Goal: Contribute content: Contribute content

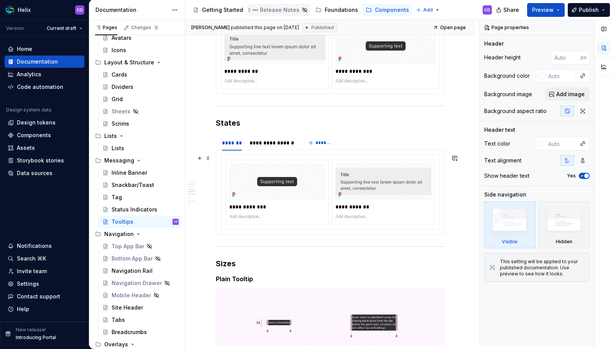
scroll to position [1099, 0]
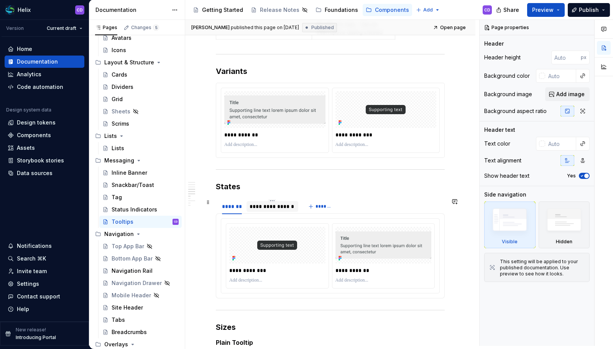
click at [281, 207] on div "**********" at bounding box center [273, 207] width 46 height 8
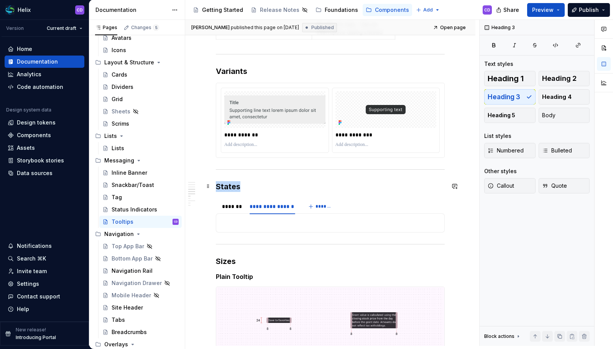
click at [219, 186] on h3 "States" at bounding box center [330, 186] width 229 height 11
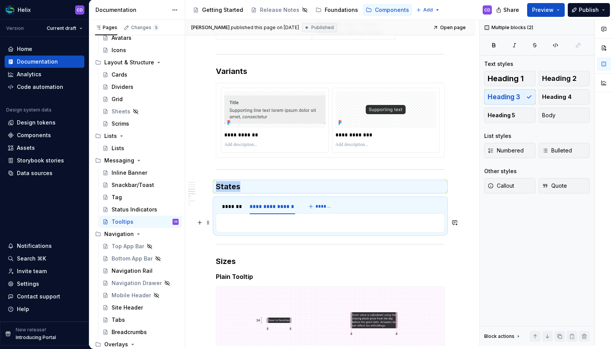
drag, startPoint x: 216, startPoint y: 186, endPoint x: 393, endPoint y: 226, distance: 182.0
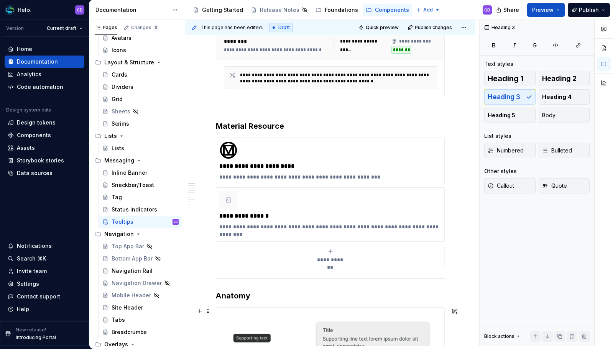
scroll to position [58, 0]
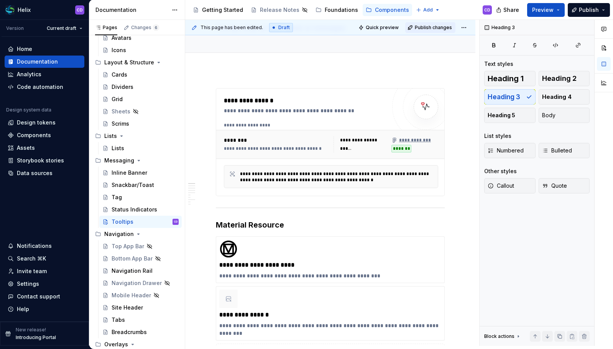
click at [429, 26] on span "Publish changes" at bounding box center [433, 28] width 37 height 6
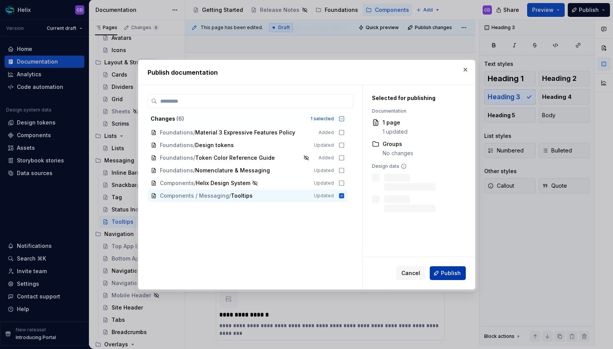
click at [448, 274] on span "Publish" at bounding box center [451, 274] width 20 height 8
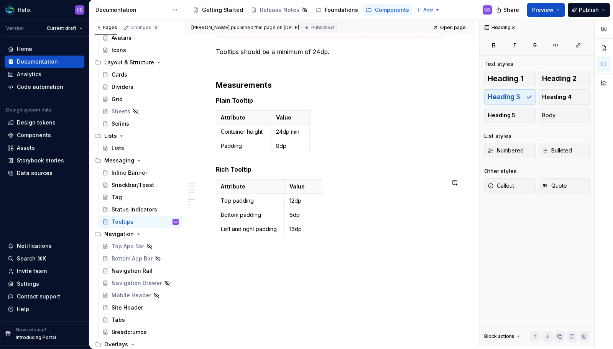
scroll to position [1439, 0]
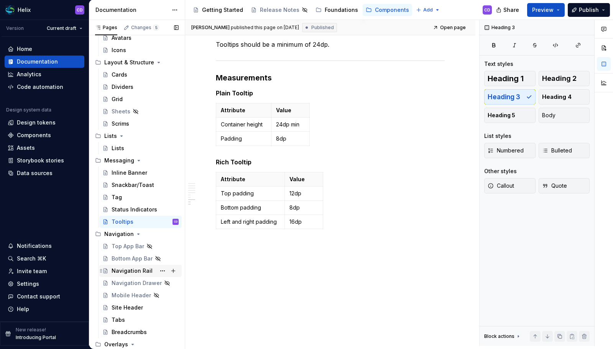
click at [135, 271] on div "Navigation Rail" at bounding box center [132, 271] width 41 height 8
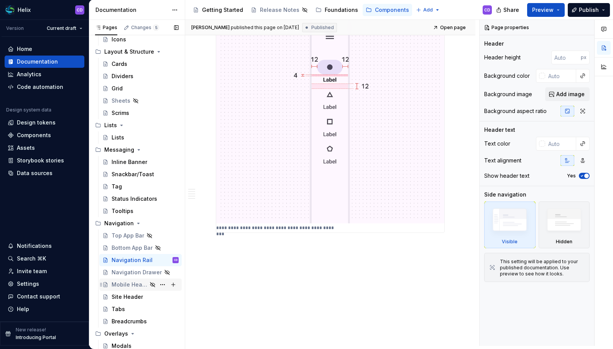
scroll to position [234, 0]
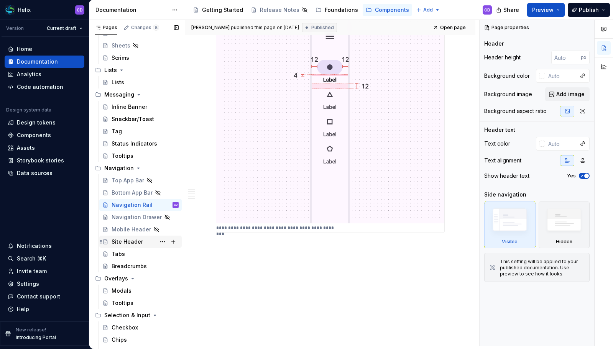
click at [128, 243] on div "Site Header" at bounding box center [127, 242] width 31 height 8
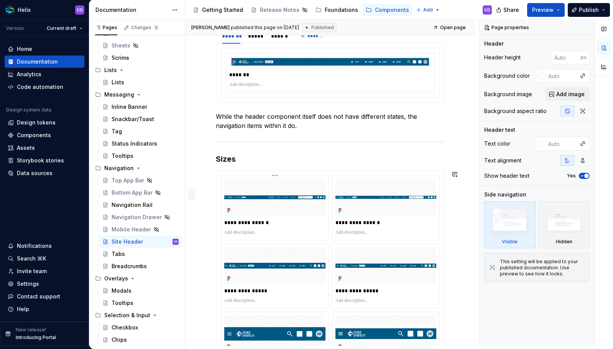
scroll to position [593, 0]
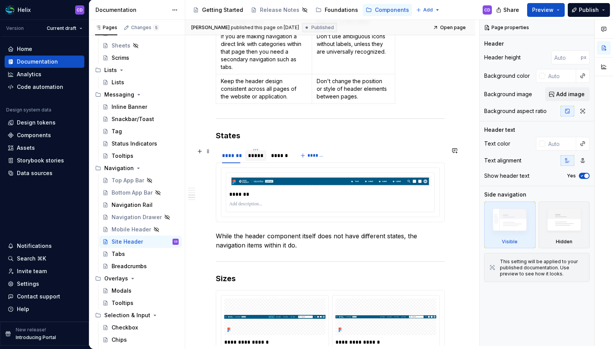
click at [263, 157] on div "*****" at bounding box center [255, 156] width 15 height 8
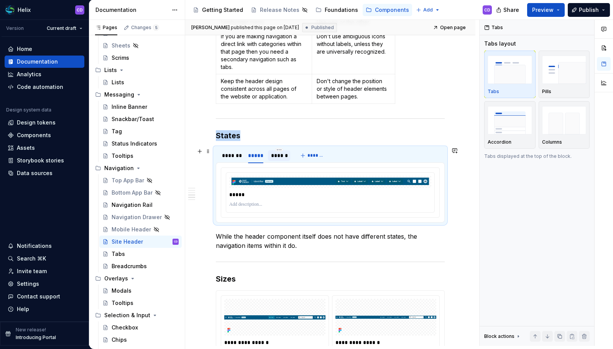
click at [273, 156] on div "******" at bounding box center [279, 156] width 16 height 8
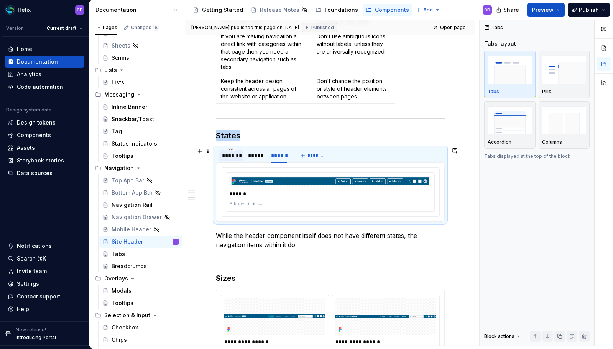
click at [239, 157] on div "*******" at bounding box center [231, 156] width 18 height 8
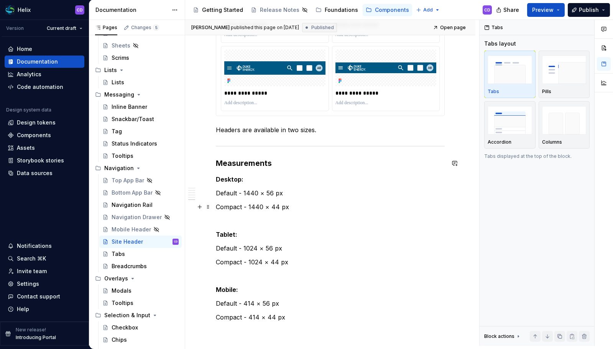
scroll to position [1068, 0]
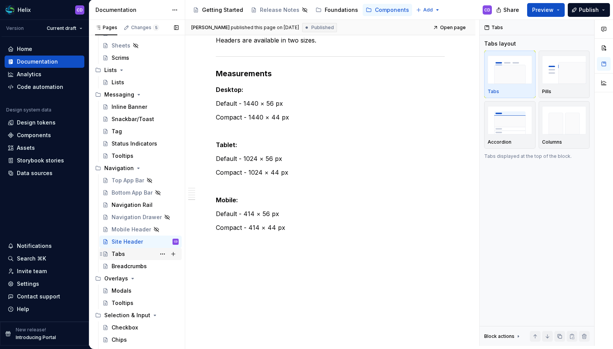
click at [117, 253] on div "Tabs" at bounding box center [118, 254] width 13 height 8
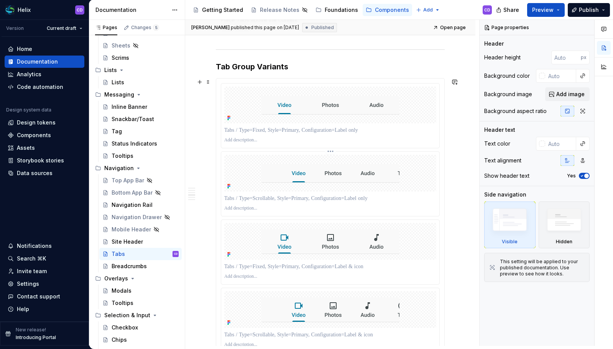
scroll to position [1051, 0]
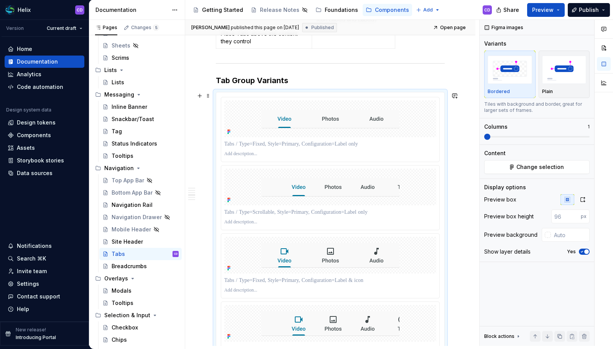
click at [493, 136] on span at bounding box center [536, 137] width 105 height 2
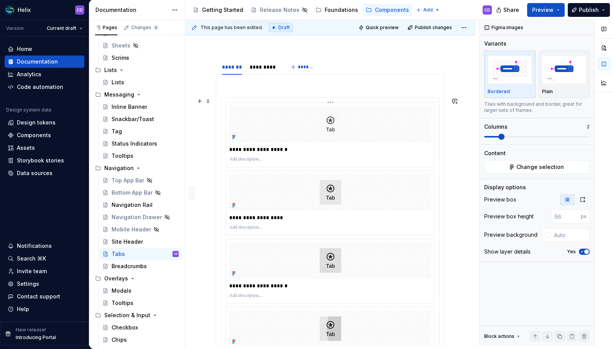
scroll to position [1421, 0]
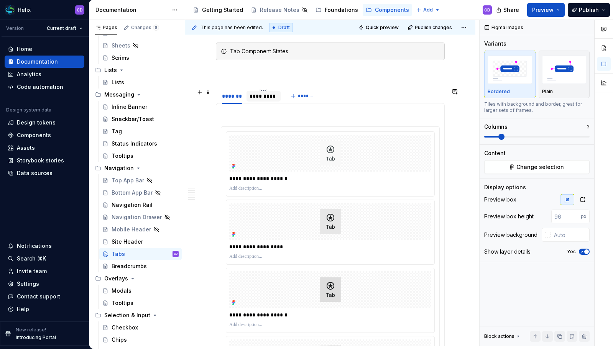
click at [260, 95] on div "*********" at bounding box center [264, 96] width 28 height 8
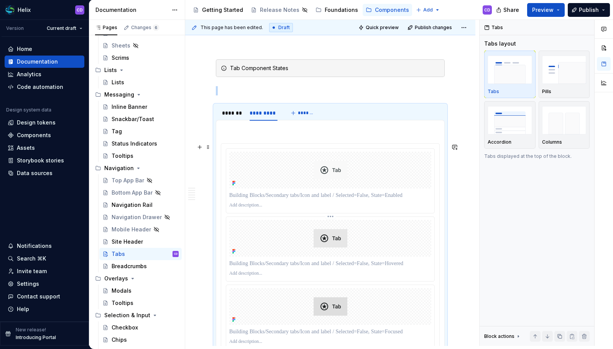
scroll to position [1342, 0]
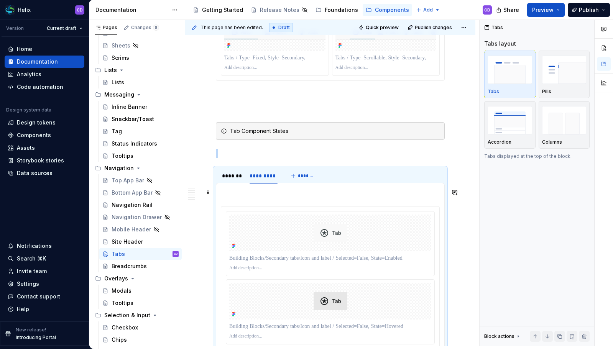
click at [232, 194] on p at bounding box center [330, 192] width 219 height 9
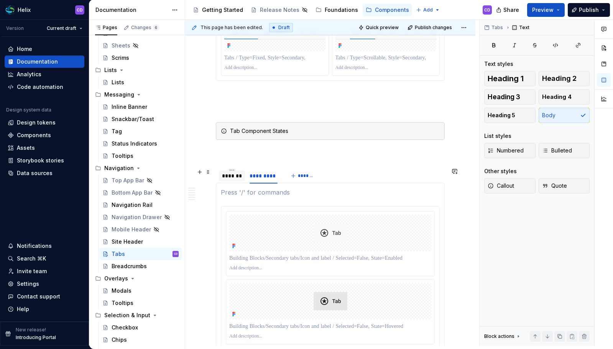
click at [224, 179] on div "*******" at bounding box center [232, 176] width 20 height 8
type textarea "*"
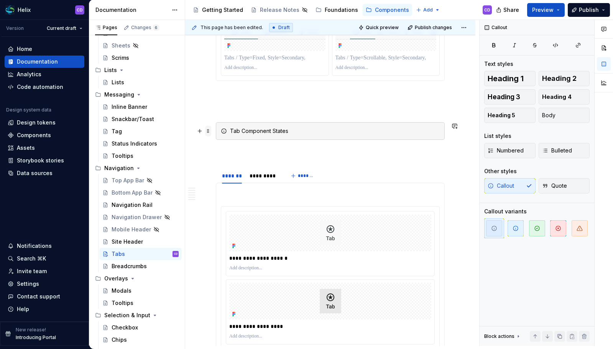
click at [210, 131] on span at bounding box center [208, 131] width 6 height 11
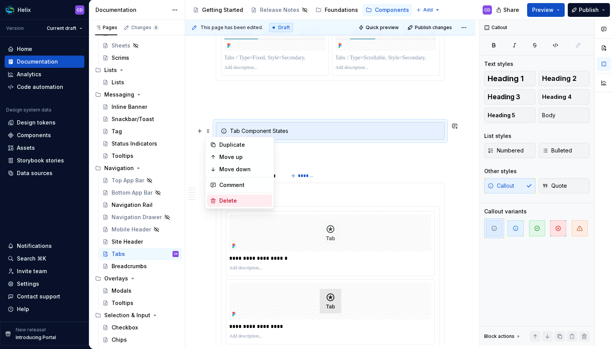
click at [227, 195] on div "Delete" at bounding box center [239, 201] width 65 height 12
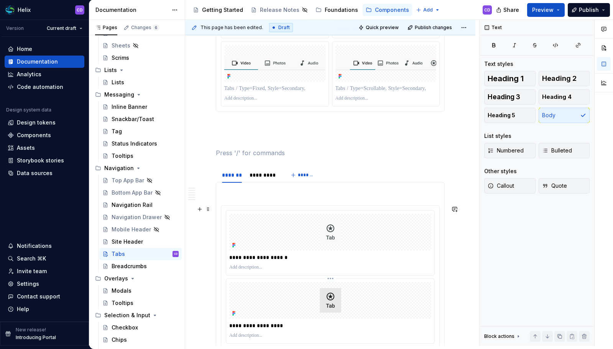
scroll to position [1220, 0]
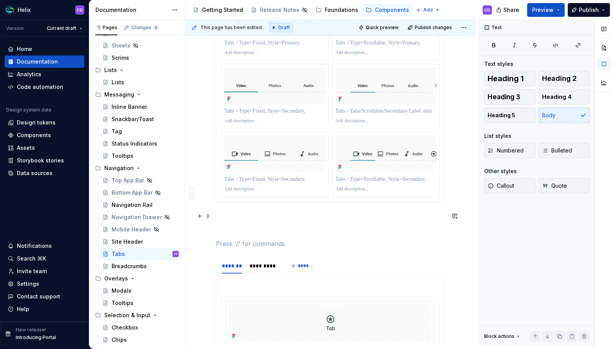
click at [242, 215] on p at bounding box center [330, 216] width 229 height 9
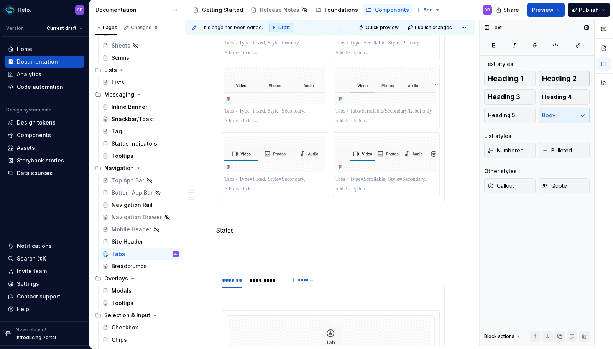
click at [544, 82] on span "Heading 2" at bounding box center [559, 79] width 35 height 8
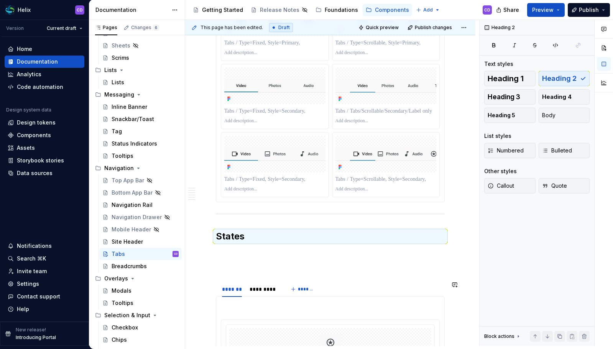
click at [242, 276] on div "**********" at bounding box center [330, 2] width 229 height 2153
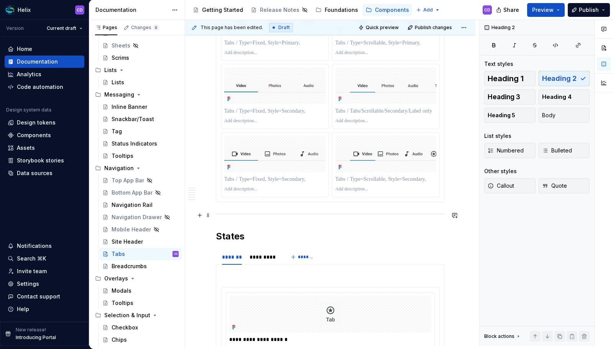
scroll to position [862, 0]
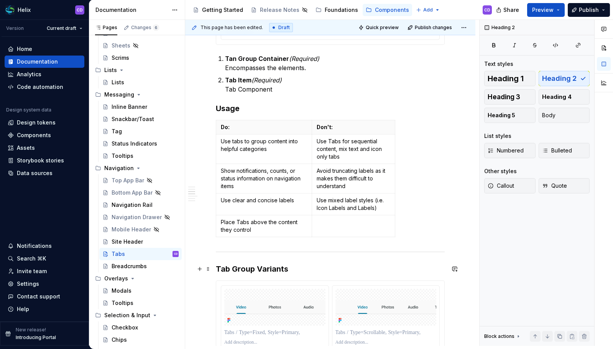
click at [262, 265] on h3 "Tab Group Variants" at bounding box center [330, 269] width 229 height 11
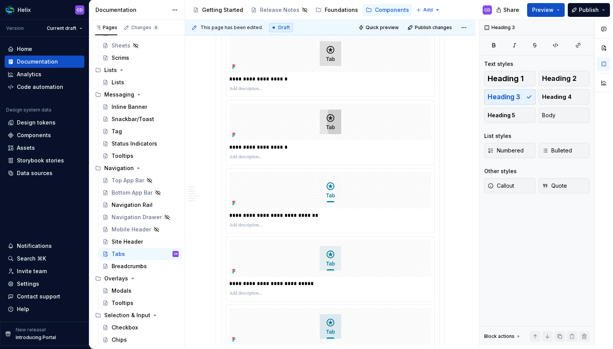
scroll to position [1367, 0]
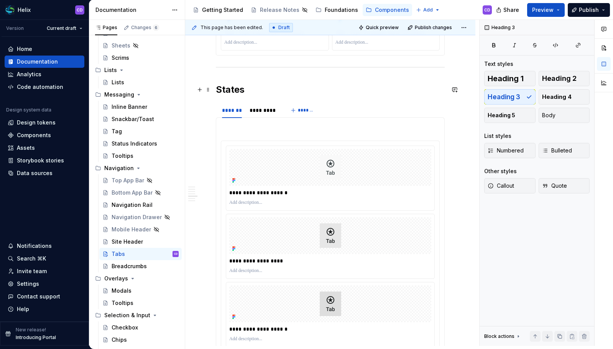
click at [238, 89] on h2 "States" at bounding box center [330, 90] width 229 height 12
click at [518, 92] on button "Heading 3" at bounding box center [509, 96] width 51 height 15
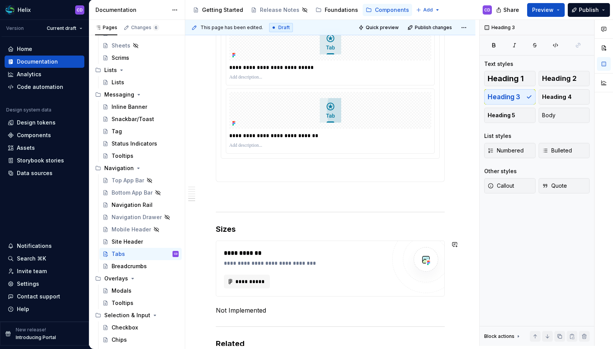
scroll to position [1952, 0]
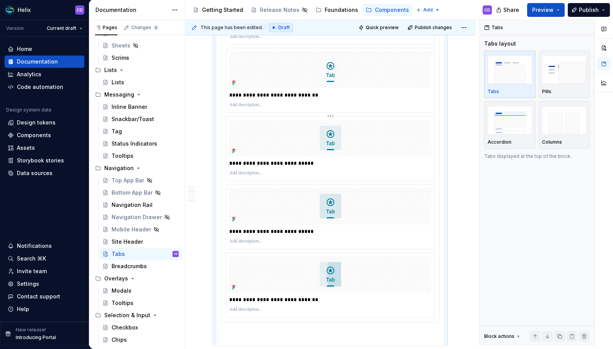
scroll to position [1984, 0]
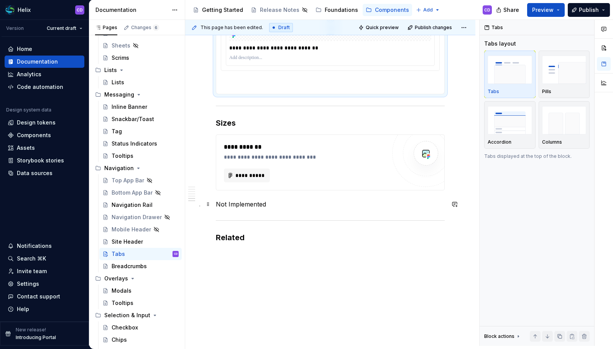
click at [268, 202] on p "Not Implemented" at bounding box center [330, 204] width 229 height 9
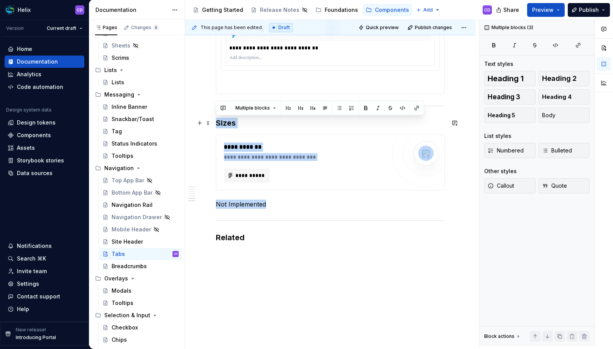
drag, startPoint x: 270, startPoint y: 206, endPoint x: 213, endPoint y: 119, distance: 103.7
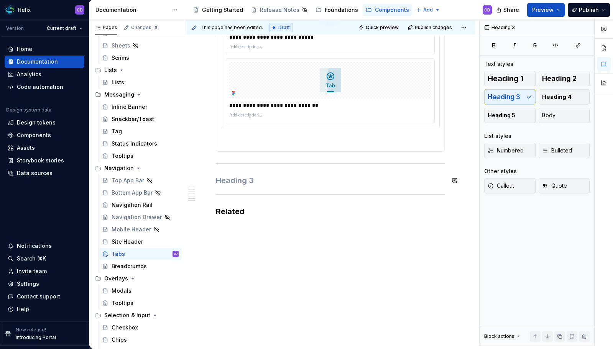
scroll to position [1909, 0]
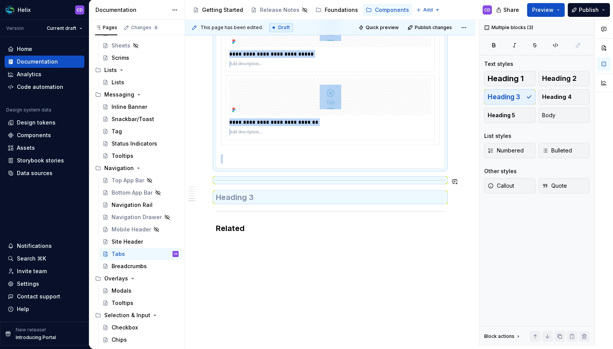
drag, startPoint x: 253, startPoint y: 234, endPoint x: 214, endPoint y: 184, distance: 64.2
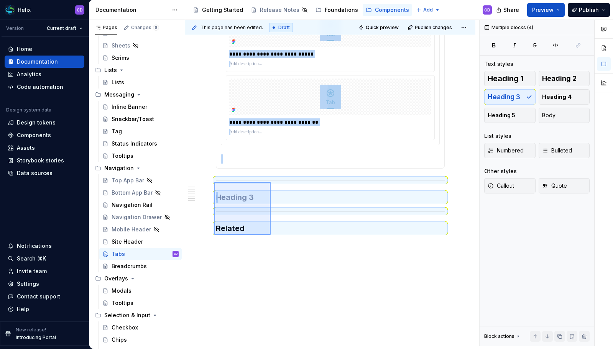
drag, startPoint x: 214, startPoint y: 182, endPoint x: 271, endPoint y: 235, distance: 77.3
click at [271, 235] on div "**********" at bounding box center [332, 183] width 294 height 326
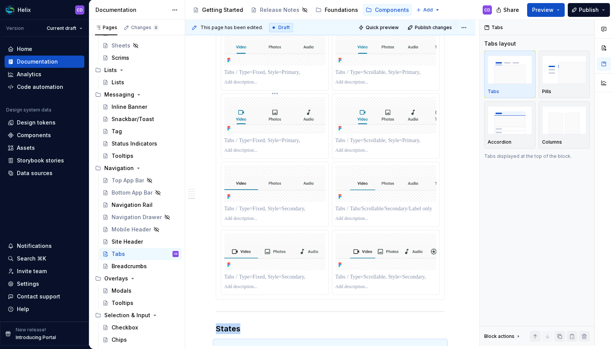
scroll to position [0, 0]
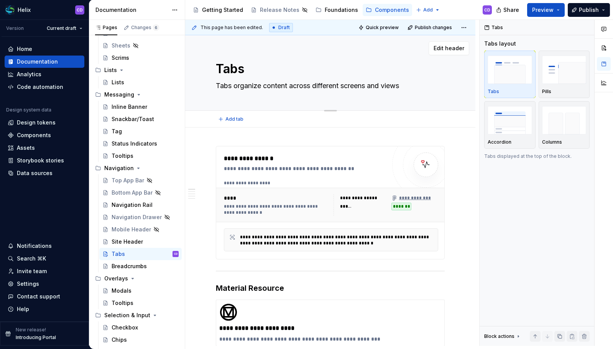
click at [393, 86] on textarea "Tabs organize content across different screens and views" at bounding box center [328, 86] width 229 height 12
click at [434, 31] on button "Publish changes" at bounding box center [430, 27] width 50 height 11
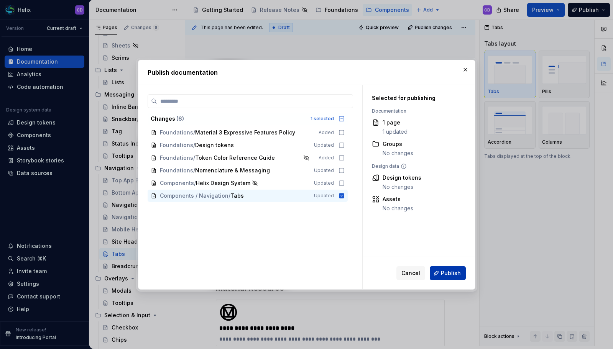
click at [450, 275] on span "Publish" at bounding box center [451, 274] width 20 height 8
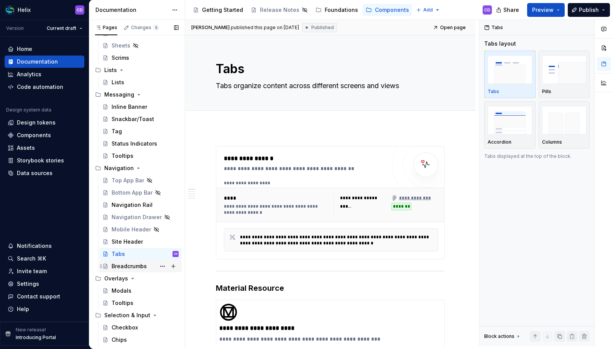
click at [126, 270] on div "Breadcrumbs" at bounding box center [129, 267] width 35 height 8
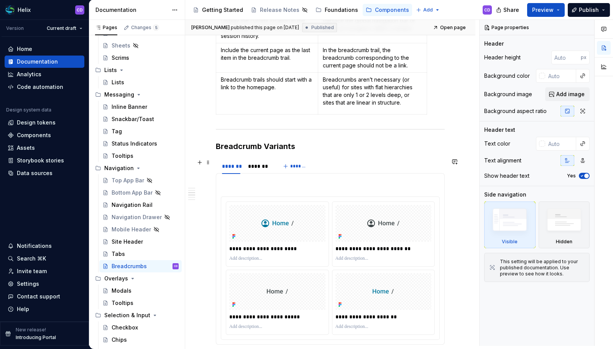
scroll to position [615, 0]
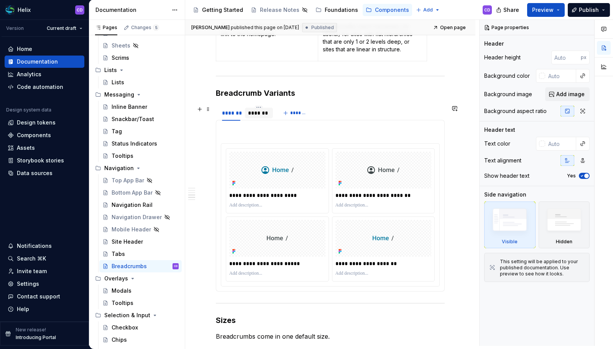
type textarea "*"
click at [255, 113] on div "*******" at bounding box center [259, 113] width 22 height 8
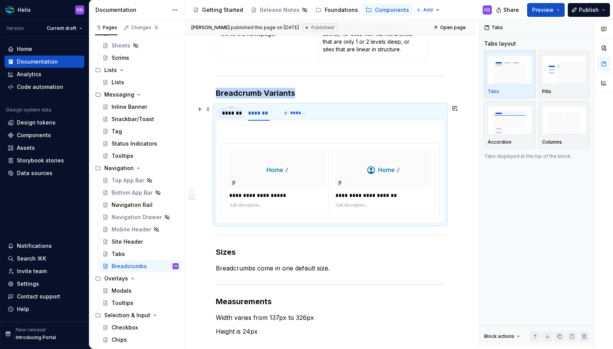
click at [232, 113] on div "*******" at bounding box center [231, 113] width 18 height 8
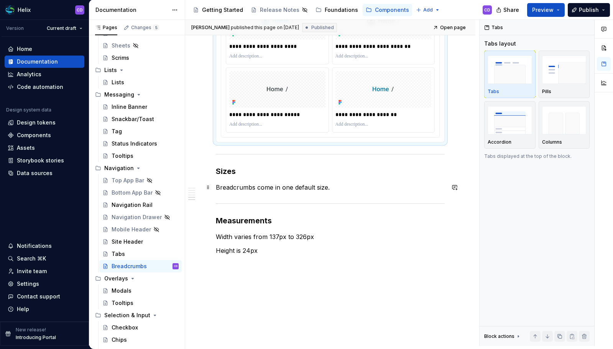
scroll to position [744, 0]
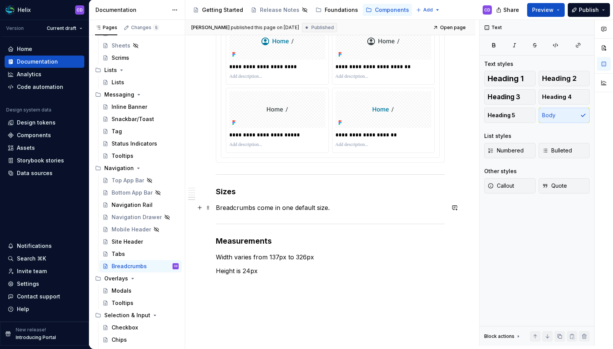
click at [286, 208] on p "Breadcrumbs come in one default size." at bounding box center [330, 207] width 229 height 9
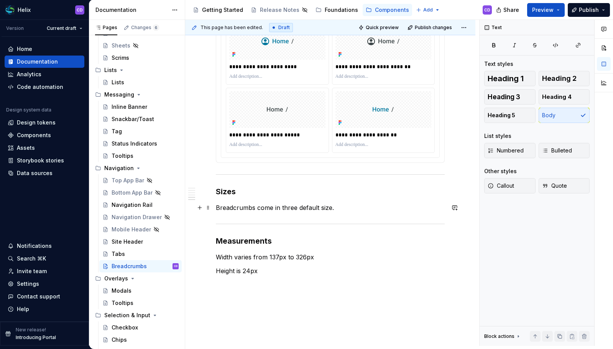
click at [306, 207] on p "Breadcrumbs come in three default size." at bounding box center [330, 207] width 229 height 9
click at [332, 210] on p "Breadcrumbs come in three sizes." at bounding box center [330, 207] width 229 height 9
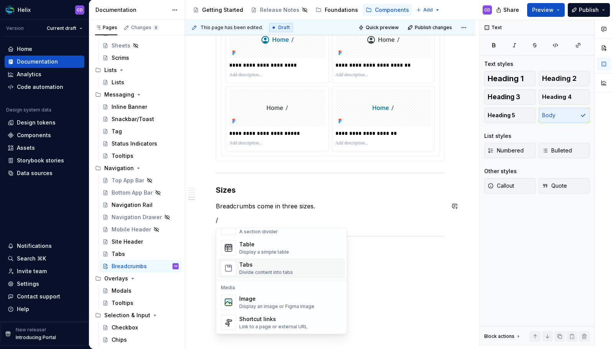
scroll to position [286, 0]
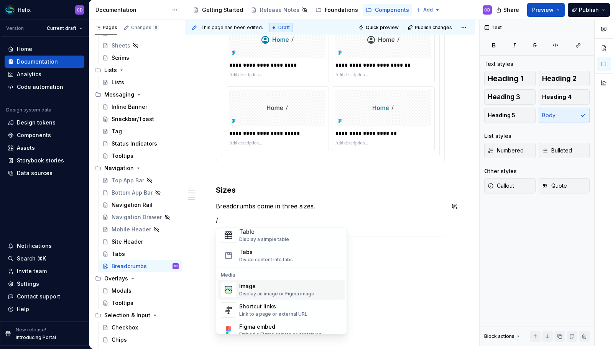
click at [264, 288] on div "Image" at bounding box center [276, 287] width 75 height 8
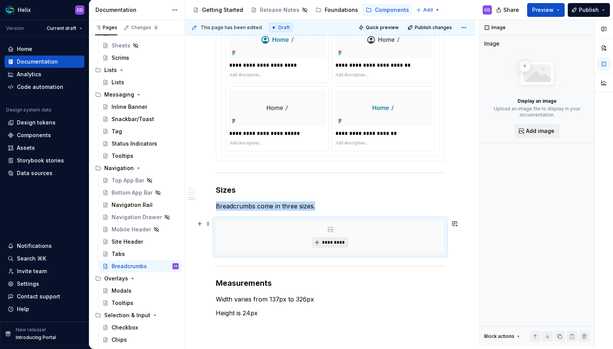
click at [326, 245] on span "*********" at bounding box center [333, 243] width 23 height 6
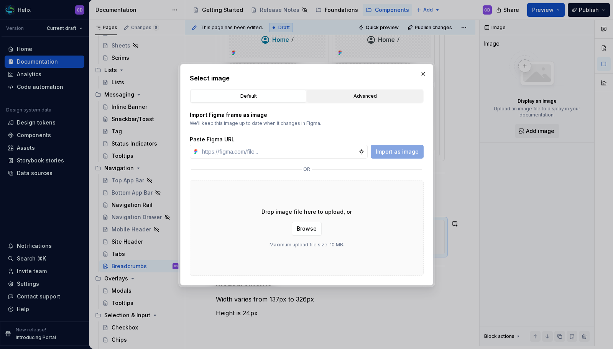
click at [345, 102] on button "Advanced" at bounding box center [365, 96] width 116 height 13
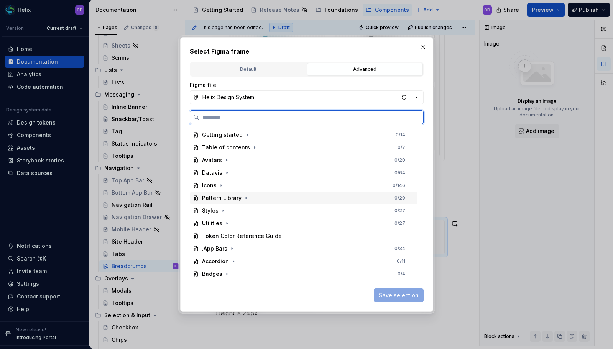
scroll to position [10, 0]
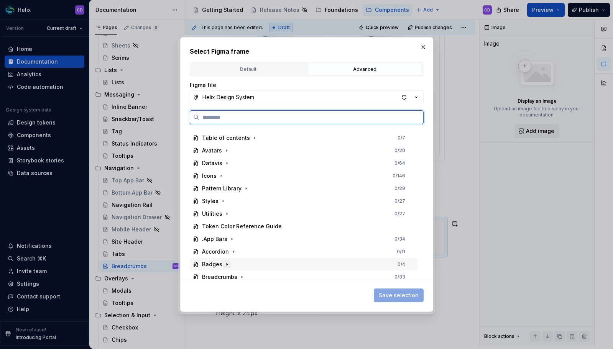
click at [225, 265] on icon "button" at bounding box center [227, 265] width 6 height 6
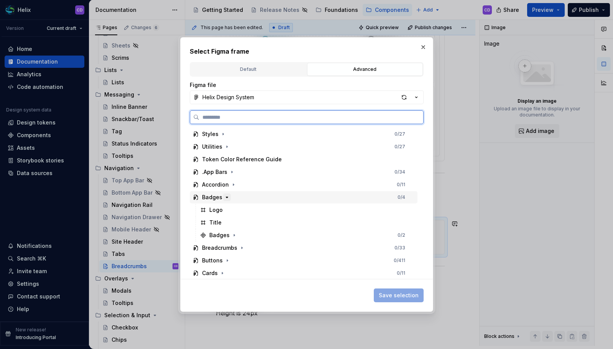
click at [227, 200] on icon "button" at bounding box center [227, 197] width 6 height 6
click at [242, 210] on icon "button" at bounding box center [242, 210] width 1 height 2
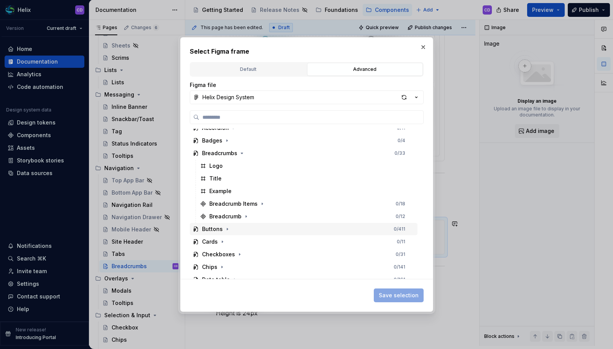
scroll to position [154, 0]
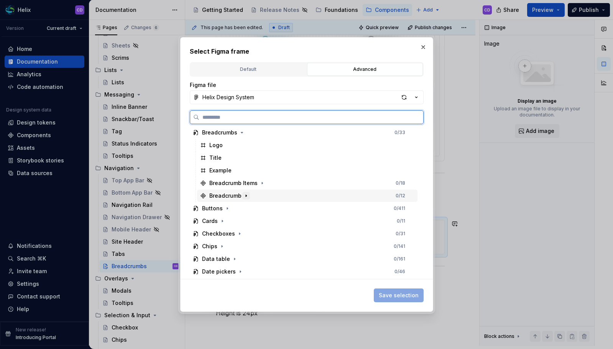
click at [245, 198] on icon "button" at bounding box center [246, 196] width 6 height 6
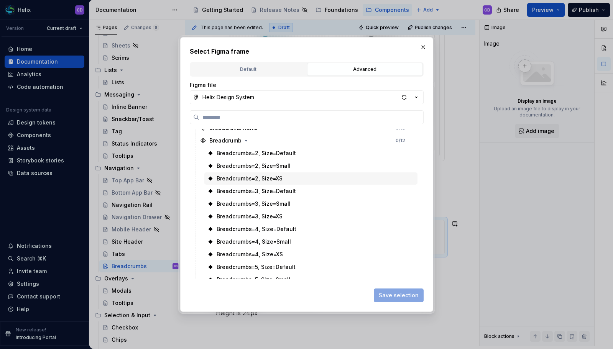
scroll to position [214, 0]
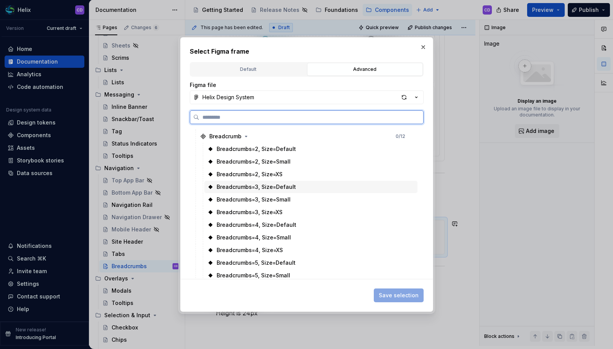
click at [307, 186] on div "Breadcrumbs=3, Size=Default" at bounding box center [310, 187] width 213 height 12
click at [304, 197] on div "Breadcrumbs=3, Size=Small" at bounding box center [310, 200] width 213 height 12
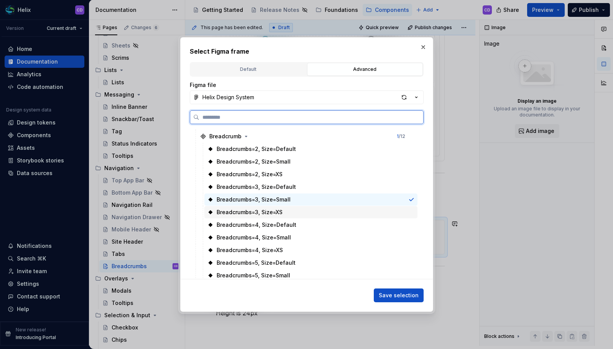
click at [303, 211] on div "Breadcrumbs=3, Size=XS" at bounding box center [310, 212] width 213 height 12
click at [302, 188] on div "Breadcrumbs=3, Size=Default" at bounding box center [310, 187] width 213 height 12
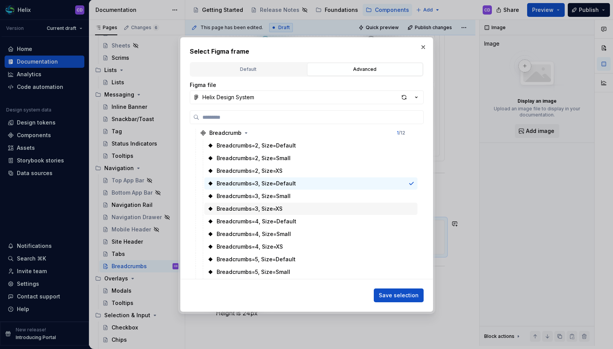
scroll to position [224, 0]
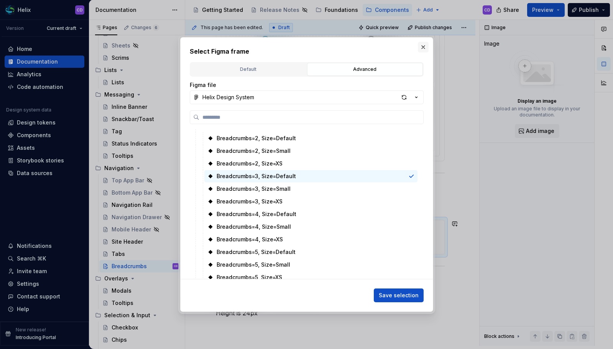
click at [422, 49] on button "button" at bounding box center [423, 47] width 11 height 11
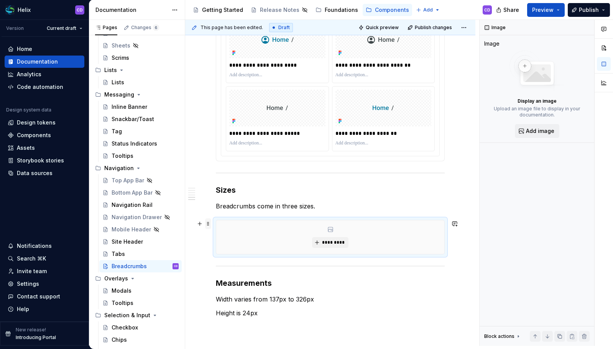
click at [208, 226] on span at bounding box center [208, 224] width 6 height 11
click at [223, 292] on div "Delete" at bounding box center [244, 294] width 50 height 8
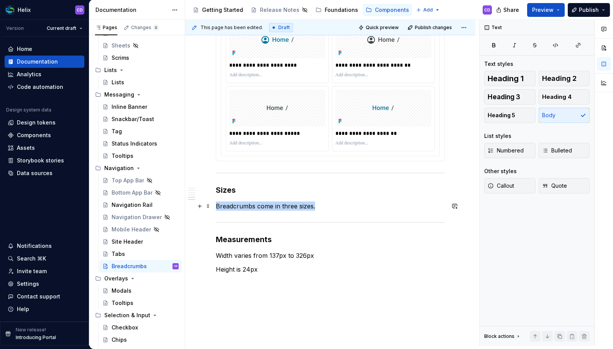
click at [329, 208] on p "Breadcrumbs come in three sizes." at bounding box center [330, 206] width 229 height 9
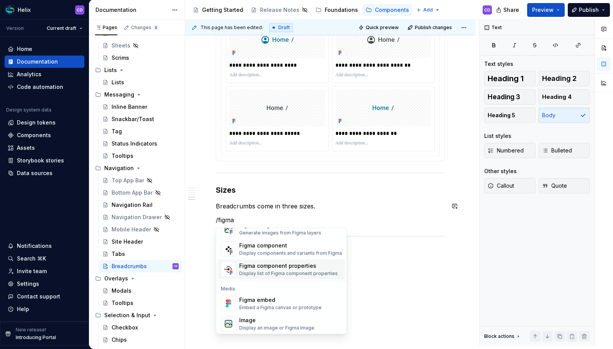
scroll to position [0, 0]
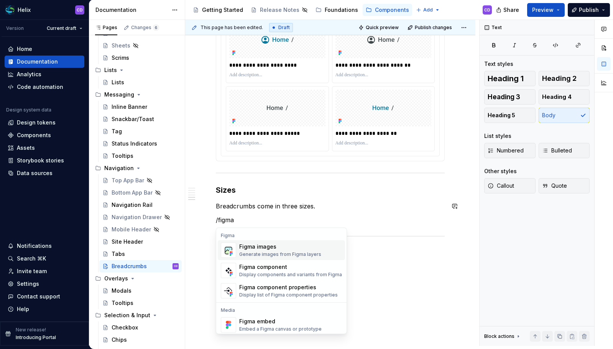
click at [317, 255] on div "Generate images from Figma layers" at bounding box center [280, 255] width 82 height 6
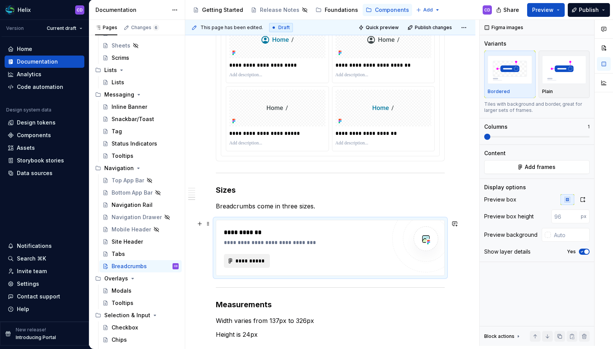
click at [252, 262] on span "**********" at bounding box center [250, 261] width 30 height 8
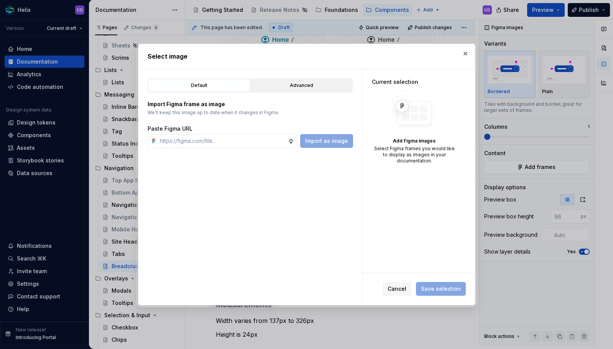
click at [308, 85] on div "Advanced" at bounding box center [301, 86] width 96 height 8
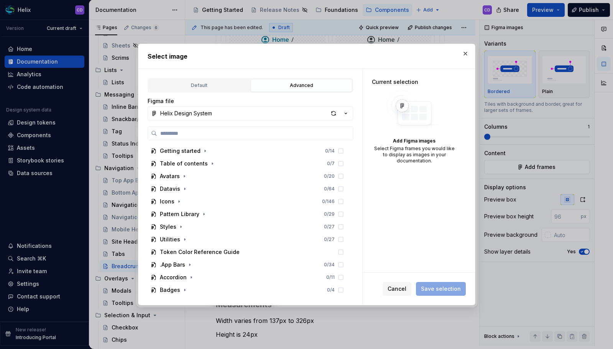
type textarea "*"
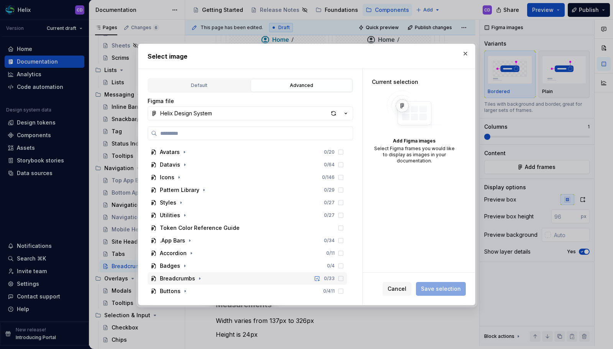
scroll to position [54, 0]
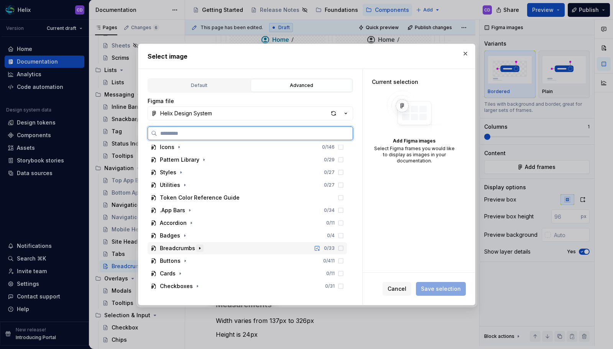
click at [199, 248] on icon "button" at bounding box center [199, 248] width 1 height 2
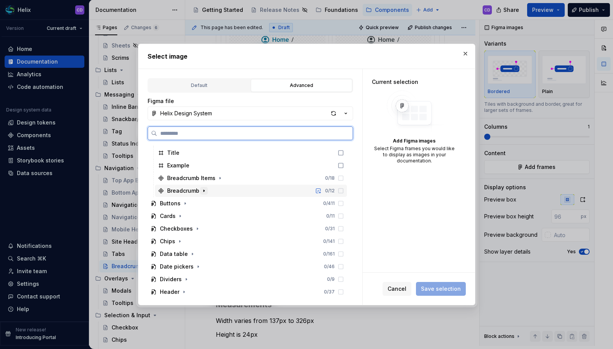
click at [207, 192] on button "button" at bounding box center [204, 191] width 8 height 8
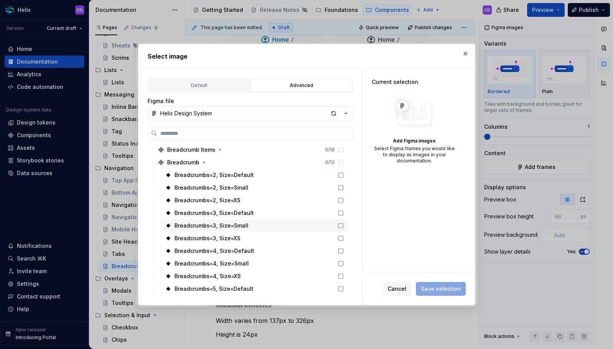
scroll to position [205, 0]
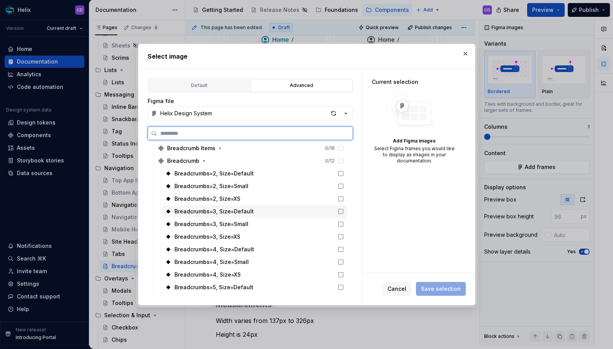
click at [265, 213] on div "Breadcrumbs=3, Size=Default" at bounding box center [254, 212] width 185 height 12
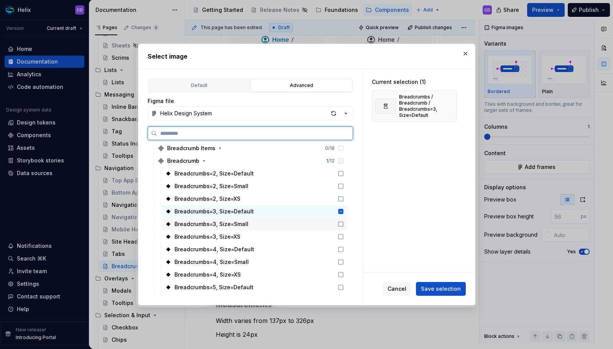
click at [261, 221] on div "Breadcrumbs=3, Size=Small" at bounding box center [254, 224] width 185 height 12
click at [258, 232] on div "Breadcrumbs=3, Size=XS" at bounding box center [254, 237] width 185 height 12
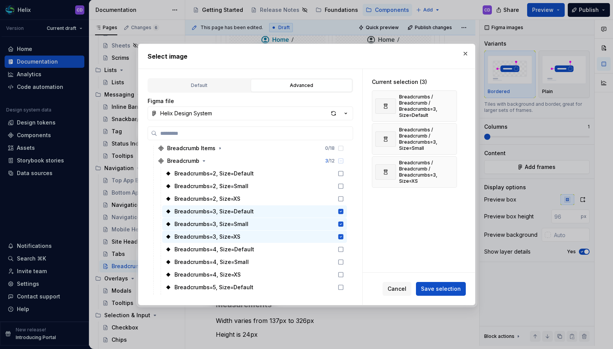
click at [457, 290] on span "Save selection" at bounding box center [441, 289] width 40 height 8
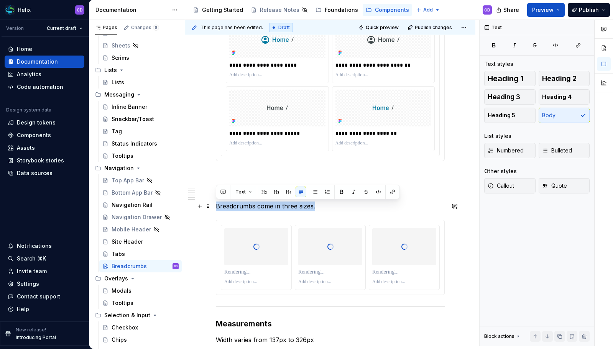
drag, startPoint x: 317, startPoint y: 207, endPoint x: 218, endPoint y: 209, distance: 98.9
click at [218, 209] on p "Breadcrumbs come in three sizes." at bounding box center [330, 206] width 229 height 9
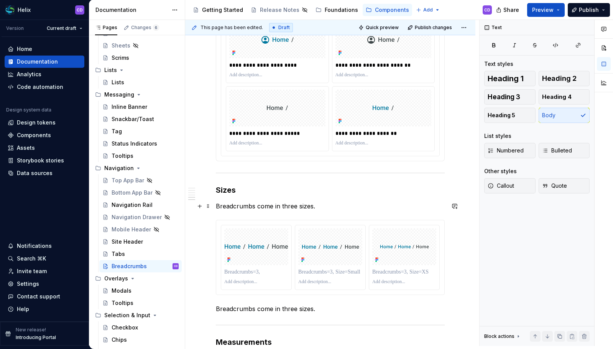
click at [269, 205] on p "Breadcrumbs come in three sizes." at bounding box center [330, 206] width 229 height 9
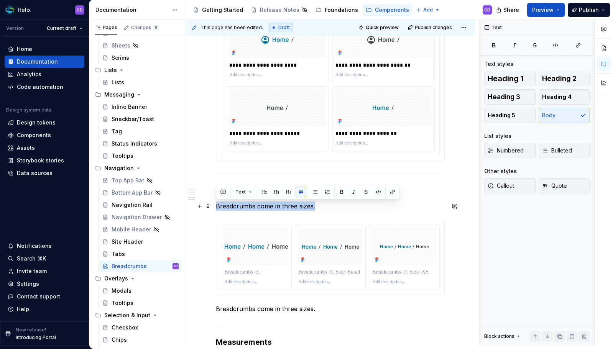
click at [269, 205] on p "Breadcrumbs come in three sizes." at bounding box center [330, 206] width 229 height 9
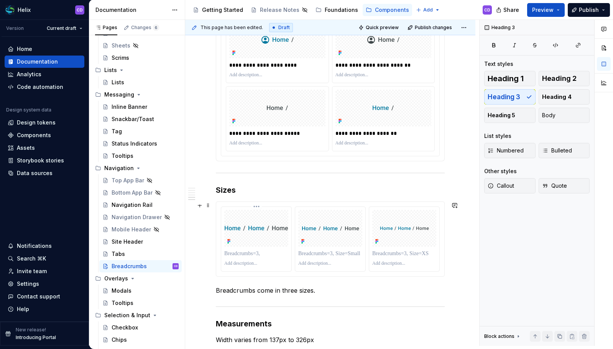
click at [265, 255] on p at bounding box center [256, 254] width 64 height 8
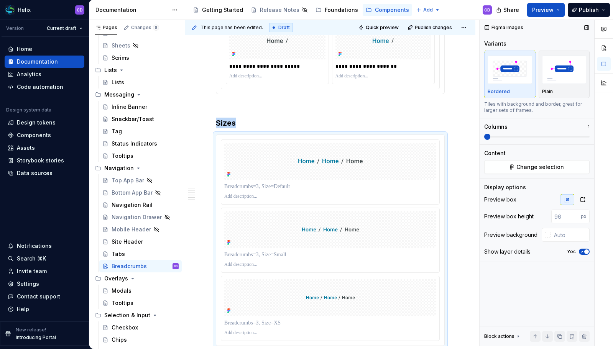
click at [487, 136] on span at bounding box center [487, 137] width 6 height 6
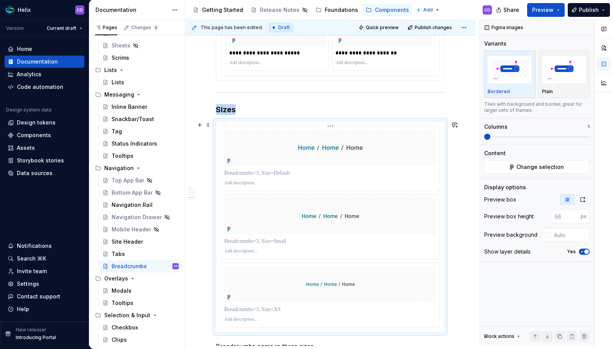
scroll to position [920, 0]
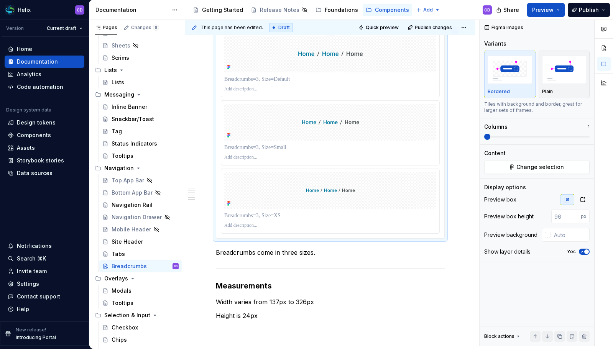
click at [298, 75] on div at bounding box center [330, 79] width 212 height 11
click at [291, 77] on p at bounding box center [330, 80] width 212 height 8
click at [275, 147] on p at bounding box center [330, 148] width 212 height 8
click at [275, 212] on p at bounding box center [330, 216] width 212 height 8
click at [333, 256] on p "Breadcrumbs come in three sizes." at bounding box center [330, 252] width 229 height 9
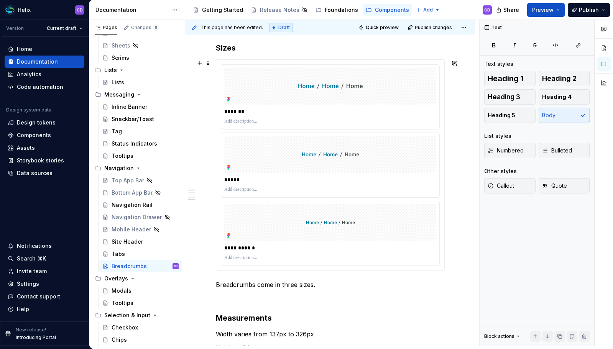
scroll to position [1008, 0]
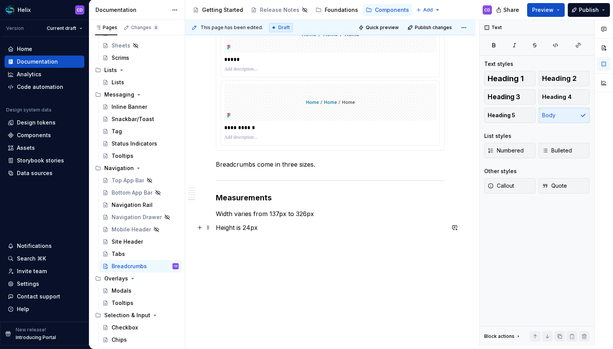
click at [262, 230] on p "Height is 24px" at bounding box center [330, 227] width 229 height 9
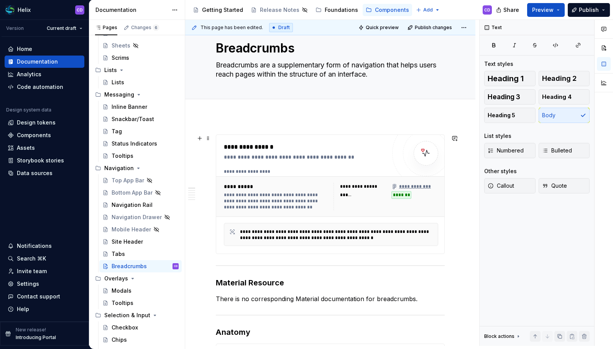
scroll to position [0, 0]
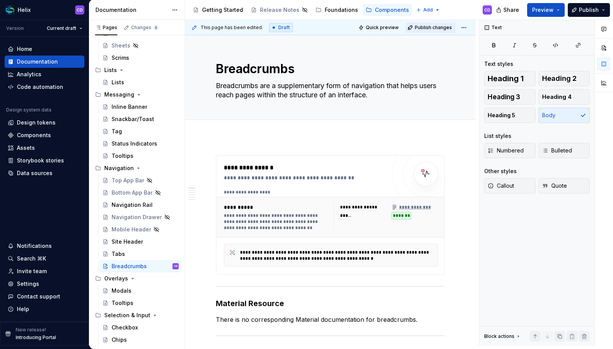
click at [431, 29] on span "Publish changes" at bounding box center [433, 28] width 37 height 6
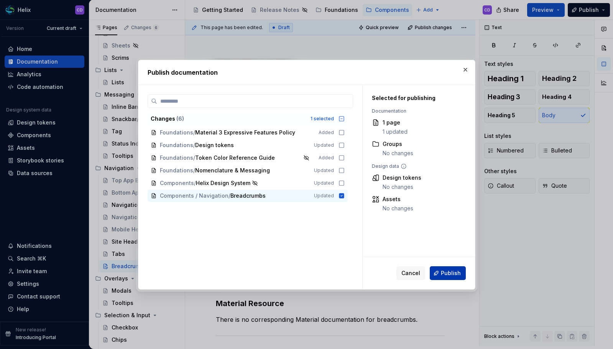
click at [446, 270] on span "Publish" at bounding box center [451, 274] width 20 height 8
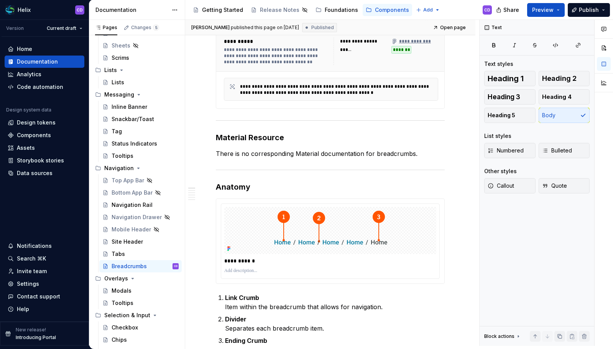
scroll to position [367, 0]
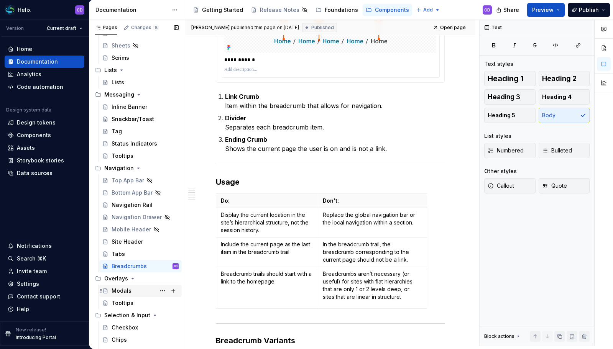
click at [128, 293] on div "Modals" at bounding box center [122, 291] width 20 height 8
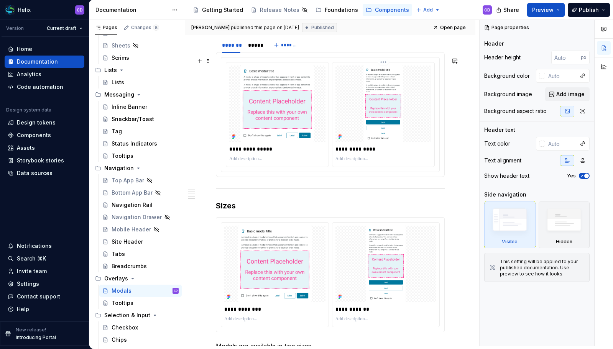
scroll to position [862, 0]
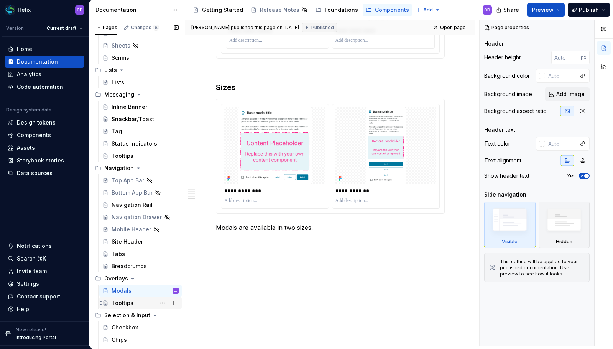
click at [131, 300] on div "Tooltips" at bounding box center [123, 303] width 22 height 8
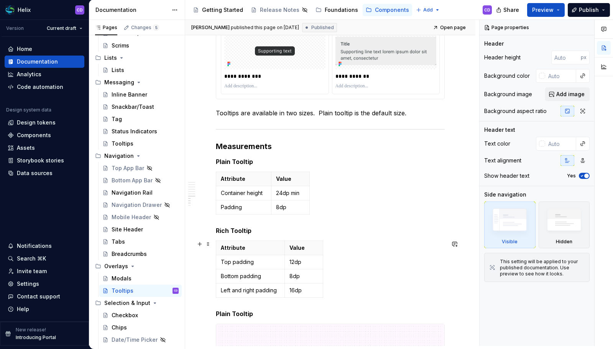
scroll to position [1682, 0]
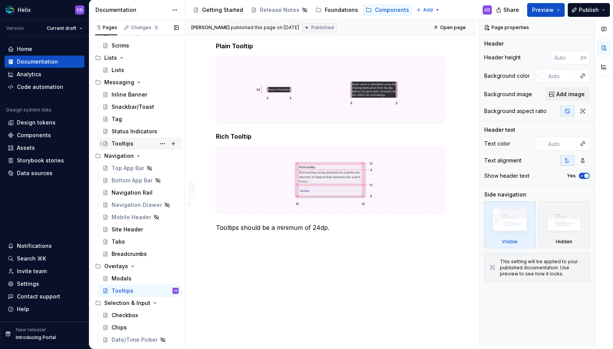
click at [117, 142] on div "Tooltips" at bounding box center [123, 144] width 22 height 8
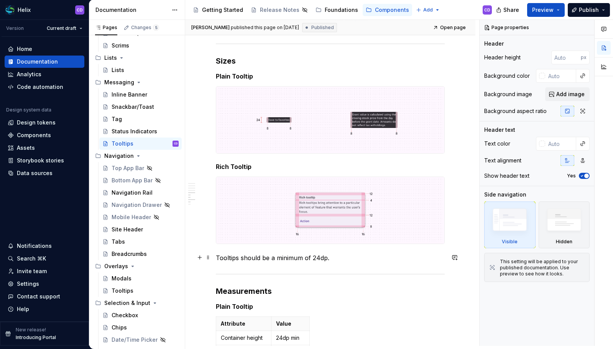
scroll to position [1439, 0]
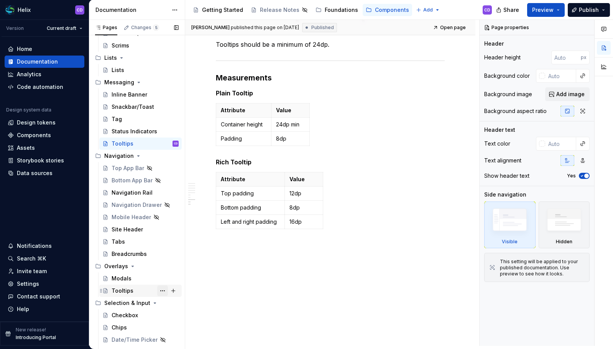
click at [160, 293] on button "Page tree" at bounding box center [162, 291] width 11 height 11
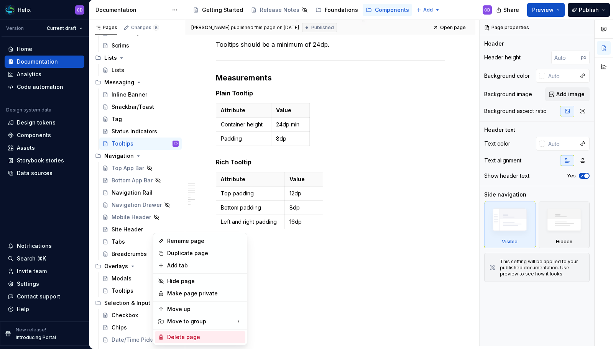
click at [171, 333] on div "Delete page" at bounding box center [200, 337] width 90 height 12
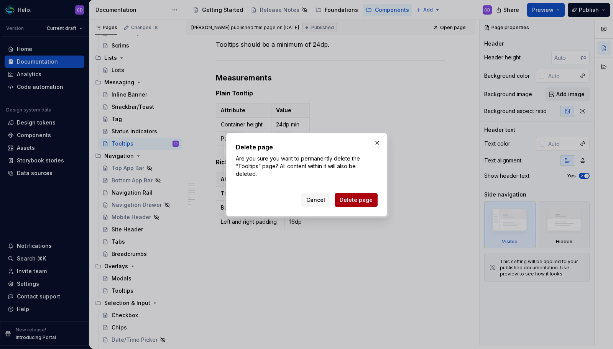
click at [363, 197] on span "Delete page" at bounding box center [356, 200] width 33 height 8
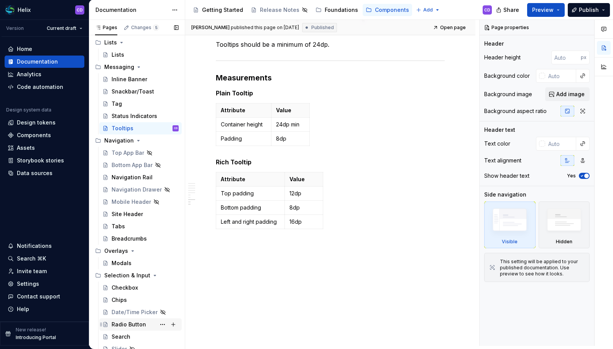
scroll to position [306, 0]
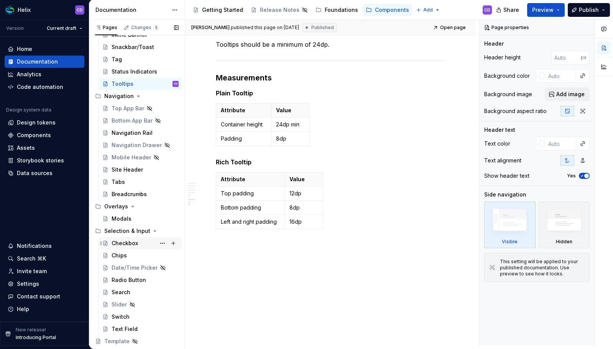
click at [132, 243] on div "Checkbox" at bounding box center [125, 244] width 26 height 8
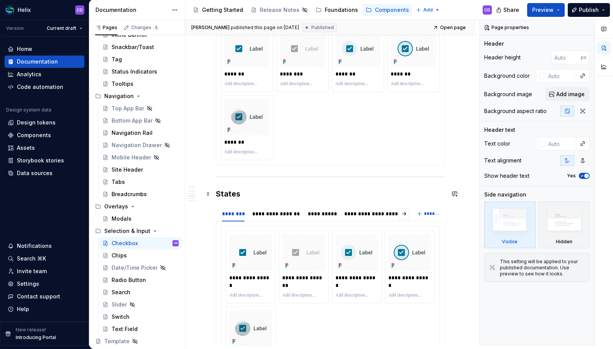
scroll to position [827, 0]
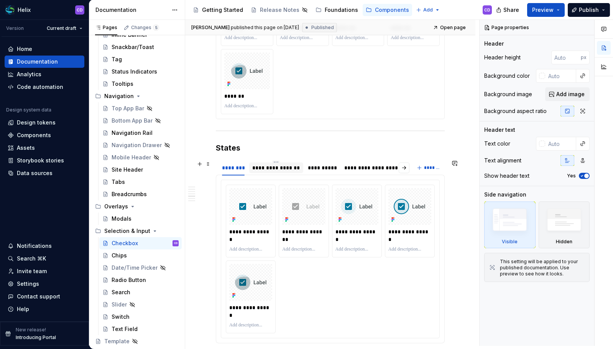
click at [288, 168] on div "**********" at bounding box center [276, 168] width 48 height 8
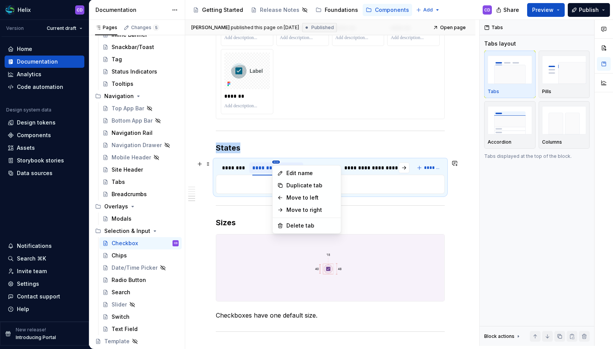
click at [278, 162] on html "Helix CD Version Current draft Home Documentation Analytics Code automation Des…" at bounding box center [306, 174] width 613 height 349
click at [298, 228] on div "Delete tab" at bounding box center [311, 226] width 50 height 8
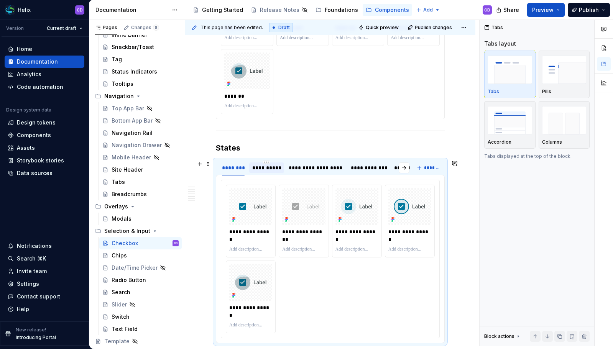
click at [272, 171] on div "**********" at bounding box center [266, 168] width 29 height 8
click at [304, 168] on div "**********" at bounding box center [316, 168] width 54 height 8
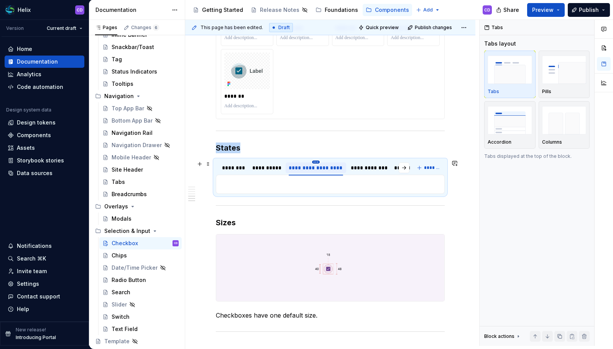
click at [314, 163] on html "Helix CD Version Current draft Home Documentation Analytics Code automation Des…" at bounding box center [306, 174] width 613 height 349
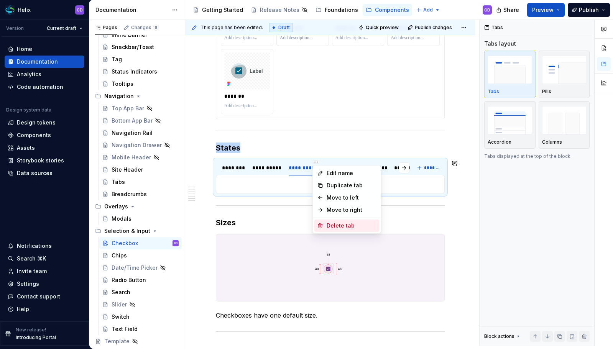
click at [332, 227] on div "Delete tab" at bounding box center [352, 226] width 50 height 8
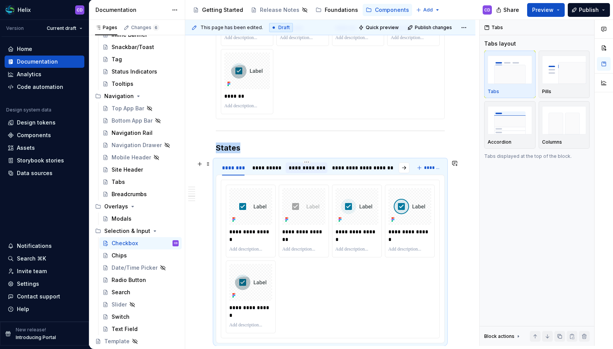
click at [311, 168] on div "**********" at bounding box center [307, 168] width 36 height 8
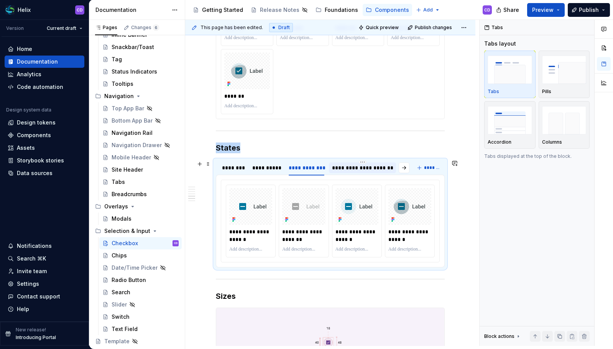
click at [367, 172] on div "**********" at bounding box center [362, 168] width 67 height 11
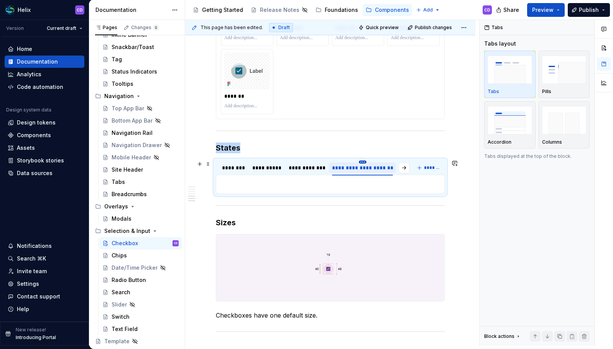
click at [362, 163] on html "Helix CD Version Current draft Home Documentation Analytics Code automation Des…" at bounding box center [306, 174] width 613 height 349
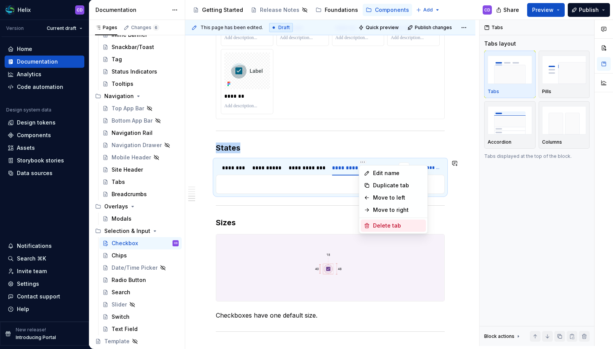
click at [374, 221] on div "Delete tab" at bounding box center [393, 226] width 65 height 12
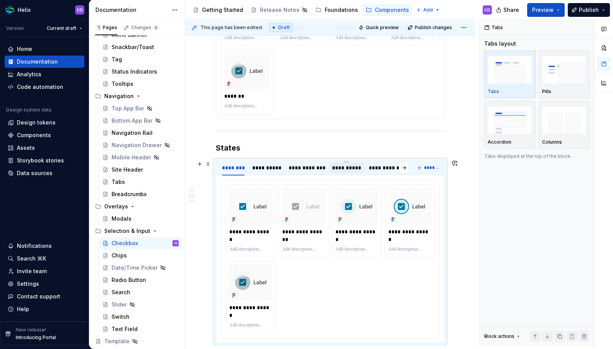
click at [350, 170] on div "**********" at bounding box center [346, 168] width 29 height 8
click at [373, 167] on div "**********" at bounding box center [396, 168] width 54 height 8
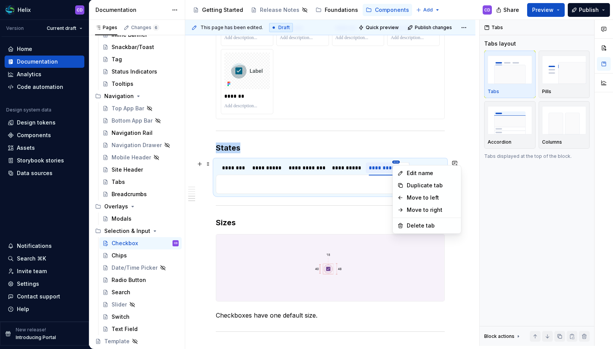
click at [393, 163] on html "Helix CD Version Current draft Home Documentation Analytics Code automation Des…" at bounding box center [306, 174] width 613 height 349
click at [411, 224] on div "Delete tab" at bounding box center [431, 226] width 50 height 8
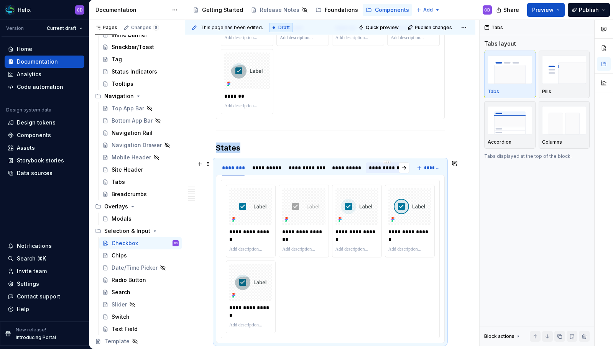
click at [392, 172] on div "**********" at bounding box center [387, 168] width 43 height 11
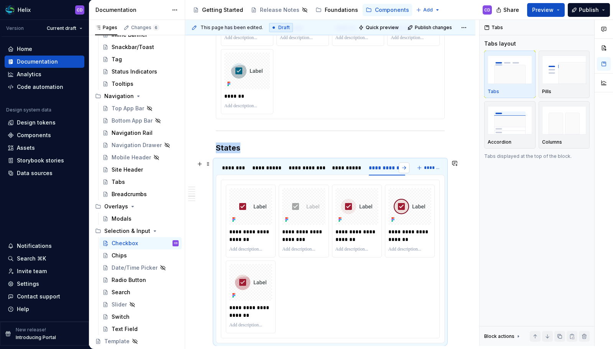
click at [401, 168] on button "button" at bounding box center [404, 168] width 11 height 11
click at [275, 171] on div "**********" at bounding box center [250, 168] width 62 height 8
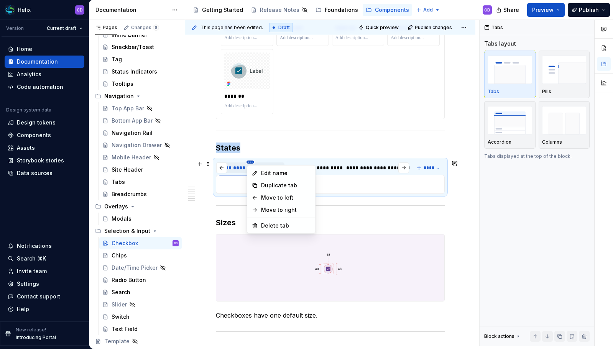
click at [251, 162] on html "Helix CD Version Current draft Home Documentation Analytics Code automation Des…" at bounding box center [306, 174] width 613 height 349
click at [277, 220] on div "Delete tab" at bounding box center [281, 226] width 65 height 12
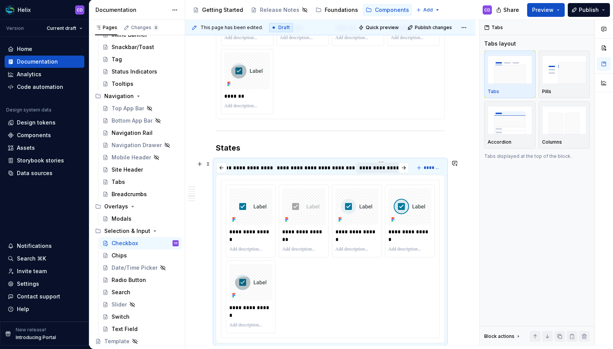
click at [367, 173] on div "**********" at bounding box center [380, 168] width 49 height 11
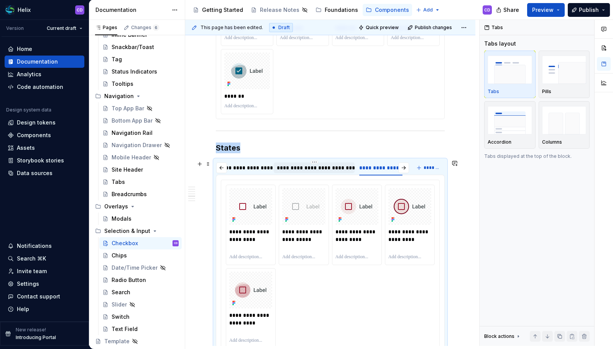
click at [329, 170] on div "**********" at bounding box center [314, 168] width 75 height 8
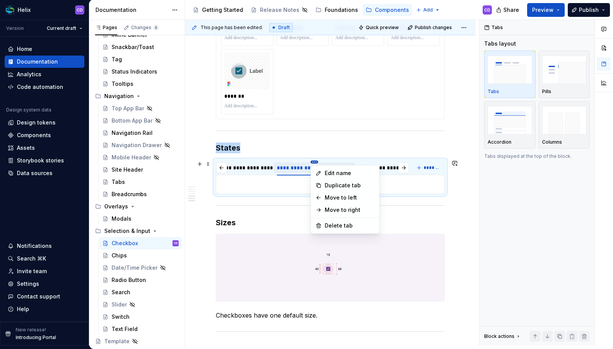
click at [313, 162] on html "Helix CD Version Current draft Home Documentation Analytics Code automation Des…" at bounding box center [306, 174] width 613 height 349
click at [336, 225] on div "Delete tab" at bounding box center [350, 226] width 50 height 8
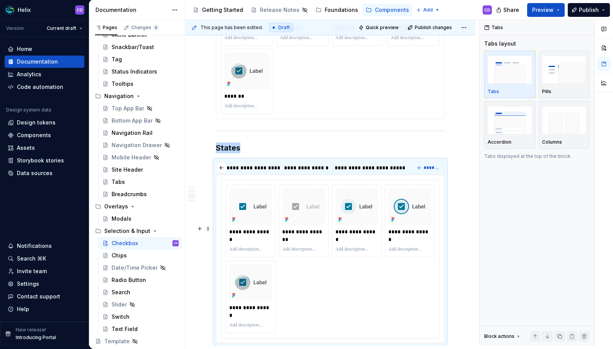
scroll to position [0, 187]
click at [312, 173] on div "**********" at bounding box center [305, 168] width 49 height 12
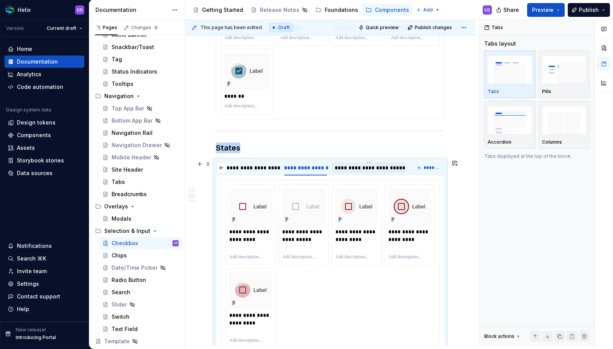
click at [376, 171] on div "**********" at bounding box center [369, 168] width 69 height 8
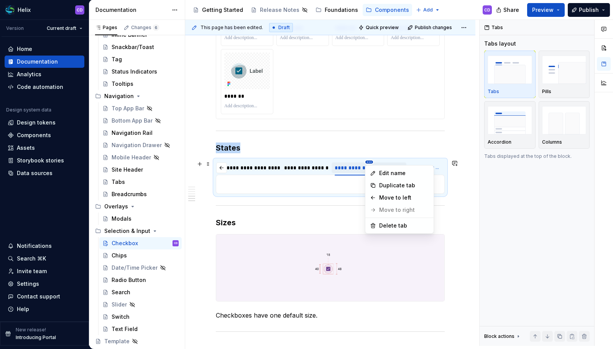
click at [370, 162] on html "Helix CD Version Current draft Home Documentation Analytics Code automation Des…" at bounding box center [306, 174] width 613 height 349
click at [370, 222] on div "Delete tab" at bounding box center [399, 226] width 65 height 12
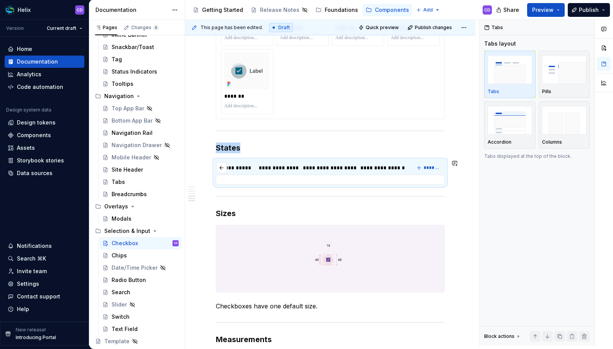
scroll to position [0, 110]
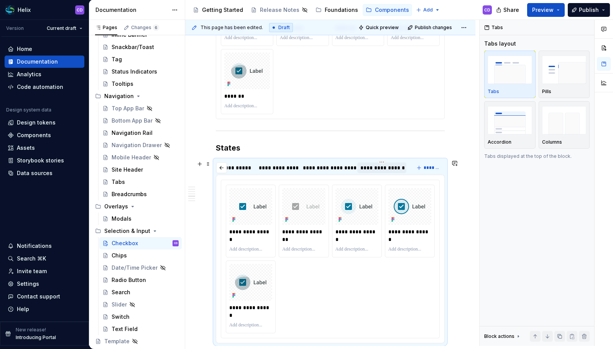
click at [379, 171] on div "**********" at bounding box center [381, 168] width 43 height 8
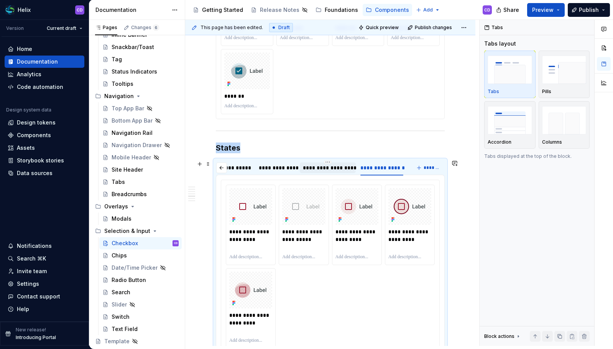
click at [339, 171] on div "**********" at bounding box center [328, 168] width 50 height 8
click at [294, 170] on div "**********" at bounding box center [277, 168] width 36 height 8
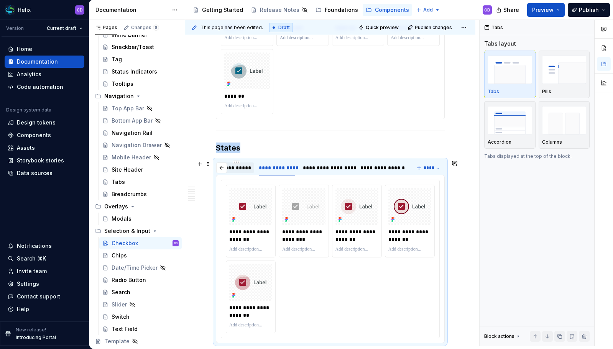
click at [253, 169] on div "**********" at bounding box center [236, 168] width 35 height 11
click at [220, 169] on button "button" at bounding box center [221, 168] width 11 height 11
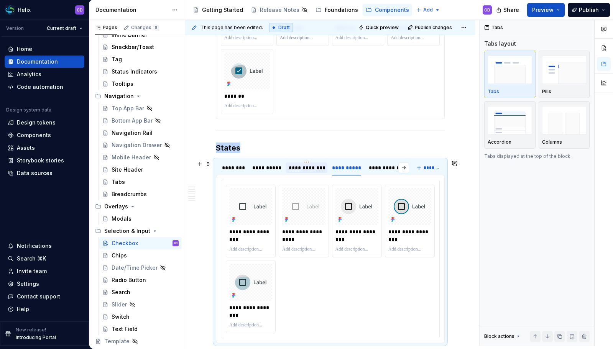
click at [305, 169] on div "**********" at bounding box center [307, 168] width 36 height 8
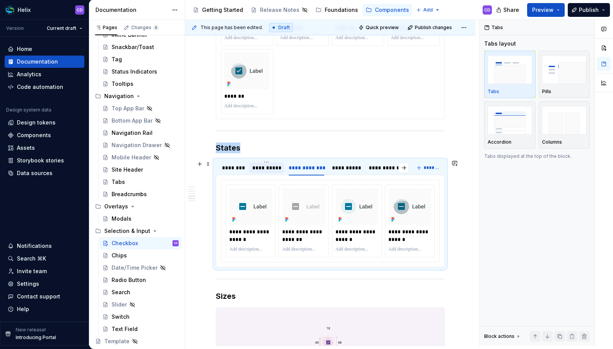
click at [280, 169] on div "**********" at bounding box center [266, 168] width 29 height 8
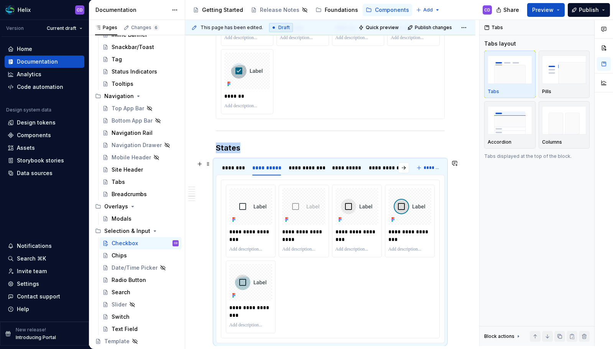
click at [248, 169] on div "**********" at bounding box center [313, 169] width 194 height 19
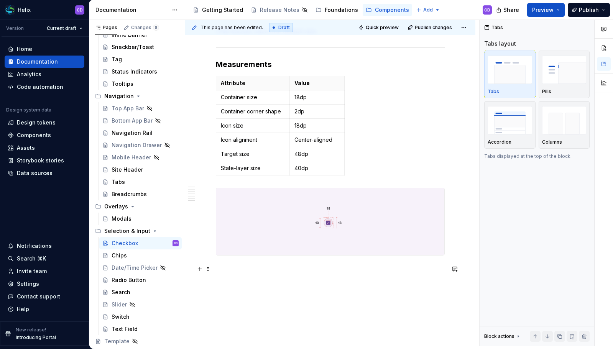
scroll to position [1262, 0]
click at [438, 28] on span "Publish changes" at bounding box center [433, 28] width 37 height 6
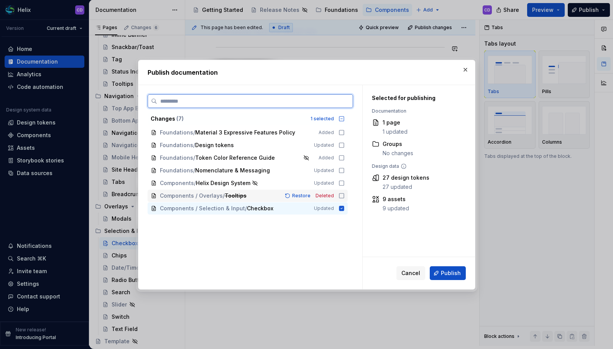
click at [339, 197] on icon at bounding box center [342, 196] width 6 height 6
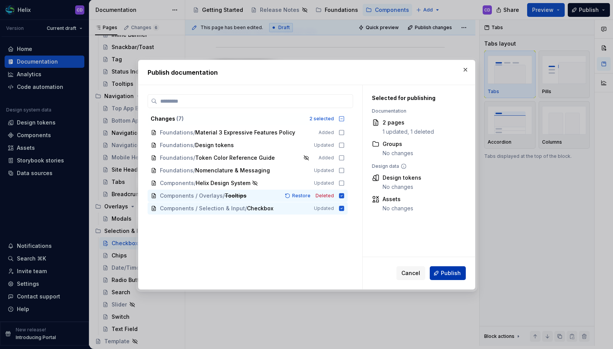
click at [440, 268] on button "Publish" at bounding box center [448, 273] width 36 height 14
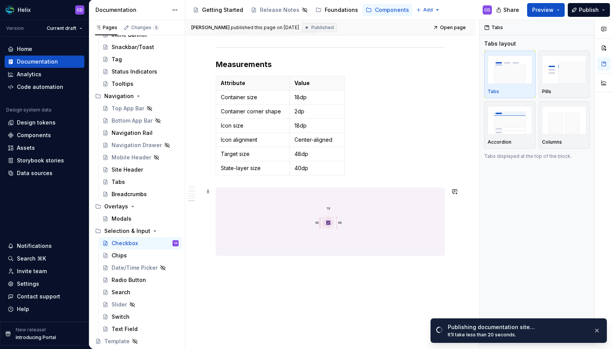
scroll to position [1243, 0]
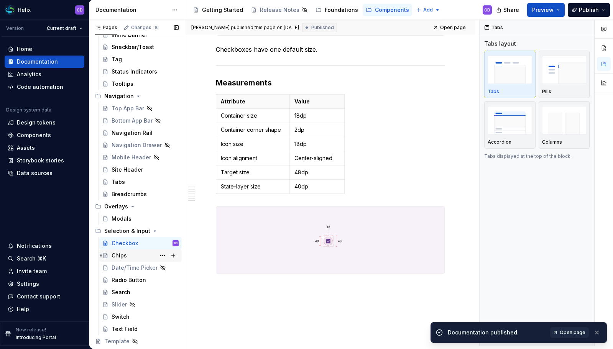
click at [133, 257] on div "Chips" at bounding box center [145, 255] width 67 height 11
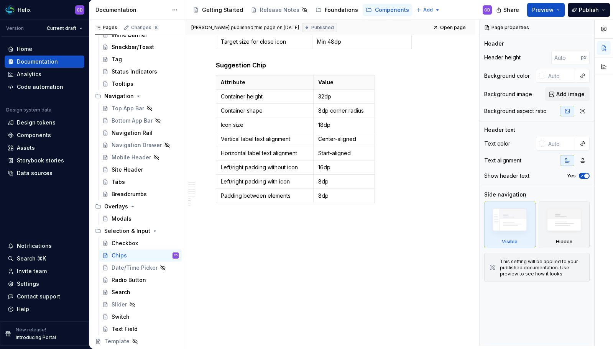
scroll to position [1982, 0]
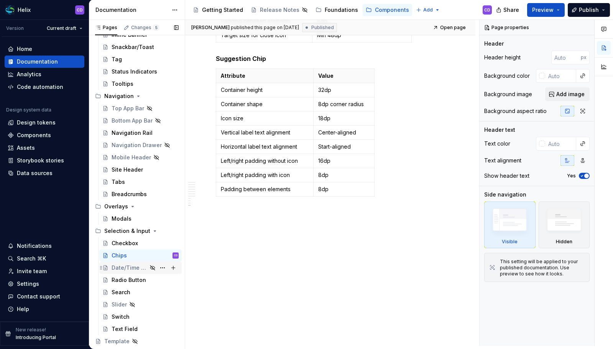
click at [119, 271] on div "Date/Time Picker" at bounding box center [130, 268] width 36 height 8
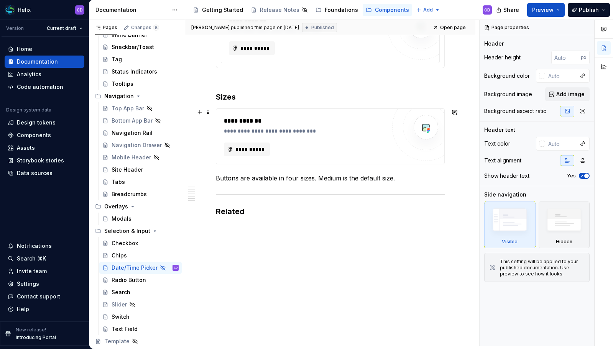
scroll to position [1031, 0]
click at [125, 283] on div "Radio Button" at bounding box center [129, 280] width 35 height 8
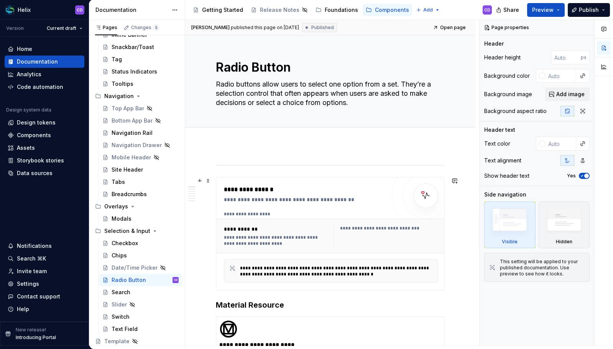
scroll to position [90, 0]
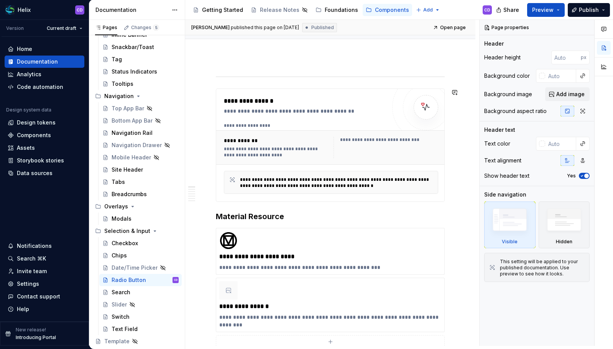
click at [304, 77] on div at bounding box center [330, 76] width 229 height 5
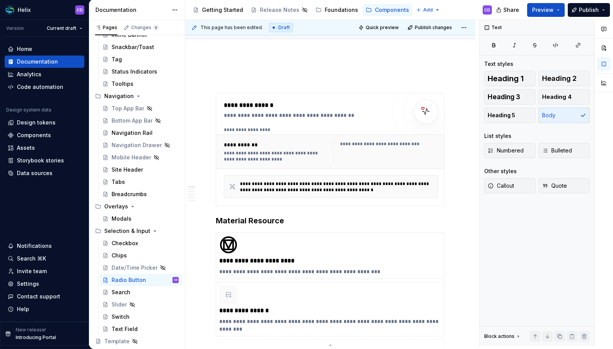
scroll to position [107, 0]
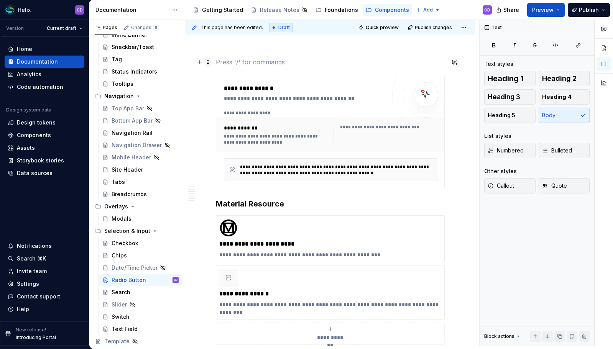
click at [207, 61] on span at bounding box center [208, 62] width 6 height 11
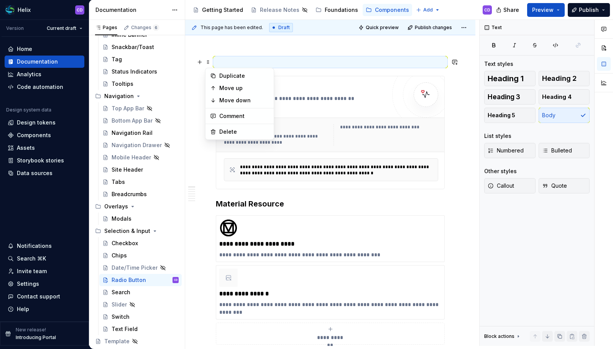
click at [229, 125] on div "Duplicate Move up Move down Comment Delete" at bounding box center [239, 104] width 69 height 72
click at [227, 127] on div "Delete" at bounding box center [239, 132] width 65 height 12
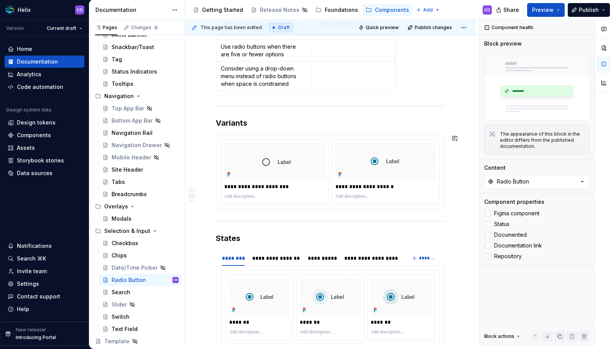
scroll to position [667, 0]
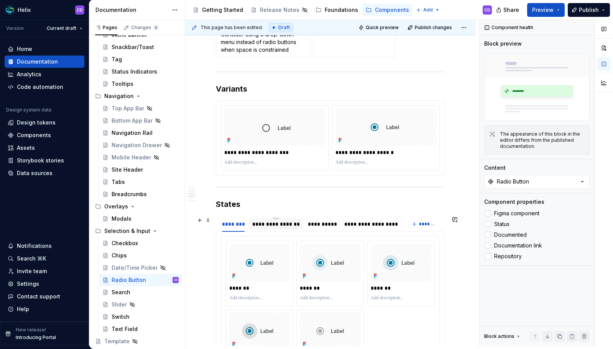
click at [263, 226] on div "**********" at bounding box center [276, 224] width 48 height 8
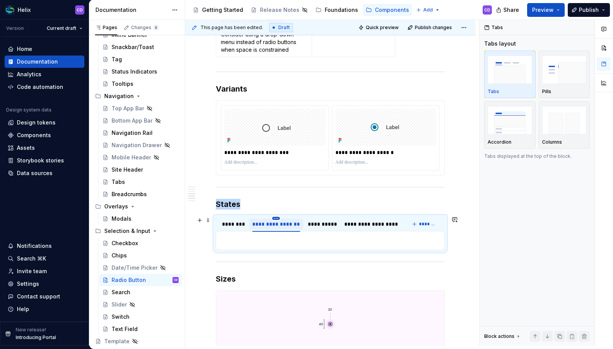
click at [278, 218] on html "Helix CD Version Current draft Home Documentation Analytics Code automation Des…" at bounding box center [306, 174] width 613 height 349
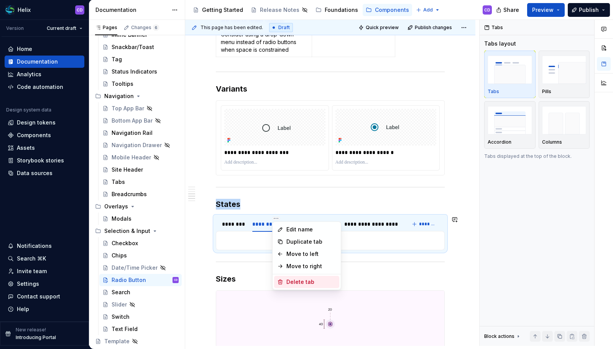
click at [308, 280] on div "Delete tab" at bounding box center [311, 282] width 50 height 8
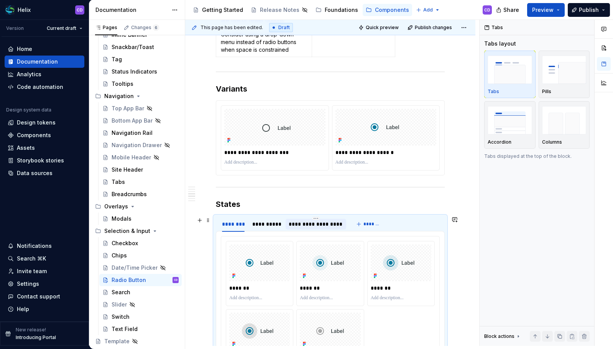
click at [294, 224] on div "**********" at bounding box center [316, 224] width 54 height 8
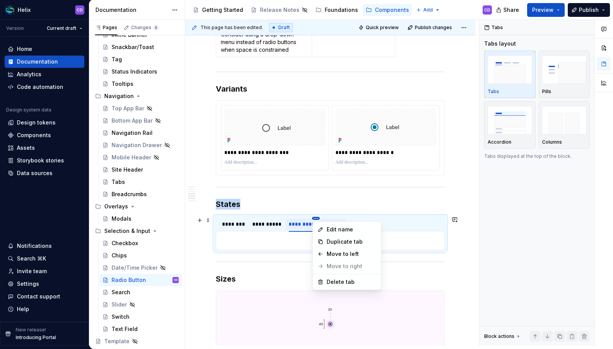
click at [318, 219] on html "Helix CD Version Current draft Home Documentation Analytics Code automation Des…" at bounding box center [306, 174] width 613 height 349
click at [334, 280] on div "Delete tab" at bounding box center [352, 282] width 50 height 8
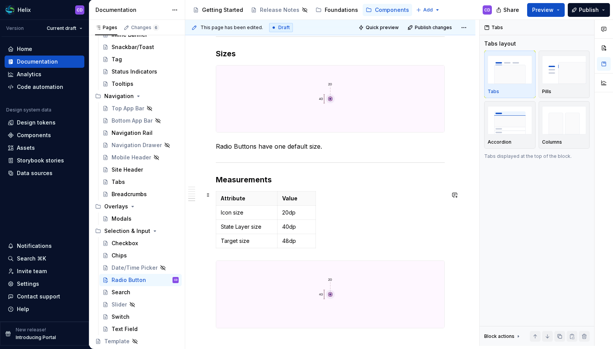
scroll to position [1123, 0]
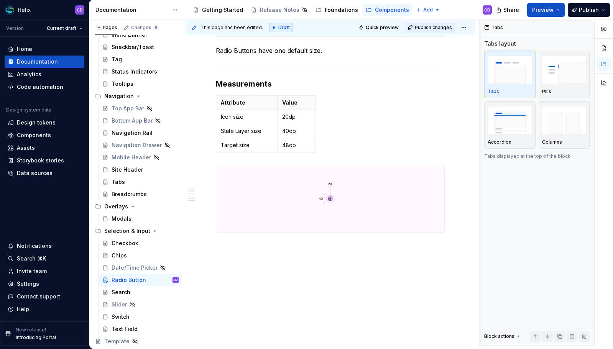
click at [427, 31] on button "Publish changes" at bounding box center [430, 27] width 50 height 11
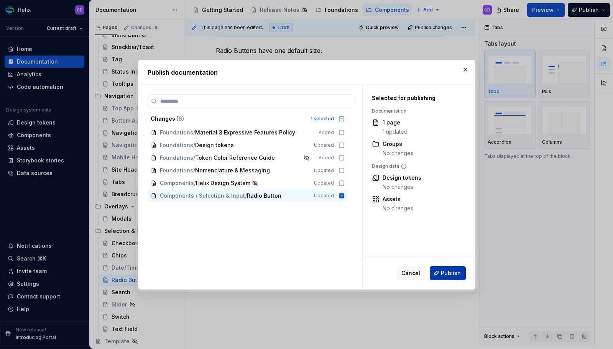
click at [448, 270] on span "Publish" at bounding box center [451, 274] width 20 height 8
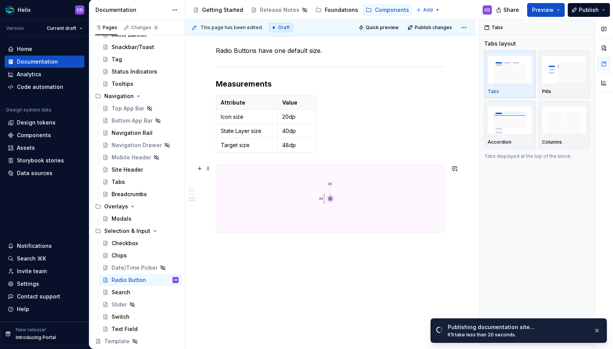
scroll to position [1063, 0]
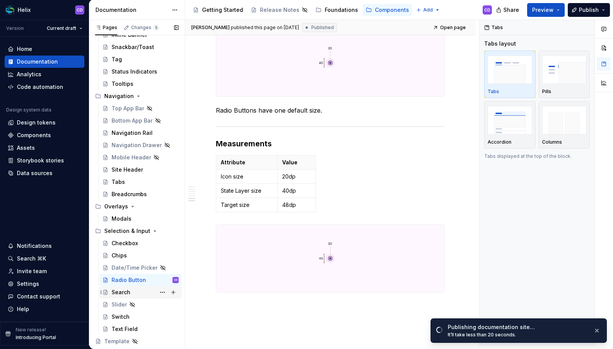
click at [135, 295] on div "Search" at bounding box center [145, 292] width 67 height 11
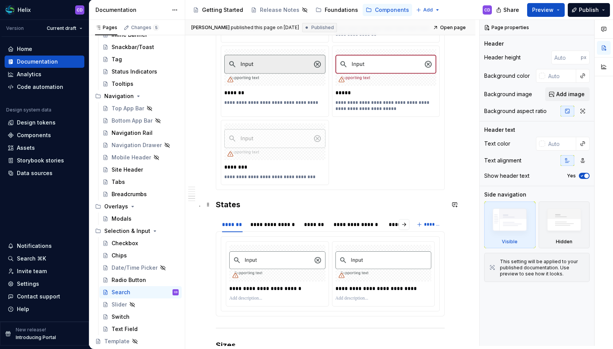
scroll to position [939, 0]
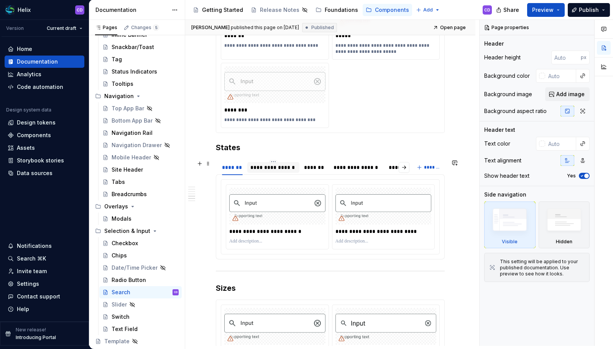
click at [273, 169] on div "**********" at bounding box center [273, 168] width 46 height 8
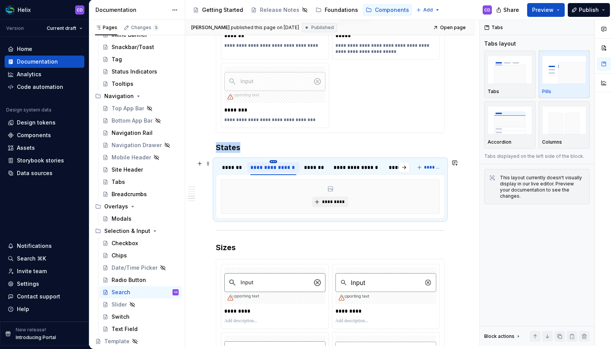
click at [273, 162] on html "Helix CD Version Current draft Home Documentation Analytics Code automation Des…" at bounding box center [306, 174] width 613 height 349
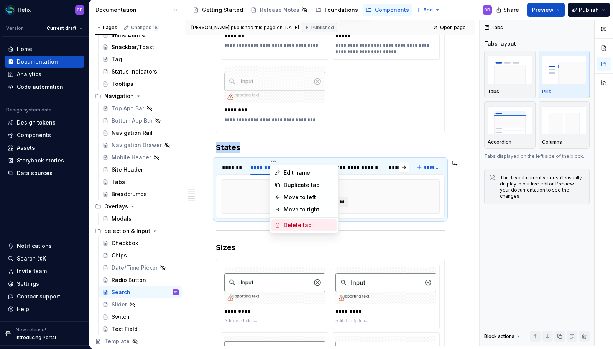
click at [287, 222] on div "Delete tab" at bounding box center [309, 226] width 50 height 8
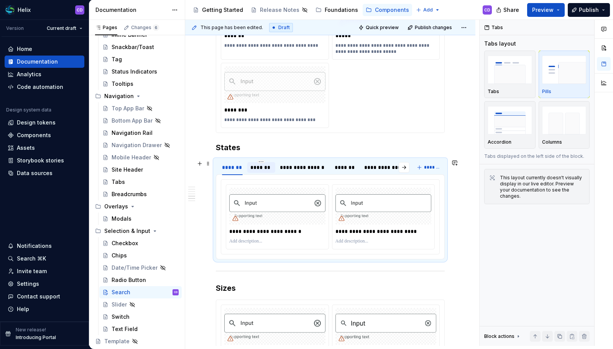
click at [256, 165] on div "*******" at bounding box center [261, 168] width 22 height 8
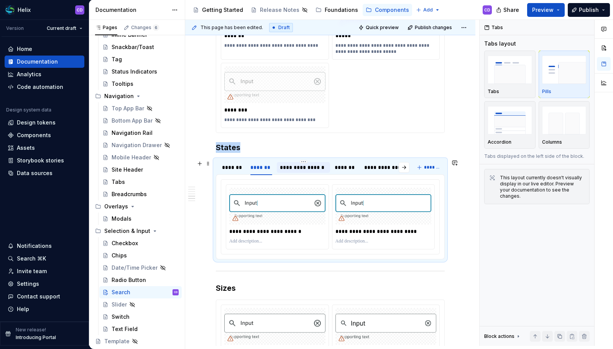
click at [292, 166] on div "**********" at bounding box center [304, 168] width 48 height 8
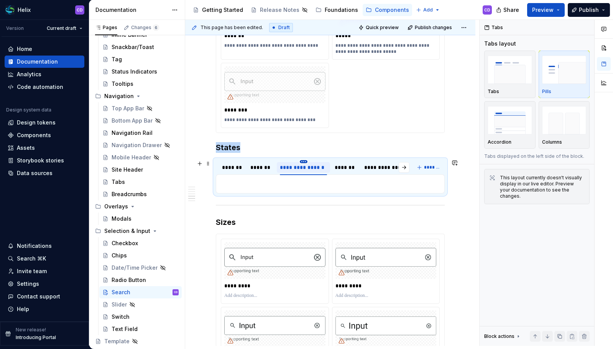
click at [302, 163] on html "Helix CD Version Current draft Home Documentation Analytics Code automation Des…" at bounding box center [306, 174] width 613 height 349
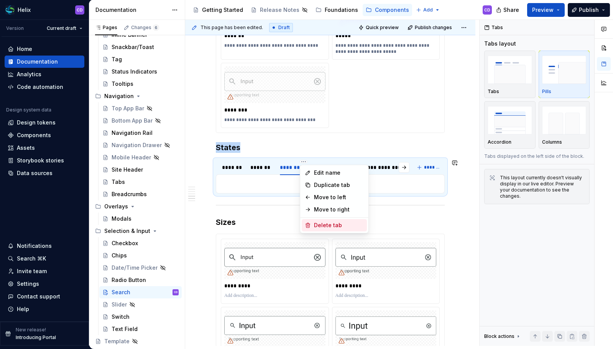
click at [322, 227] on div "Delete tab" at bounding box center [339, 226] width 50 height 8
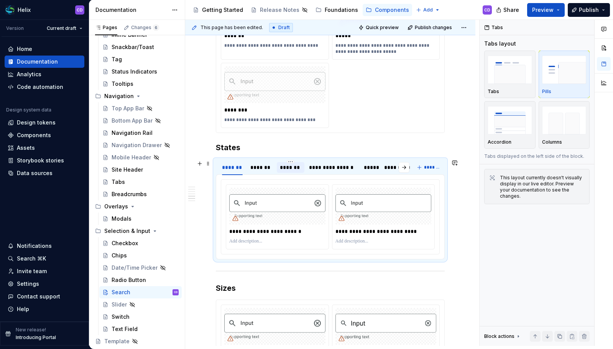
click at [298, 168] on div "*******" at bounding box center [291, 168] width 22 height 8
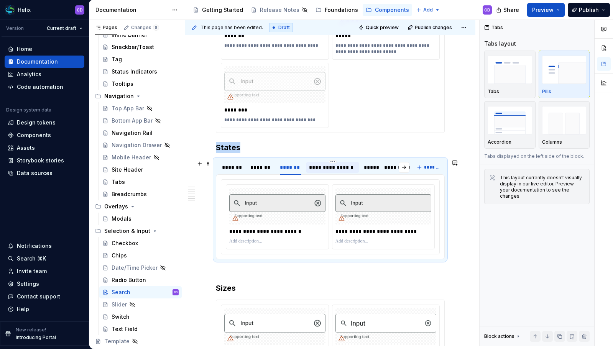
click at [324, 169] on div "**********" at bounding box center [332, 168] width 47 height 8
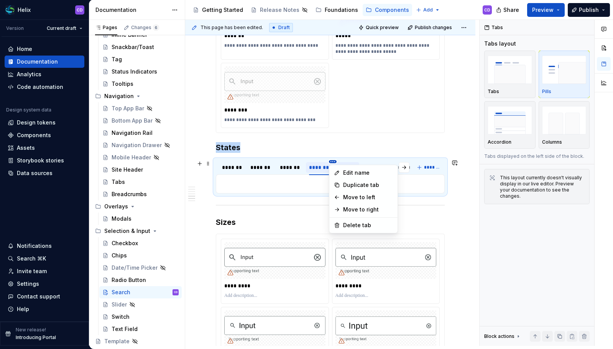
click at [334, 162] on html "Helix CD Version Current draft Home Documentation Analytics Code automation Des…" at bounding box center [306, 174] width 613 height 349
click at [351, 224] on div "Delete tab" at bounding box center [368, 226] width 50 height 8
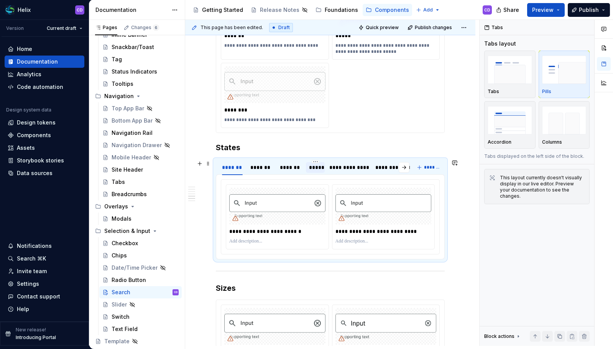
click at [317, 170] on div "*****" at bounding box center [315, 168] width 13 height 8
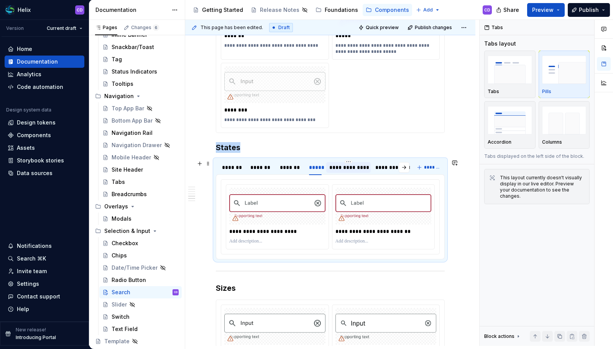
click at [335, 169] on div "**********" at bounding box center [348, 168] width 38 height 8
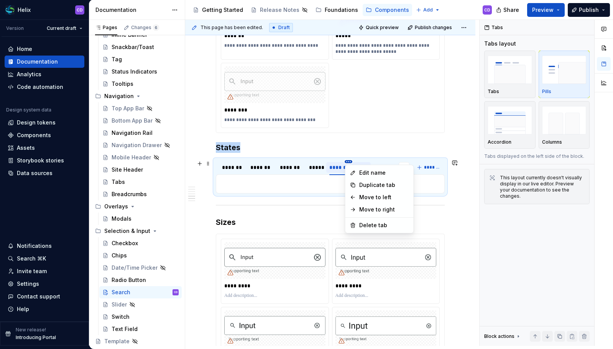
click at [348, 163] on html "Helix CD Version Current draft Home Documentation Analytics Code automation Des…" at bounding box center [306, 174] width 613 height 349
click at [359, 223] on div "Delete tab" at bounding box center [384, 226] width 50 height 8
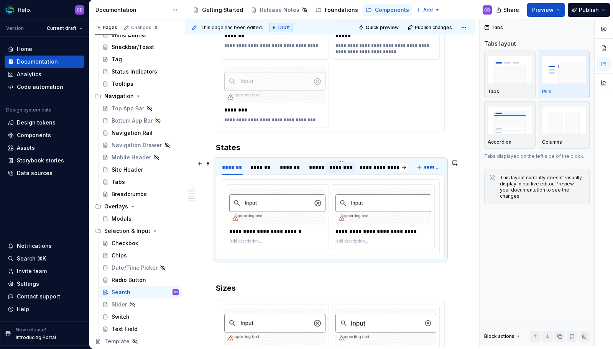
click at [344, 170] on div "********" at bounding box center [340, 168] width 22 height 8
click at [359, 168] on div "**********" at bounding box center [384, 167] width 54 height 11
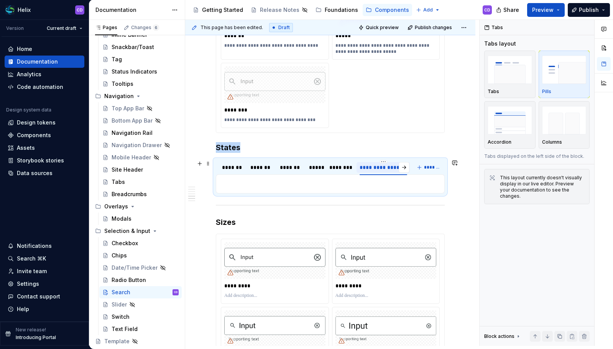
click at [382, 160] on div "**********" at bounding box center [384, 167] width 54 height 15
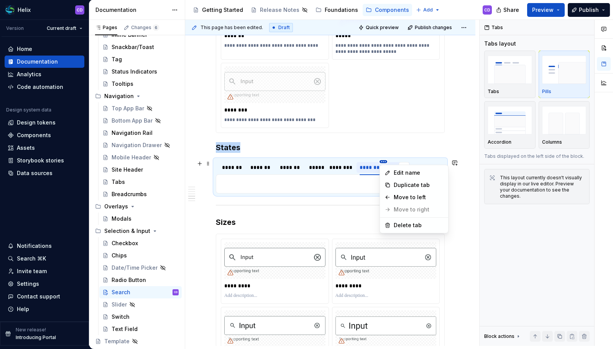
click at [383, 163] on html "Helix CD Version Current draft Home Documentation Analytics Code automation Des…" at bounding box center [306, 174] width 613 height 349
click at [396, 220] on div "Delete tab" at bounding box center [414, 225] width 65 height 12
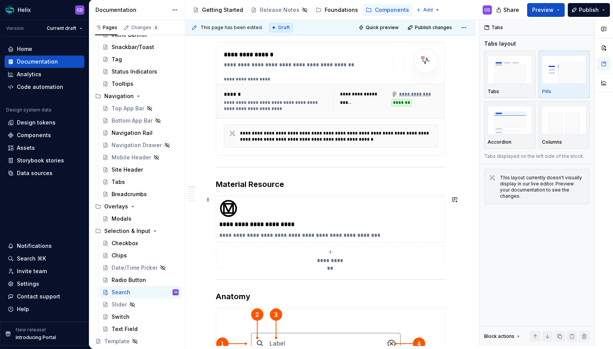
scroll to position [0, 0]
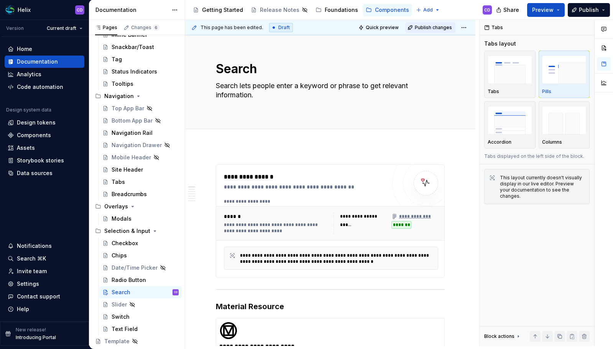
click at [430, 25] on span "Publish changes" at bounding box center [433, 28] width 37 height 6
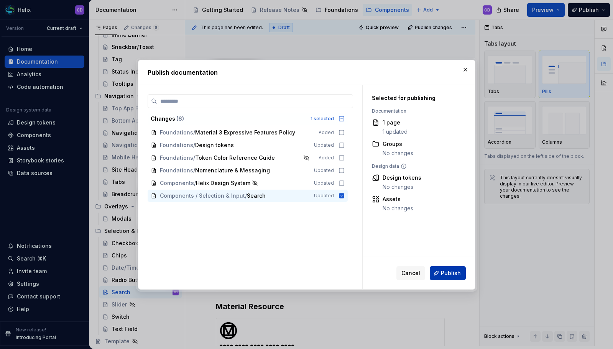
click at [449, 277] on span "Publish" at bounding box center [451, 274] width 20 height 8
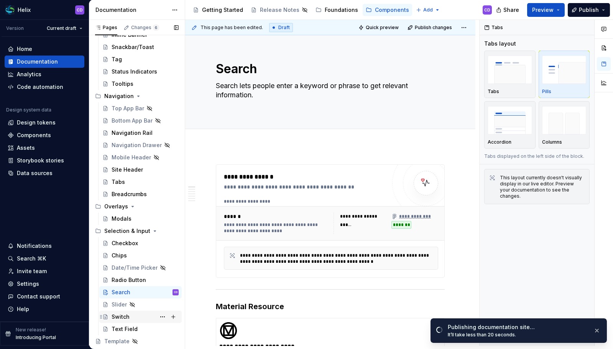
click at [131, 315] on div "Switch" at bounding box center [145, 317] width 67 height 11
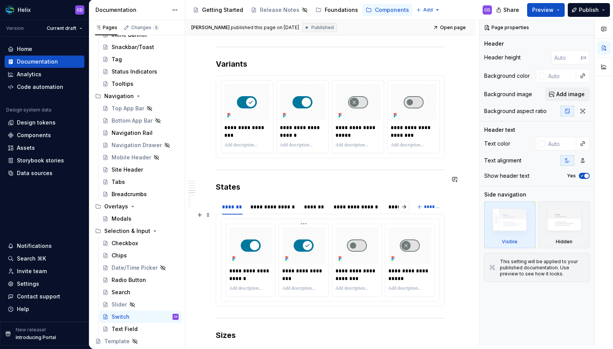
scroll to position [789, 0]
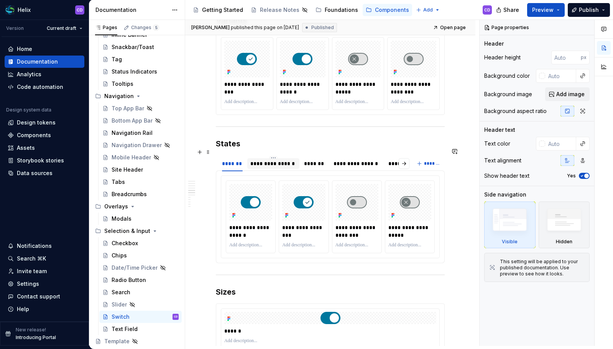
click at [278, 160] on div "**********" at bounding box center [273, 164] width 46 height 8
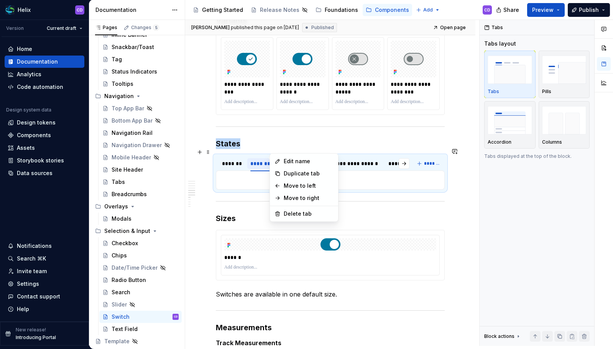
click at [275, 150] on html "Helix CD Version Current draft Home Documentation Analytics Code automation Des…" at bounding box center [306, 174] width 613 height 349
click at [294, 212] on div "Delete tab" at bounding box center [309, 214] width 50 height 8
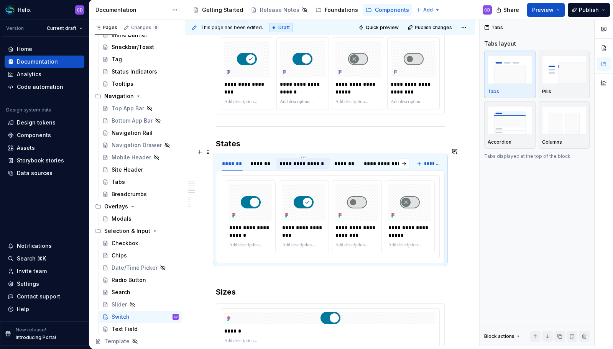
click at [307, 160] on div "**********" at bounding box center [303, 164] width 47 height 8
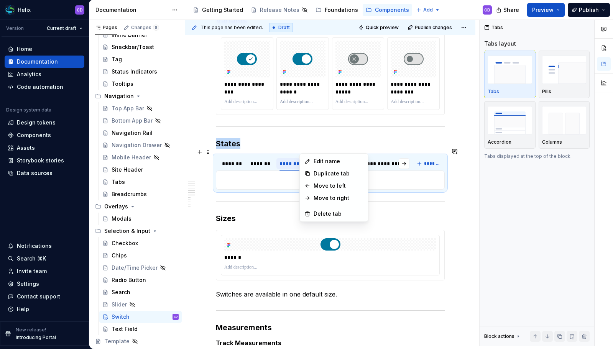
click at [305, 151] on html "Helix CD Version Current draft Home Documentation Analytics Code automation Des…" at bounding box center [306, 174] width 613 height 349
click at [322, 211] on div "Delete tab" at bounding box center [339, 214] width 50 height 8
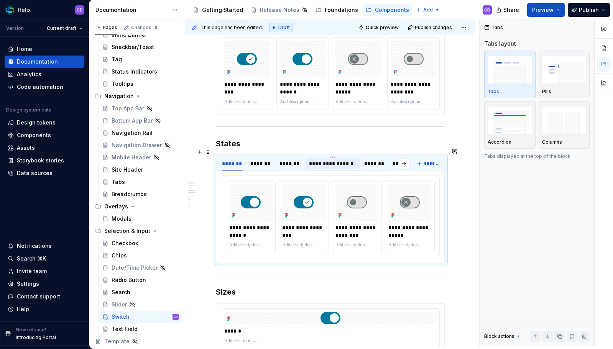
click at [326, 160] on div "**********" at bounding box center [333, 164] width 48 height 8
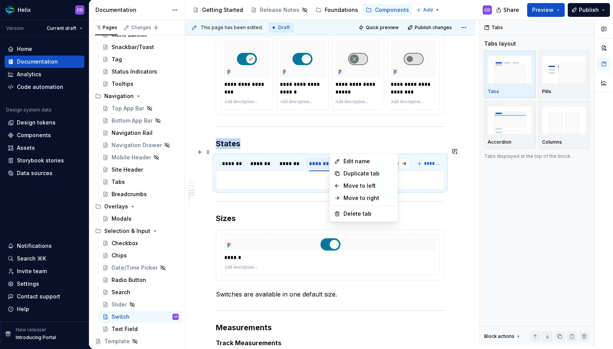
click at [333, 150] on html "Helix CD Version Current draft Home Documentation Analytics Code automation Des…" at bounding box center [306, 174] width 613 height 349
click at [348, 212] on div "Delete tab" at bounding box center [369, 214] width 50 height 8
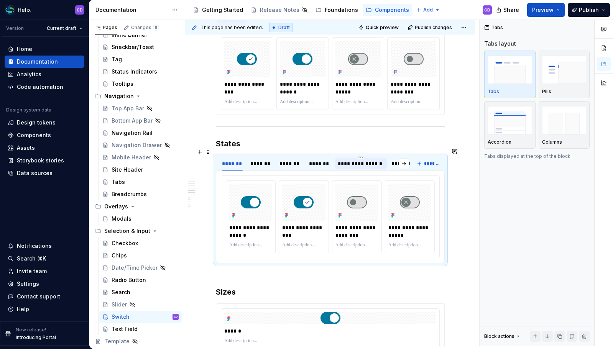
click at [354, 160] on div "**********" at bounding box center [361, 164] width 46 height 8
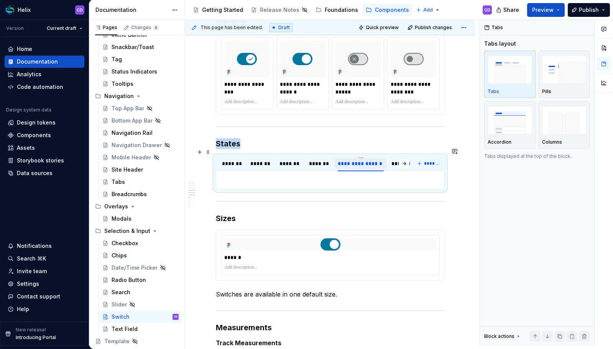
click at [365, 156] on div "**********" at bounding box center [361, 163] width 53 height 15
click at [364, 150] on html "Helix CD Version Current draft Home Documentation Analytics Code automation Des…" at bounding box center [306, 174] width 613 height 349
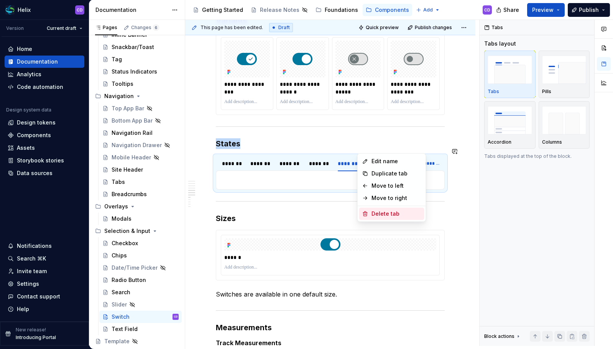
click at [369, 210] on div "Delete tab" at bounding box center [391, 214] width 65 height 12
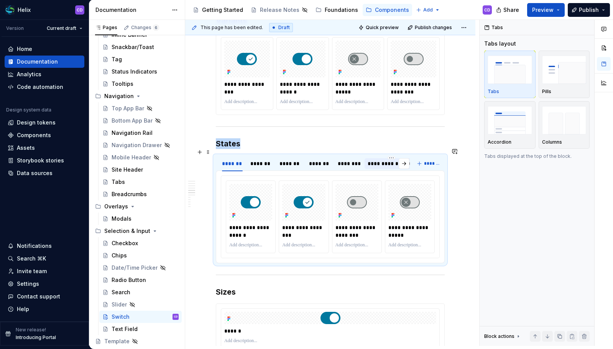
click at [368, 160] on div "**********" at bounding box center [392, 164] width 48 height 8
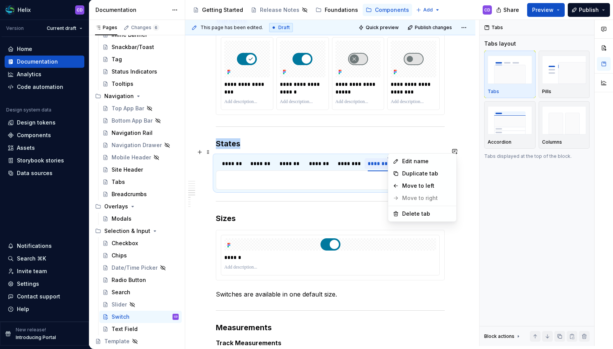
click at [390, 150] on html "Helix CD Version Current draft Home Documentation Analytics Code automation Des…" at bounding box center [306, 174] width 613 height 349
click at [399, 209] on div "Delete tab" at bounding box center [422, 214] width 65 height 12
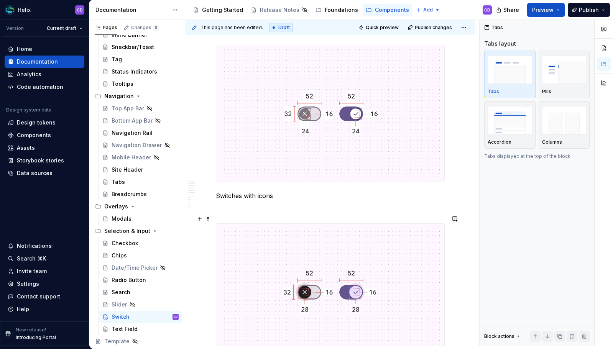
scroll to position [2111, 0]
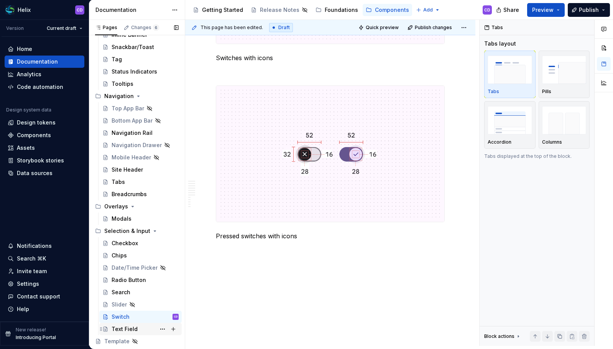
click at [123, 329] on div "Text Field" at bounding box center [125, 330] width 26 height 8
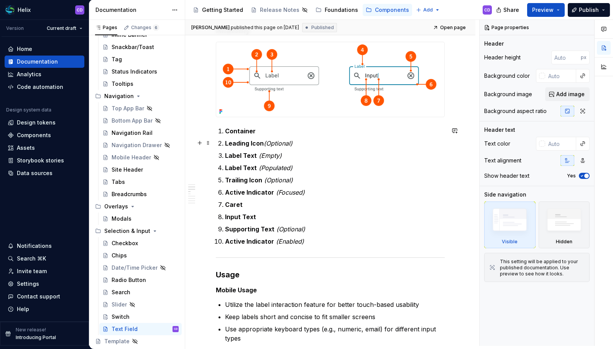
scroll to position [367, 0]
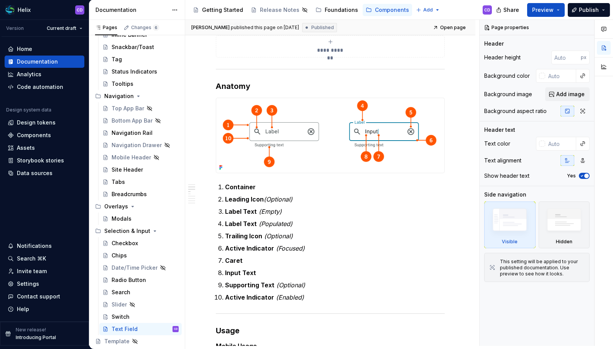
click at [282, 299] on em "(Enabled)" at bounding box center [290, 298] width 28 height 8
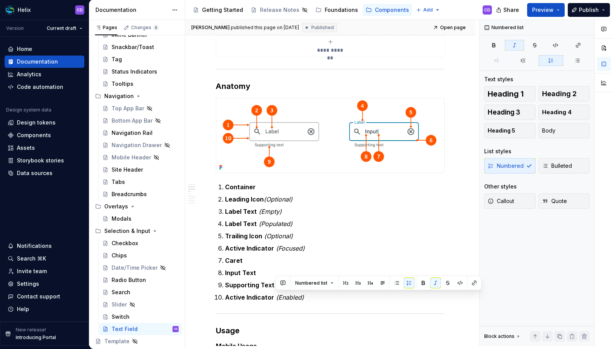
click at [282, 299] on em "(Enabled)" at bounding box center [290, 298] width 28 height 8
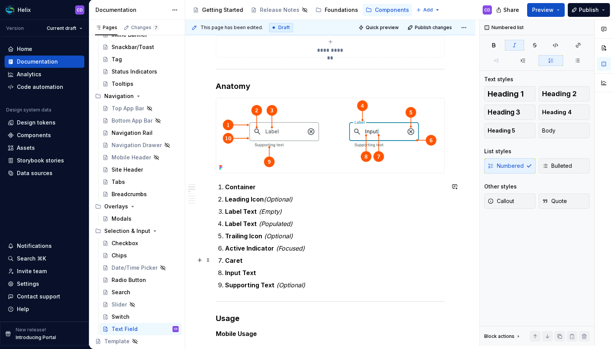
click at [234, 260] on strong "Caret" at bounding box center [234, 261] width 18 height 8
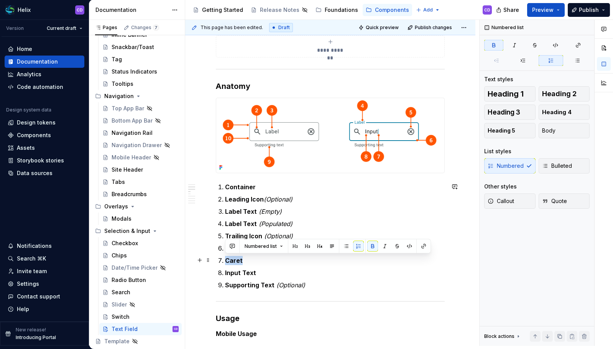
click at [234, 260] on strong "Caret" at bounding box center [234, 261] width 18 height 8
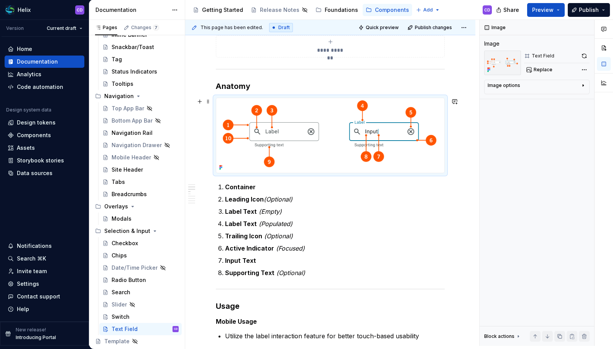
click at [297, 122] on img at bounding box center [330, 135] width 228 height 75
click at [583, 57] on button "button" at bounding box center [584, 56] width 11 height 11
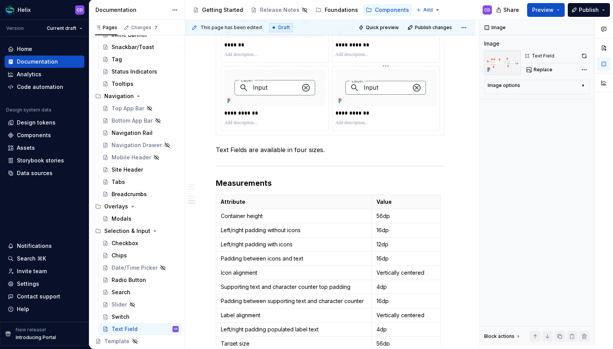
scroll to position [1370, 0]
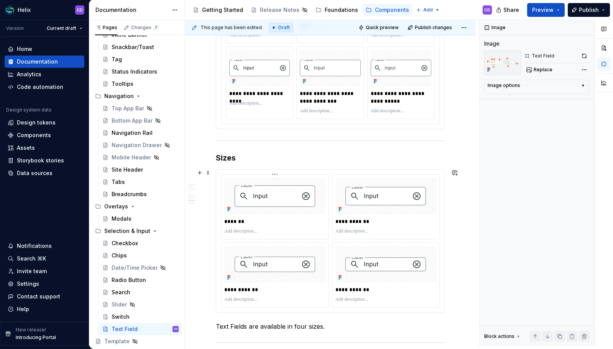
click at [260, 233] on p at bounding box center [274, 232] width 101 height 6
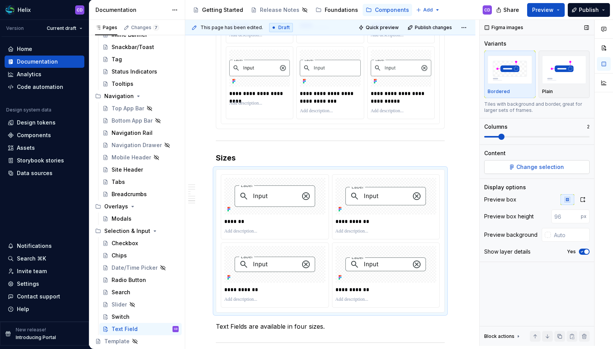
click at [534, 164] on span "Change selection" at bounding box center [540, 167] width 48 height 8
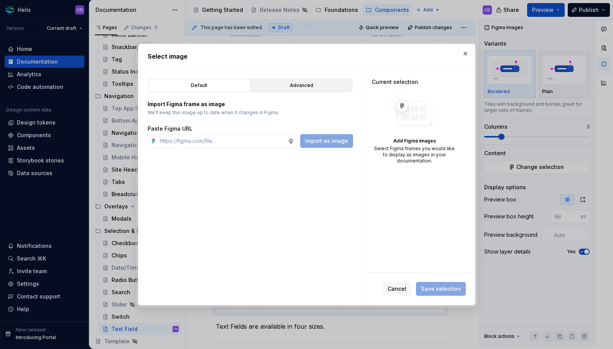
type textarea "*"
click at [308, 91] on button "Advanced" at bounding box center [302, 85] width 102 height 13
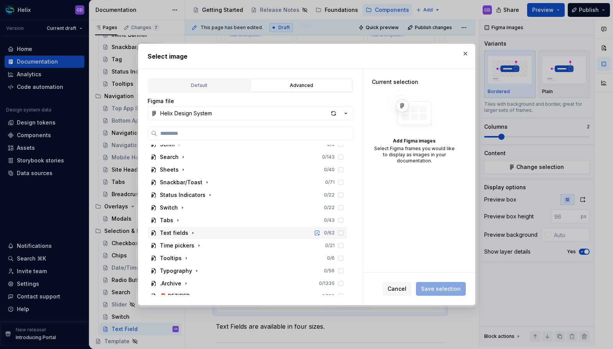
scroll to position [349, 0]
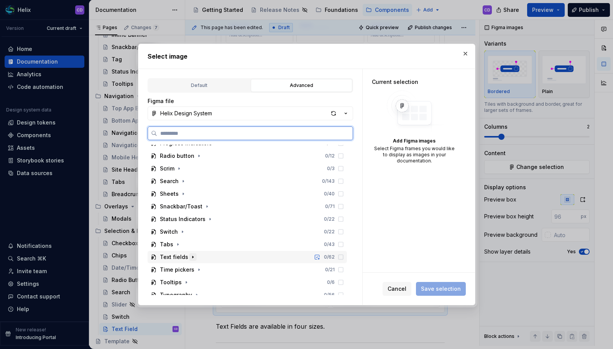
click at [190, 257] on icon "button" at bounding box center [193, 257] width 6 height 6
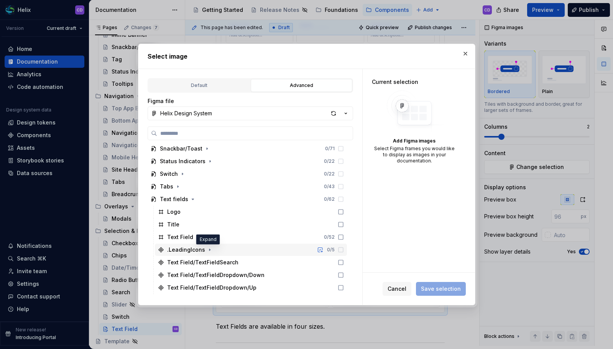
scroll to position [465, 0]
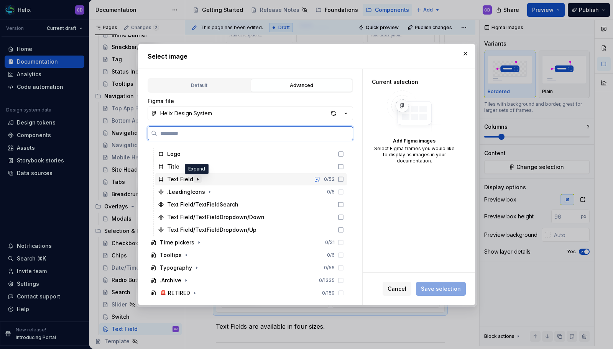
click at [198, 181] on icon "button" at bounding box center [198, 179] width 6 height 6
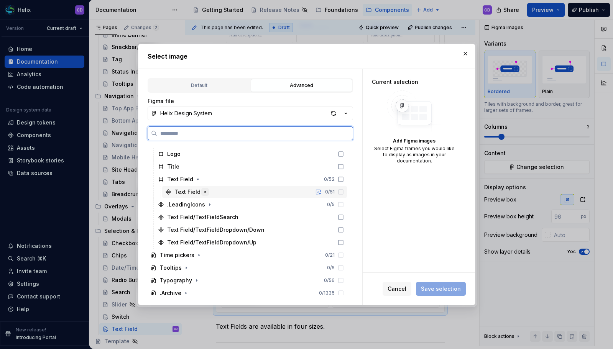
click at [205, 192] on icon "button" at bounding box center [205, 192] width 6 height 6
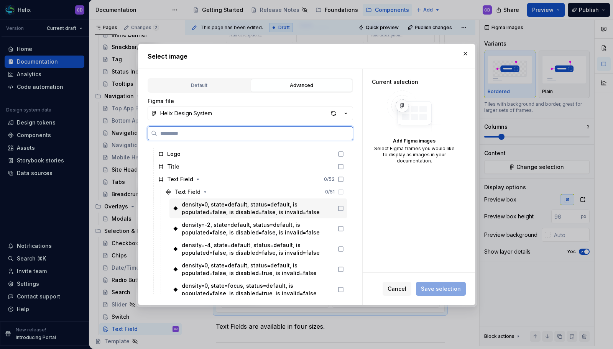
click at [319, 208] on div "density=0, state=default, status=default, is populated=false, is disabled=false…" at bounding box center [258, 208] width 153 height 15
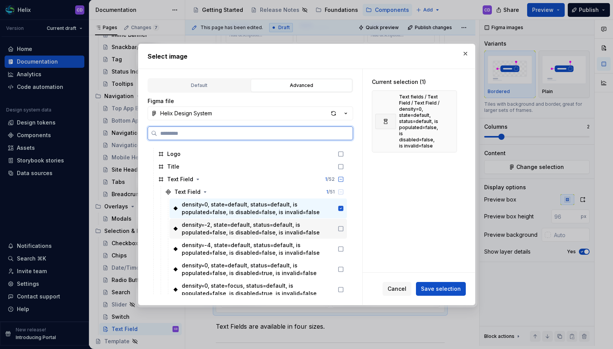
click at [322, 227] on div "density=-2, state=default, status=default, is populated=false, is disabled=fals…" at bounding box center [258, 228] width 153 height 15
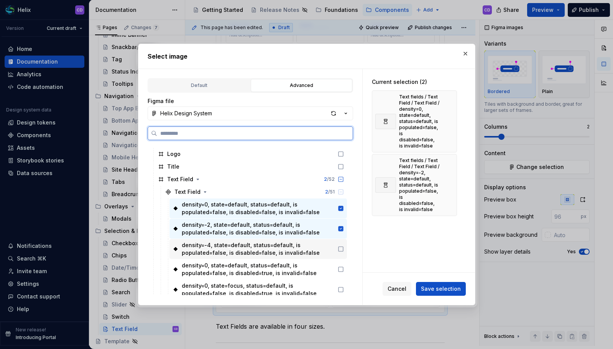
click at [326, 247] on div "density=-4, state=default, status=default, is populated=false, is disabled=fals…" at bounding box center [258, 249] width 153 height 15
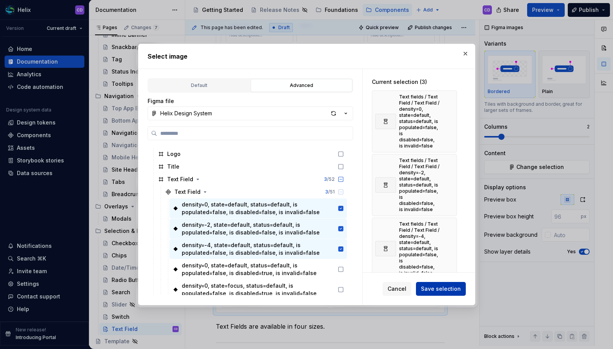
click at [435, 286] on span "Save selection" at bounding box center [441, 289] width 40 height 8
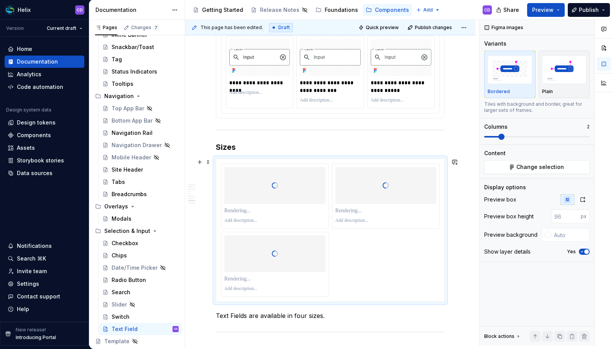
scroll to position [1437, 0]
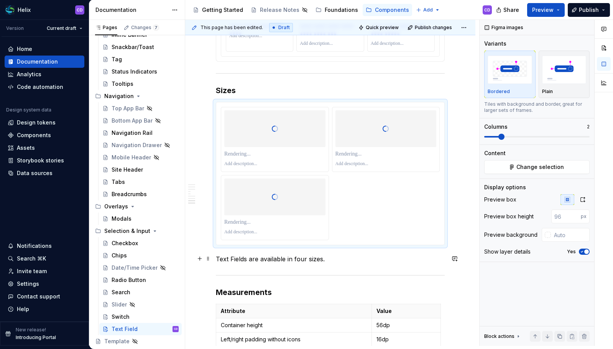
click at [300, 262] on p "Text Fields are available in four sizes." at bounding box center [330, 259] width 229 height 9
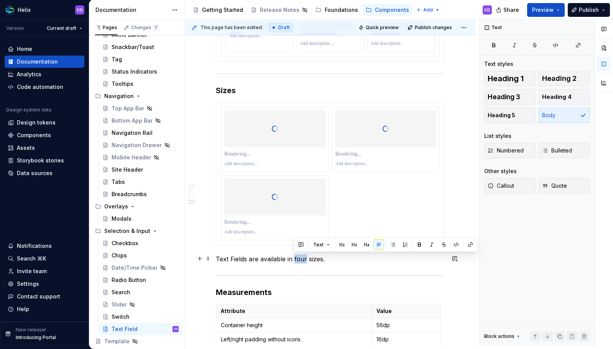
click at [300, 261] on p "Text Fields are available in four sizes." at bounding box center [330, 259] width 229 height 9
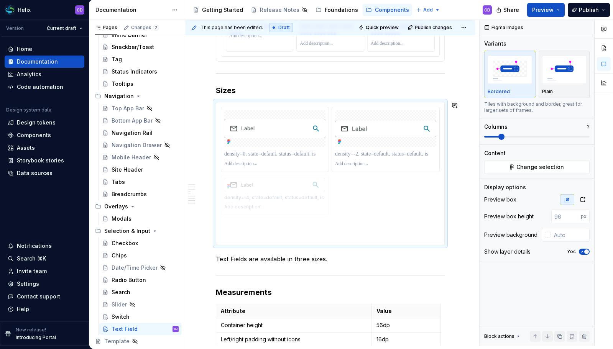
drag, startPoint x: 393, startPoint y: 133, endPoint x: 326, endPoint y: 216, distance: 106.6
click at [268, 155] on p at bounding box center [274, 154] width 101 height 8
type textarea "*"
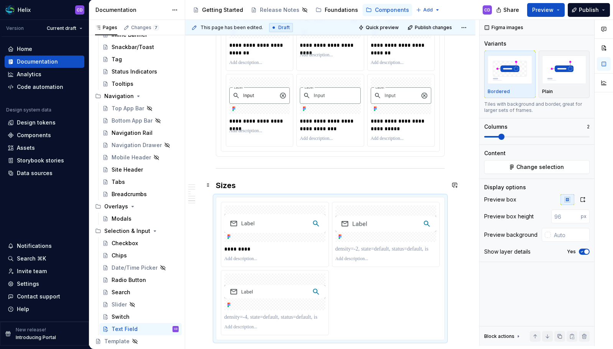
scroll to position [1354, 0]
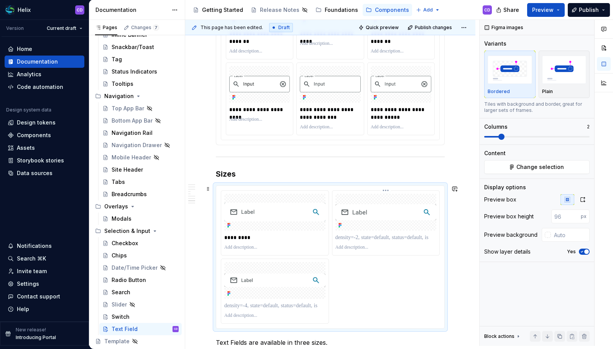
click at [365, 238] on p at bounding box center [386, 238] width 101 height 8
click at [270, 306] on p at bounding box center [274, 306] width 101 height 8
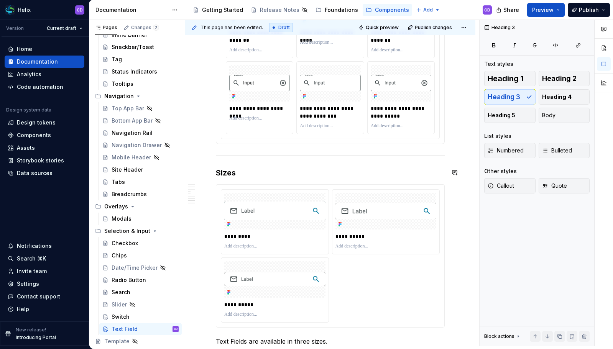
scroll to position [1242, 0]
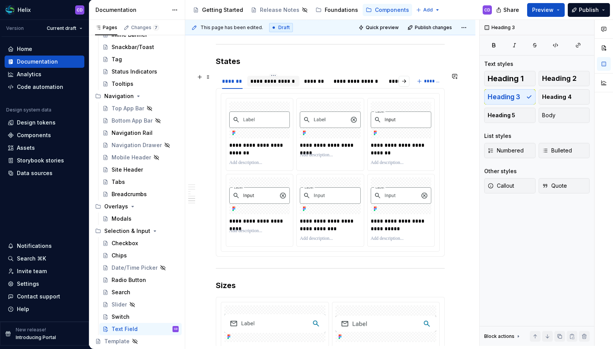
click at [294, 83] on div "**********" at bounding box center [273, 81] width 46 height 8
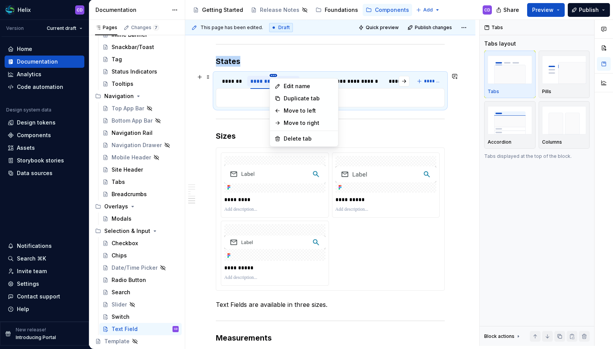
click at [275, 75] on html "Helix CD Version Current draft Home Documentation Analytics Code automation Des…" at bounding box center [306, 174] width 613 height 349
click at [306, 142] on div "Delete tab" at bounding box center [309, 139] width 50 height 8
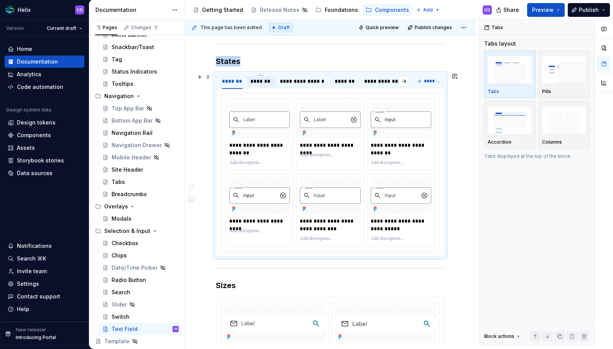
click at [261, 81] on div "*******" at bounding box center [261, 81] width 22 height 8
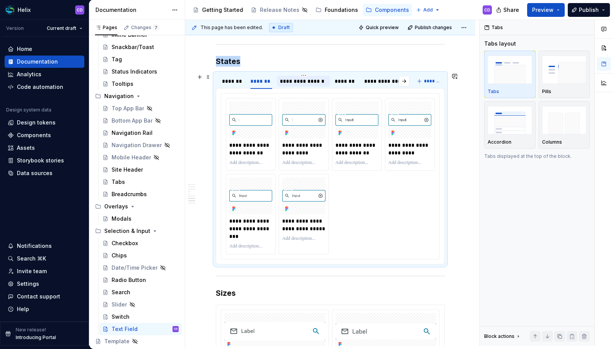
click at [293, 81] on div "**********" at bounding box center [304, 81] width 48 height 8
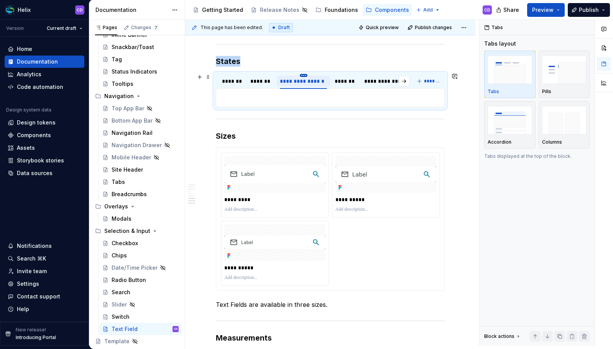
click at [303, 75] on html "Helix CD Version Current draft Home Documentation Analytics Code automation Des…" at bounding box center [306, 174] width 613 height 349
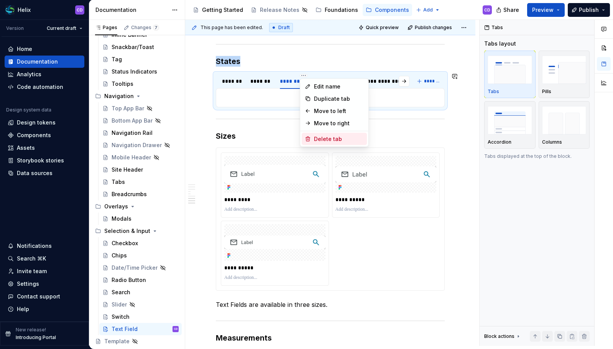
click at [332, 136] on div "Delete tab" at bounding box center [339, 139] width 50 height 8
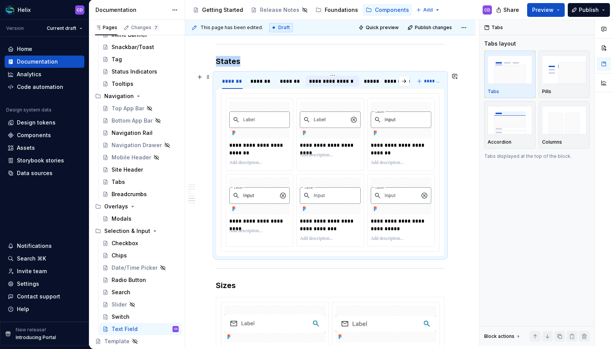
click at [326, 84] on div "**********" at bounding box center [332, 81] width 47 height 8
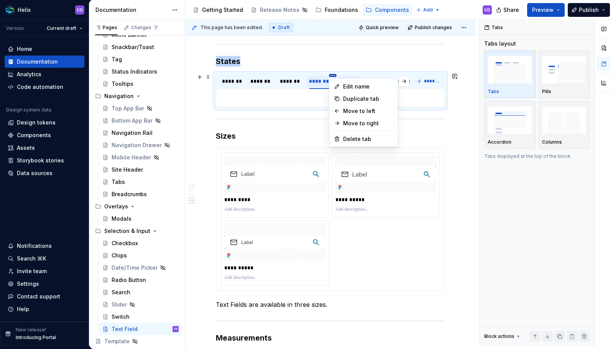
click at [334, 75] on html "Helix CD Version Current draft Home Documentation Analytics Code automation Des…" at bounding box center [306, 174] width 613 height 349
click at [349, 135] on div "Delete tab" at bounding box center [368, 139] width 50 height 8
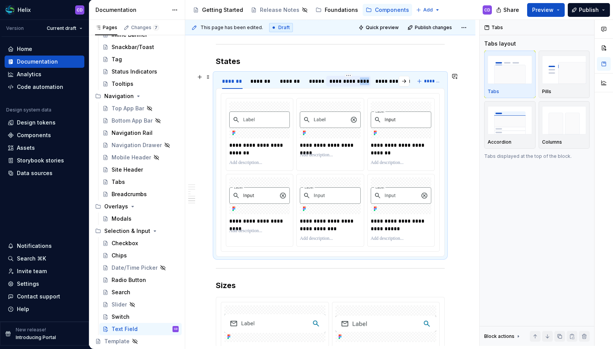
drag, startPoint x: 360, startPoint y: 84, endPoint x: 355, endPoint y: 81, distance: 5.7
click at [360, 85] on div "**********" at bounding box center [348, 81] width 38 height 8
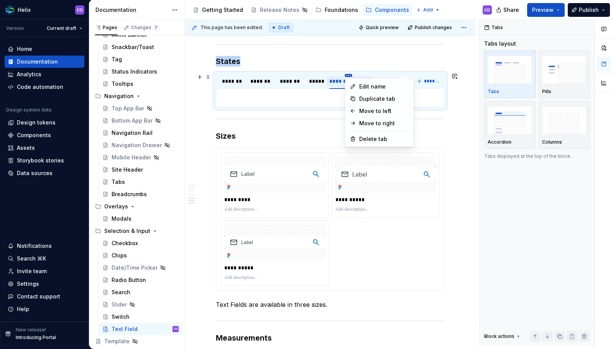
click at [349, 74] on html "Helix CD Version Current draft Home Documentation Analytics Code automation Des…" at bounding box center [306, 174] width 613 height 349
click at [362, 140] on div "Delete tab" at bounding box center [384, 139] width 50 height 8
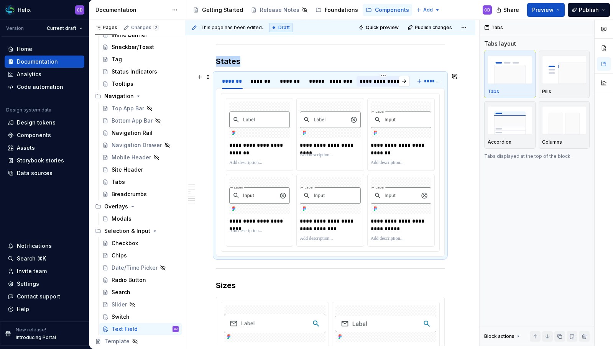
click at [379, 83] on div "**********" at bounding box center [384, 81] width 48 height 8
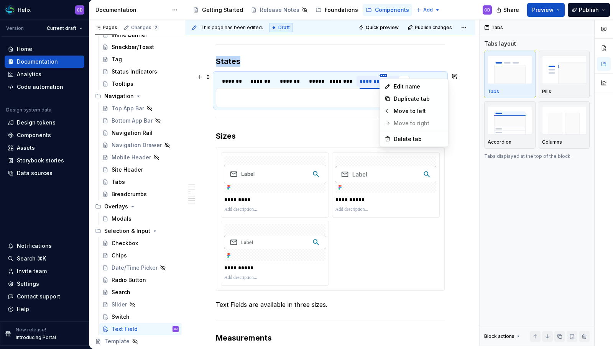
click at [382, 76] on html "Helix CD Version Current draft Home Documentation Analytics Code automation Des…" at bounding box center [306, 174] width 613 height 349
click at [397, 132] on div "Edit name Duplicate tab Move to left Move to right Delete tab" at bounding box center [414, 113] width 69 height 69
click at [396, 133] on div "Delete tab" at bounding box center [414, 139] width 65 height 12
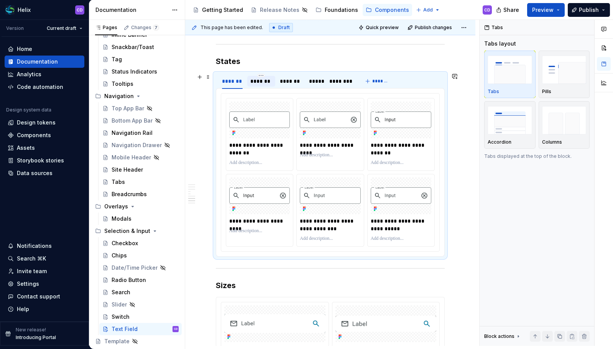
click at [262, 79] on div "*******" at bounding box center [261, 81] width 22 height 8
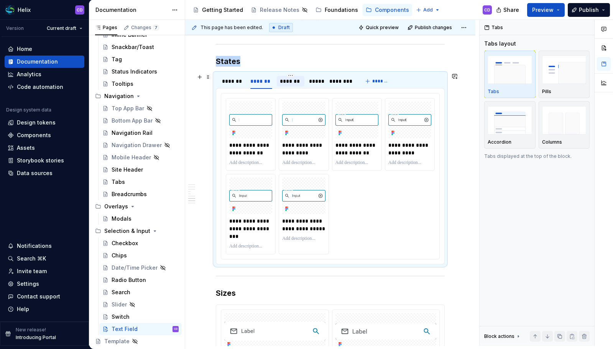
click at [296, 86] on div "*******" at bounding box center [291, 81] width 28 height 11
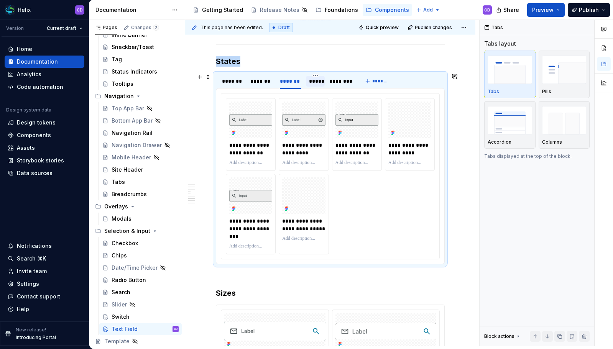
click at [315, 82] on div "*****" at bounding box center [315, 81] width 13 height 8
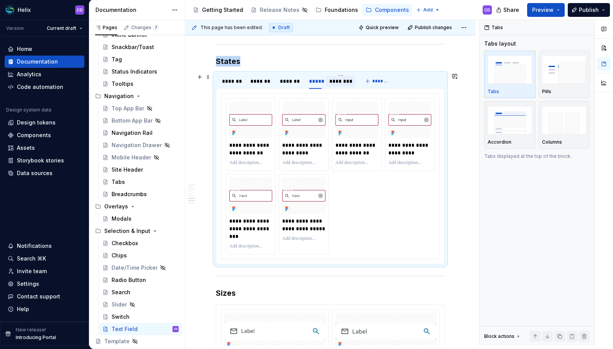
click at [352, 83] on div "********" at bounding box center [340, 81] width 22 height 8
click at [238, 83] on div "*******" at bounding box center [232, 81] width 21 height 8
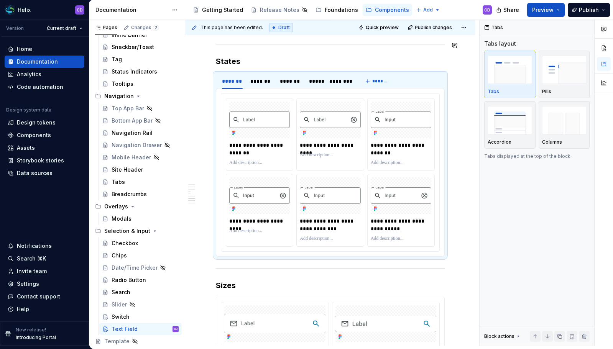
click at [283, 127] on img at bounding box center [259, 120] width 61 height 16
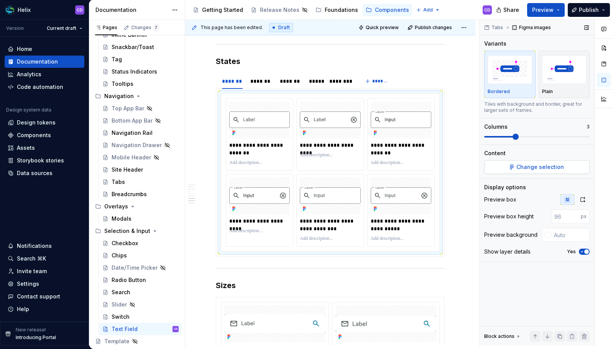
click at [533, 167] on span "Change selection" at bounding box center [540, 167] width 48 height 8
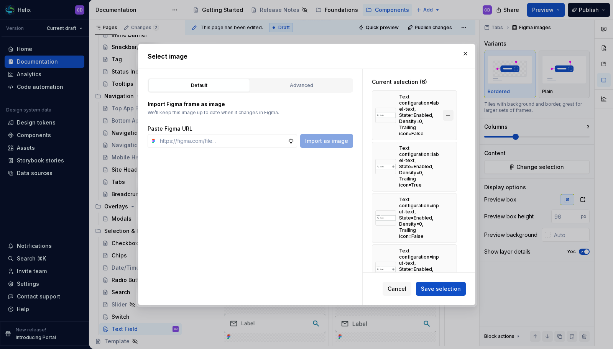
click at [448, 112] on button "button" at bounding box center [448, 115] width 11 height 11
click at [448, 161] on button "button" at bounding box center [448, 166] width 11 height 11
click at [448, 112] on button "button" at bounding box center [448, 115] width 11 height 11
click at [448, 161] on button "button" at bounding box center [448, 166] width 11 height 11
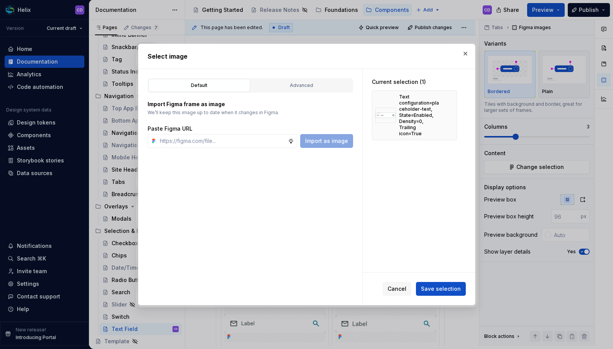
click at [448, 112] on button "button" at bounding box center [448, 115] width 11 height 11
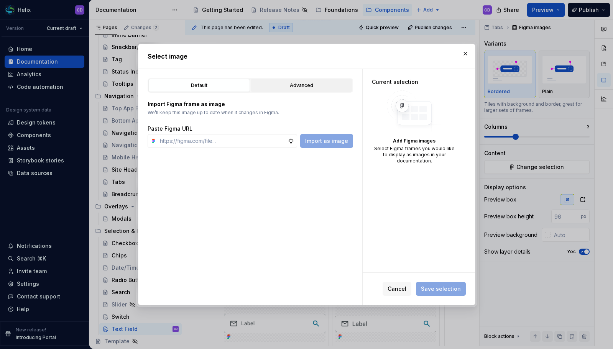
click at [322, 86] on div "Advanced" at bounding box center [301, 86] width 96 height 8
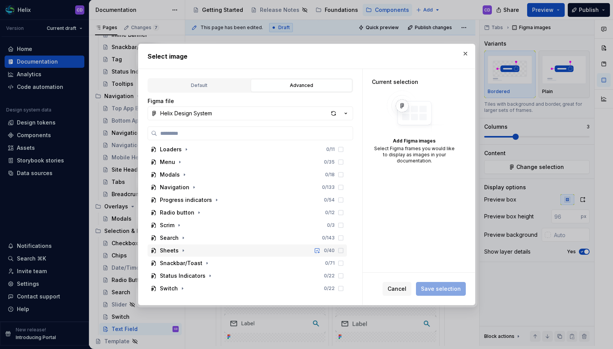
scroll to position [358, 0]
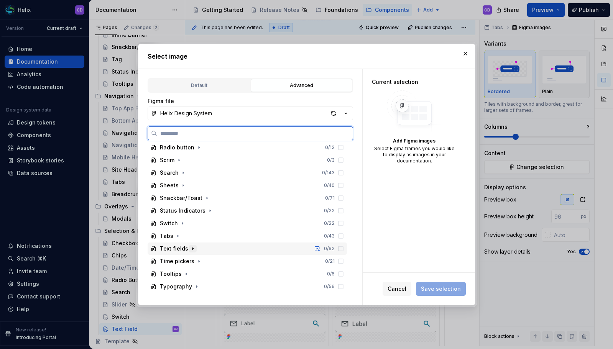
click at [191, 247] on icon "button" at bounding box center [193, 249] width 6 height 6
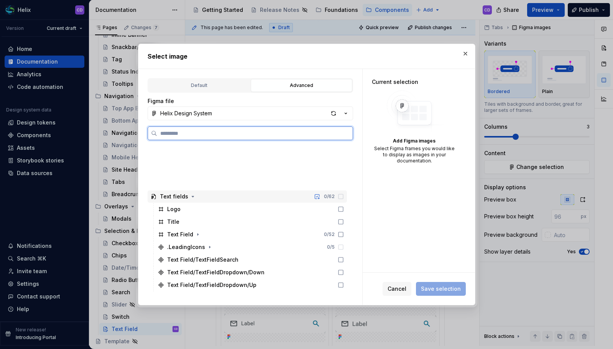
scroll to position [458, 0]
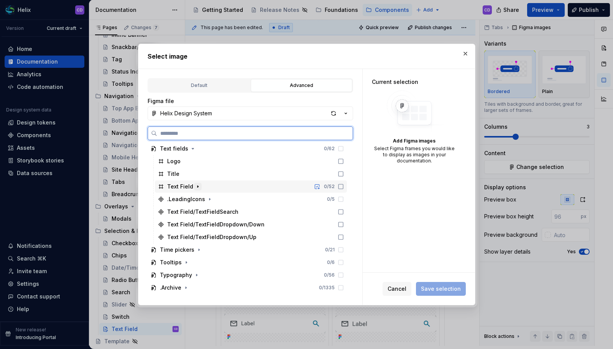
click at [199, 188] on icon "button" at bounding box center [198, 187] width 6 height 6
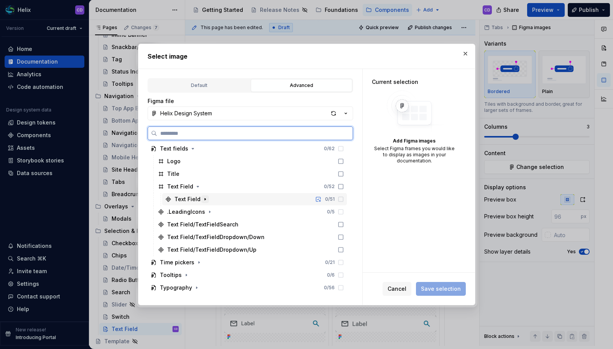
click at [203, 199] on icon "button" at bounding box center [205, 199] width 6 height 6
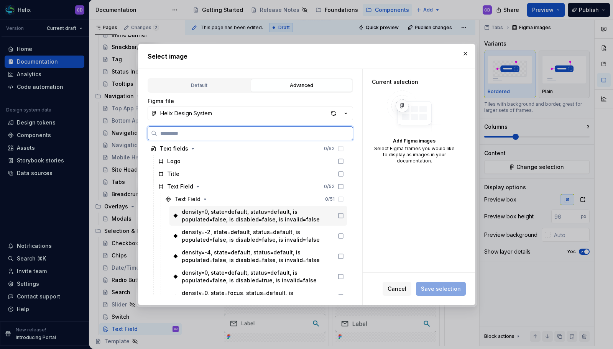
click at [314, 219] on div "density=0, state=default, status=default, is populated=false, is disabled=false…" at bounding box center [258, 215] width 153 height 15
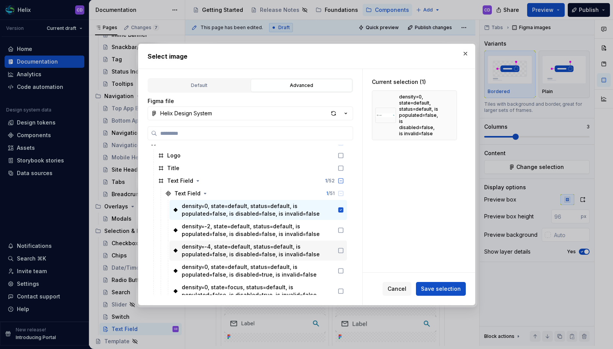
scroll to position [487, 0]
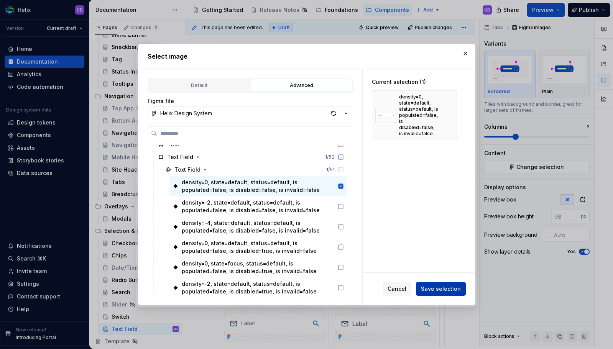
click at [454, 291] on span "Save selection" at bounding box center [441, 289] width 40 height 8
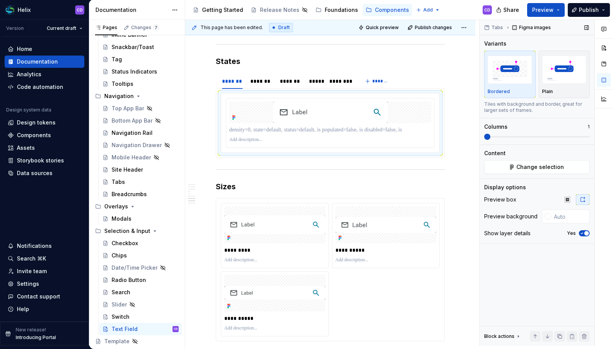
click at [482, 138] on div "Tabs Figma images Variants Bordered Plain Tiles with background and border, gre…" at bounding box center [537, 183] width 115 height 326
click at [253, 80] on div "*******" at bounding box center [261, 81] width 22 height 8
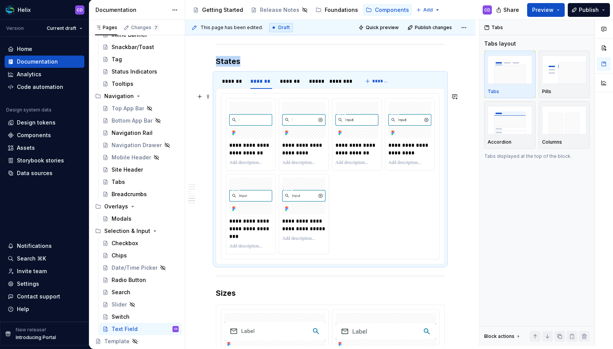
click at [360, 192] on div "**********" at bounding box center [330, 176] width 209 height 156
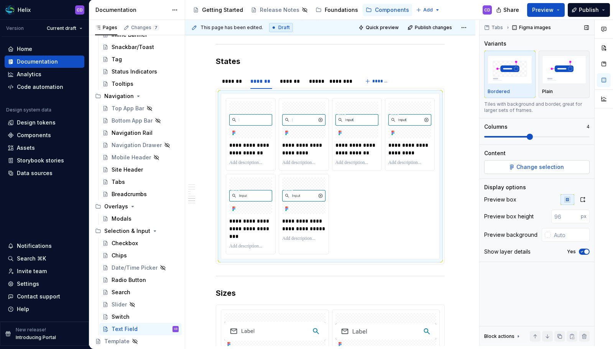
click at [519, 164] on span "Change selection" at bounding box center [540, 167] width 48 height 8
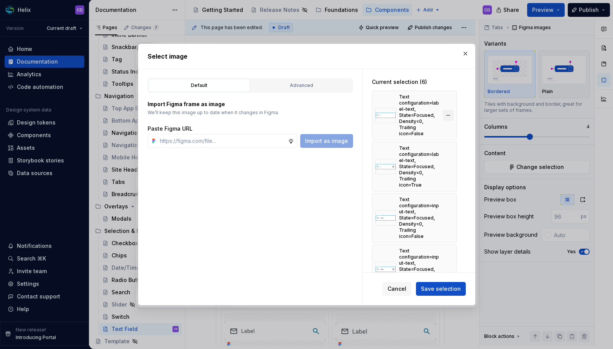
click at [443, 113] on button "button" at bounding box center [448, 115] width 11 height 11
click at [443, 161] on button "button" at bounding box center [448, 166] width 11 height 11
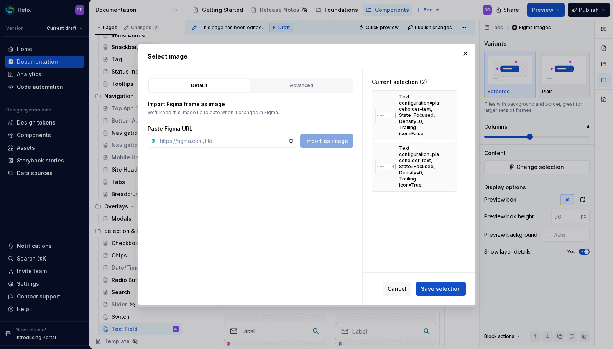
click at [443, 113] on button "button" at bounding box center [448, 115] width 11 height 11
click at [443, 161] on button "button" at bounding box center [448, 166] width 11 height 11
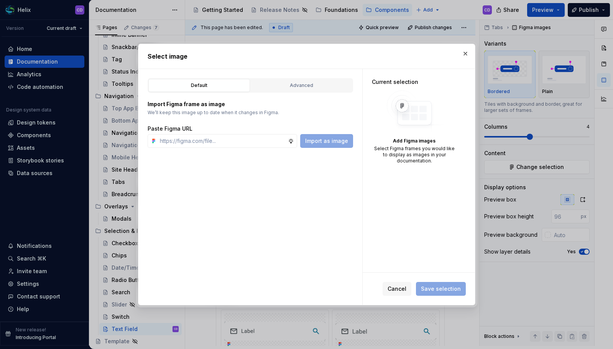
click at [443, 113] on img at bounding box center [414, 111] width 61 height 43
click at [293, 90] on button "Advanced" at bounding box center [302, 85] width 102 height 13
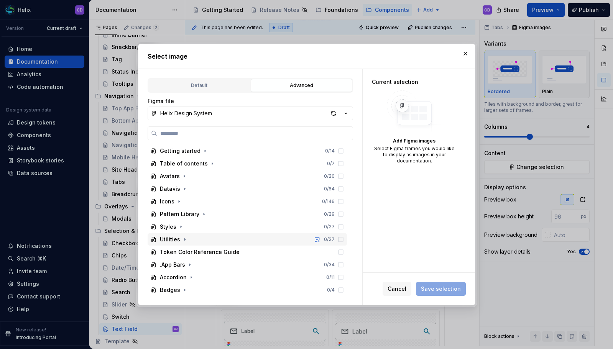
scroll to position [351, 0]
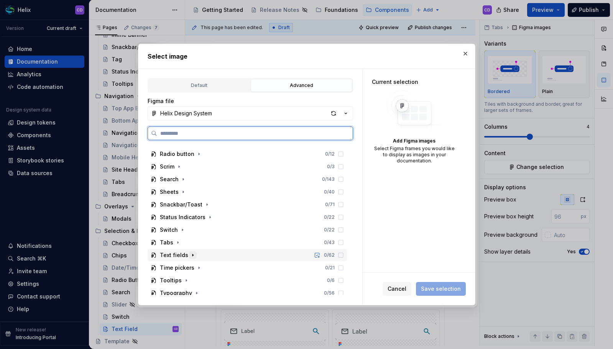
click at [192, 255] on icon "button" at bounding box center [192, 255] width 1 height 2
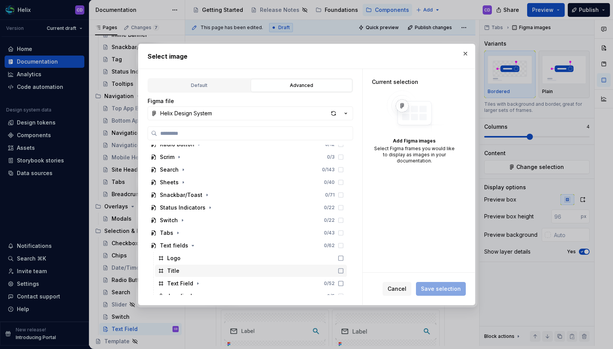
scroll to position [418, 0]
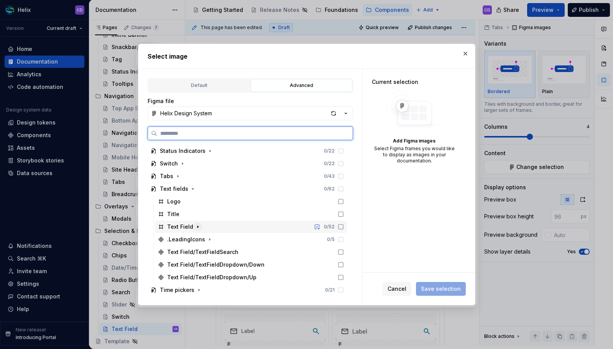
click at [197, 228] on icon "button" at bounding box center [197, 227] width 1 height 2
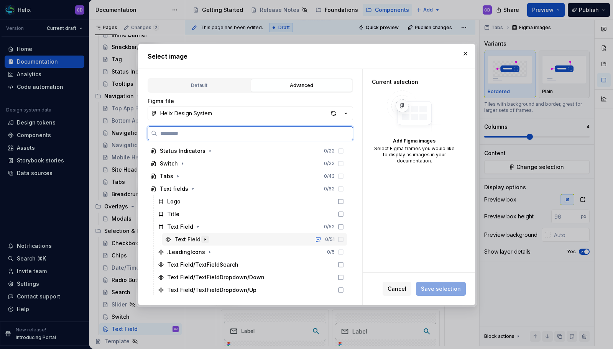
click at [203, 239] on icon "button" at bounding box center [205, 240] width 6 height 6
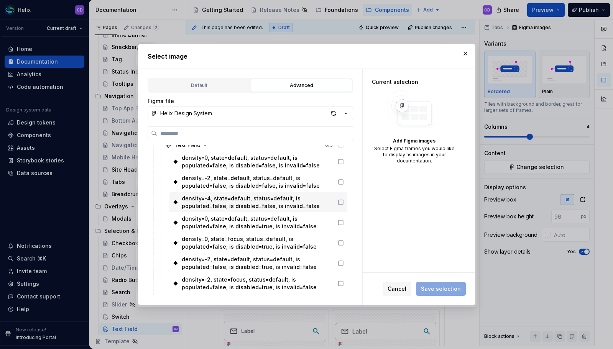
scroll to position [513, 0]
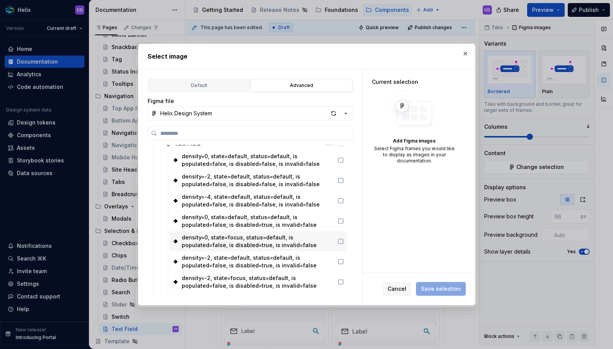
type textarea "*"
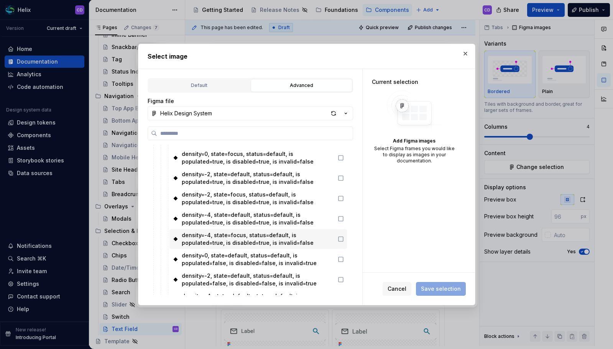
scroll to position [827, 0]
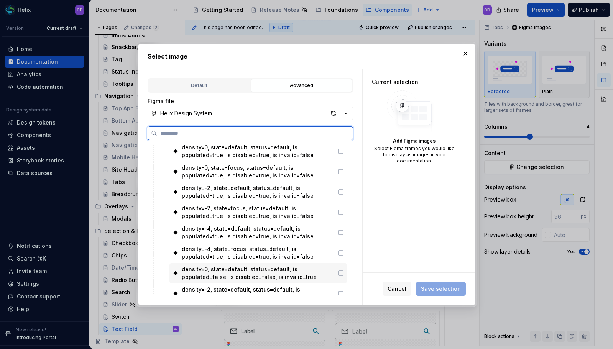
click at [304, 270] on div "density=0, state=default, status=default, is populated=false, is disabled=false…" at bounding box center [258, 273] width 153 height 15
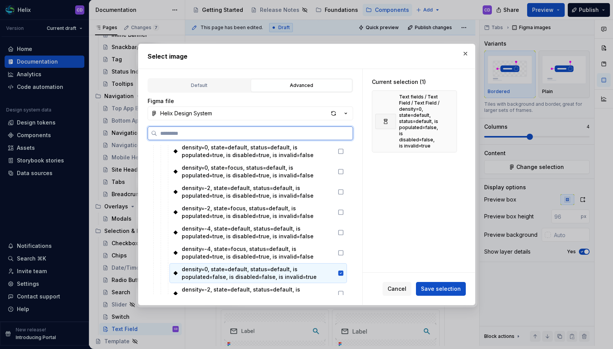
click at [304, 270] on div "density=0, state=default, status=default, is populated=false, is disabled=false…" at bounding box center [258, 273] width 153 height 15
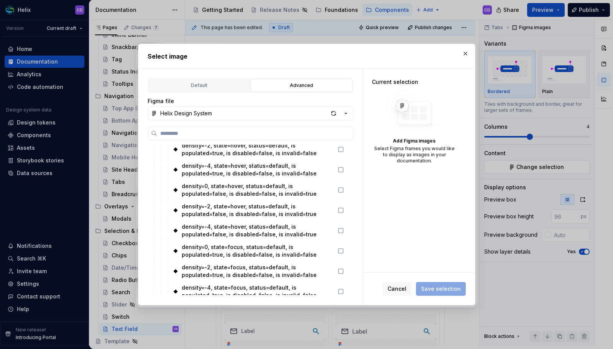
scroll to position [1224, 0]
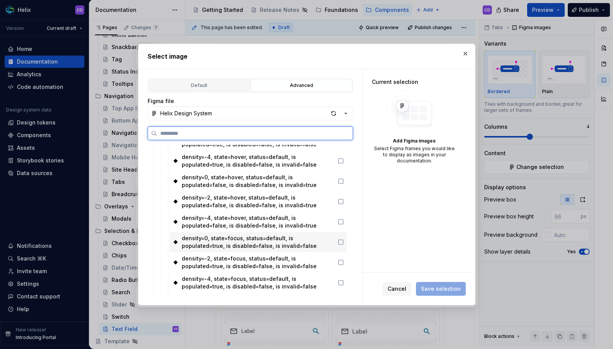
click at [277, 245] on div "density=0, state=focus, status=default, is populated=true, is disabled=false, i…" at bounding box center [258, 242] width 153 height 15
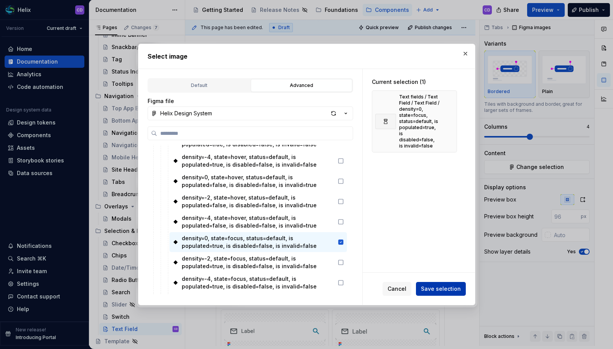
click at [442, 289] on span "Save selection" at bounding box center [441, 289] width 40 height 8
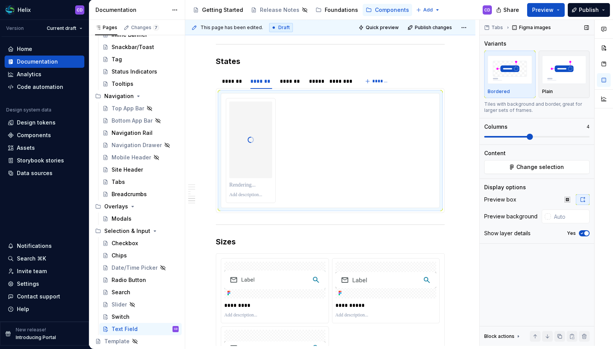
click at [448, 128] on div "**********" at bounding box center [399, 183] width 428 height 326
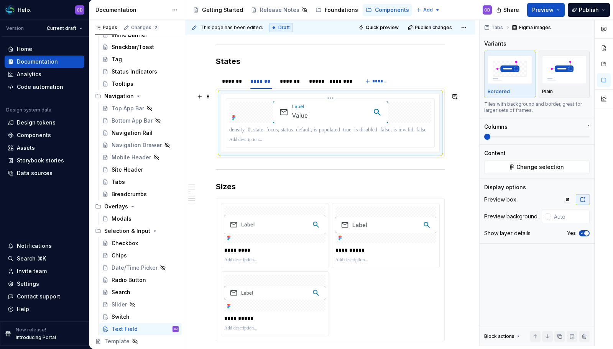
click at [308, 133] on p at bounding box center [330, 130] width 202 height 8
click at [231, 87] on div at bounding box center [232, 87] width 27 height 1
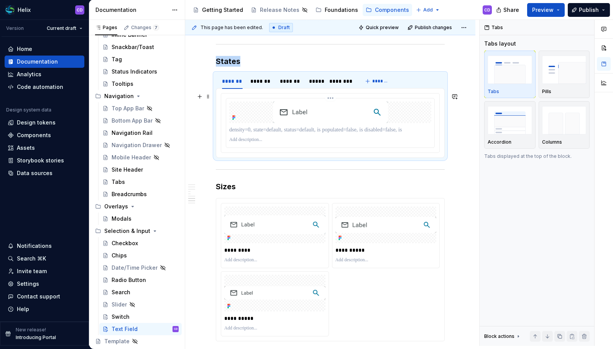
click at [279, 119] on img at bounding box center [330, 112] width 115 height 21
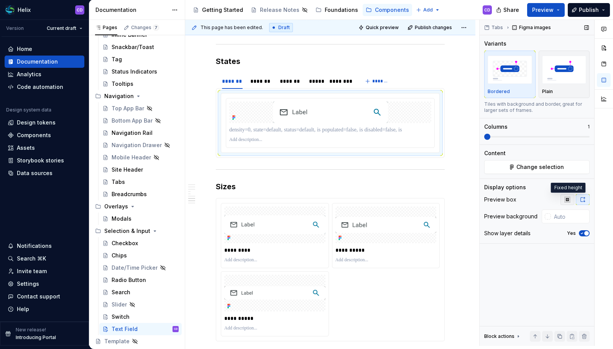
click at [569, 202] on icon "button" at bounding box center [567, 200] width 6 height 6
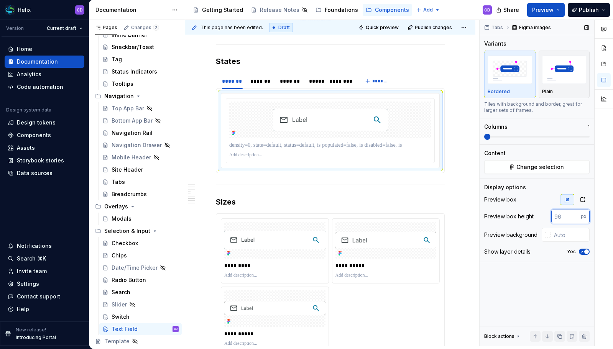
click at [565, 215] on input "number" at bounding box center [566, 217] width 30 height 14
type input "100"
click at [254, 83] on div "*******" at bounding box center [261, 81] width 22 height 8
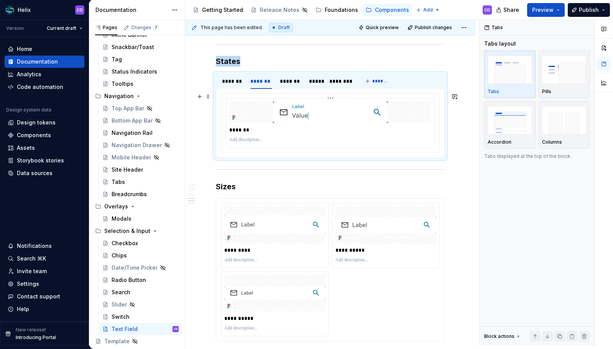
click at [373, 120] on img at bounding box center [330, 112] width 115 height 21
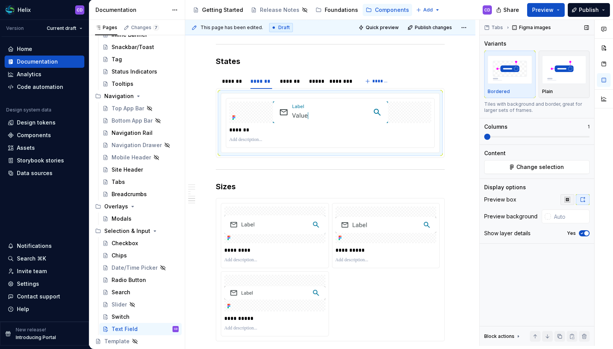
click at [571, 201] on button "button" at bounding box center [568, 199] width 14 height 11
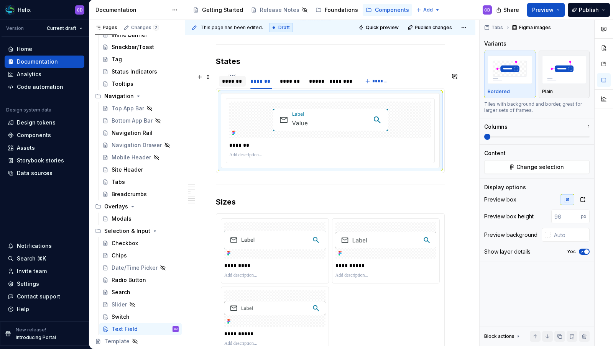
click at [233, 84] on div "*******" at bounding box center [232, 81] width 21 height 8
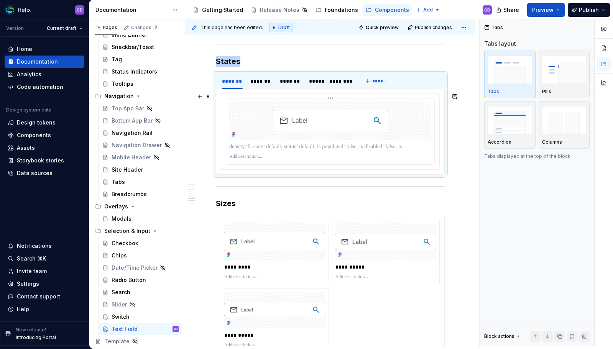
click at [301, 117] on img at bounding box center [330, 120] width 115 height 21
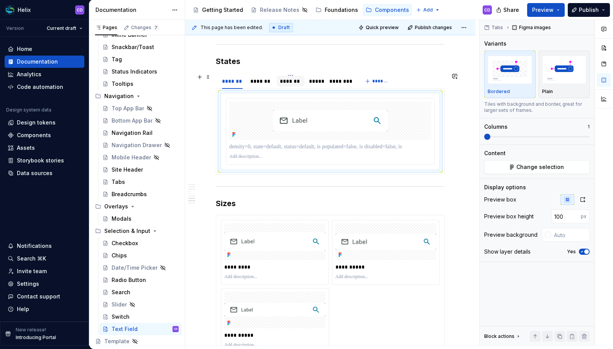
click at [285, 84] on div "*******" at bounding box center [291, 81] width 22 height 8
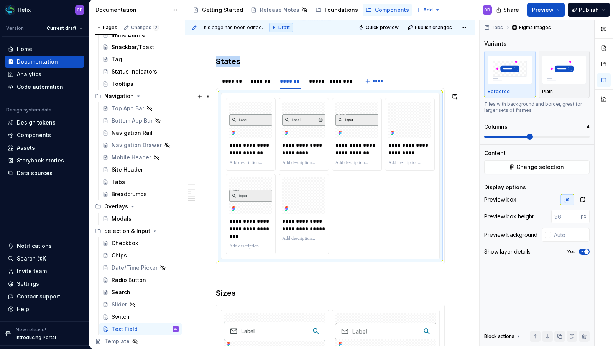
click at [416, 217] on div "**********" at bounding box center [330, 176] width 209 height 156
click at [555, 171] on span "Change selection" at bounding box center [540, 167] width 48 height 8
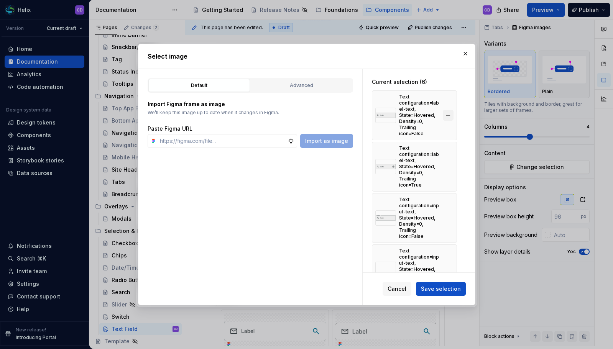
click at [443, 114] on button "button" at bounding box center [448, 115] width 11 height 11
click at [443, 161] on button "button" at bounding box center [448, 166] width 11 height 11
click at [443, 114] on button "button" at bounding box center [448, 115] width 11 height 11
click at [443, 161] on button "button" at bounding box center [448, 166] width 11 height 11
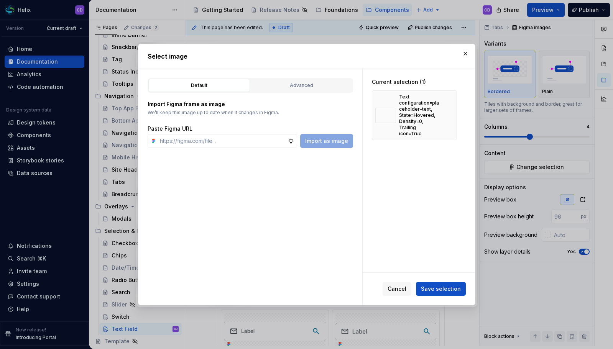
click at [443, 114] on button "button" at bounding box center [448, 115] width 11 height 11
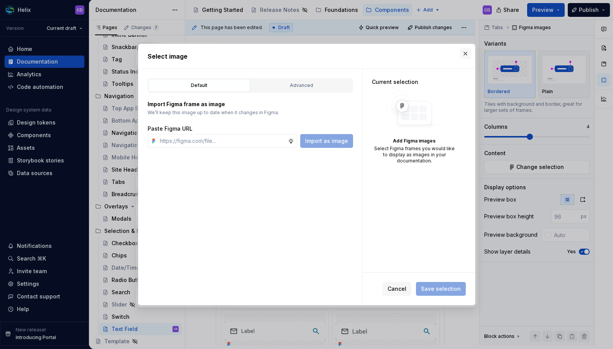
drag, startPoint x: 456, startPoint y: 56, endPoint x: 461, endPoint y: 54, distance: 4.4
click at [456, 55] on h2 "Select image" at bounding box center [307, 56] width 318 height 9
click at [461, 54] on button "button" at bounding box center [465, 53] width 11 height 11
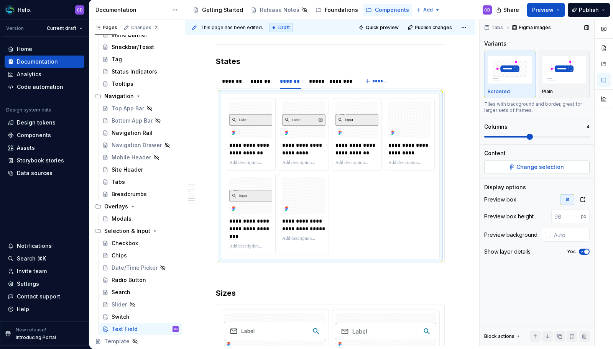
click at [545, 166] on span "Change selection" at bounding box center [540, 167] width 48 height 8
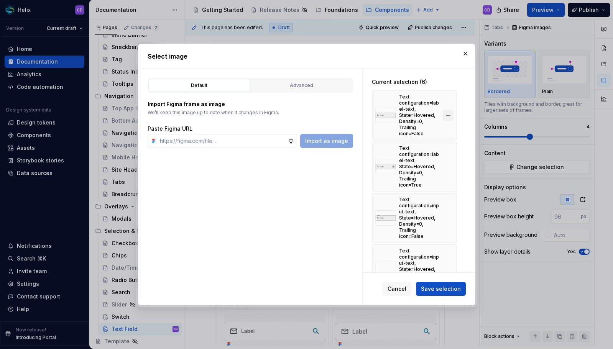
click at [452, 116] on button "button" at bounding box center [448, 115] width 11 height 11
click at [452, 161] on button "button" at bounding box center [448, 166] width 11 height 11
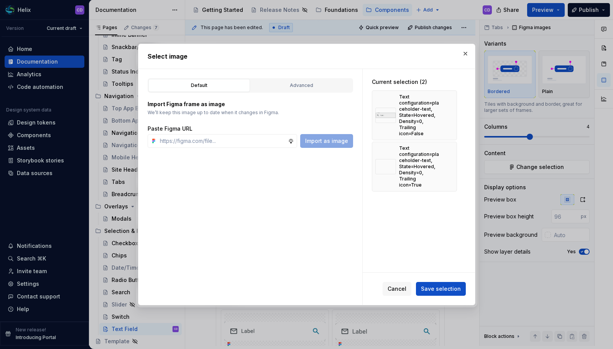
click at [452, 116] on button "button" at bounding box center [448, 115] width 11 height 11
click at [452, 161] on button "button" at bounding box center [448, 166] width 11 height 11
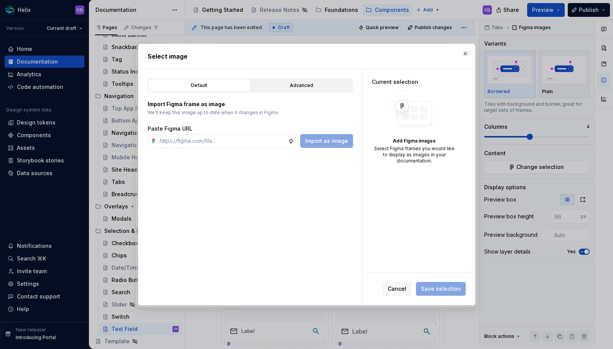
click at [301, 89] on div "Advanced" at bounding box center [301, 86] width 96 height 8
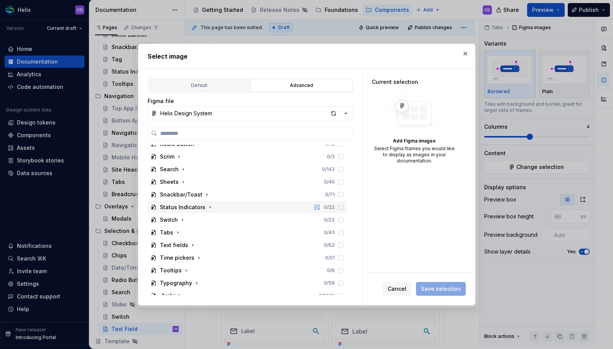
scroll to position [385, 0]
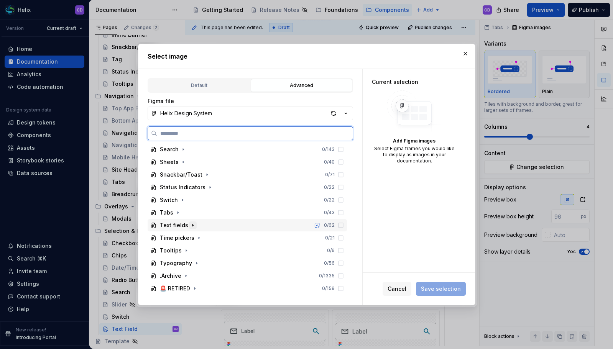
click at [191, 222] on icon "button" at bounding box center [193, 225] width 6 height 6
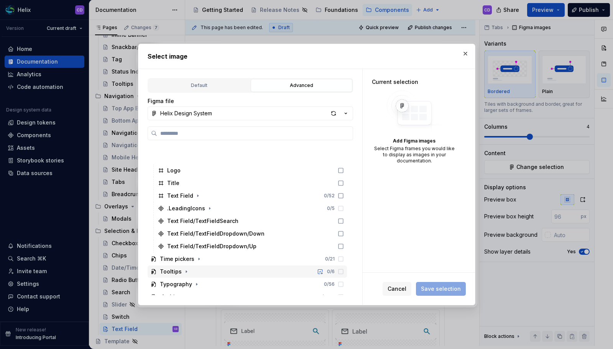
scroll to position [474, 0]
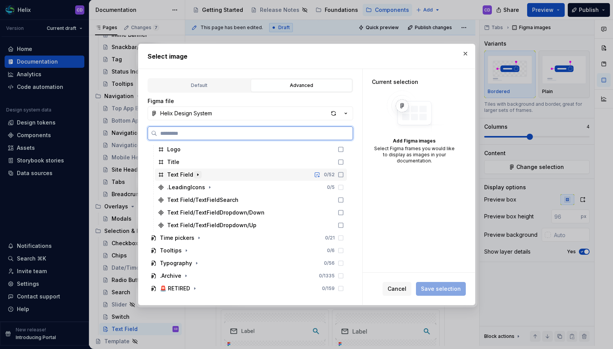
click at [198, 172] on icon "button" at bounding box center [198, 175] width 6 height 6
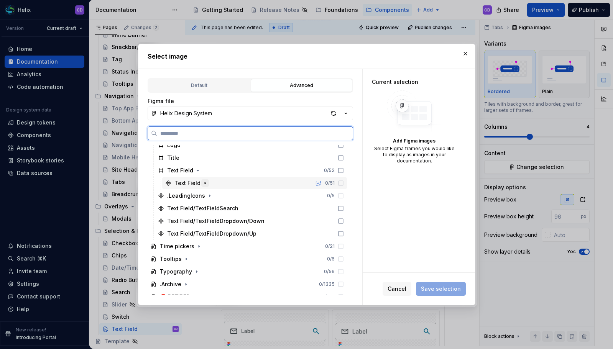
click at [205, 184] on icon "button" at bounding box center [205, 183] width 1 height 2
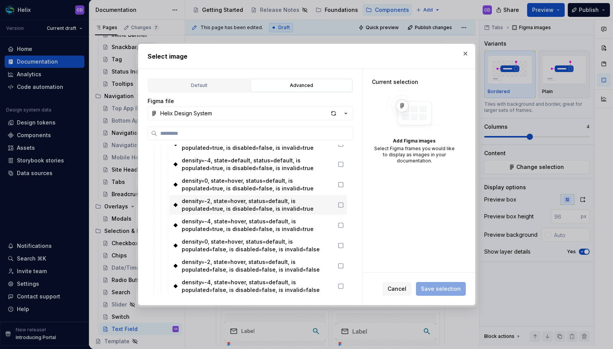
scroll to position [1042, 0]
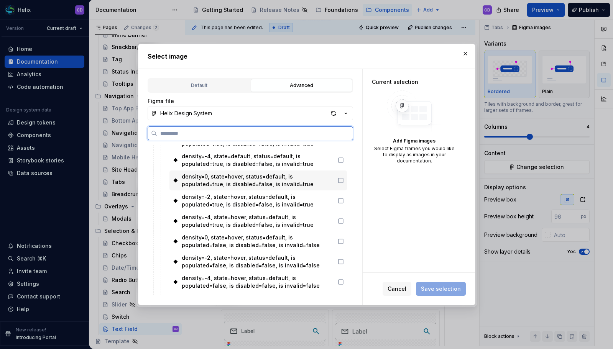
click at [273, 184] on div "density=0, state=hover, status=default, is populated=true, is disabled=false, i…" at bounding box center [258, 180] width 153 height 15
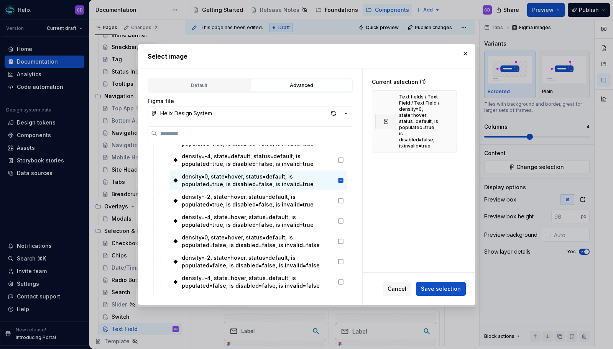
click at [448, 293] on span "Save selection" at bounding box center [441, 289] width 40 height 8
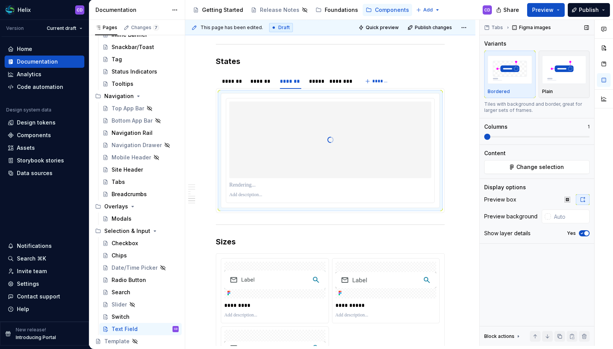
click at [431, 143] on div "**********" at bounding box center [399, 183] width 428 height 326
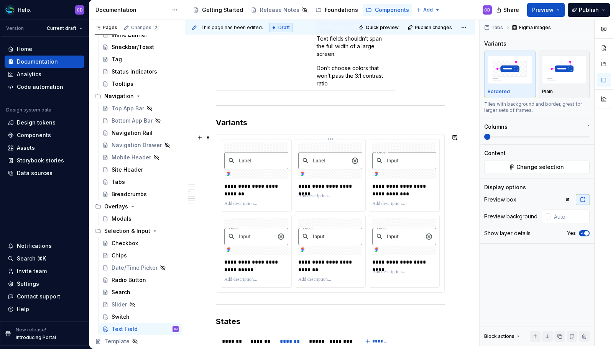
scroll to position [983, 0]
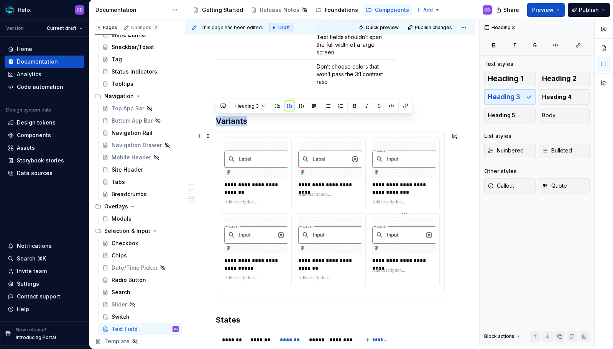
drag, startPoint x: 216, startPoint y: 120, endPoint x: 377, endPoint y: 220, distance: 189.4
click at [260, 120] on h3 "Variants" at bounding box center [330, 121] width 229 height 11
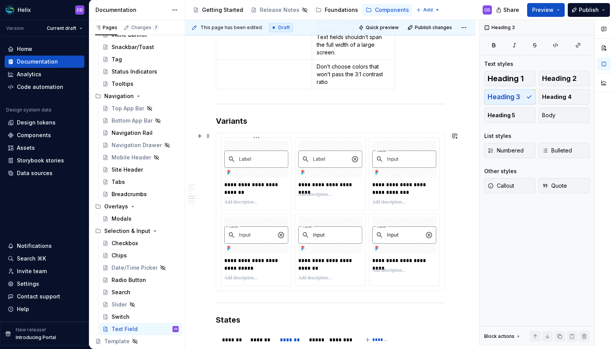
scroll to position [1123, 0]
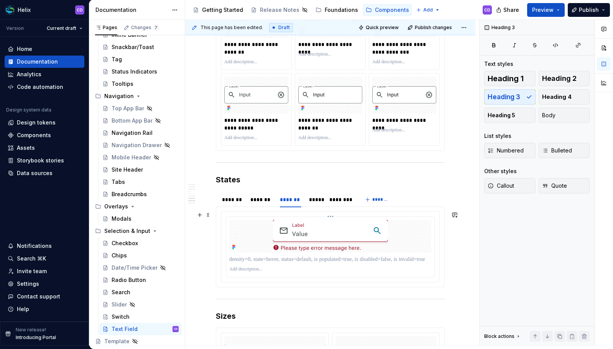
type textarea "*"
drag, startPoint x: 291, startPoint y: 200, endPoint x: 311, endPoint y: 201, distance: 19.6
click at [310, 199] on div "*******" at bounding box center [311, 200] width 22 height 8
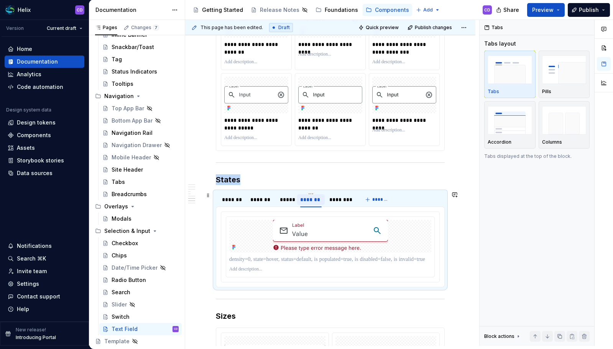
click at [310, 199] on div "*******" at bounding box center [311, 200] width 22 height 8
type input "*****"
click at [285, 199] on div "*****" at bounding box center [286, 200] width 13 height 8
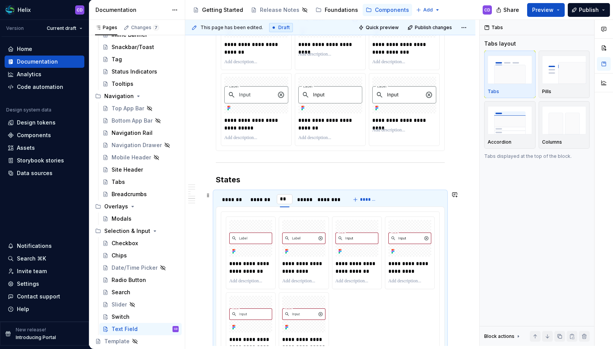
type input "*"
type input "*******"
click at [319, 205] on div "*****" at bounding box center [315, 199] width 19 height 11
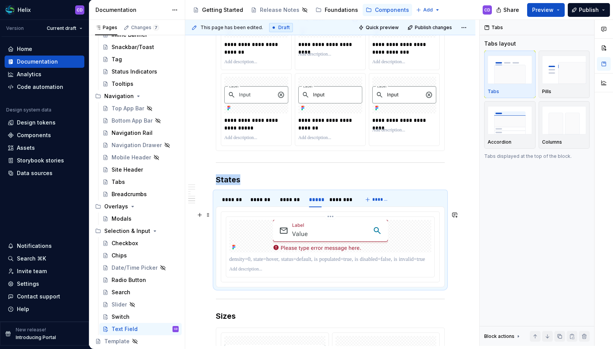
click at [331, 248] on img at bounding box center [330, 236] width 115 height 33
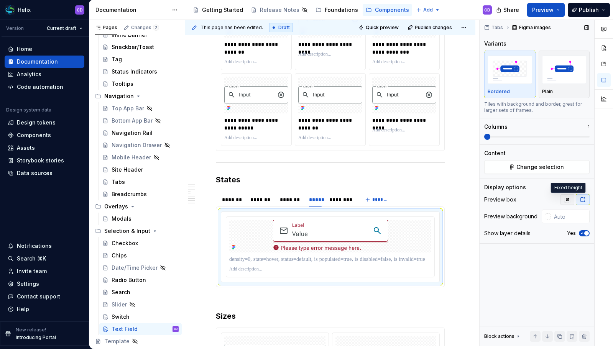
click at [568, 201] on icon "button" at bounding box center [567, 199] width 5 height 5
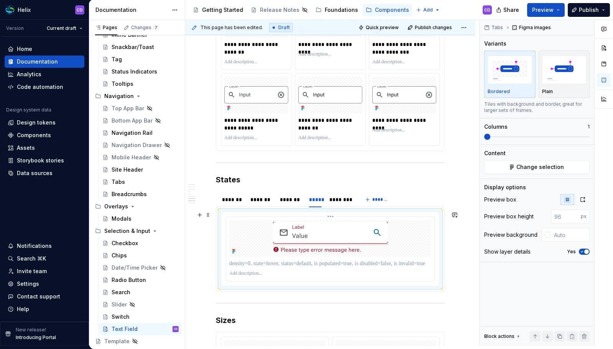
click at [285, 266] on p at bounding box center [330, 264] width 202 height 8
click at [286, 197] on div "*******" at bounding box center [291, 200] width 22 height 8
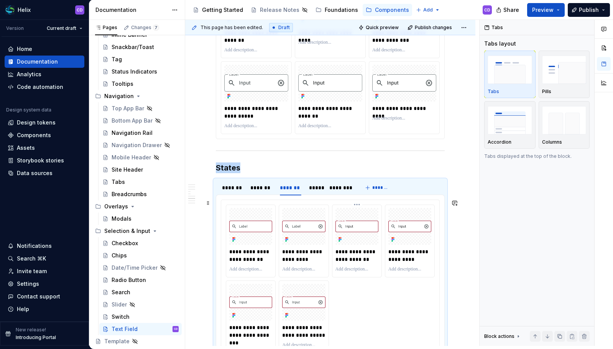
scroll to position [1179, 0]
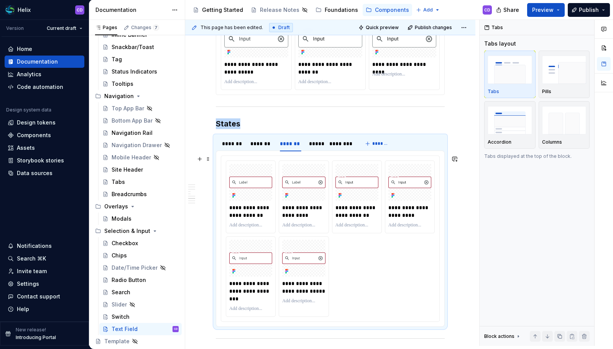
click at [390, 245] on div "**********" at bounding box center [330, 239] width 209 height 156
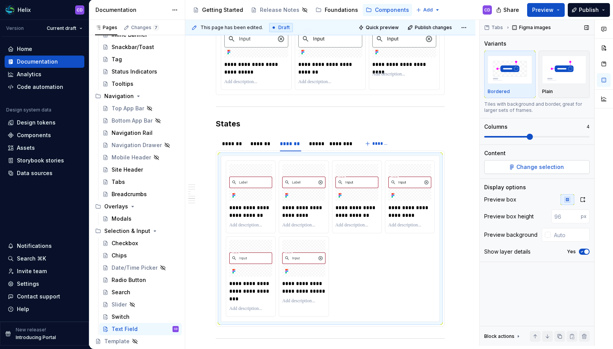
click at [536, 171] on button "Change selection" at bounding box center [536, 167] width 105 height 14
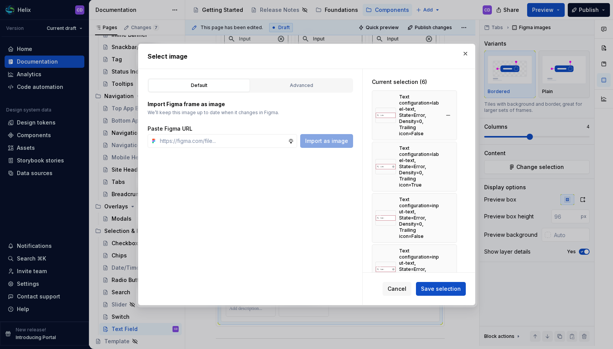
type textarea "*"
click at [449, 115] on button "button" at bounding box center [448, 115] width 11 height 11
click at [449, 161] on button "button" at bounding box center [448, 166] width 11 height 11
click at [449, 115] on button "button" at bounding box center [448, 115] width 11 height 11
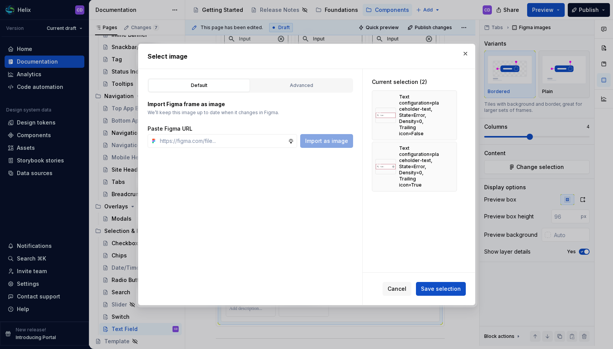
click at [449, 115] on button "button" at bounding box center [448, 115] width 11 height 11
click at [449, 161] on button "button" at bounding box center [448, 166] width 11 height 11
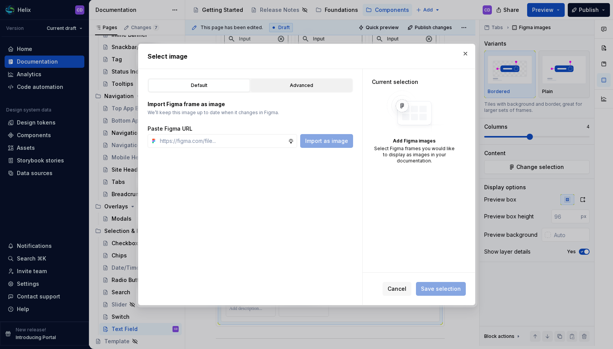
click at [291, 82] on div "Advanced" at bounding box center [301, 86] width 96 height 8
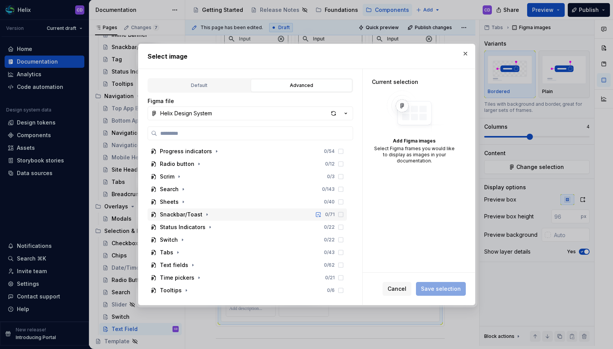
scroll to position [385, 0]
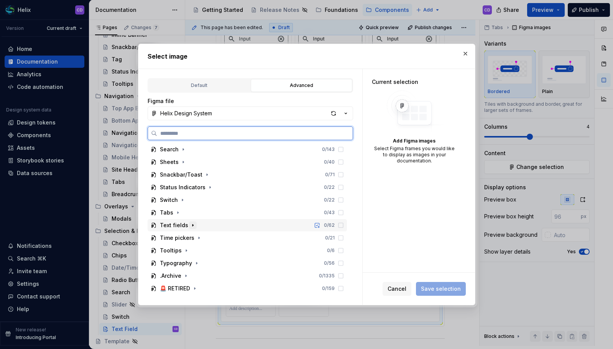
click at [192, 224] on icon "button" at bounding box center [193, 225] width 6 height 6
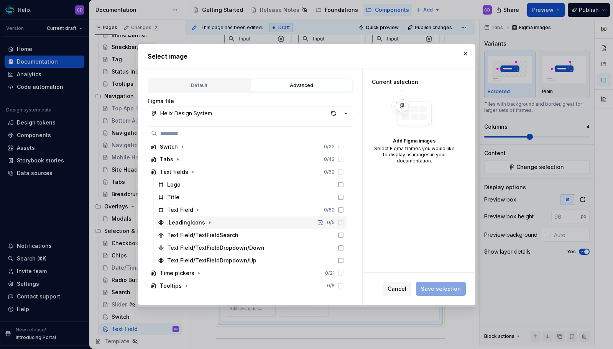
scroll to position [433, 0]
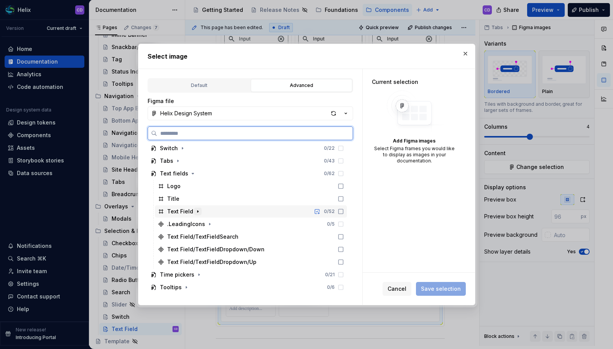
click at [197, 214] on icon "button" at bounding box center [198, 212] width 6 height 6
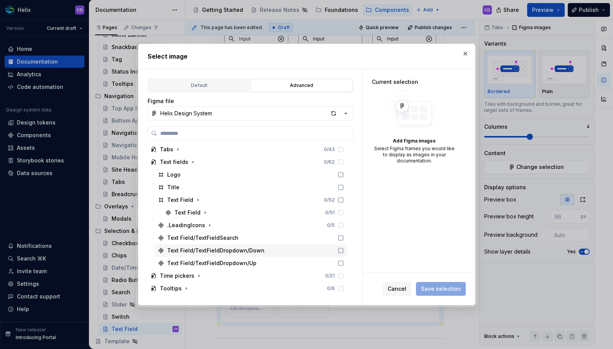
scroll to position [474, 0]
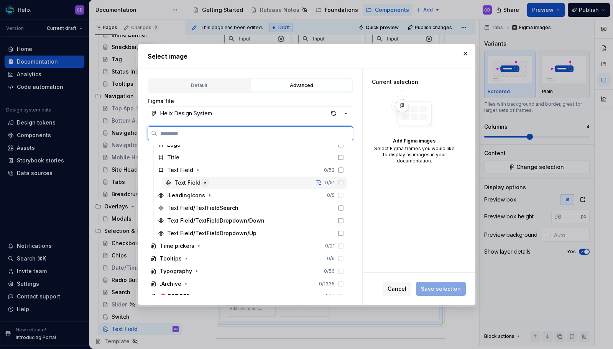
click at [206, 183] on icon "button" at bounding box center [205, 183] width 6 height 6
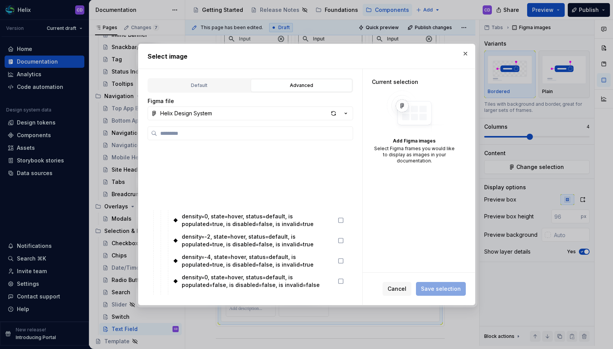
scroll to position [1077, 0]
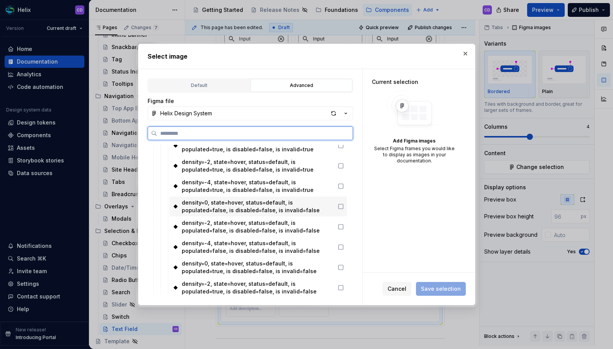
click at [281, 210] on div "density=0, state=hover, status=default, is populated=false, is disabled=false, …" at bounding box center [258, 206] width 153 height 15
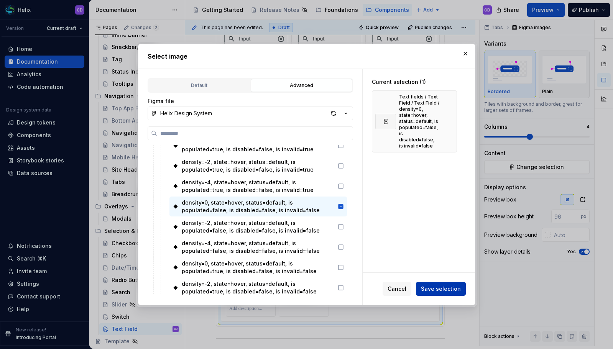
click at [443, 288] on span "Save selection" at bounding box center [441, 289] width 40 height 8
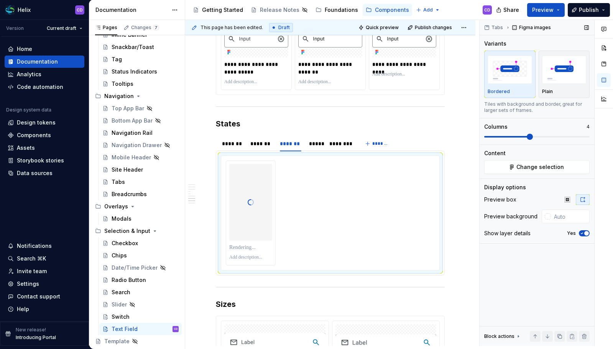
click at [456, 138] on div "**********" at bounding box center [399, 183] width 428 height 326
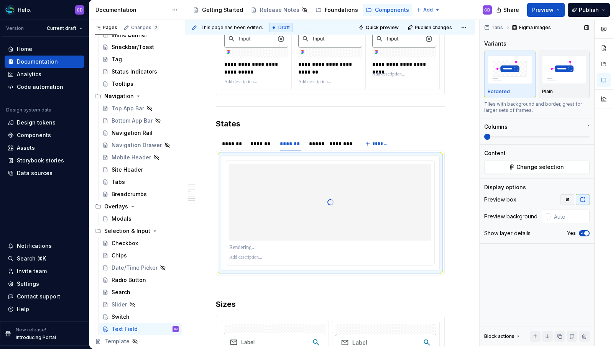
click at [569, 199] on icon "button" at bounding box center [567, 200] width 6 height 6
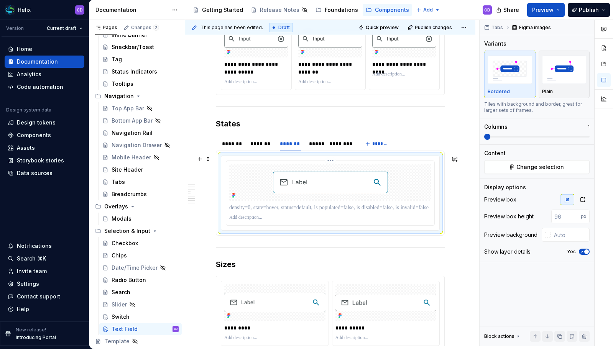
click at [281, 209] on p at bounding box center [330, 208] width 202 height 8
click at [349, 144] on div "********" at bounding box center [340, 144] width 22 height 8
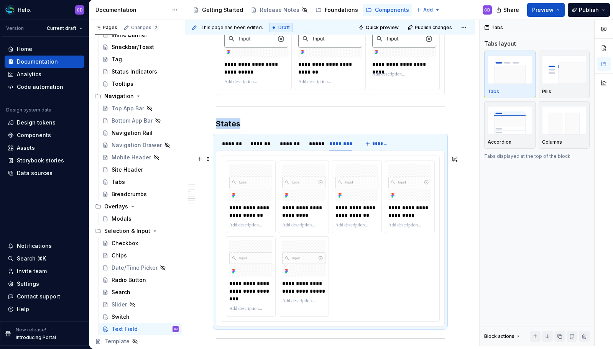
click at [363, 254] on div "**********" at bounding box center [330, 239] width 209 height 156
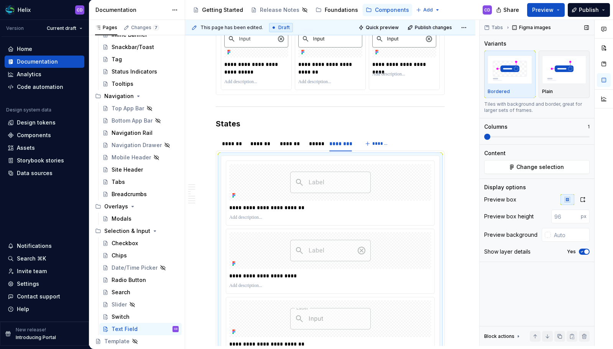
scroll to position [1315, 0]
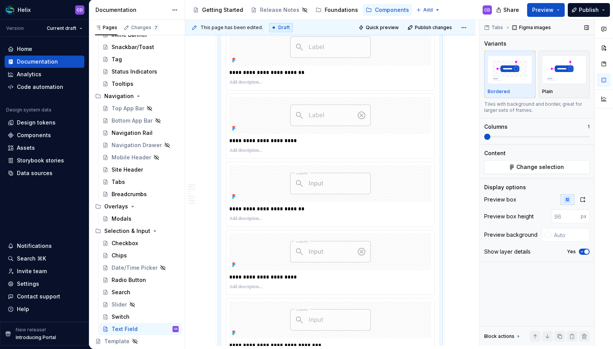
click at [455, 138] on div "**********" at bounding box center [399, 183] width 428 height 326
click at [544, 172] on button "Change selection" at bounding box center [536, 167] width 105 height 14
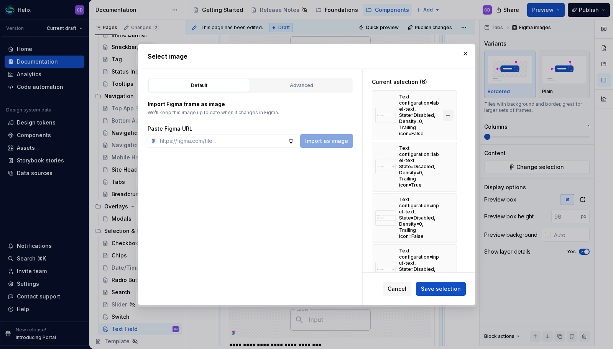
click at [446, 114] on button "button" at bounding box center [448, 115] width 11 height 11
click at [446, 161] on button "button" at bounding box center [448, 166] width 11 height 11
click at [446, 114] on button "button" at bounding box center [448, 115] width 11 height 11
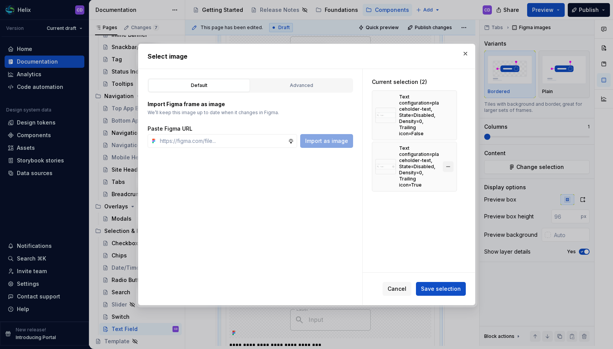
click at [446, 161] on button "button" at bounding box center [448, 166] width 11 height 11
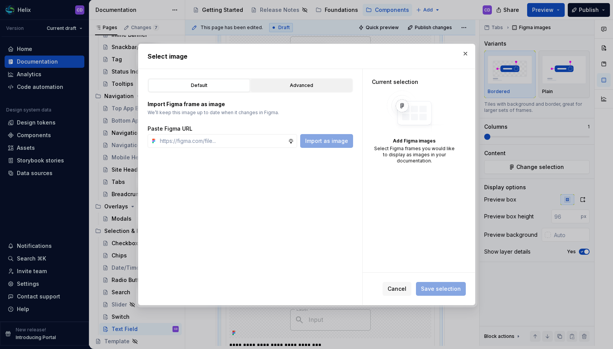
click at [321, 81] on button "Advanced" at bounding box center [302, 85] width 102 height 13
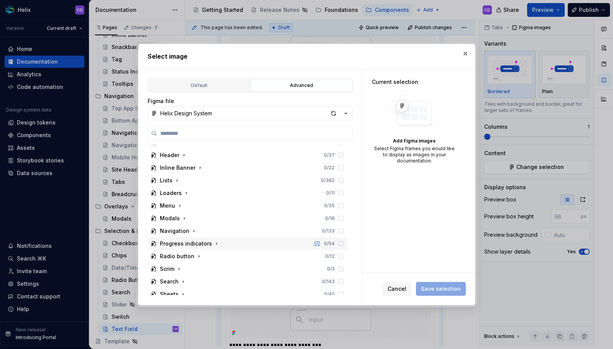
scroll to position [385, 0]
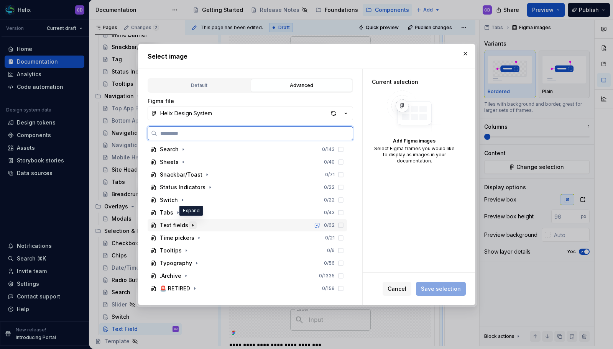
click at [191, 222] on icon "button" at bounding box center [193, 225] width 6 height 6
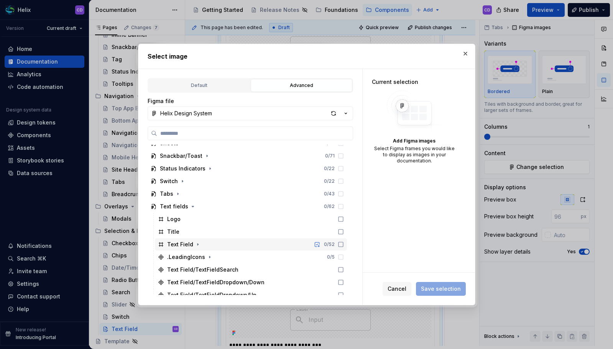
scroll to position [426, 0]
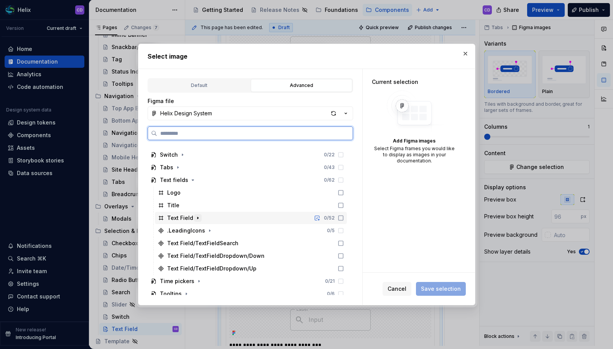
click at [197, 220] on icon "button" at bounding box center [198, 218] width 6 height 6
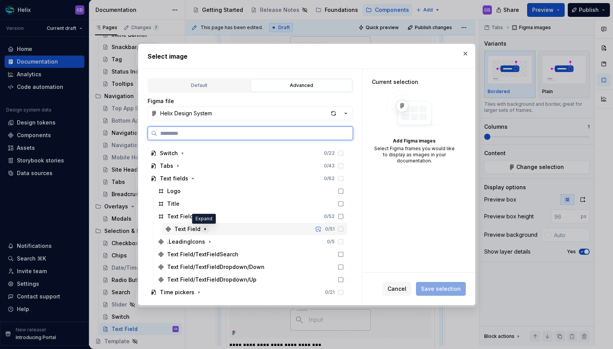
click at [203, 228] on icon "button" at bounding box center [205, 229] width 6 height 6
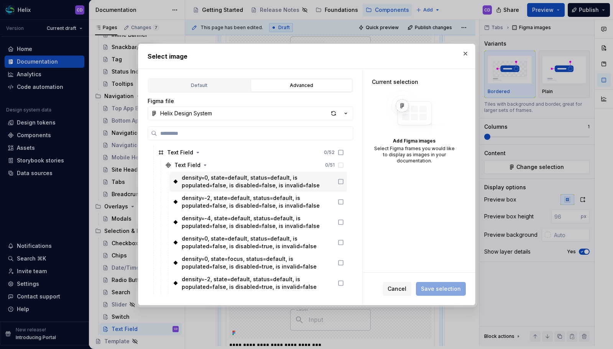
scroll to position [538, 0]
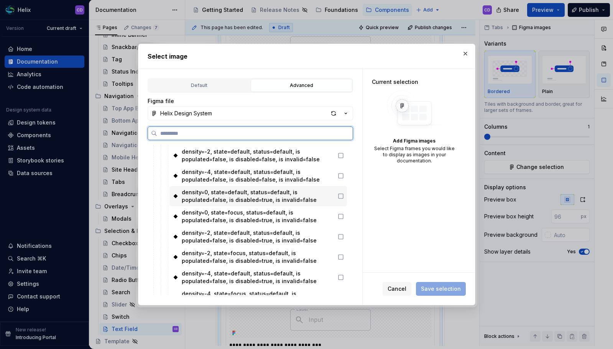
type textarea "*"
click at [325, 197] on div "density=0, state=default, status=default, is populated=false, is disabled=true,…" at bounding box center [258, 196] width 153 height 15
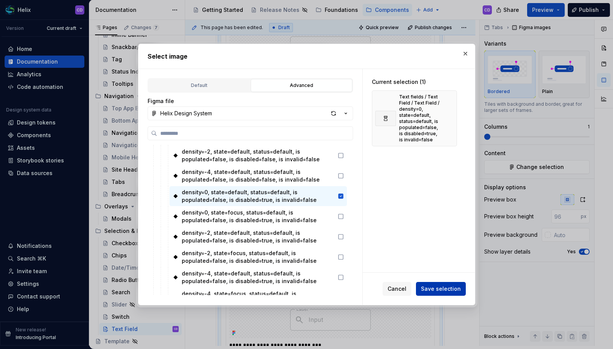
click at [433, 292] on span "Save selection" at bounding box center [441, 289] width 40 height 8
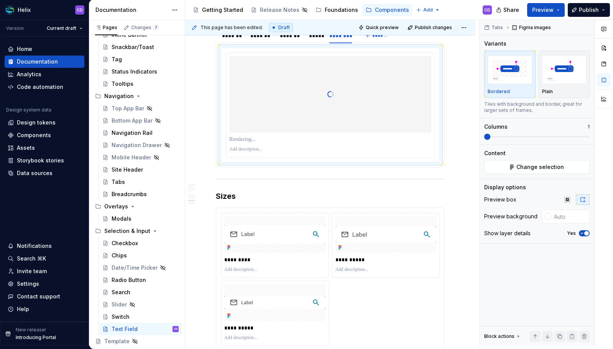
scroll to position [1248, 0]
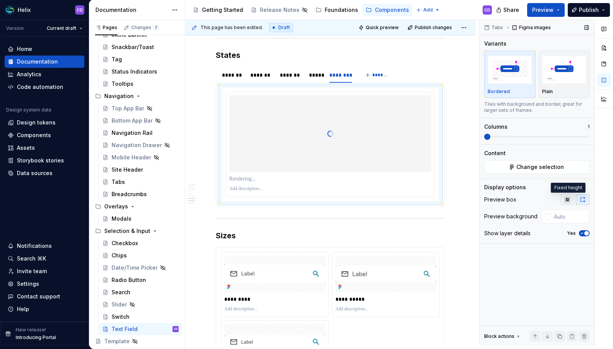
click at [566, 199] on icon "button" at bounding box center [567, 200] width 6 height 6
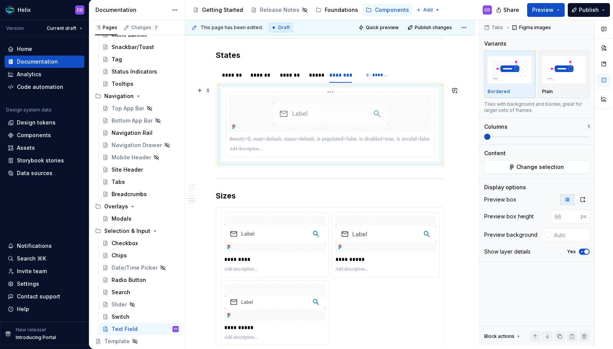
click at [290, 140] on p at bounding box center [330, 139] width 202 height 8
click at [229, 194] on h3 "Sizes" at bounding box center [330, 196] width 229 height 11
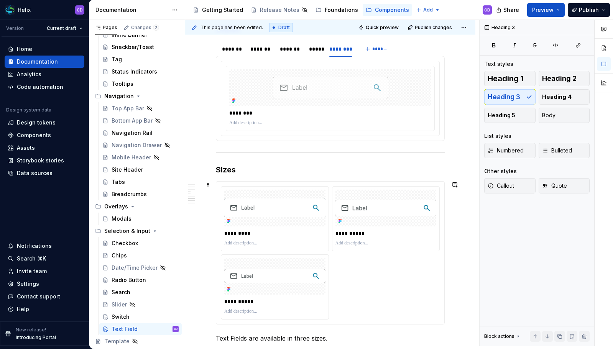
scroll to position [1284, 0]
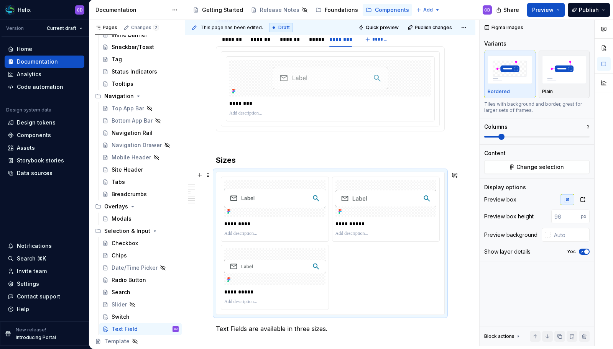
click at [373, 269] on div "**********" at bounding box center [330, 243] width 219 height 133
click at [509, 166] on button "Change selection" at bounding box center [536, 167] width 105 height 14
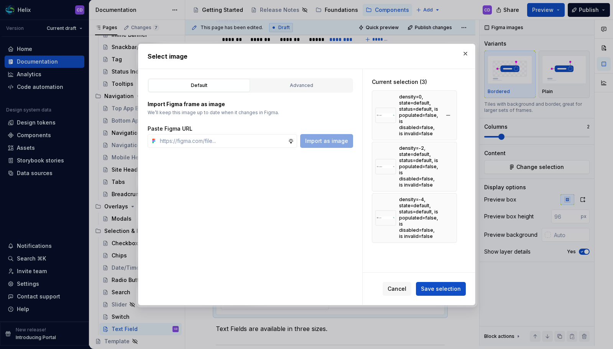
type textarea "*"
click at [451, 116] on button "button" at bounding box center [448, 115] width 11 height 11
click at [451, 161] on button "button" at bounding box center [448, 166] width 11 height 11
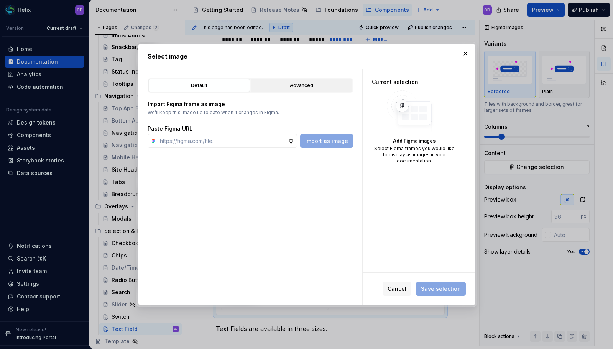
click at [314, 87] on div "Advanced" at bounding box center [301, 86] width 96 height 8
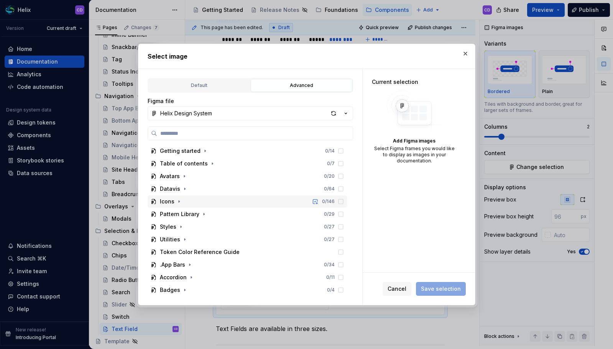
scroll to position [385, 0]
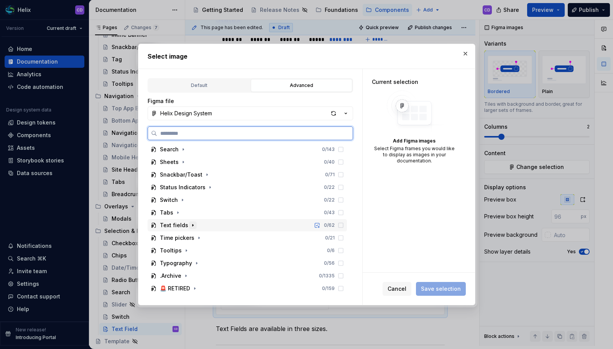
click at [190, 224] on icon "button" at bounding box center [193, 225] width 6 height 6
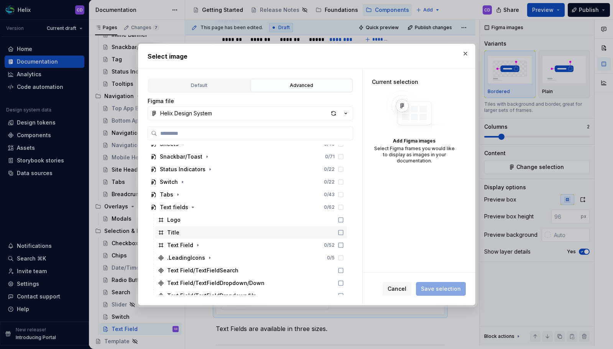
scroll to position [401, 0]
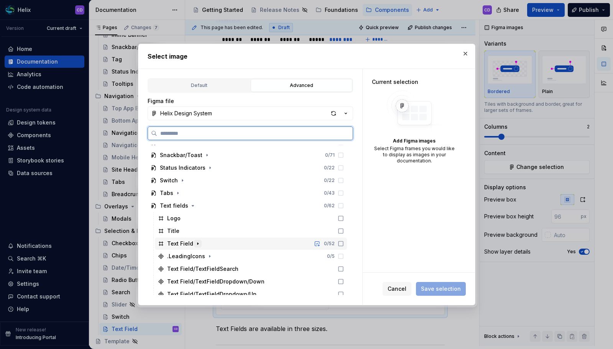
click at [195, 241] on icon "button" at bounding box center [198, 244] width 6 height 6
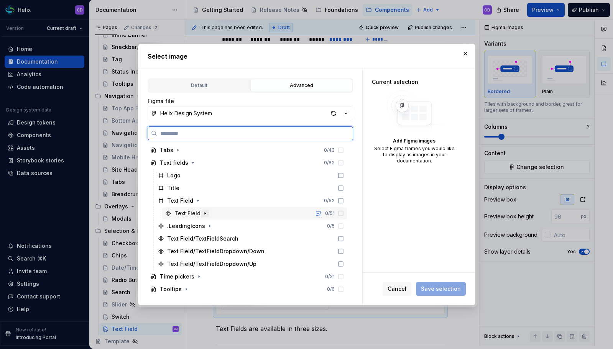
click at [206, 214] on icon "button" at bounding box center [205, 214] width 6 height 6
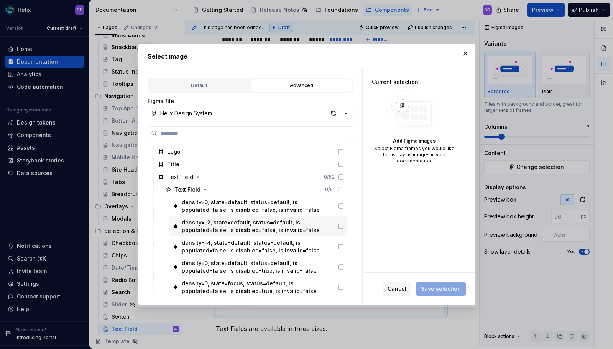
scroll to position [484, 0]
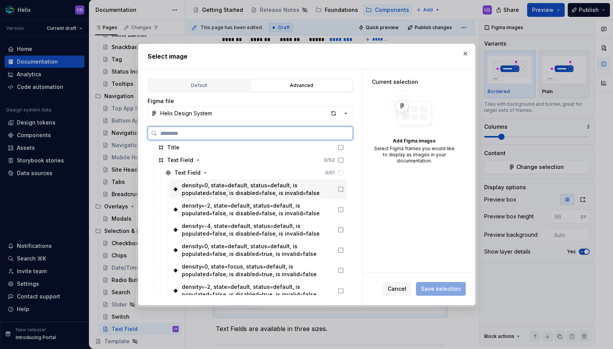
click at [324, 191] on div "density=0, state=default, status=default, is populated=false, is disabled=false…" at bounding box center [258, 189] width 153 height 15
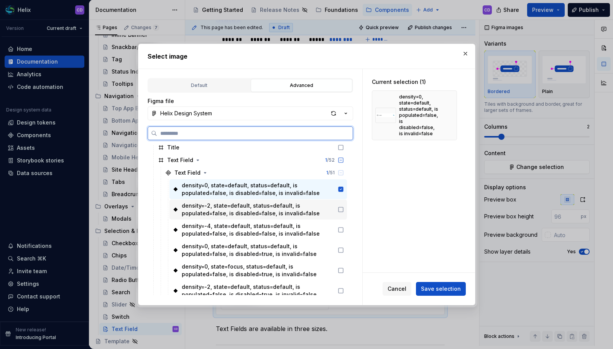
click at [321, 212] on div "density=-2, state=default, status=default, is populated=false, is disabled=fals…" at bounding box center [258, 209] width 153 height 15
click at [321, 231] on div "density=-4, state=default, status=default, is populated=false, is disabled=fals…" at bounding box center [258, 229] width 153 height 15
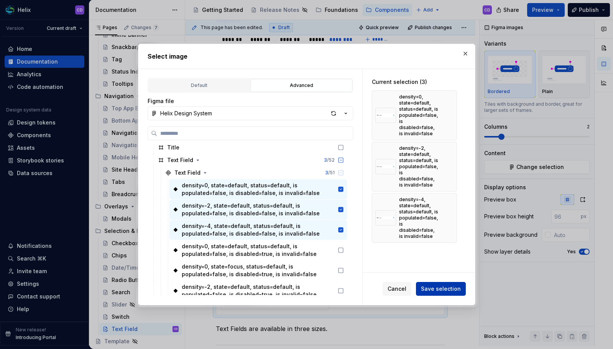
click at [456, 291] on span "Save selection" at bounding box center [441, 289] width 40 height 8
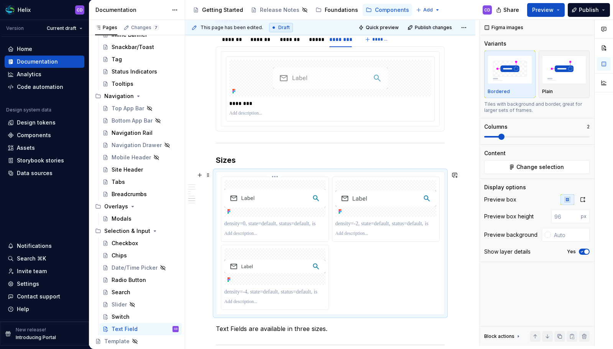
click at [255, 222] on p at bounding box center [274, 224] width 101 height 8
click at [388, 223] on p at bounding box center [386, 224] width 101 height 8
click at [274, 296] on p at bounding box center [274, 292] width 101 height 8
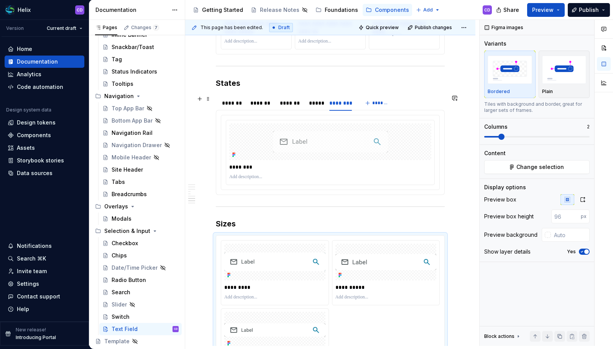
scroll to position [1394, 0]
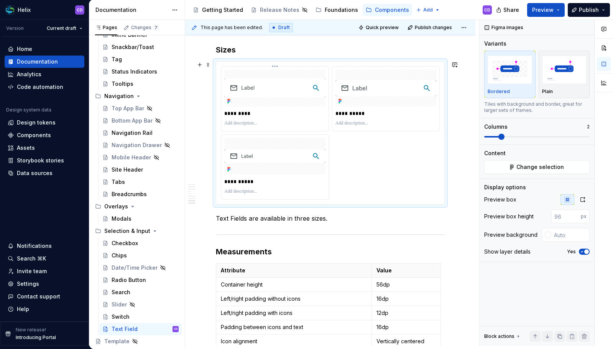
click at [286, 109] on div "*********" at bounding box center [274, 113] width 101 height 11
click at [296, 117] on p "*********" at bounding box center [274, 114] width 101 height 8
click at [546, 235] on div at bounding box center [548, 235] width 6 height 6
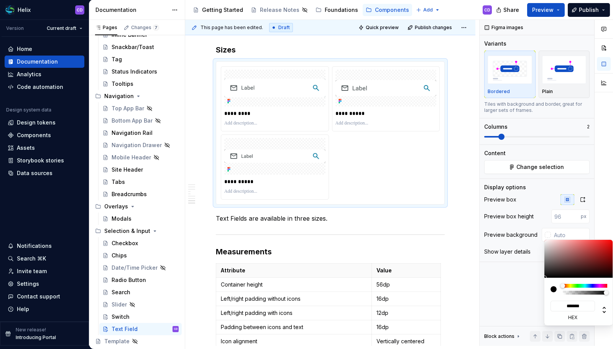
type input "#901E1E"
type input "*******"
click at [599, 257] on div at bounding box center [578, 259] width 69 height 38
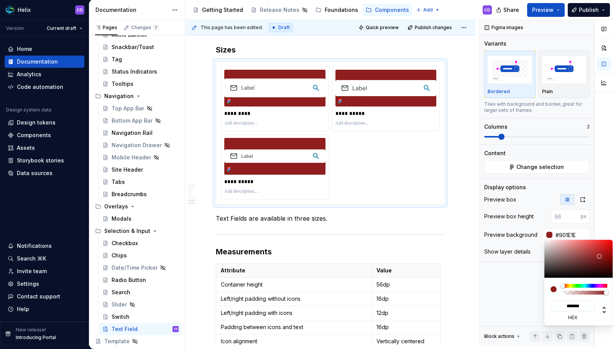
type input "#9B1B1B"
type input "*******"
type input "#A01717"
type input "*******"
type input "#A01414"
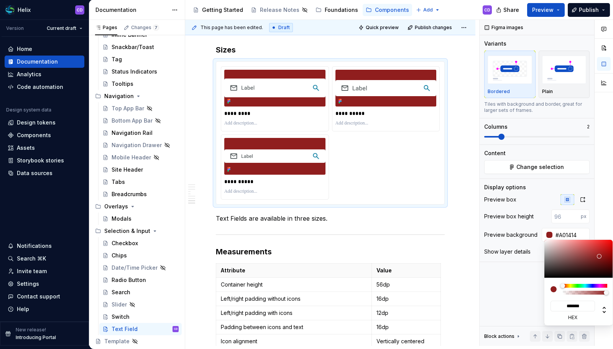
type input "*******"
type input "#AA0202"
type input "*******"
drag, startPoint x: 599, startPoint y: 257, endPoint x: 613, endPoint y: 253, distance: 14.3
click at [613, 253] on div "******* hex" at bounding box center [578, 283] width 69 height 86
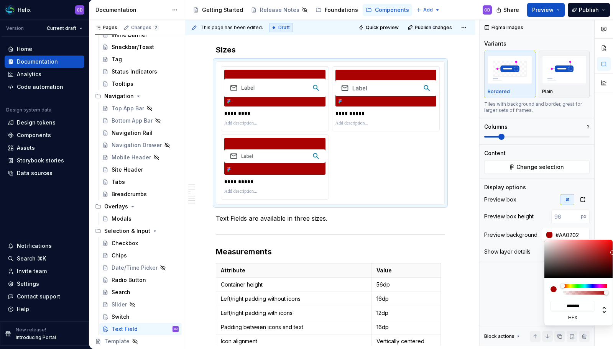
click at [463, 249] on html "Helix CD Version Current draft Home Documentation Analytics Code automation Des…" at bounding box center [306, 174] width 613 height 349
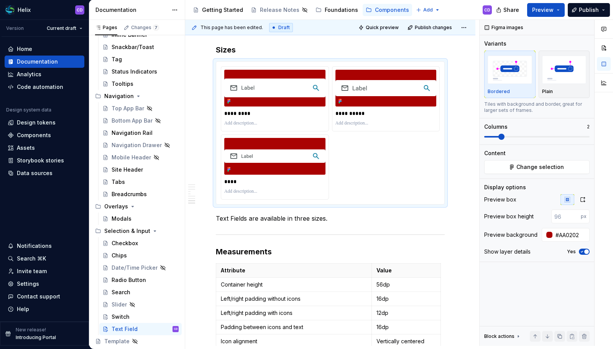
click at [250, 179] on html "Helix CD Version Current draft Home Documentation Analytics Code automation Des…" at bounding box center [306, 174] width 613 height 349
click at [247, 183] on p "****" at bounding box center [274, 182] width 101 height 8
click at [546, 238] on div at bounding box center [549, 235] width 8 height 6
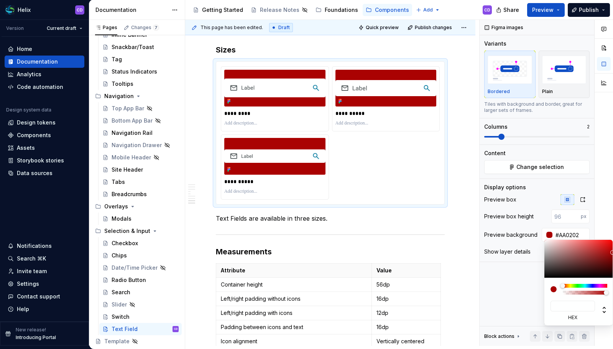
type input "*******"
click at [580, 317] on label "hex" at bounding box center [573, 318] width 44 height 6
click at [580, 312] on input "*******" at bounding box center [573, 306] width 44 height 11
type input "#AA0202F7"
type input "***"
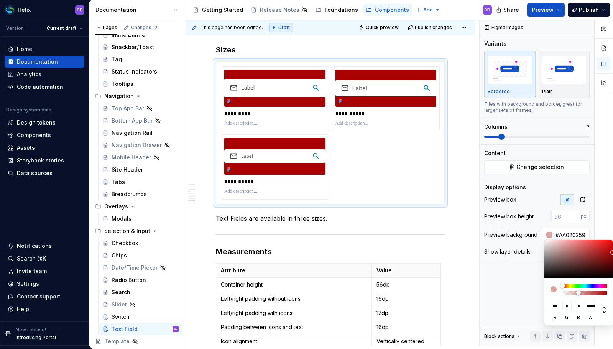
type input "#AA020233"
type input "***"
type input "#AA020224"
type input "**********"
type input "#AA020200"
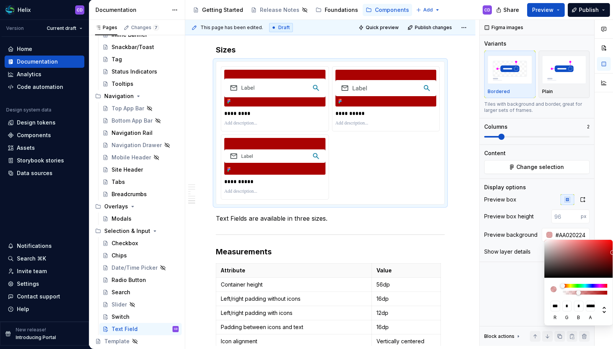
type input "*"
drag, startPoint x: 601, startPoint y: 293, endPoint x: 515, endPoint y: 297, distance: 86.4
click at [515, 297] on body "Helix CD Version Current draft Home Documentation Analytics Code automation Des…" at bounding box center [306, 174] width 613 height 349
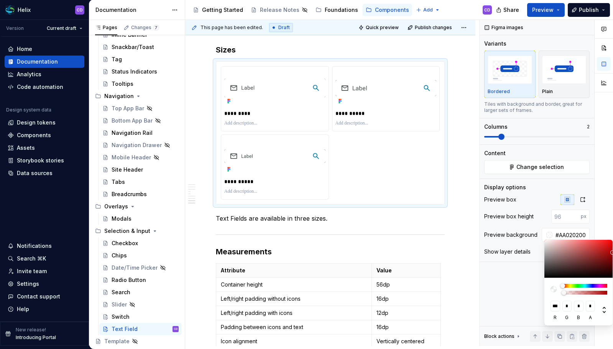
click at [446, 224] on html "Helix CD Version Current draft Home Documentation Analytics Code automation Des…" at bounding box center [306, 174] width 613 height 349
click at [446, 278] on html "Helix CD Version Current draft Home Documentation Analytics Code automation Des…" at bounding box center [306, 174] width 613 height 349
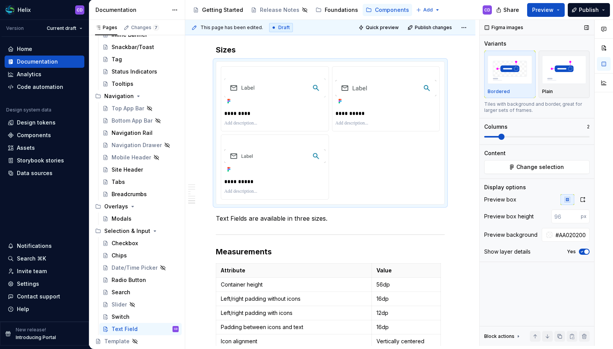
type textarea "*"
click at [507, 275] on div "Figma images Variants Bordered Plain Tiles with background and border, great fo…" at bounding box center [537, 183] width 115 height 326
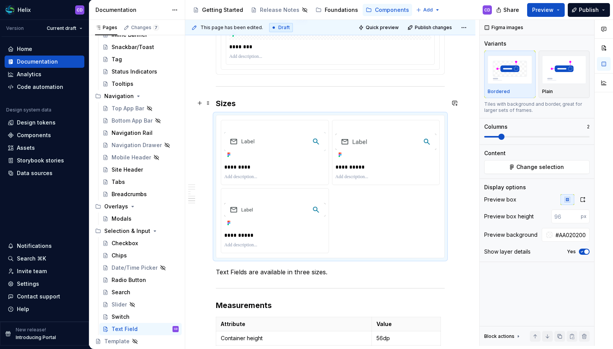
scroll to position [1276, 0]
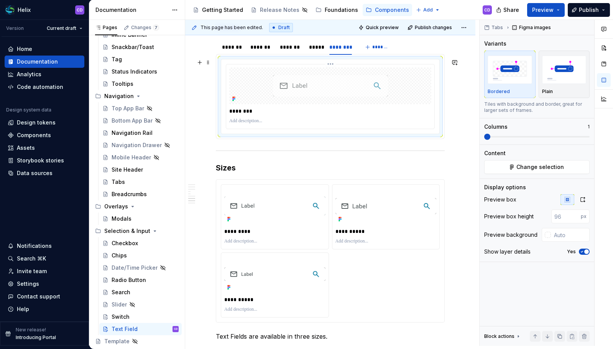
click at [384, 103] on div at bounding box center [330, 85] width 202 height 37
type input "#AA020200"
click at [393, 256] on div "**********" at bounding box center [330, 250] width 219 height 133
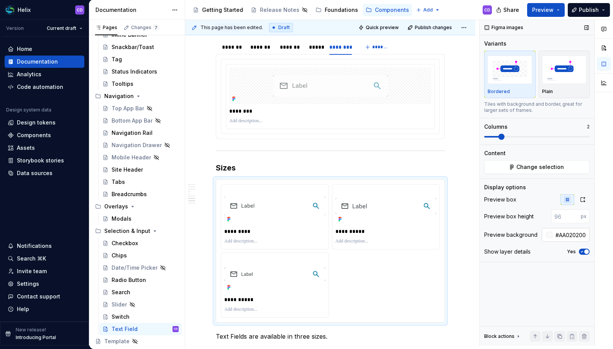
click at [546, 232] on div at bounding box center [549, 235] width 8 height 6
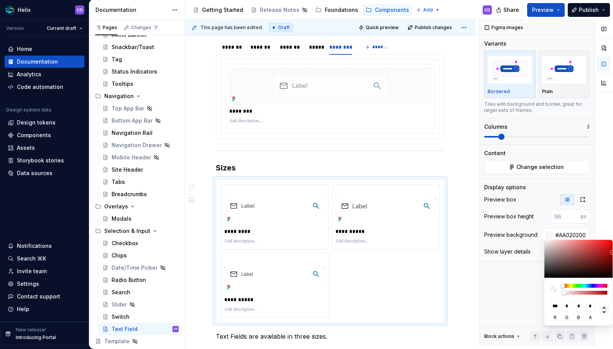
click at [608, 310] on icon at bounding box center [604, 310] width 9 height 9
type input "*"
type input "***"
click at [607, 310] on icon at bounding box center [604, 310] width 9 height 9
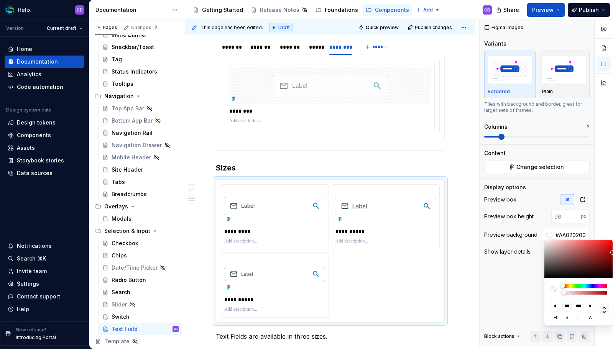
type input "***"
type input "*"
click at [607, 310] on icon at bounding box center [604, 310] width 9 height 9
type input "*"
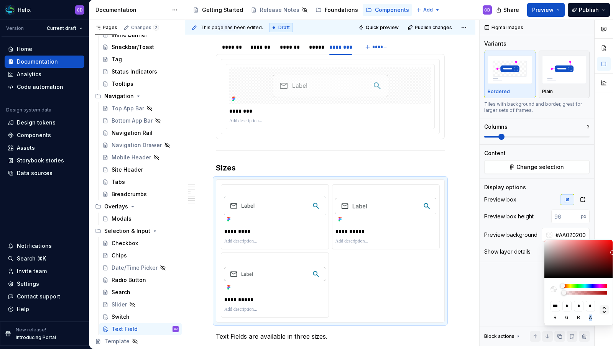
type input "***"
click at [607, 310] on icon at bounding box center [604, 310] width 9 height 9
type input "***"
type input "*"
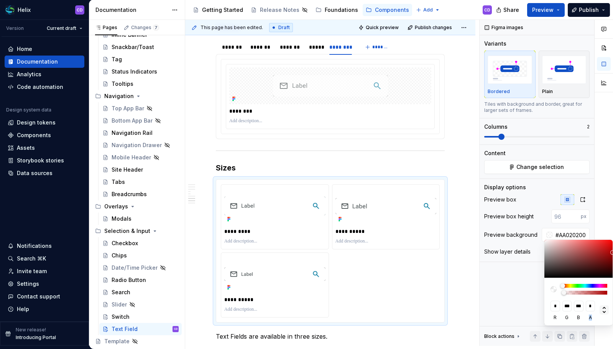
type input "*"
click at [607, 310] on icon at bounding box center [604, 310] width 9 height 9
type input "*"
type input "***"
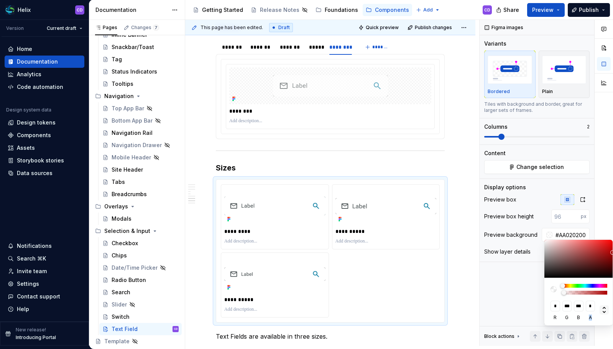
click at [607, 310] on icon at bounding box center [604, 310] width 9 height 9
type input "***"
type input "*"
click at [607, 310] on icon at bounding box center [604, 310] width 9 height 9
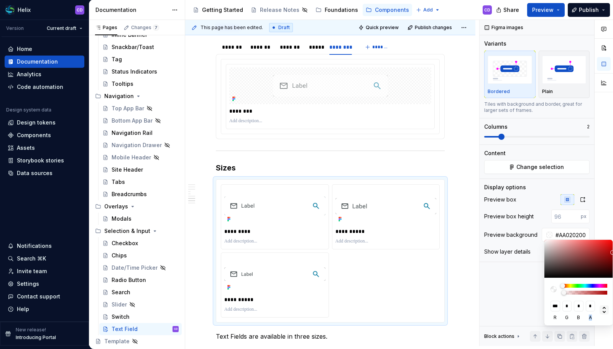
type input "*"
type input "***"
click at [607, 310] on icon at bounding box center [604, 310] width 9 height 9
type input "***"
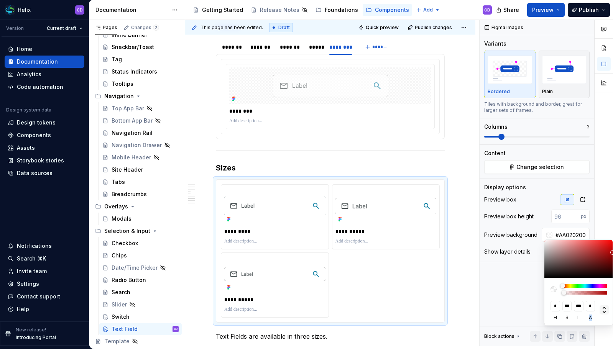
type input "*"
click at [607, 310] on icon at bounding box center [604, 310] width 9 height 9
type input "*"
type input "***"
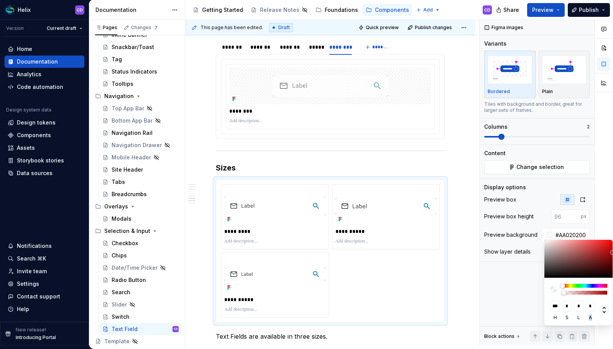
type input "***"
click at [556, 289] on div at bounding box center [554, 289] width 6 height 6
click at [554, 289] on div at bounding box center [554, 289] width 6 height 6
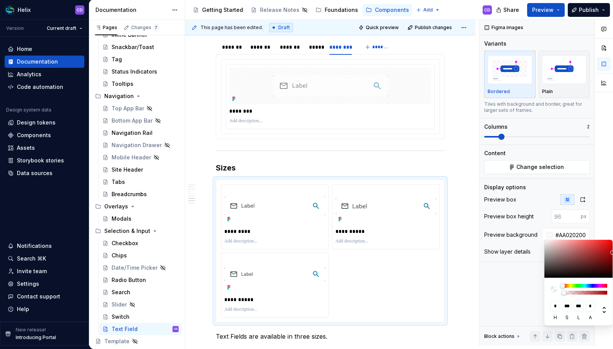
click at [466, 263] on html "Helix CD Version Current draft Home Documentation Analytics Code automation Des…" at bounding box center [306, 174] width 613 height 349
drag, startPoint x: 454, startPoint y: 248, endPoint x: 474, endPoint y: 276, distance: 33.8
click at [454, 247] on html "Helix CD Version Current draft Home Documentation Analytics Code automation Des…" at bounding box center [306, 174] width 613 height 349
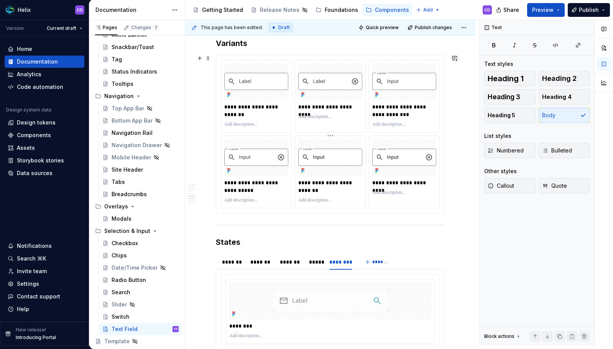
scroll to position [1059, 0]
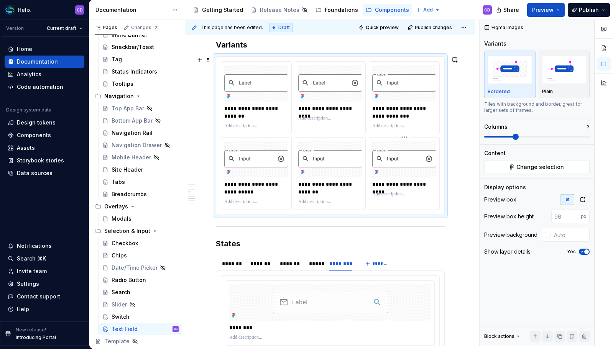
click at [431, 209] on div "**********" at bounding box center [404, 173] width 71 height 73
click at [208, 61] on span at bounding box center [208, 59] width 6 height 11
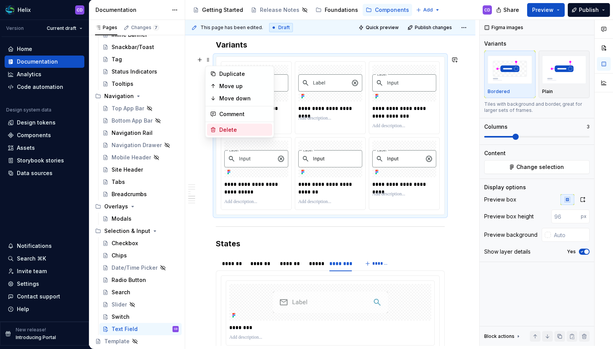
click at [223, 125] on div "Delete" at bounding box center [239, 130] width 65 height 12
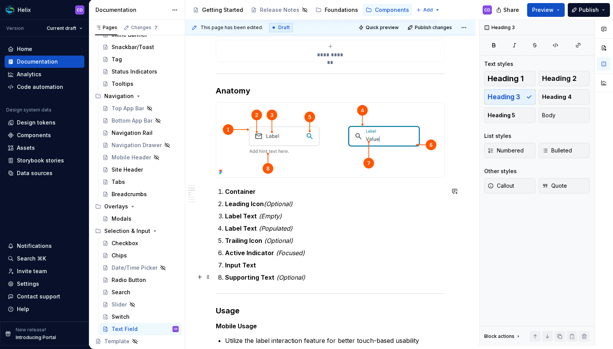
scroll to position [0, 0]
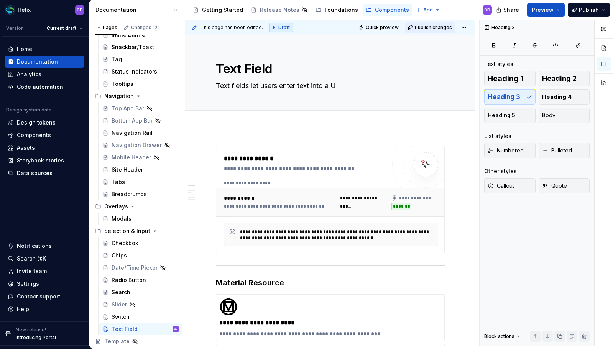
click at [431, 31] on button "Publish changes" at bounding box center [430, 27] width 50 height 11
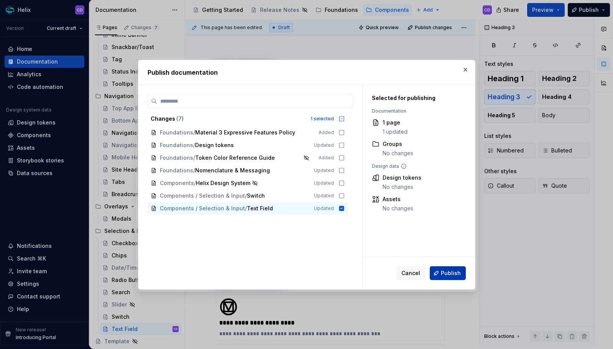
click at [454, 273] on span "Publish" at bounding box center [451, 274] width 20 height 8
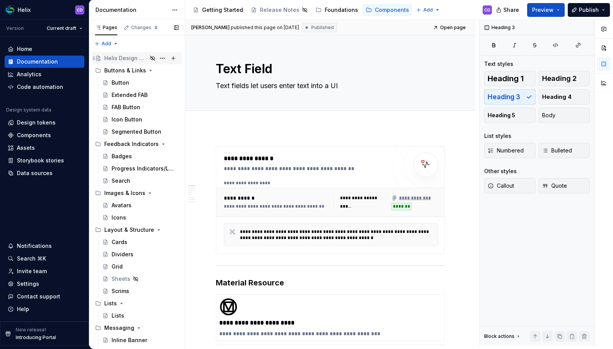
click at [124, 60] on div "Helix Design System" at bounding box center [125, 58] width 43 height 8
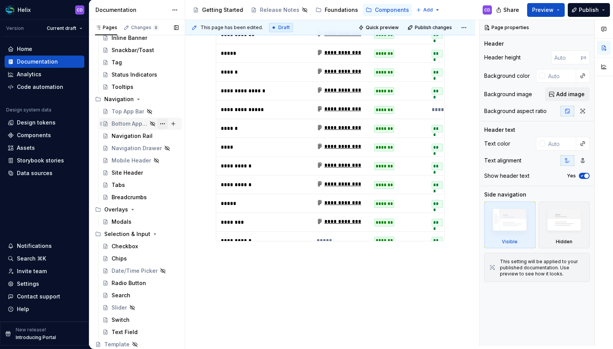
scroll to position [301, 0]
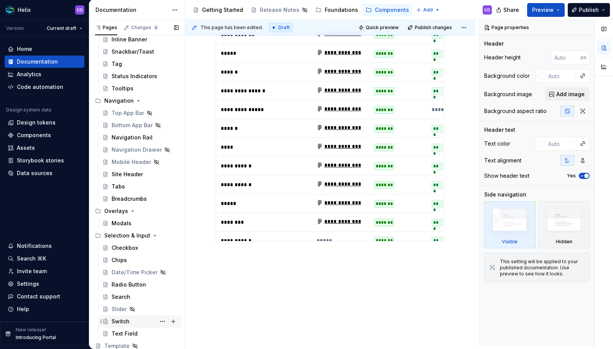
click at [133, 319] on div "Switch" at bounding box center [145, 321] width 67 height 11
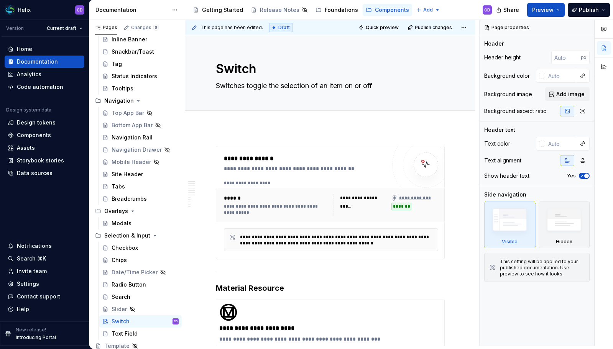
click at [431, 33] on div "This page has been edited. Draft Quick preview Publish changes" at bounding box center [330, 27] width 290 height 15
click at [431, 30] on span "Publish changes" at bounding box center [433, 28] width 37 height 6
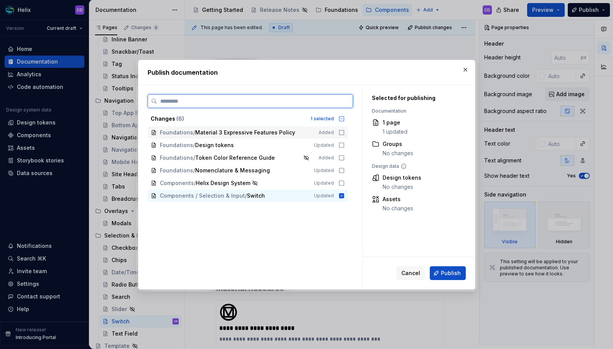
click at [340, 133] on icon at bounding box center [342, 133] width 6 height 6
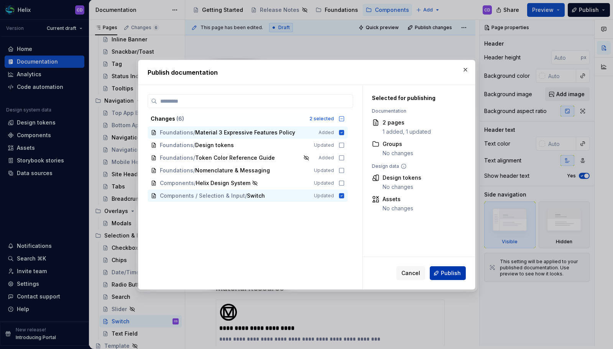
click at [457, 273] on span "Publish" at bounding box center [451, 274] width 20 height 8
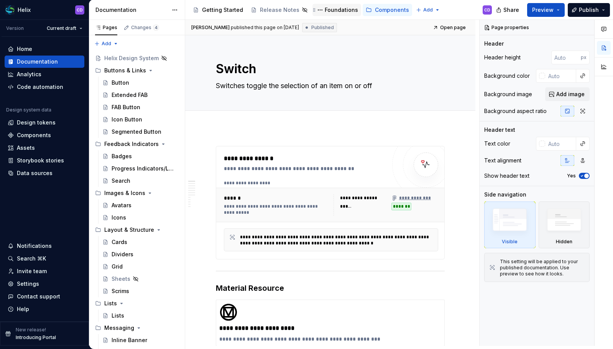
click at [347, 13] on div "Foundations" at bounding box center [341, 10] width 33 height 8
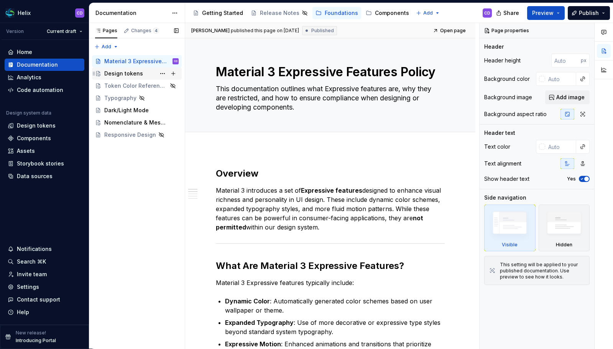
click at [142, 71] on div "Design tokens" at bounding box center [141, 73] width 74 height 11
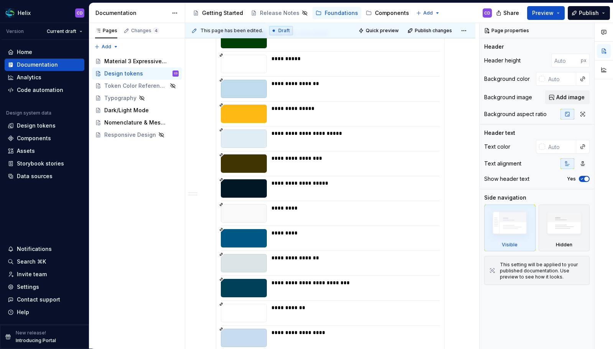
scroll to position [2262, 0]
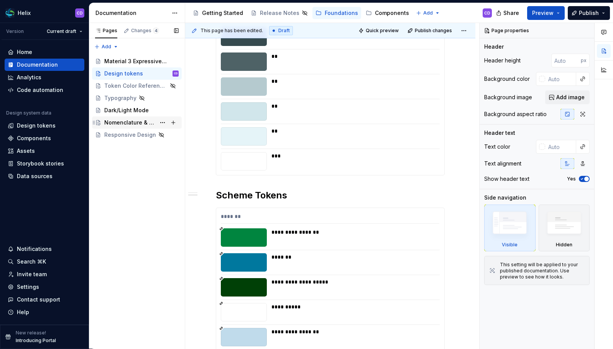
click at [125, 120] on div "Nomenclature & Messaging" at bounding box center [129, 123] width 51 height 8
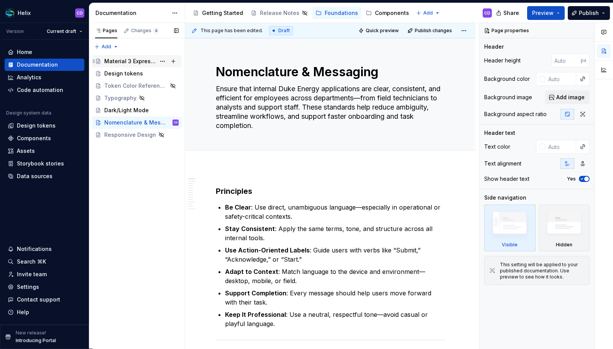
click at [120, 63] on div "Material 3 Expressive Features Policy" at bounding box center [129, 62] width 51 height 8
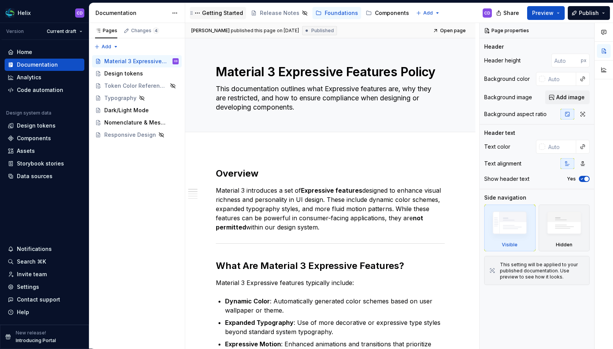
click at [232, 16] on div "Getting Started" at bounding box center [222, 13] width 41 height 8
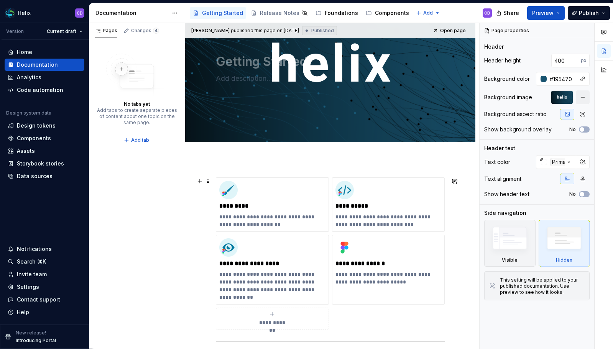
scroll to position [95, 0]
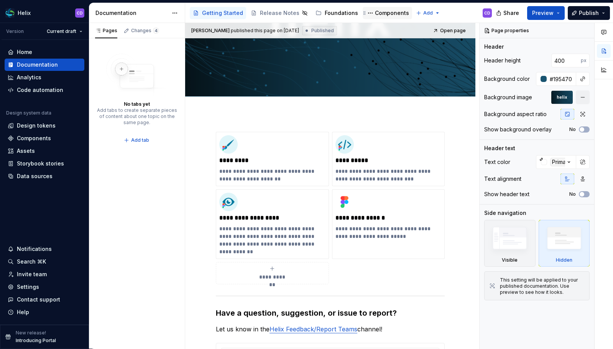
click at [375, 10] on div "Components" at bounding box center [392, 13] width 34 height 8
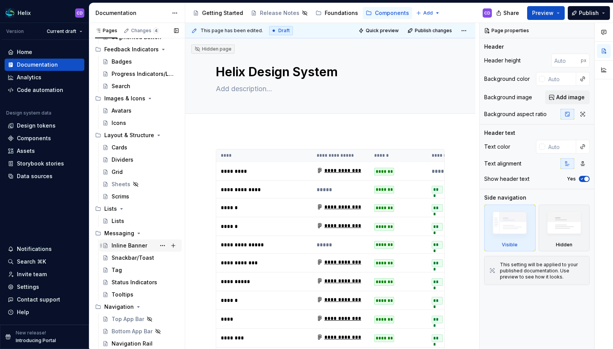
scroll to position [99, 0]
click at [157, 245] on button "Page tree" at bounding box center [162, 244] width 11 height 11
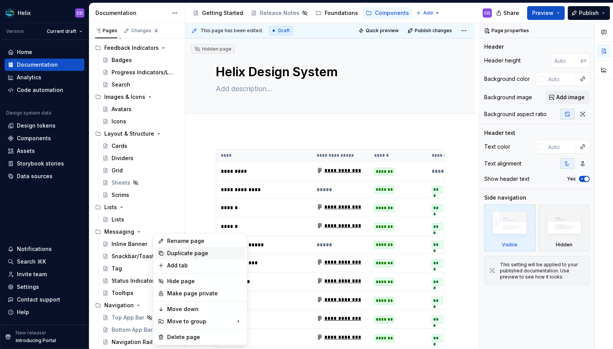
click at [190, 255] on div "Duplicate page" at bounding box center [204, 254] width 75 height 8
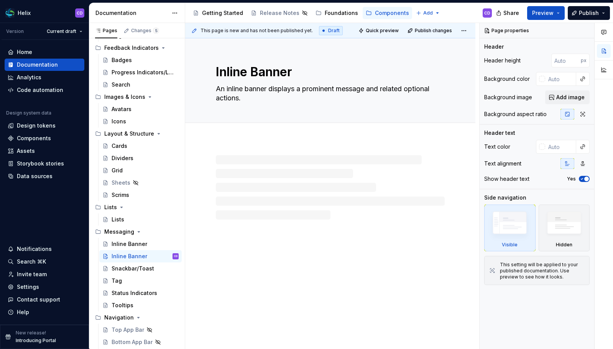
click at [125, 256] on div "Inline Banner" at bounding box center [130, 257] width 36 height 8
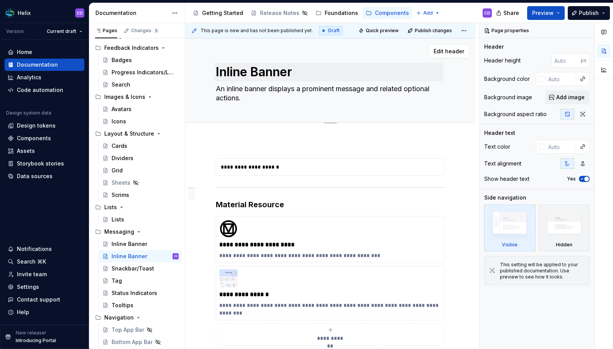
click at [125, 256] on div "Inline Banner" at bounding box center [130, 257] width 36 height 8
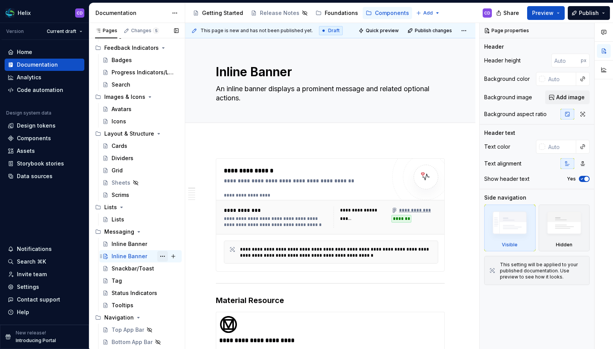
click at [158, 257] on button "Page tree" at bounding box center [162, 256] width 11 height 11
type textarea "*"
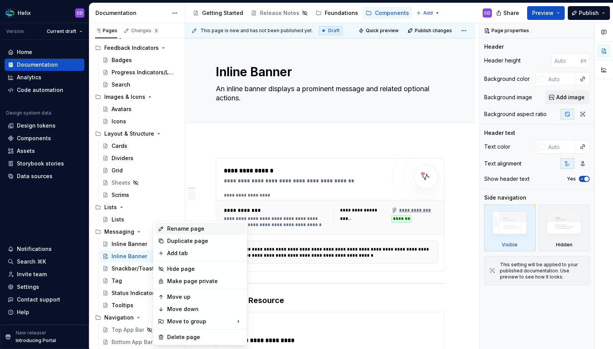
click at [191, 230] on div "Rename page" at bounding box center [204, 229] width 75 height 8
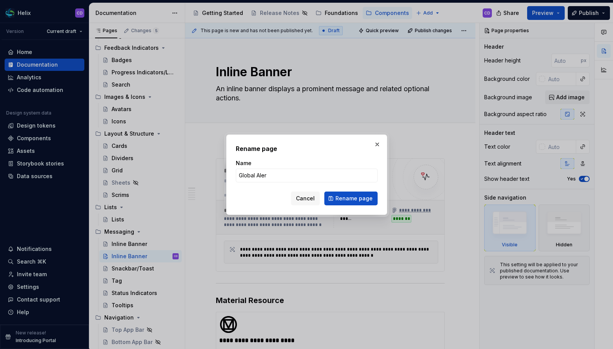
type input "Global Alert"
click at [347, 199] on span "Rename page" at bounding box center [354, 199] width 37 height 8
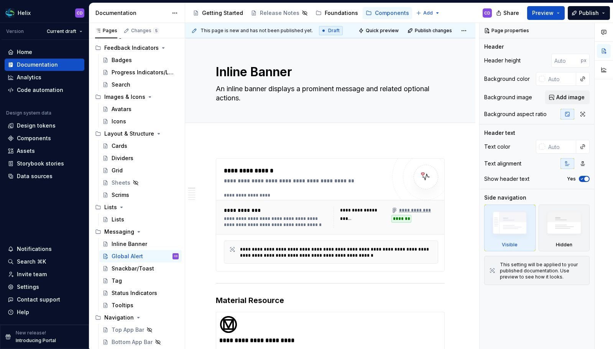
type textarea "*"
type textarea "Global Alert"
click at [278, 219] on div "**********" at bounding box center [276, 222] width 105 height 12
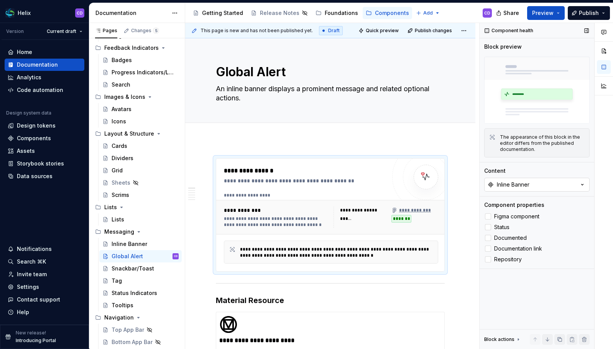
click at [572, 186] on button "Inline Banner" at bounding box center [536, 185] width 105 height 14
click at [540, 288] on div "Component health Block preview The appearance of this block in the editor diffe…" at bounding box center [537, 186] width 115 height 326
click at [535, 190] on button "Inline Banner" at bounding box center [536, 185] width 105 height 14
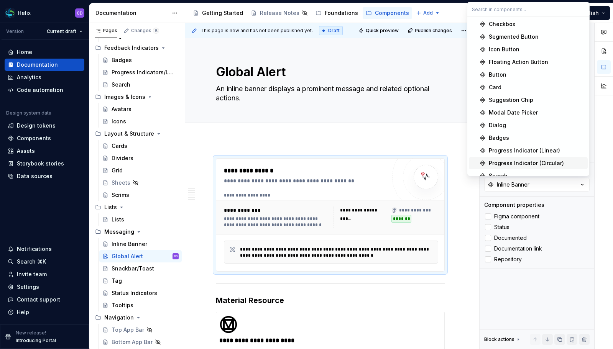
click at [524, 292] on div "Component health Block preview The appearance of this block in the editor diffe…" at bounding box center [537, 186] width 115 height 326
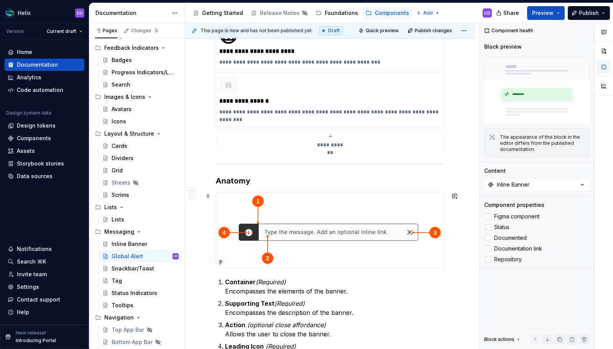
scroll to position [304, 0]
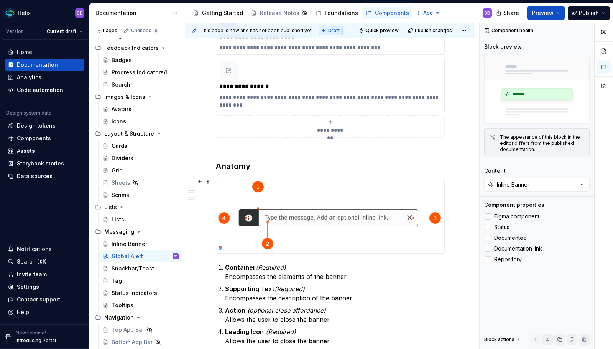
click at [324, 201] on img at bounding box center [330, 215] width 228 height 75
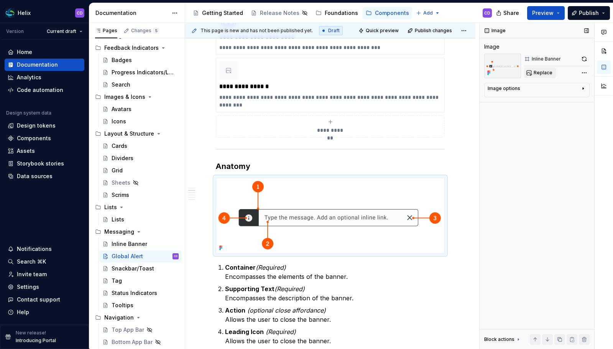
click at [536, 71] on span "Replace" at bounding box center [543, 73] width 19 height 6
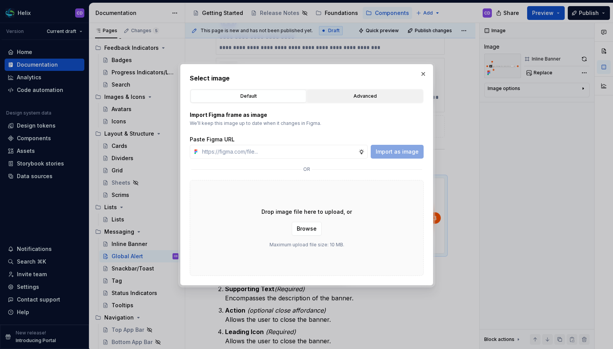
click at [375, 95] on div "Advanced" at bounding box center [365, 96] width 110 height 8
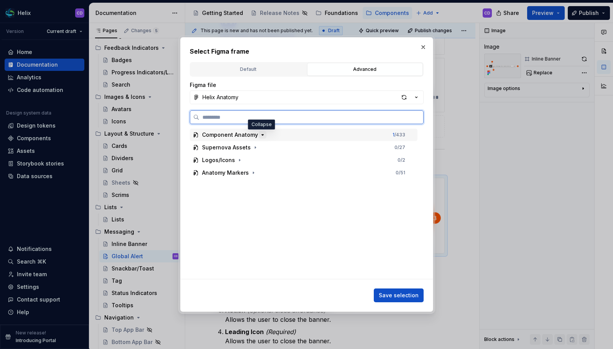
click at [260, 137] on icon "button" at bounding box center [263, 135] width 6 height 6
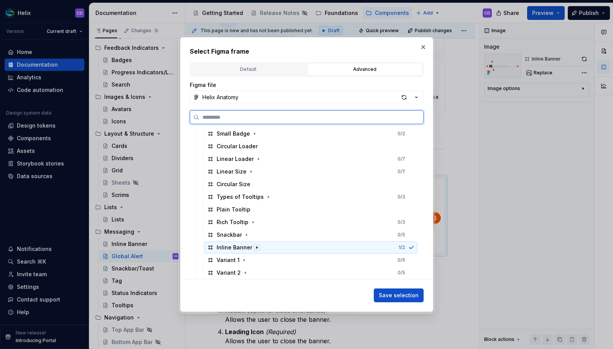
click at [256, 247] on icon "button" at bounding box center [257, 248] width 6 height 6
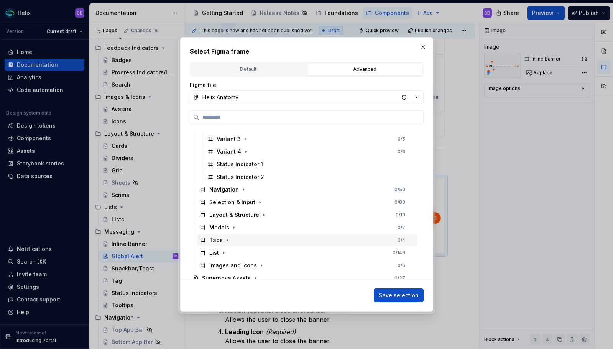
scroll to position [209, 0]
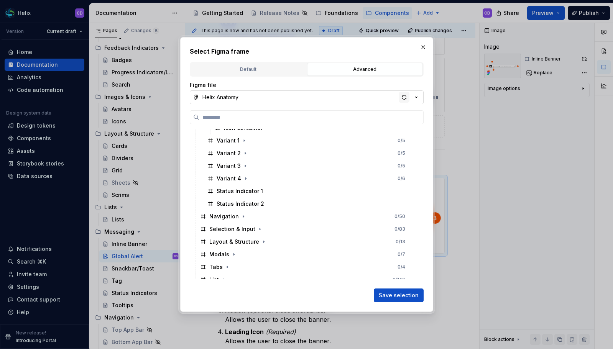
click at [403, 97] on div "button" at bounding box center [404, 97] width 11 height 11
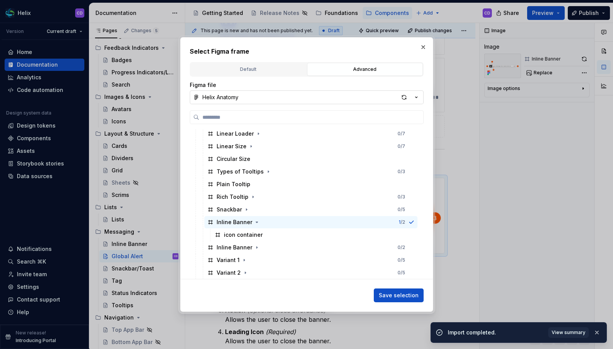
scroll to position [109, 0]
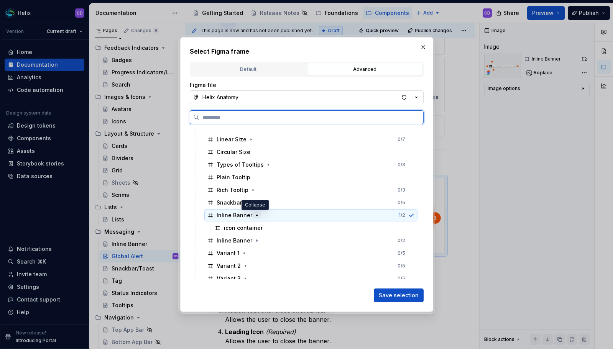
click at [255, 217] on icon "button" at bounding box center [257, 215] width 6 height 6
click at [255, 227] on icon "button" at bounding box center [257, 228] width 6 height 6
click at [233, 228] on div "Inline Banner" at bounding box center [235, 228] width 36 height 8
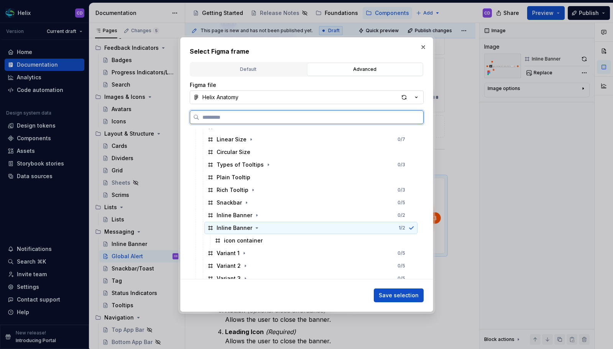
click at [248, 230] on div "Inline Banner" at bounding box center [235, 228] width 36 height 8
click at [400, 95] on div "button" at bounding box center [404, 97] width 11 height 11
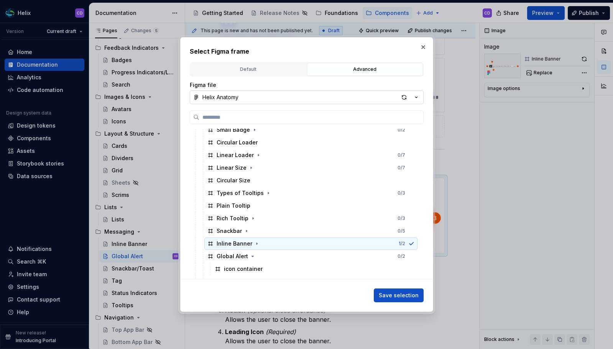
scroll to position [92, 0]
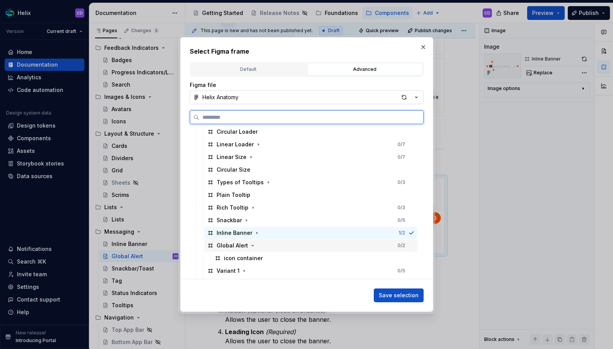
click at [238, 245] on div "Global Alert" at bounding box center [232, 246] width 31 height 8
click at [253, 246] on icon "button" at bounding box center [253, 246] width 6 height 6
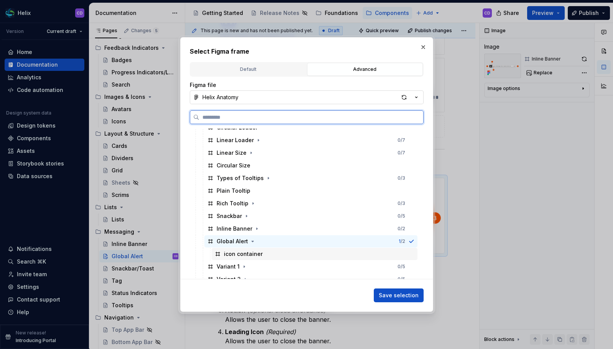
scroll to position [101, 0]
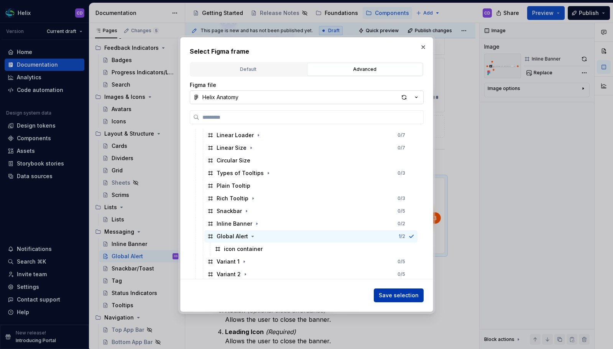
click at [380, 293] on button "Save selection" at bounding box center [399, 296] width 50 height 14
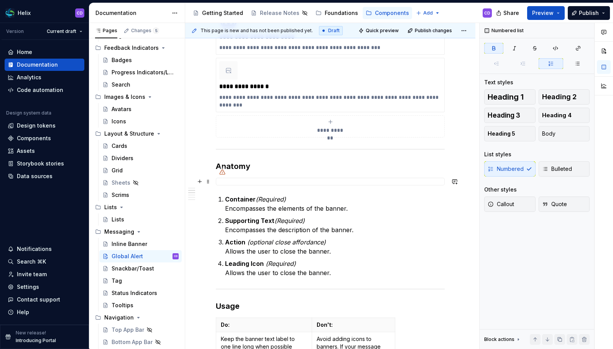
click at [311, 183] on div at bounding box center [330, 182] width 229 height 8
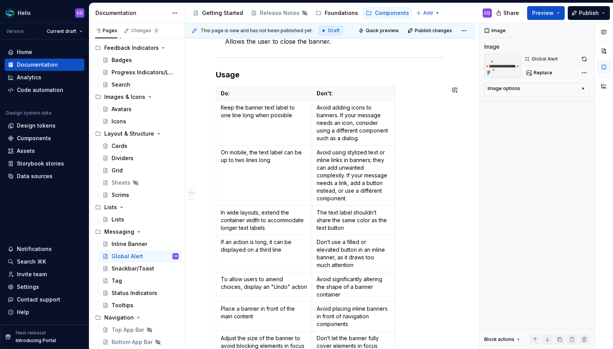
scroll to position [531, 0]
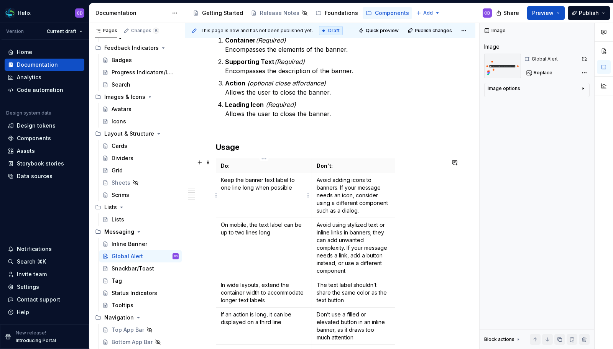
click at [221, 175] on td "Keep the banner text label to one line long when possible" at bounding box center [264, 195] width 96 height 45
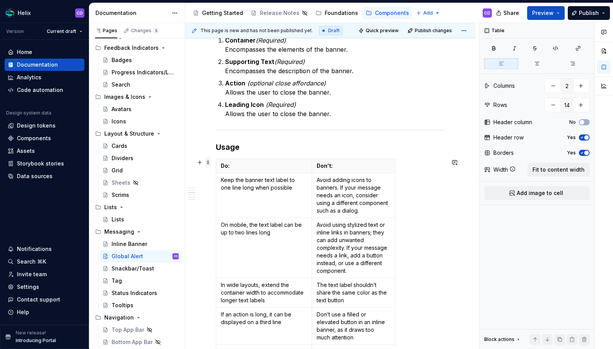
click at [210, 163] on span at bounding box center [208, 162] width 6 height 11
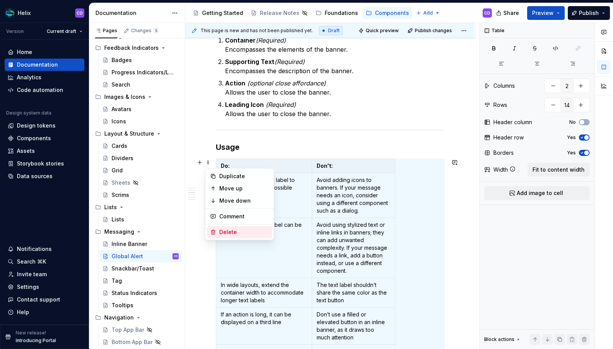
click at [229, 234] on div "Delete" at bounding box center [244, 233] width 50 height 8
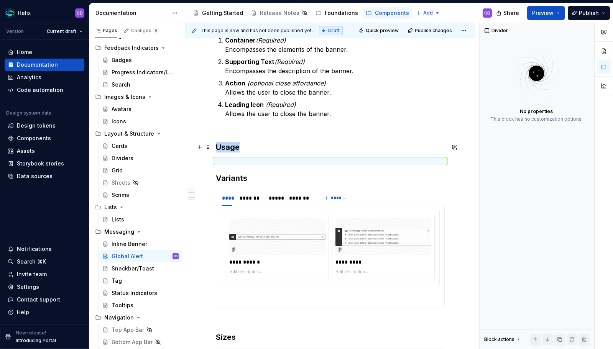
click at [248, 150] on h3 "Usage" at bounding box center [330, 147] width 229 height 11
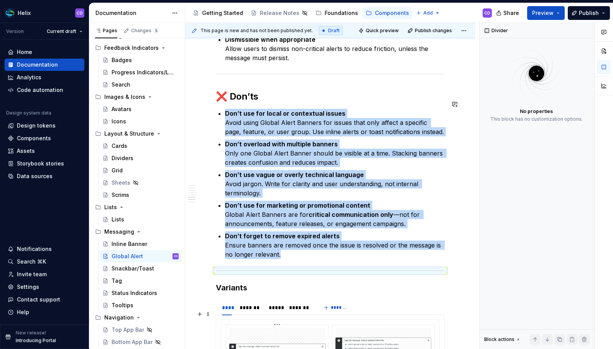
scroll to position [896, 0]
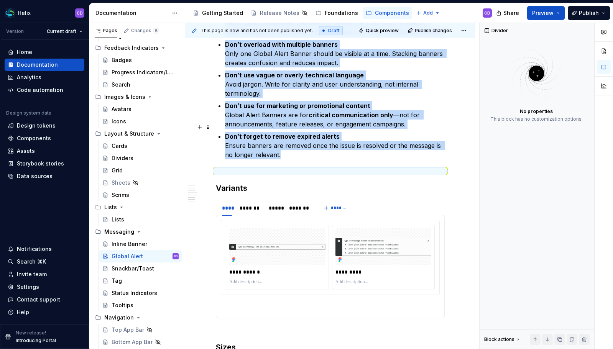
click at [301, 149] on p "Don’t forget to remove expired alerts Ensure banners are removed once the issue…" at bounding box center [335, 146] width 220 height 28
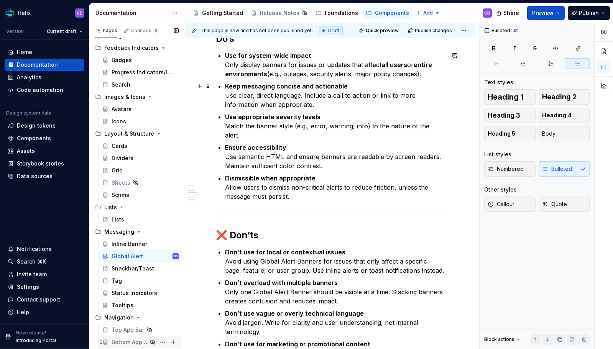
scroll to position [649, 0]
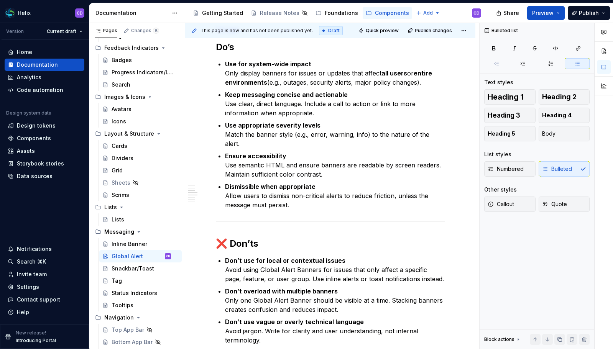
type textarea "*"
click at [276, 205] on div "**********" at bounding box center [330, 249] width 229 height 1481
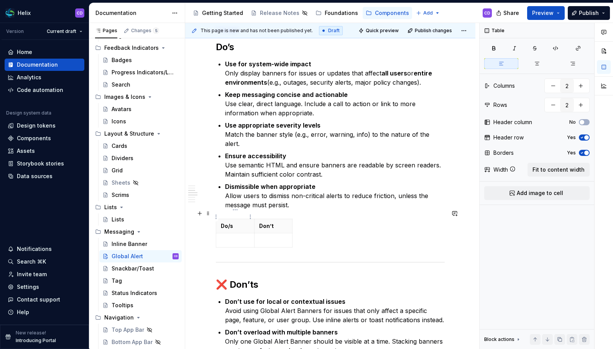
click at [237, 222] on p "Do/s" at bounding box center [235, 226] width 29 height 8
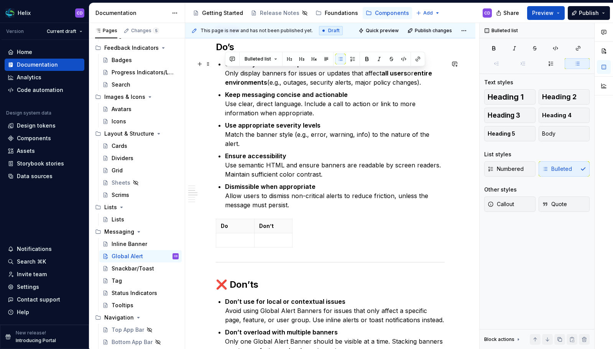
drag, startPoint x: 225, startPoint y: 74, endPoint x: 433, endPoint y: 80, distance: 207.9
click at [433, 80] on p "Use for system-wide impact Only display banners for issues or updates that affe…" at bounding box center [335, 73] width 220 height 28
copy p "Only display banners for issues or updates that affect all users or entire envi…"
click at [232, 237] on p at bounding box center [235, 241] width 29 height 8
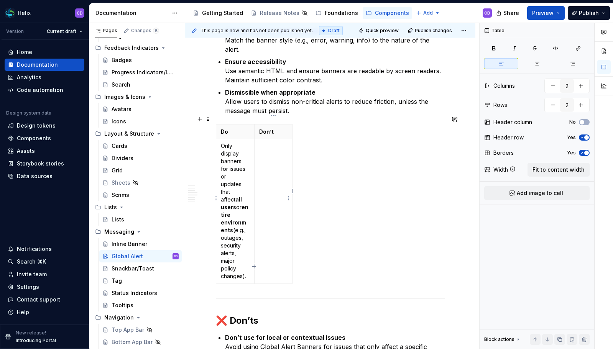
scroll to position [799, 0]
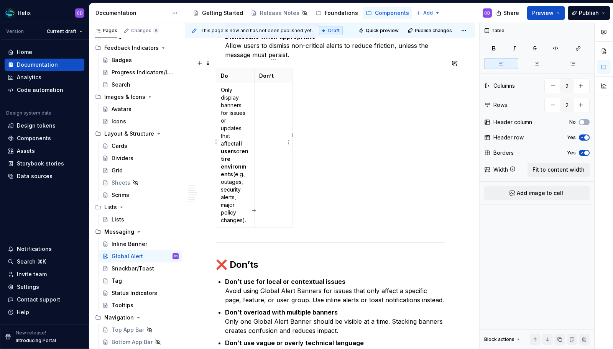
click at [256, 136] on td at bounding box center [273, 155] width 38 height 145
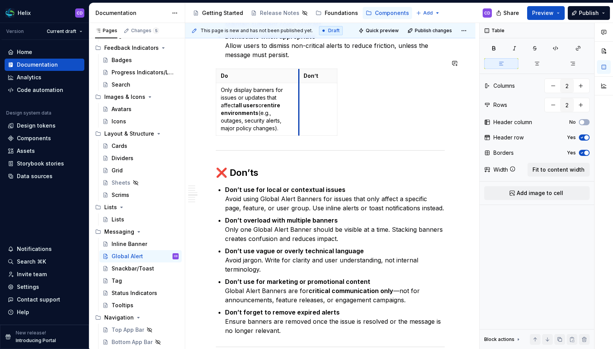
drag, startPoint x: 254, startPoint y: 135, endPoint x: 299, endPoint y: 135, distance: 44.9
click at [299, 135] on div "**********" at bounding box center [330, 139] width 229 height 1561
drag, startPoint x: 337, startPoint y: 108, endPoint x: 395, endPoint y: 108, distance: 57.9
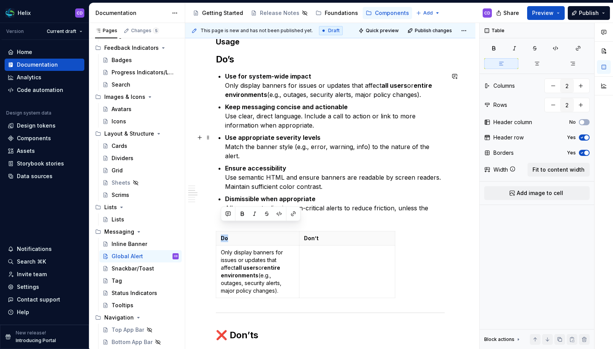
scroll to position [783, 0]
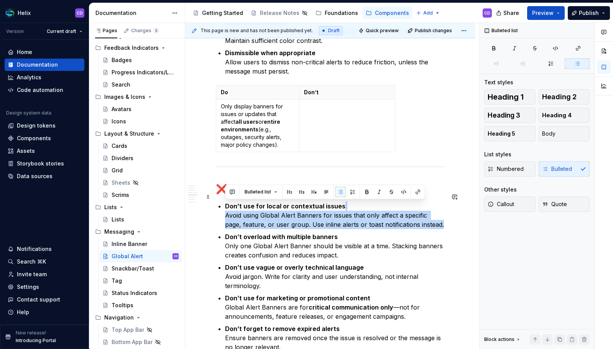
drag, startPoint x: 227, startPoint y: 207, endPoint x: 448, endPoint y: 214, distance: 221.7
click at [448, 214] on div "**********" at bounding box center [330, 203] width 290 height 1693
copy p "Avoid using Global Alert Banners for issues that only affect a specific page, f…"
click at [357, 125] on td at bounding box center [347, 126] width 96 height 53
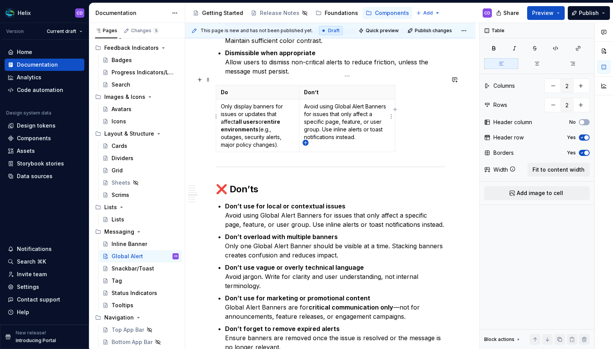
click at [308, 141] on icon "button" at bounding box center [306, 143] width 6 height 6
type input "3"
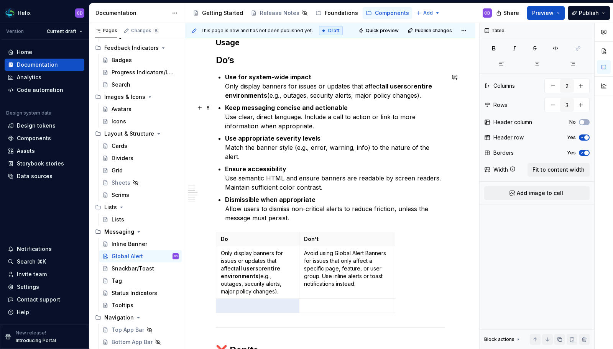
scroll to position [646, 0]
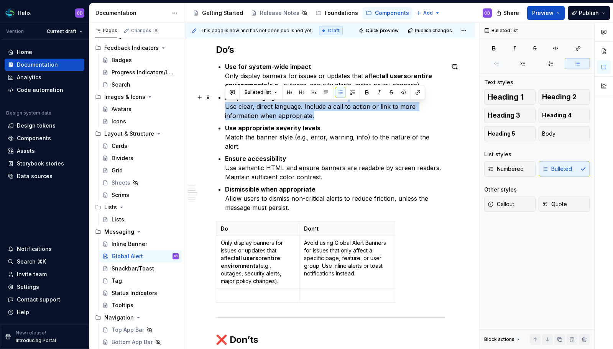
drag, startPoint x: 226, startPoint y: 108, endPoint x: 317, endPoint y: 113, distance: 90.6
click at [317, 113] on p "Keep messaging concise and actionable Use clear, direct language. Include a cal…" at bounding box center [335, 107] width 220 height 28
copy p "Use clear, direct language. Include a call to action or link to more informatio…"
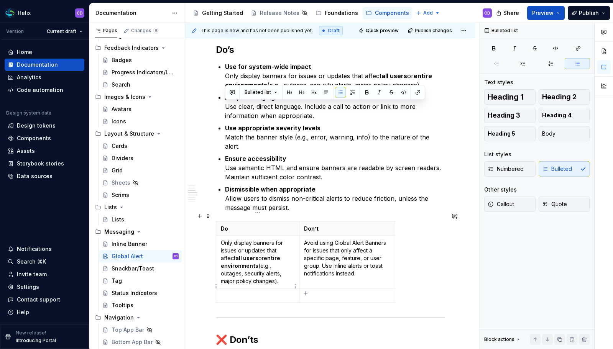
click at [265, 289] on td at bounding box center [257, 296] width 83 height 14
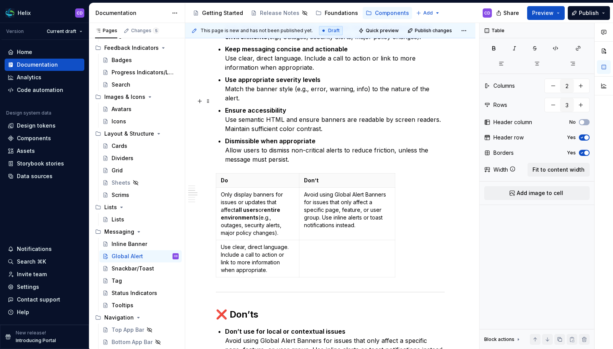
scroll to position [800, 0]
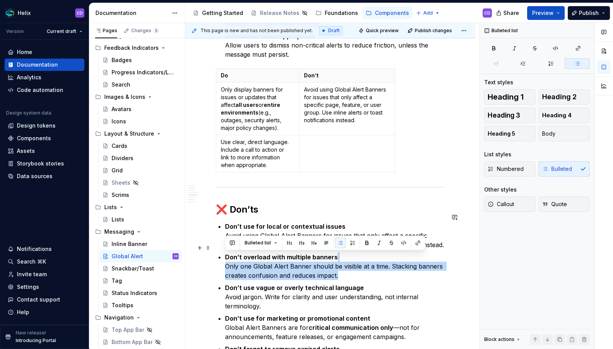
drag, startPoint x: 225, startPoint y: 258, endPoint x: 363, endPoint y: 268, distance: 138.0
click at [363, 268] on p "Don’t overload with multiple banners Only one Global Alert Banner should be vis…" at bounding box center [335, 267] width 220 height 28
copy p "Only one Global Alert Banner should be visible at a time. Stacking banners crea…"
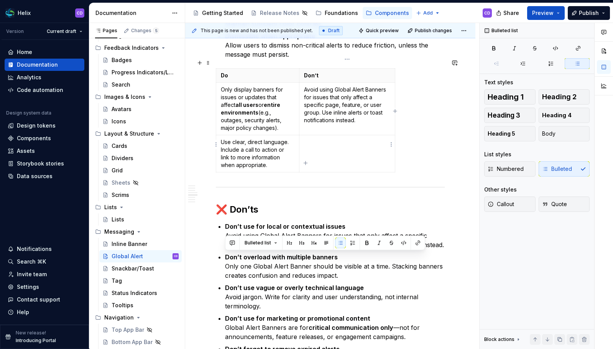
click at [331, 138] on p at bounding box center [347, 142] width 86 height 8
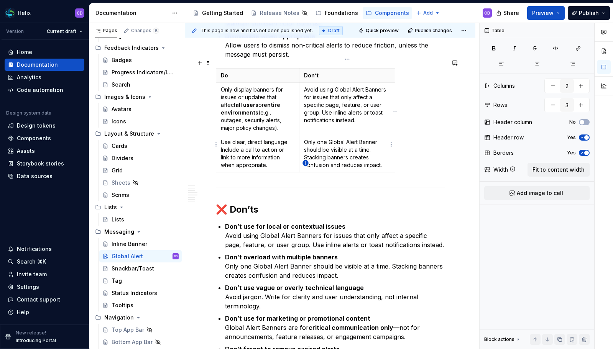
click at [304, 162] on icon "button" at bounding box center [306, 163] width 6 height 6
type input "4"
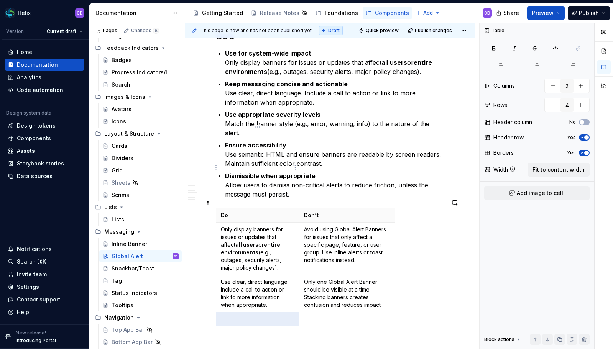
scroll to position [581, 0]
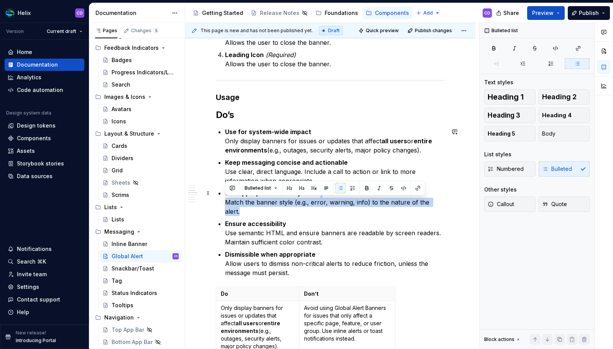
drag, startPoint x: 227, startPoint y: 202, endPoint x: 444, endPoint y: 205, distance: 216.3
click at [444, 205] on p "Use appropriate severity levels Match the banner style (e.g., error, warning, i…" at bounding box center [335, 203] width 220 height 28
copy p "Match the banner style (e.g., error, warning, info) to the nature of the alert."
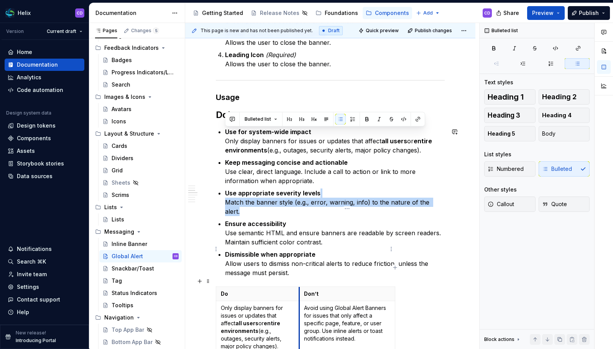
scroll to position [650, 0]
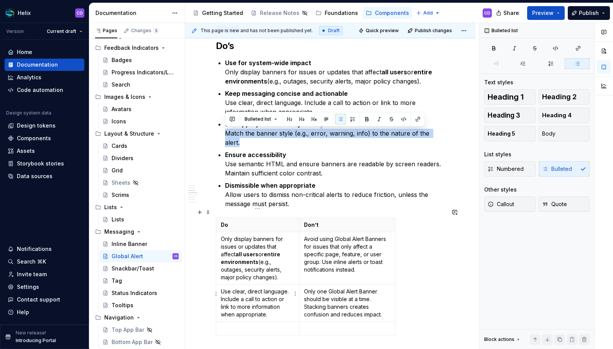
click at [268, 325] on p at bounding box center [258, 329] width 74 height 8
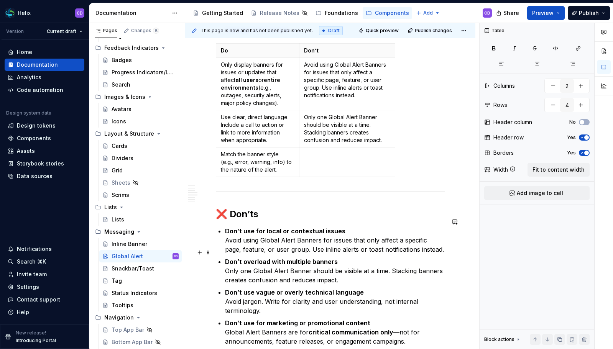
scroll to position [833, 0]
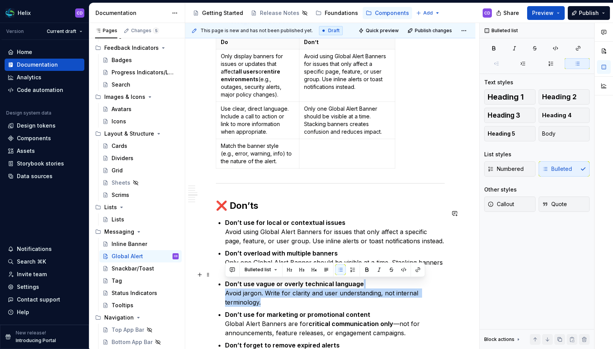
drag, startPoint x: 225, startPoint y: 285, endPoint x: 286, endPoint y: 293, distance: 61.6
click at [286, 293] on p "Don’t use vague or overly technical language Avoid jargon. Write for clarity an…" at bounding box center [335, 294] width 220 height 28
copy p "Avoid jargon. Write for clarity and user understanding, not internal terminolog…"
click at [333, 142] on p at bounding box center [347, 146] width 86 height 8
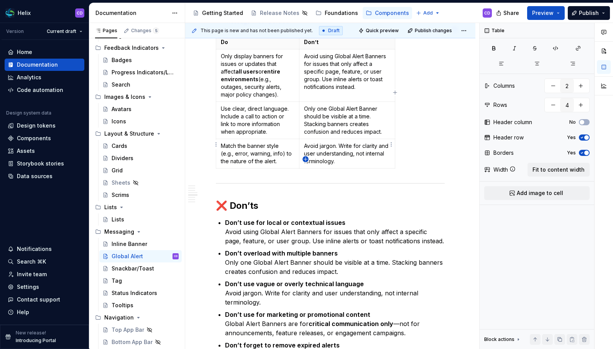
click at [306, 158] on icon "button" at bounding box center [305, 159] width 3 height 3
type input "5"
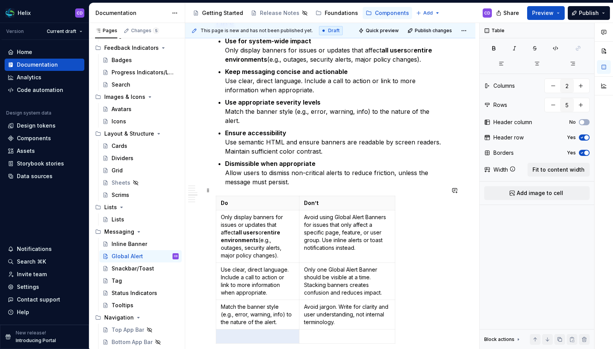
scroll to position [605, 0]
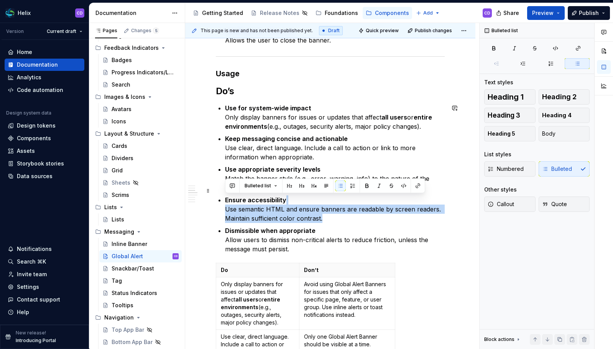
drag, startPoint x: 224, startPoint y: 200, endPoint x: 340, endPoint y: 212, distance: 116.4
click at [306, 206] on p "Ensure accessibility Use semantic HTML and ensure banners are readable by scree…" at bounding box center [335, 210] width 220 height 28
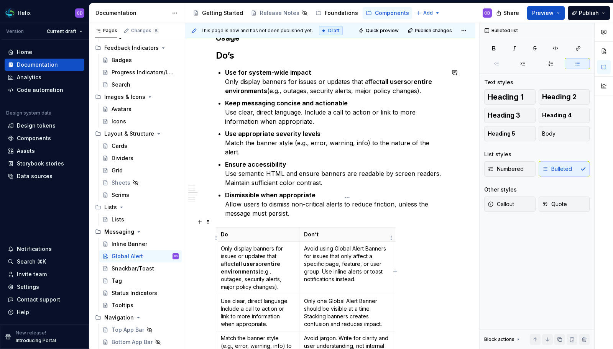
scroll to position [661, 0]
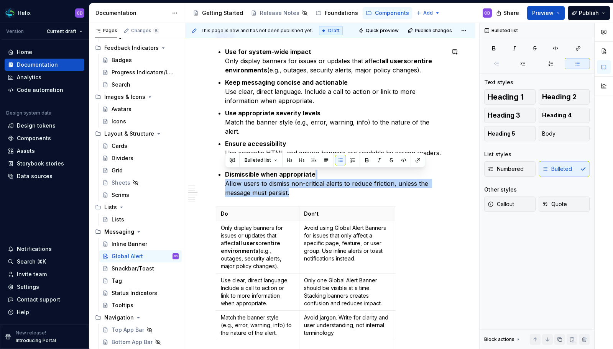
drag, startPoint x: 224, startPoint y: 174, endPoint x: 315, endPoint y: 189, distance: 92.4
click at [315, 189] on div "**********" at bounding box center [330, 317] width 229 height 1641
copy p "Allow users to dismiss non-critical alerts to reduce friction, unless the messa…"
click at [265, 340] on td at bounding box center [257, 347] width 83 height 14
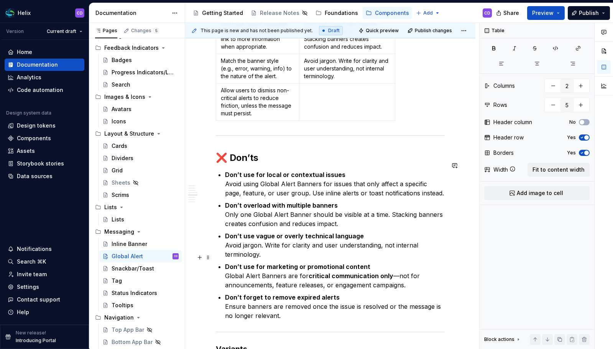
scroll to position [957, 0]
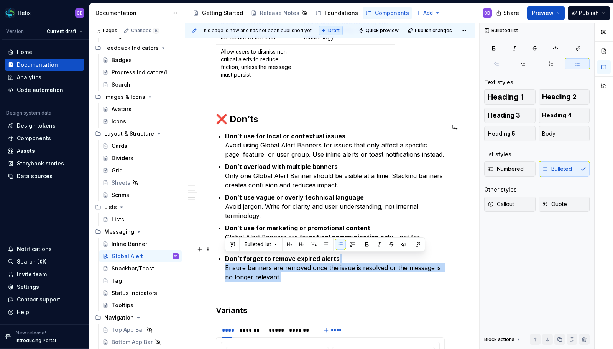
drag, startPoint x: 224, startPoint y: 259, endPoint x: 293, endPoint y: 270, distance: 70.3
click at [293, 270] on div "**********" at bounding box center [330, 33] width 229 height 1664
copy p "Ensure banners are removed once the issue is resolved or the message is no long…"
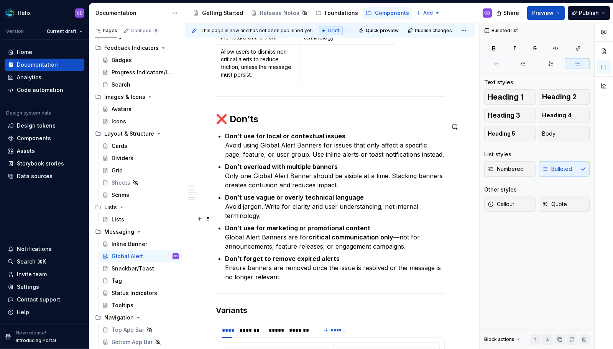
click at [301, 224] on p "Don’t use for marketing or promotional content Global Alert Banners are for cri…" at bounding box center [335, 238] width 220 height 28
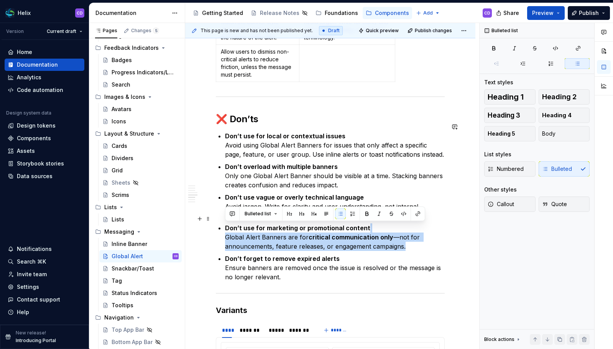
drag, startPoint x: 225, startPoint y: 228, endPoint x: 426, endPoint y: 237, distance: 200.4
click at [426, 237] on p "Don’t use for marketing or promotional content Global Alert Banners are for cri…" at bounding box center [335, 238] width 220 height 28
copy p "Global Alert Banners are for critical communication only —not for announcements…"
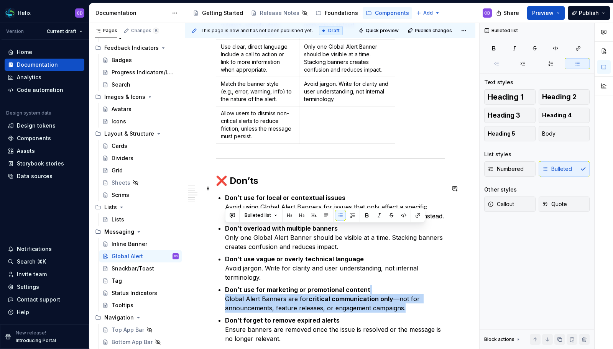
scroll to position [831, 0]
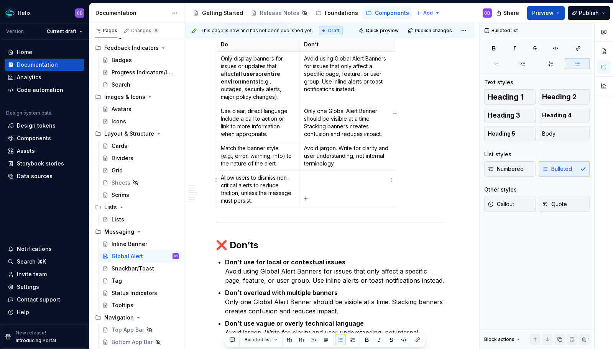
click at [342, 185] on td at bounding box center [347, 189] width 96 height 37
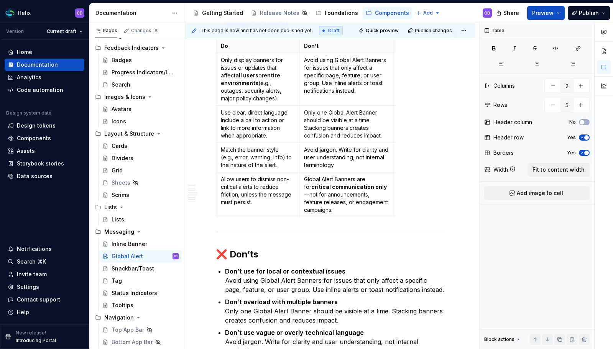
scroll to position [828, 0]
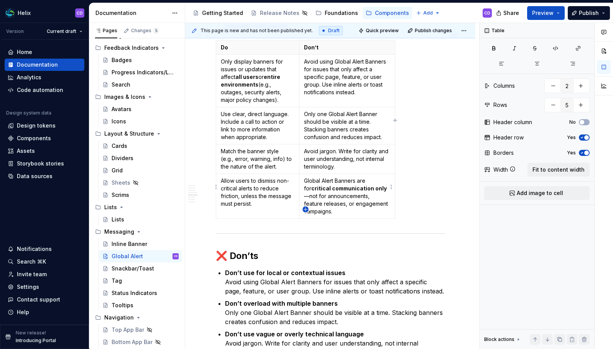
click at [308, 208] on icon "button" at bounding box center [306, 210] width 6 height 6
type input "6"
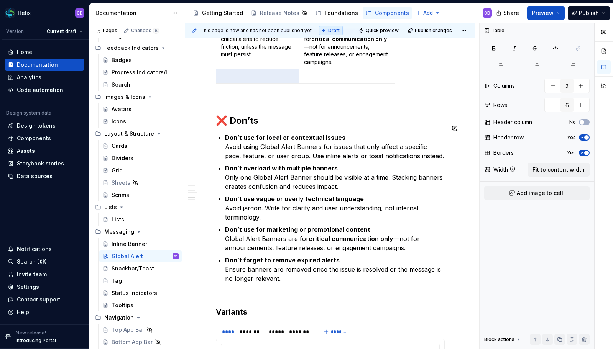
scroll to position [1045, 0]
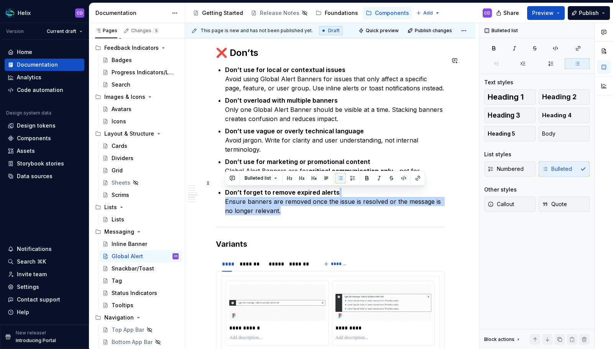
drag, startPoint x: 225, startPoint y: 192, endPoint x: 296, endPoint y: 204, distance: 71.2
click at [296, 204] on p "Don’t forget to remove expired alerts Ensure banners are removed once the issue…" at bounding box center [335, 202] width 220 height 28
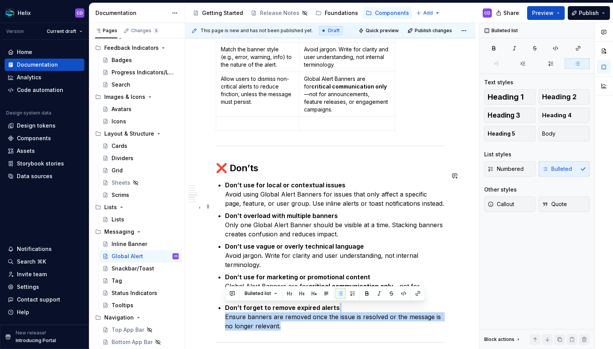
scroll to position [860, 0]
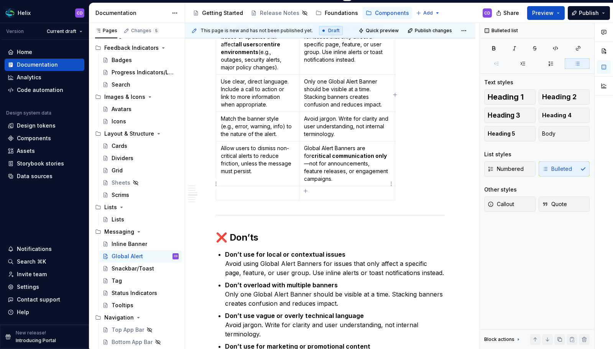
click at [327, 189] on p at bounding box center [347, 193] width 86 height 8
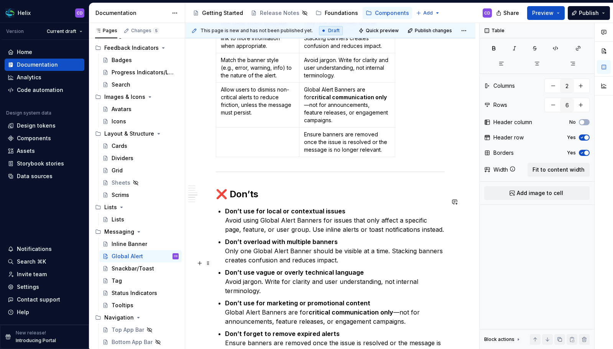
scroll to position [977, 0]
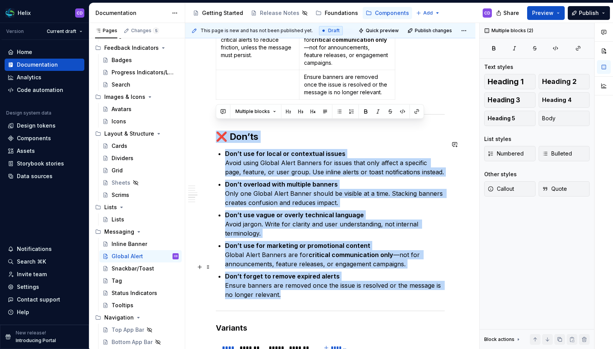
drag, startPoint x: 218, startPoint y: 128, endPoint x: 303, endPoint y: 287, distance: 179.4
click at [303, 287] on div "**********" at bounding box center [330, 33] width 229 height 1702
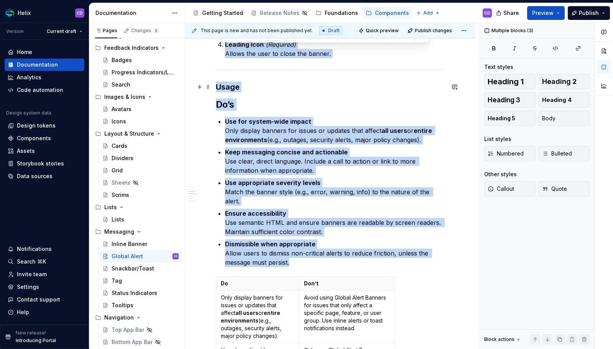
scroll to position [567, 0]
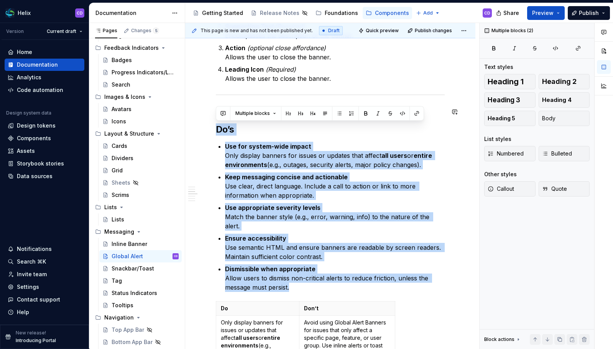
drag, startPoint x: 291, startPoint y: 204, endPoint x: 212, endPoint y: 120, distance: 115.3
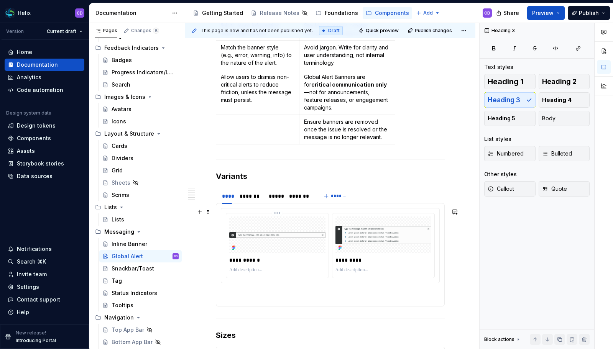
scroll to position [766, 0]
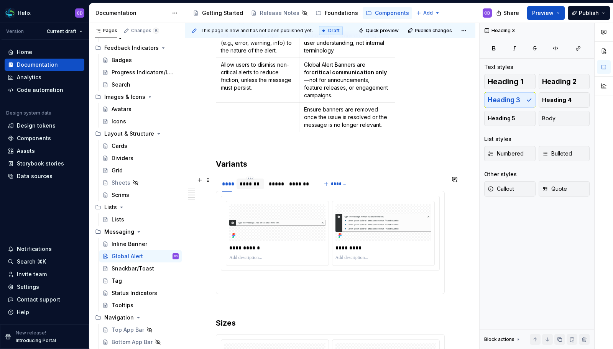
click at [253, 187] on div "*******" at bounding box center [251, 184] width 22 height 8
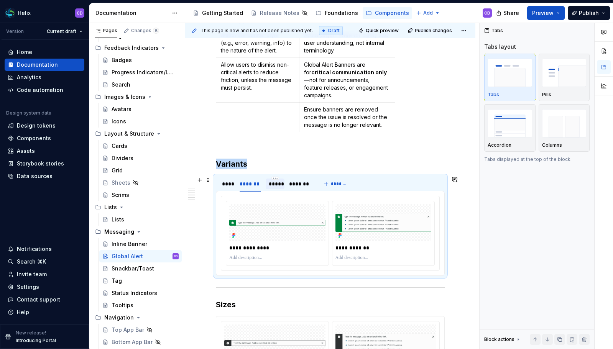
click at [284, 185] on div "*****" at bounding box center [275, 184] width 19 height 11
click at [293, 185] on div "*******" at bounding box center [299, 184] width 21 height 8
click at [225, 184] on div "****" at bounding box center [227, 184] width 10 height 8
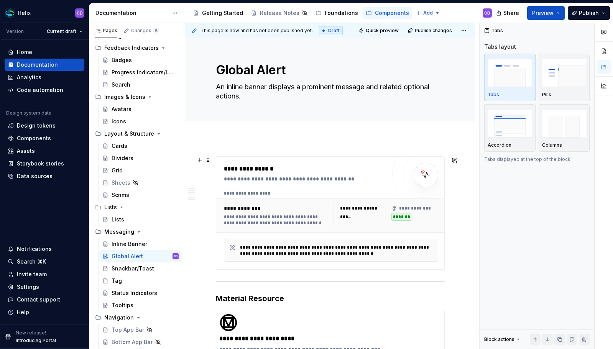
scroll to position [0, 0]
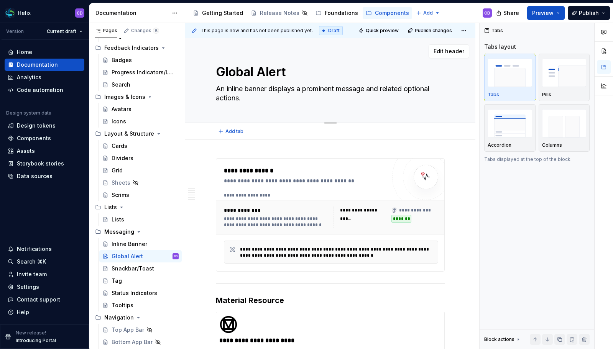
click at [255, 86] on textarea "An inline banner displays a prominent message and related optional actions." at bounding box center [328, 93] width 229 height 21
paste textarea "Global Alert Banners are high-visibility messages used to communicate critical,…"
type textarea "*"
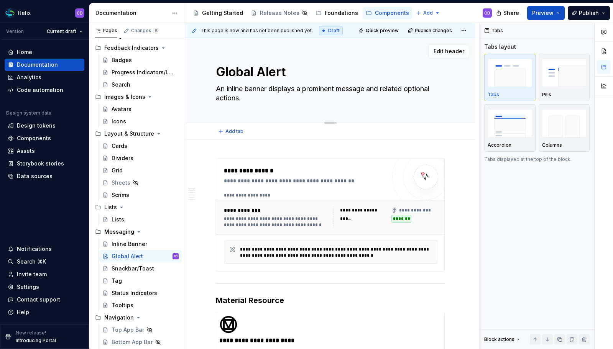
type textarea "Global Alert Banners are high-visibility messages used to communicate critical,…"
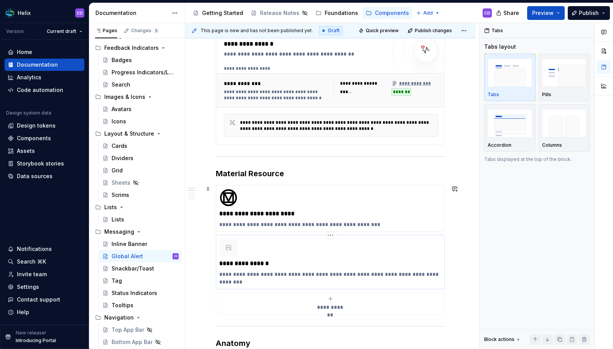
scroll to position [184, 0]
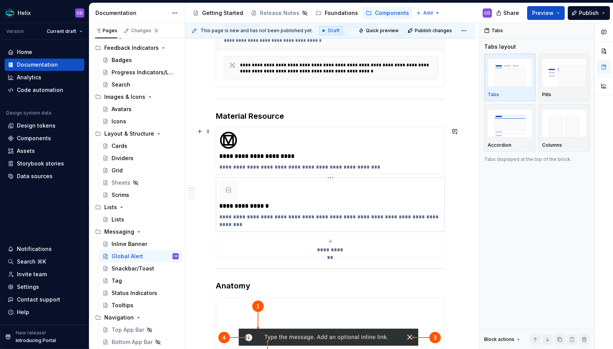
type textarea "*"
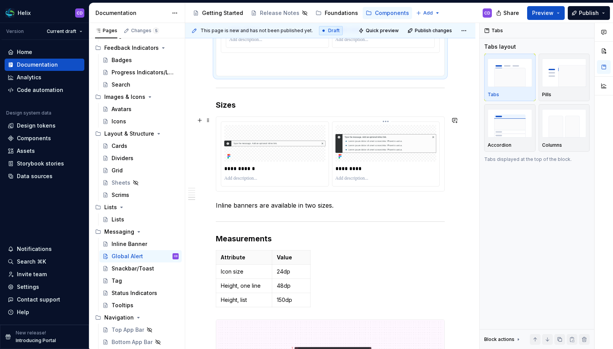
scroll to position [983, 0]
type textarea "Global Alert Banners are high-visibility messages used to communicate critical,…"
click at [284, 175] on div "**********" at bounding box center [274, 170] width 101 height 11
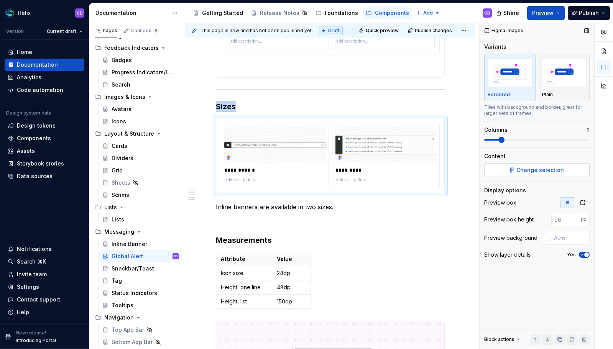
click at [513, 172] on button "Change selection" at bounding box center [536, 170] width 105 height 14
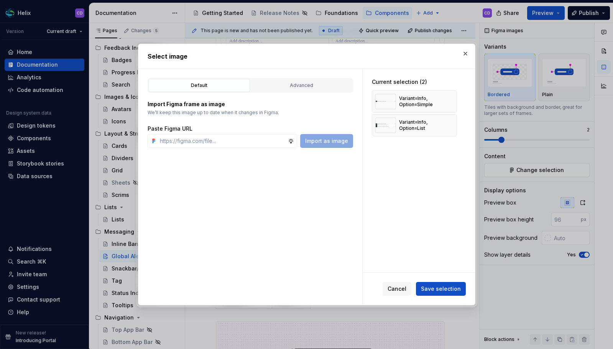
click at [288, 77] on div "Default Advanced Import Figma frame as image We’ll keep this image up to date w…" at bounding box center [250, 187] width 224 height 236
click at [286, 82] on div "Advanced" at bounding box center [301, 86] width 96 height 8
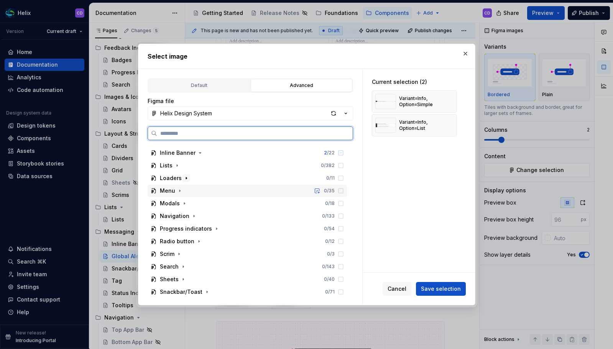
scroll to position [262, 0]
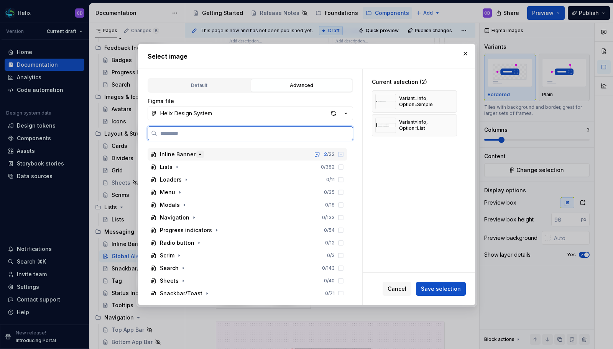
click at [199, 155] on icon "button" at bounding box center [200, 154] width 2 height 1
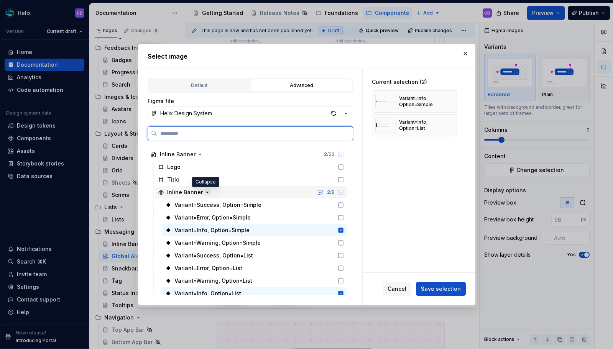
click at [206, 192] on icon "button" at bounding box center [207, 192] width 2 height 1
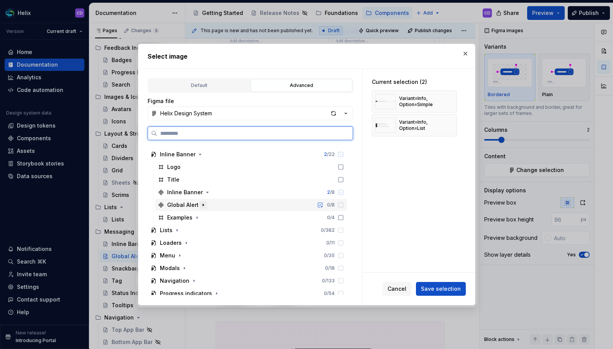
click at [202, 204] on icon "button" at bounding box center [203, 205] width 6 height 6
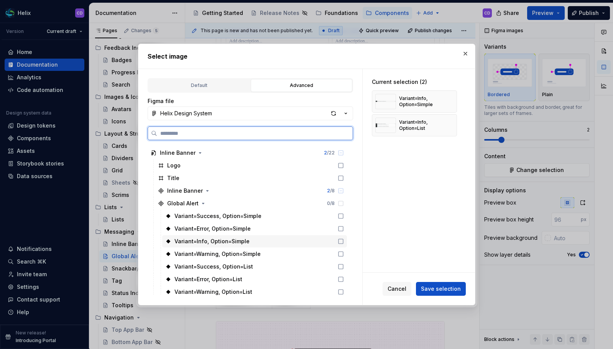
click at [264, 240] on div "Variant=Info, Option=Simple" at bounding box center [254, 241] width 185 height 12
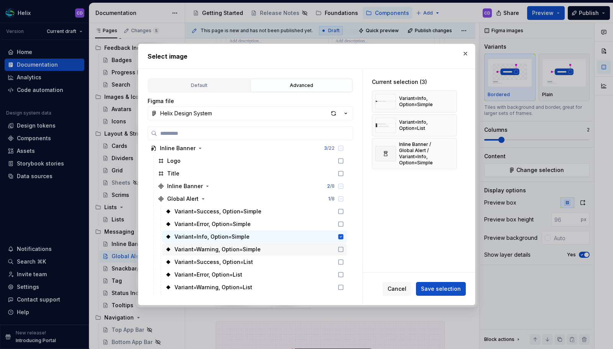
scroll to position [287, 0]
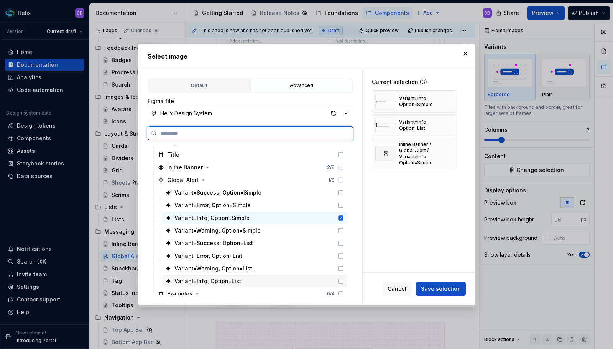
click at [258, 280] on div "Variant=Info, Option=List" at bounding box center [254, 281] width 185 height 12
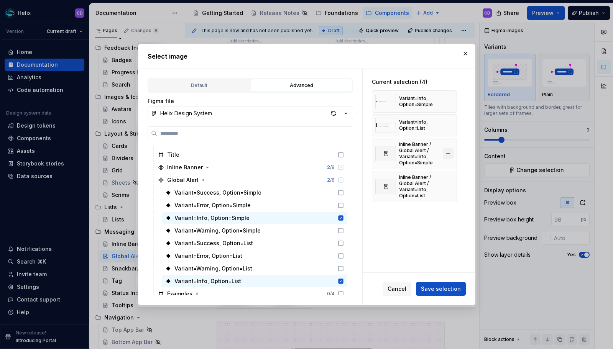
click at [448, 153] on button "button" at bounding box center [448, 153] width 11 height 11
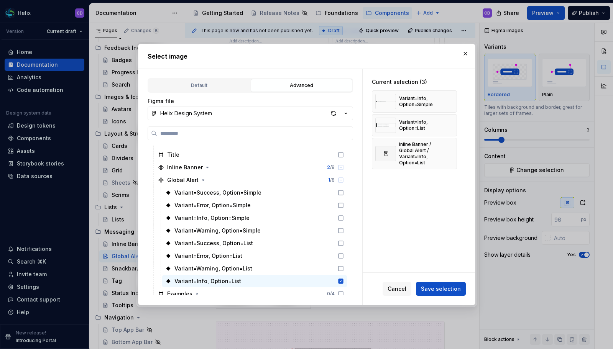
click at [448, 153] on button "button" at bounding box center [448, 153] width 11 height 11
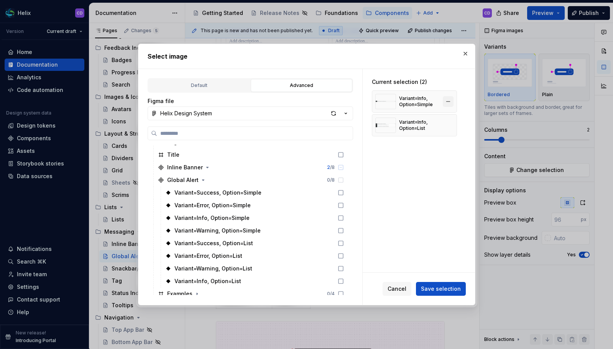
click at [444, 104] on button "button" at bounding box center [448, 101] width 11 height 11
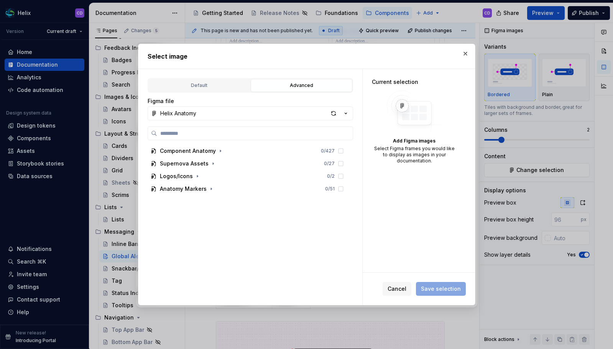
click at [468, 54] on button "button" at bounding box center [465, 53] width 11 height 11
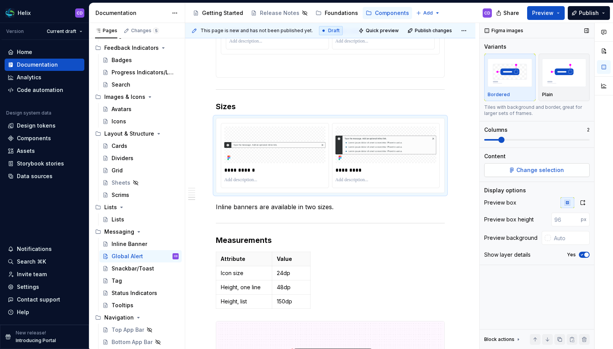
click at [524, 170] on span "Change selection" at bounding box center [540, 170] width 48 height 8
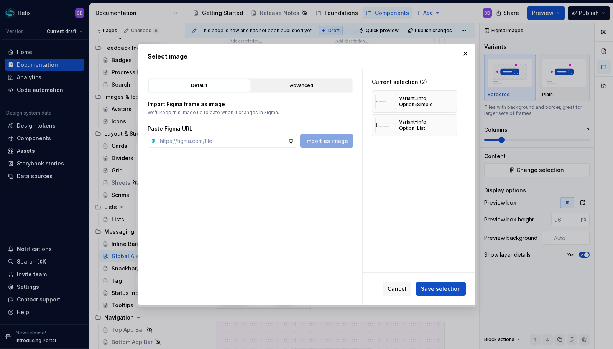
click at [292, 88] on div "Advanced" at bounding box center [301, 86] width 96 height 8
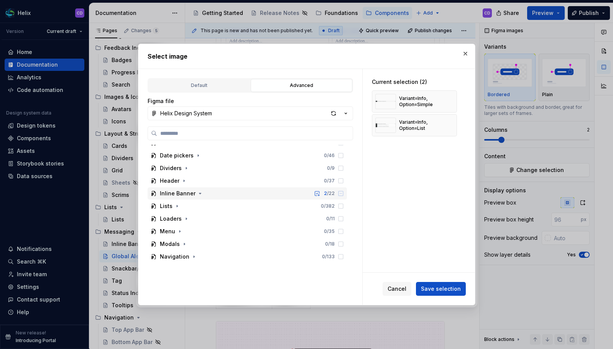
scroll to position [255, 0]
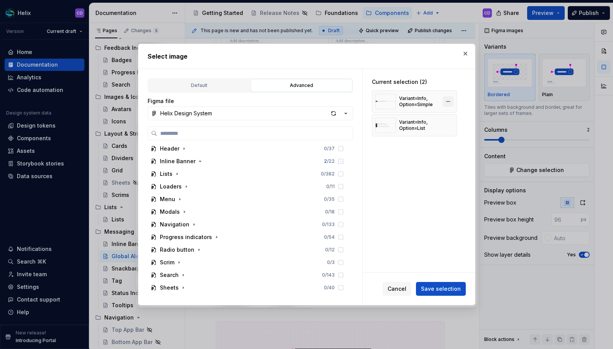
click at [446, 102] on button "button" at bounding box center [448, 101] width 11 height 11
click at [446, 120] on button "button" at bounding box center [448, 125] width 11 height 11
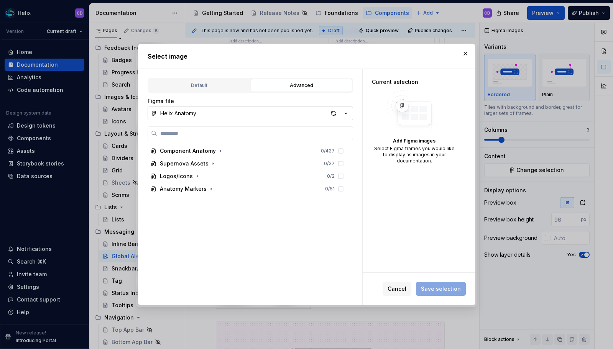
click at [301, 113] on button "Helix Anatomy" at bounding box center [251, 114] width 206 height 14
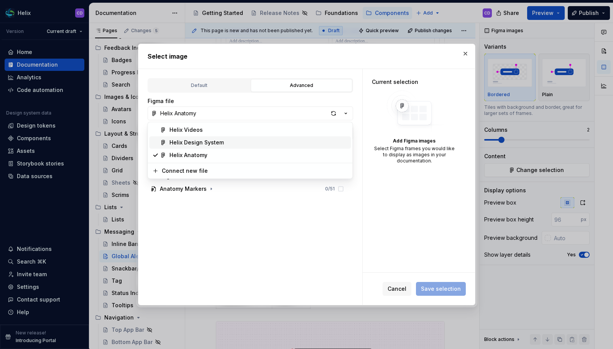
click at [232, 144] on div "Helix Design System" at bounding box center [258, 143] width 179 height 8
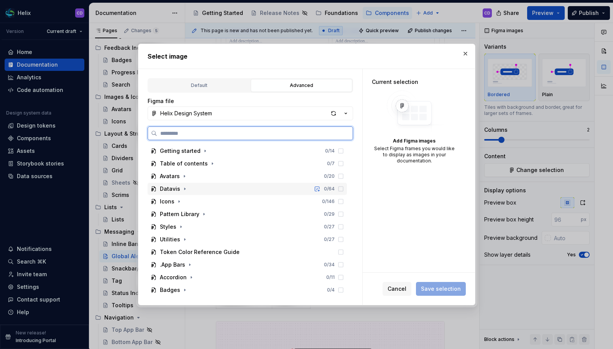
type textarea "*"
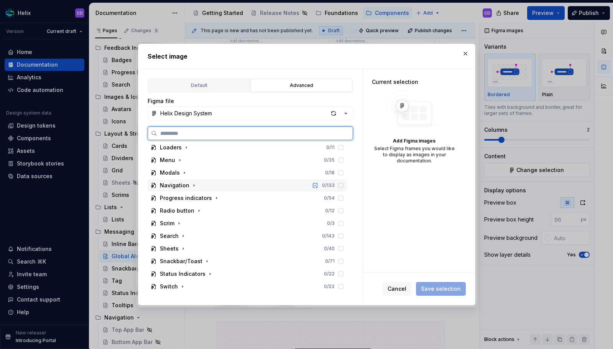
scroll to position [250, 0]
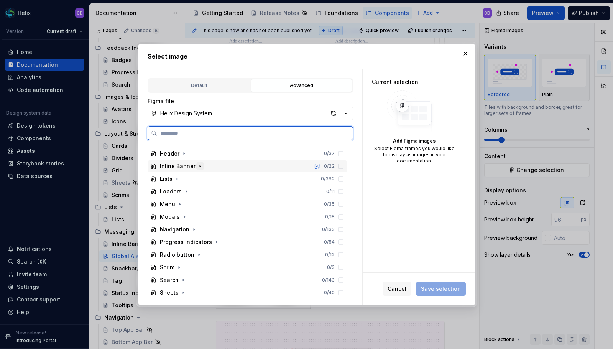
click at [198, 164] on icon "button" at bounding box center [200, 166] width 6 height 6
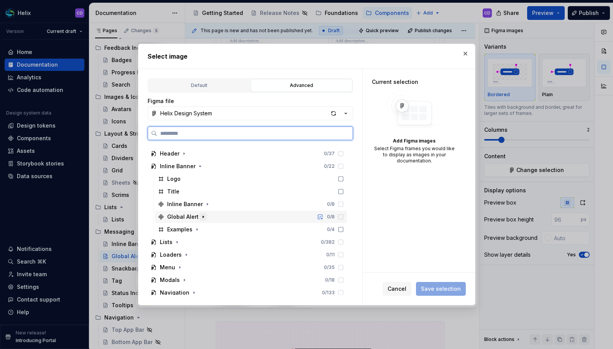
click at [201, 215] on icon "button" at bounding box center [203, 217] width 6 height 6
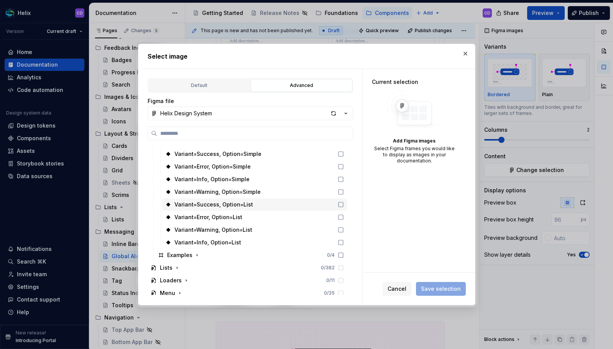
scroll to position [303, 0]
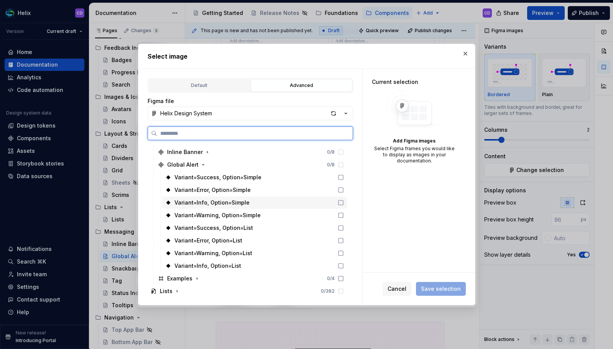
click at [265, 204] on div "Variant=Info, Option=Simple" at bounding box center [254, 203] width 185 height 12
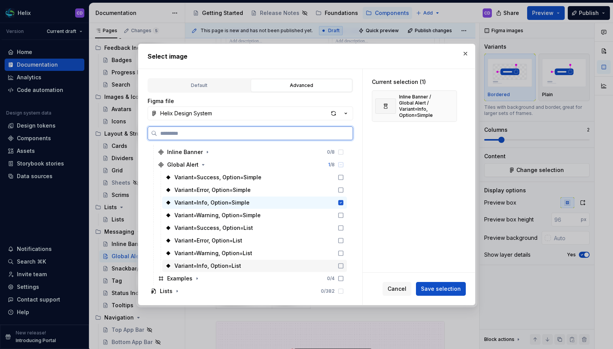
click at [256, 265] on div "Variant=Info, Option=List" at bounding box center [254, 266] width 185 height 12
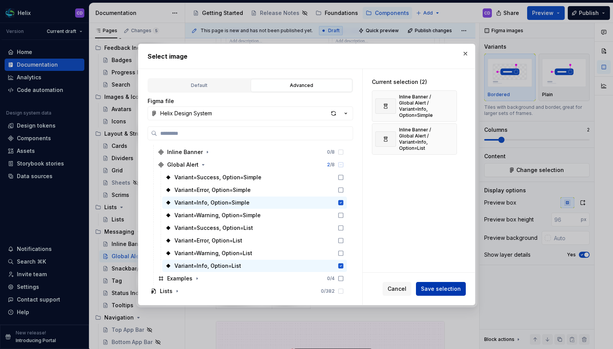
click at [450, 289] on span "Save selection" at bounding box center [441, 289] width 40 height 8
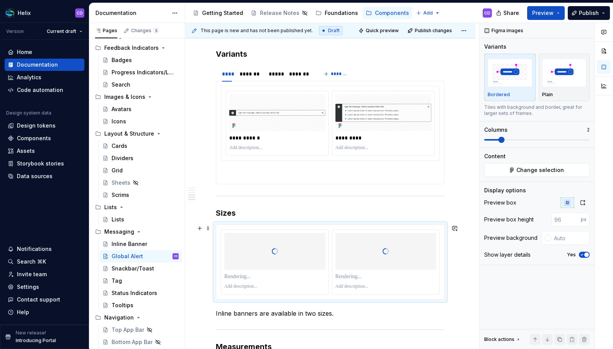
scroll to position [907, 0]
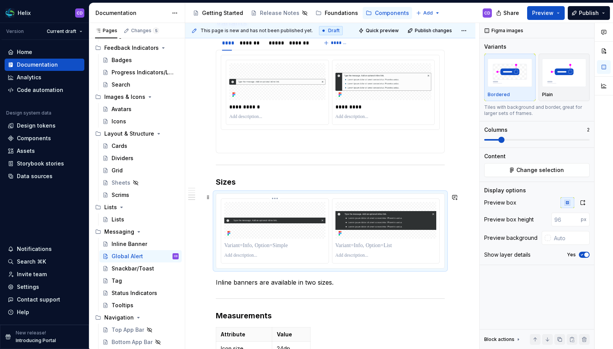
click at [273, 248] on p at bounding box center [274, 246] width 101 height 8
click at [356, 248] on p at bounding box center [386, 246] width 101 height 8
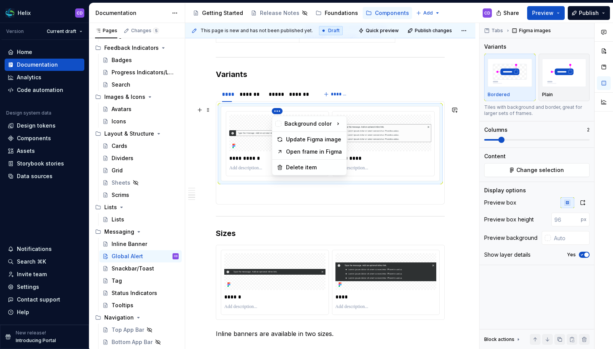
click at [275, 110] on html "Helix CD Version Current draft Home Documentation Analytics Code automation Des…" at bounding box center [306, 174] width 613 height 349
click at [291, 168] on div "Delete item" at bounding box center [314, 168] width 56 height 8
click at [278, 112] on html "Helix CD Version Current draft Home Documentation Analytics Code automation Des…" at bounding box center [306, 174] width 613 height 349
click at [232, 105] on html "Helix CD Version Current draft Home Documentation Analytics Code automation Des…" at bounding box center [306, 174] width 613 height 349
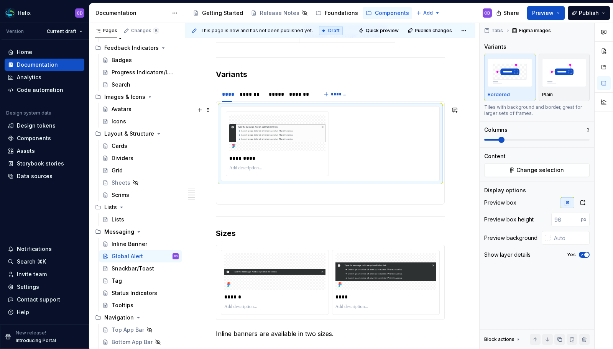
click at [221, 107] on div "*********" at bounding box center [330, 143] width 219 height 75
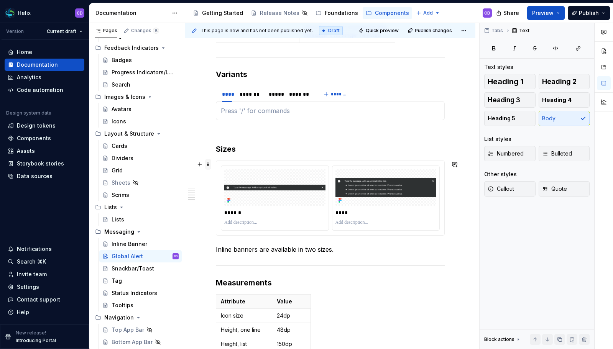
click at [208, 163] on span at bounding box center [208, 164] width 6 height 11
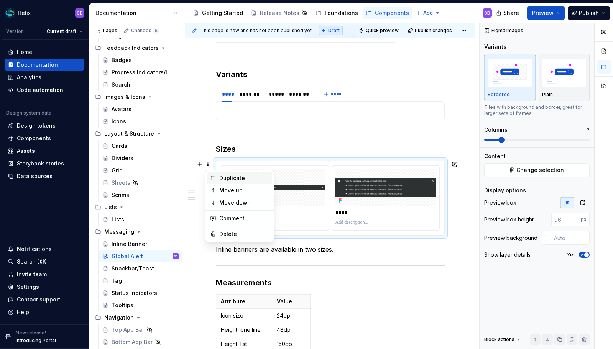
click at [227, 176] on div "Duplicate" at bounding box center [244, 178] width 50 height 8
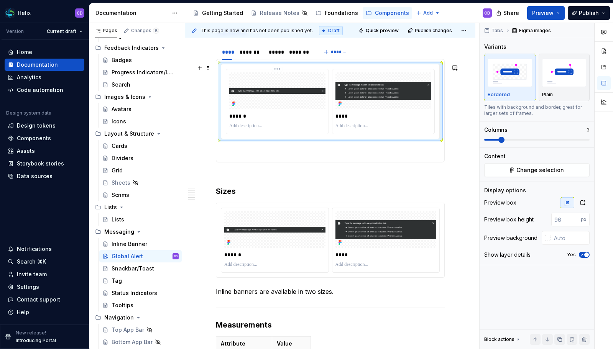
scroll to position [809, 0]
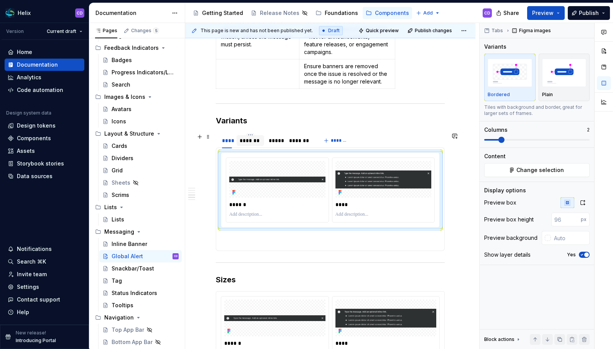
click at [250, 139] on div "*******" at bounding box center [251, 141] width 22 height 8
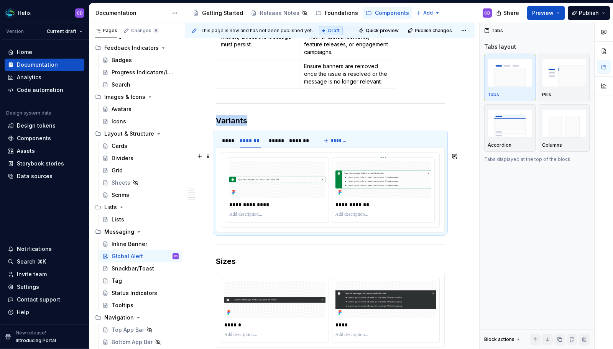
click at [392, 199] on div "**********" at bounding box center [384, 204] width 96 height 11
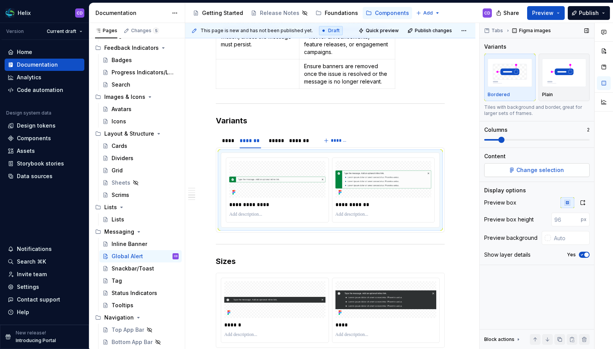
click at [512, 168] on button "Change selection" at bounding box center [536, 170] width 105 height 14
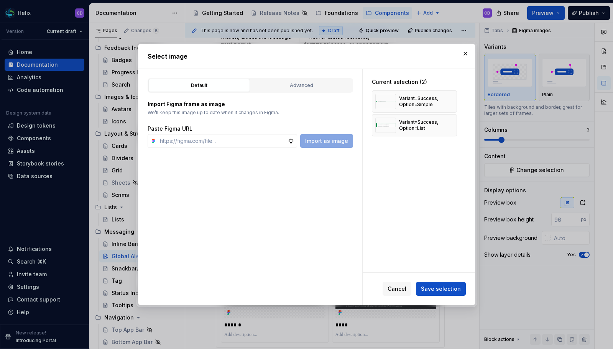
type textarea "*"
click at [449, 102] on button "button" at bounding box center [448, 101] width 11 height 11
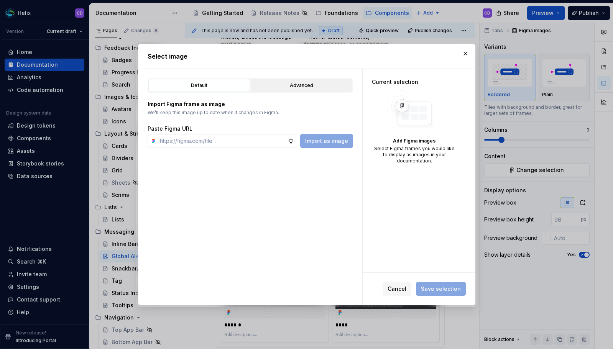
click at [286, 90] on button "Advanced" at bounding box center [302, 85] width 102 height 13
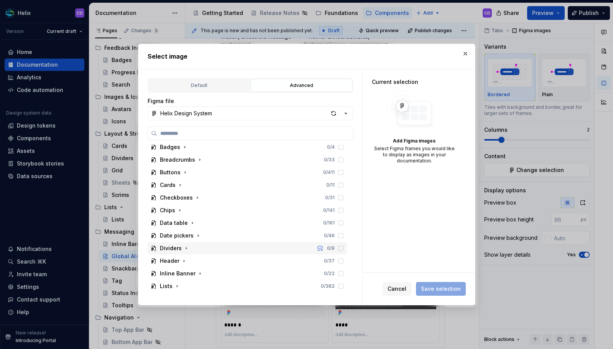
scroll to position [230, 0]
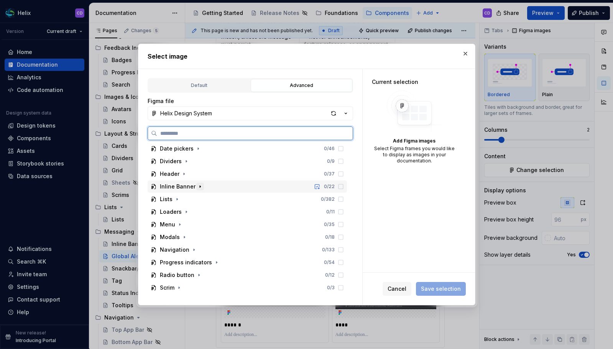
click at [197, 188] on icon "button" at bounding box center [200, 187] width 6 height 6
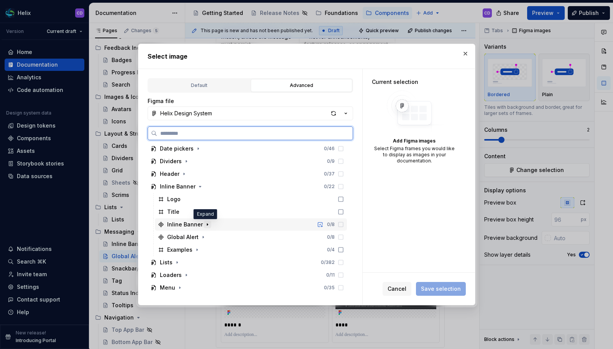
click at [204, 225] on icon "button" at bounding box center [207, 225] width 6 height 6
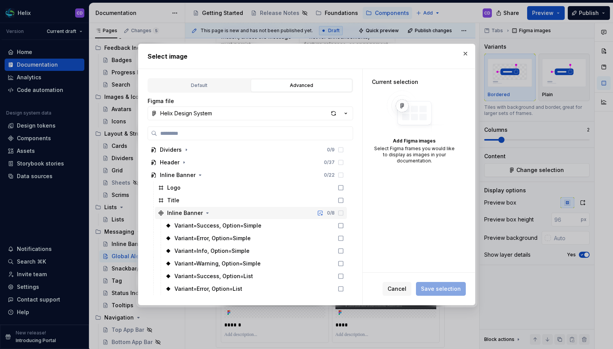
scroll to position [261, 0]
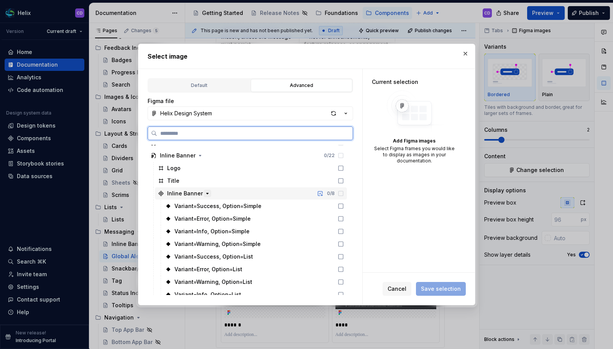
click at [204, 197] on button "button" at bounding box center [208, 194] width 8 height 8
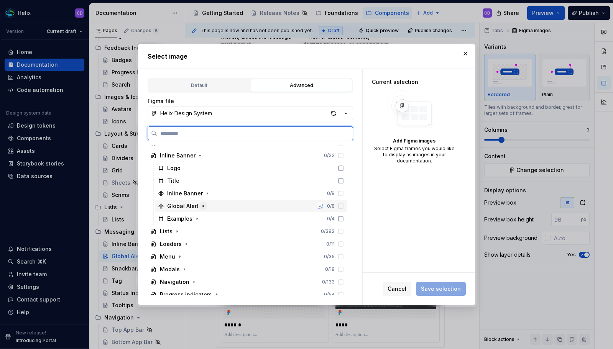
click at [202, 204] on icon "button" at bounding box center [203, 206] width 6 height 6
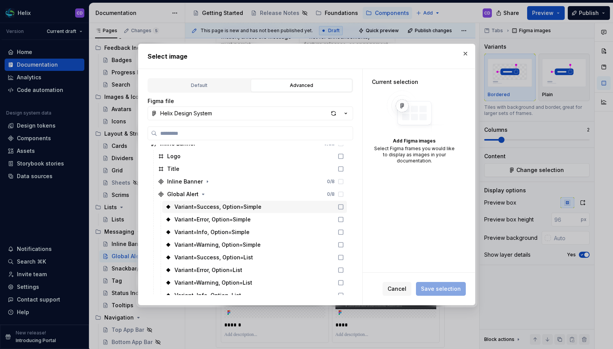
scroll to position [307, 0]
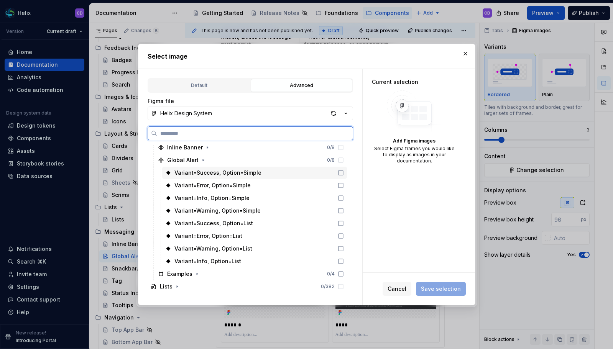
click at [275, 175] on div "Variant=Success, Option=Simple" at bounding box center [254, 173] width 185 height 12
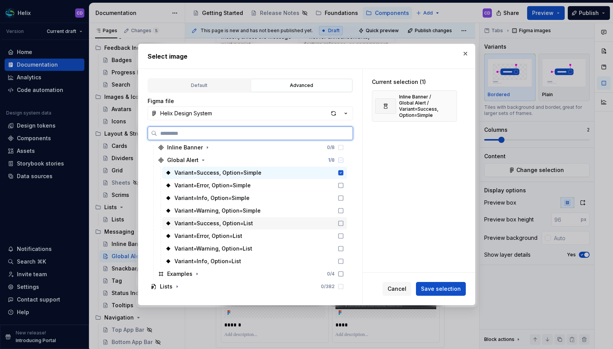
click at [262, 222] on div "Variant=Success, Option=List" at bounding box center [254, 223] width 185 height 12
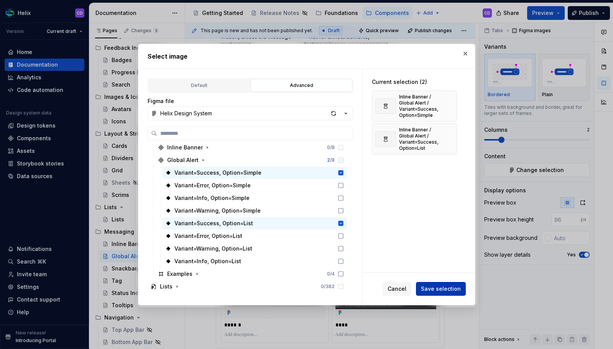
click at [457, 294] on button "Save selection" at bounding box center [441, 289] width 50 height 14
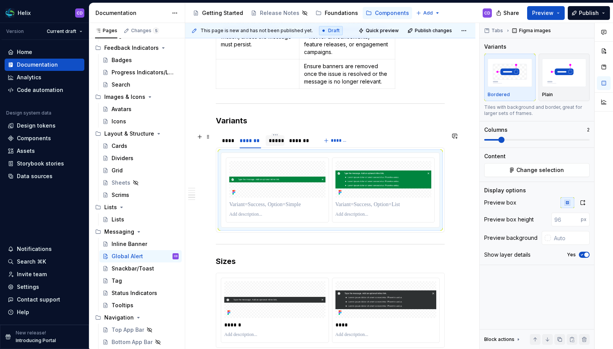
click at [274, 145] on div "*****" at bounding box center [275, 140] width 19 height 11
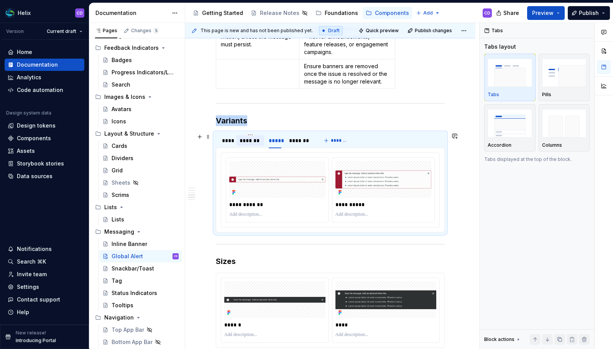
click at [253, 143] on div "*******" at bounding box center [251, 141] width 22 height 8
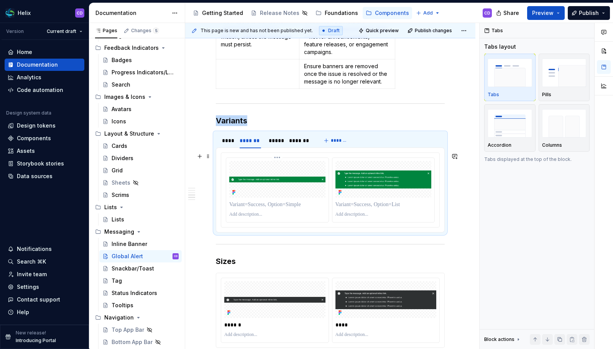
click at [260, 206] on p at bounding box center [277, 205] width 96 height 8
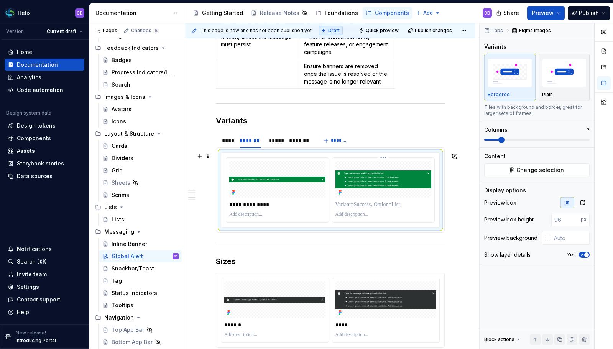
click at [347, 204] on p at bounding box center [384, 205] width 96 height 8
click at [283, 143] on div "*****" at bounding box center [275, 140] width 19 height 11
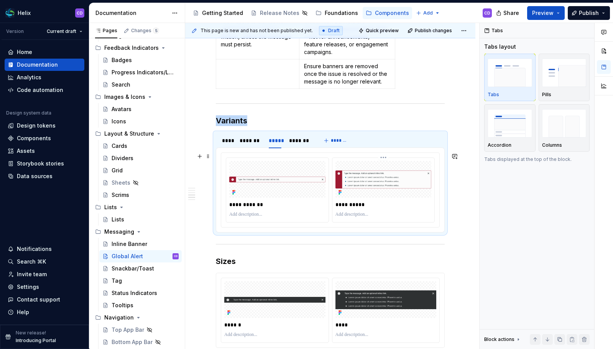
click at [399, 199] on div "**********" at bounding box center [383, 190] width 102 height 64
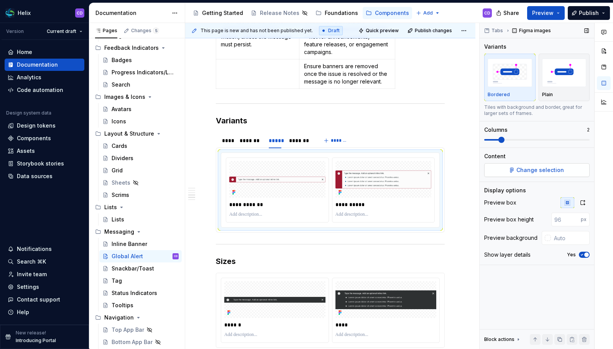
click at [536, 171] on span "Change selection" at bounding box center [540, 170] width 48 height 8
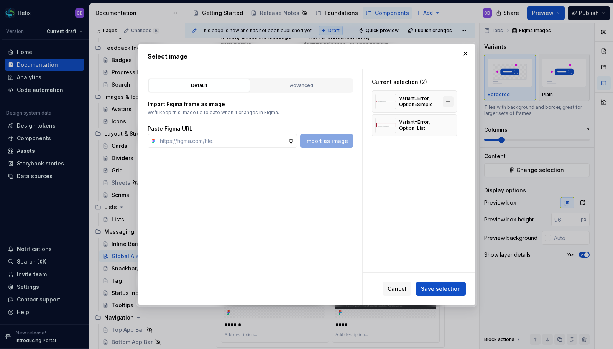
click at [446, 104] on button "button" at bounding box center [448, 101] width 11 height 11
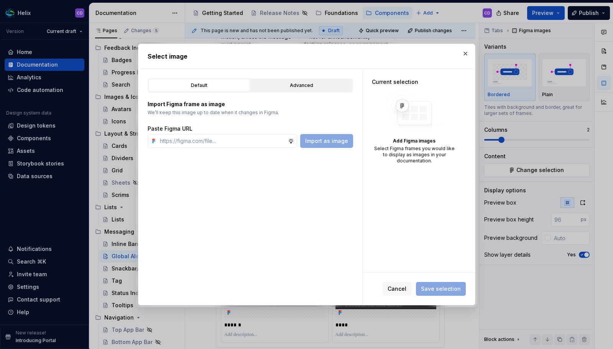
click at [297, 89] on div "Advanced" at bounding box center [301, 86] width 96 height 8
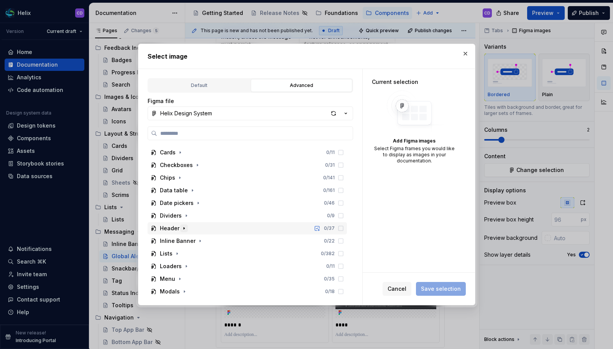
scroll to position [188, 0]
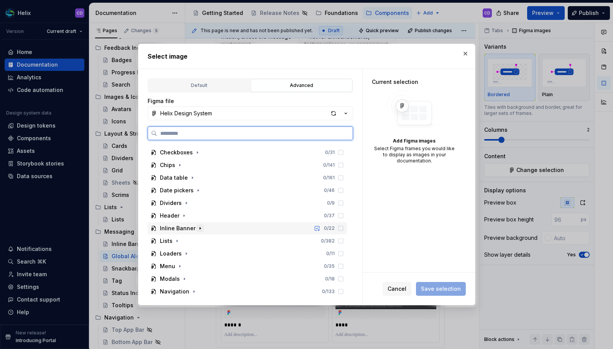
click at [197, 227] on icon "button" at bounding box center [200, 228] width 6 height 6
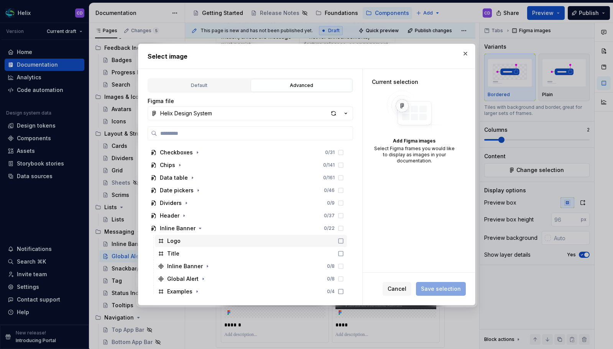
scroll to position [200, 0]
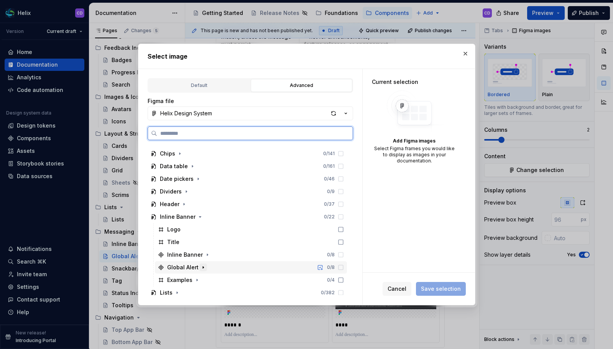
click at [202, 266] on icon "button" at bounding box center [203, 268] width 6 height 6
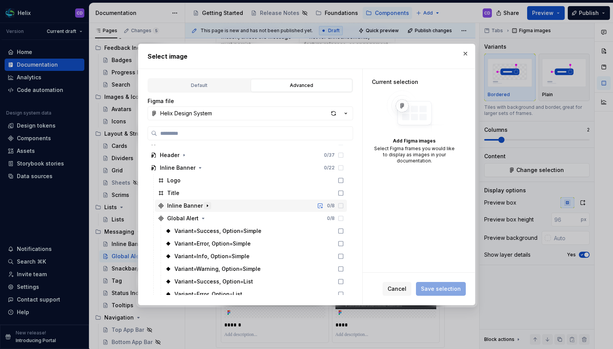
scroll to position [297, 0]
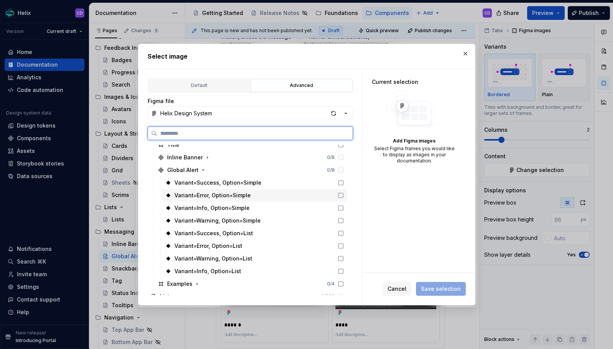
click at [268, 199] on div "Variant=Error, Option=Simple" at bounding box center [254, 195] width 185 height 12
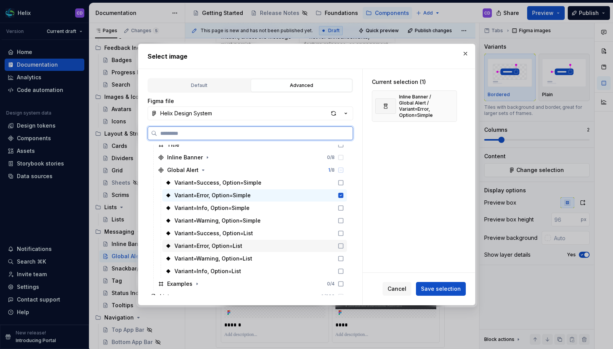
click at [259, 246] on div "Variant=Error, Option=List" at bounding box center [254, 246] width 185 height 12
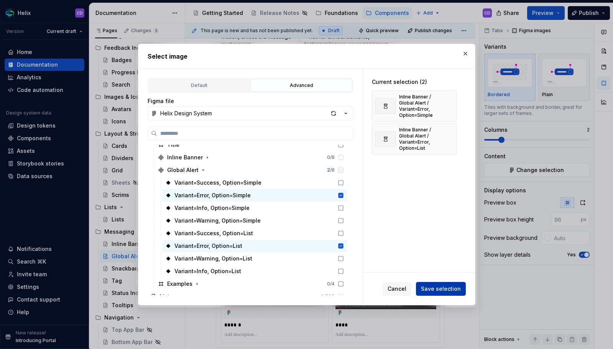
click at [436, 286] on span "Save selection" at bounding box center [441, 289] width 40 height 8
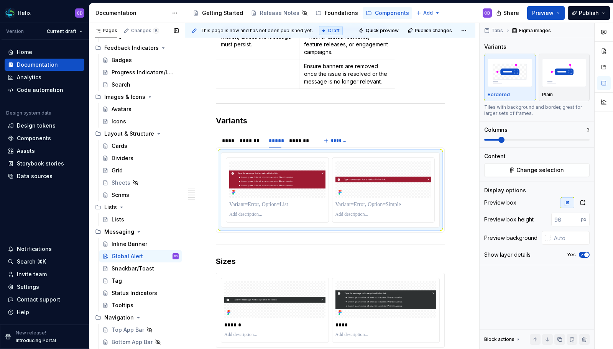
type textarea "*"
click at [353, 177] on img at bounding box center [384, 180] width 96 height 6
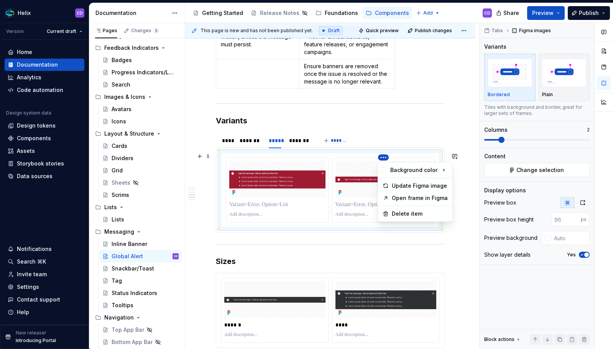
click at [319, 160] on html "Helix CD Version Current draft Home Documentation Analytics Code automation Des…" at bounding box center [306, 174] width 613 height 349
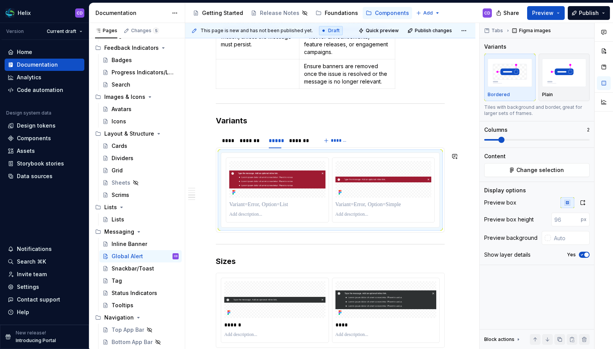
click at [357, 165] on html "Helix CD Version Current draft Home Documentation Analytics Code automation Des…" at bounding box center [306, 174] width 613 height 349
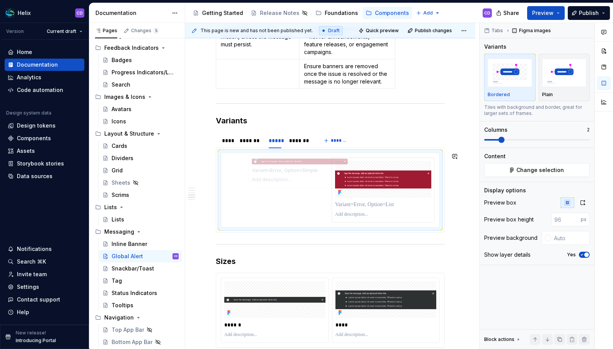
drag, startPoint x: 363, startPoint y: 170, endPoint x: 280, endPoint y: 168, distance: 83.2
click at [280, 168] on body "Helix CD Version Current draft Home Documentation Analytics Code automation Des…" at bounding box center [306, 174] width 613 height 349
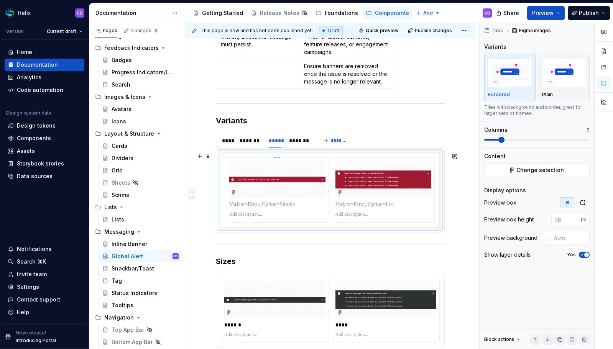
click at [255, 202] on p at bounding box center [277, 205] width 96 height 8
click at [354, 204] on p at bounding box center [384, 205] width 96 height 8
click at [309, 140] on div "*******" at bounding box center [299, 141] width 21 height 8
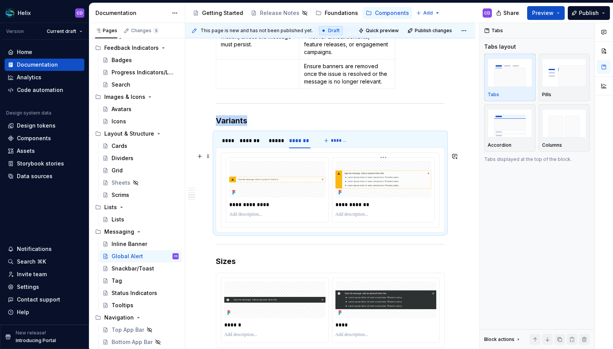
click at [387, 191] on div at bounding box center [384, 179] width 96 height 37
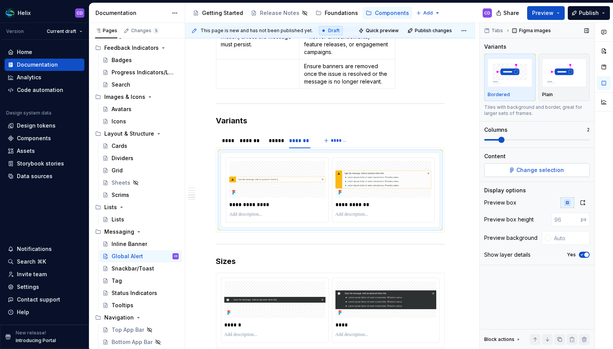
click at [545, 171] on span "Change selection" at bounding box center [540, 170] width 48 height 8
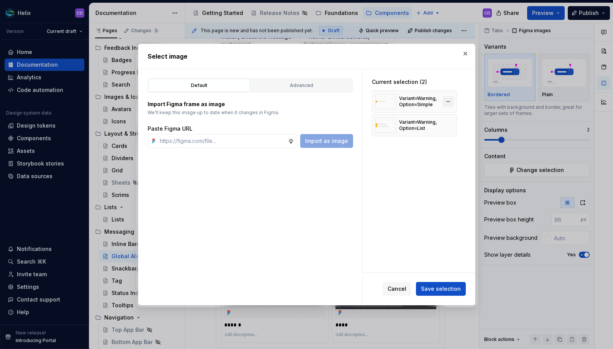
type textarea "*"
click at [452, 100] on button "button" at bounding box center [448, 101] width 11 height 11
click at [452, 120] on button "button" at bounding box center [448, 125] width 11 height 11
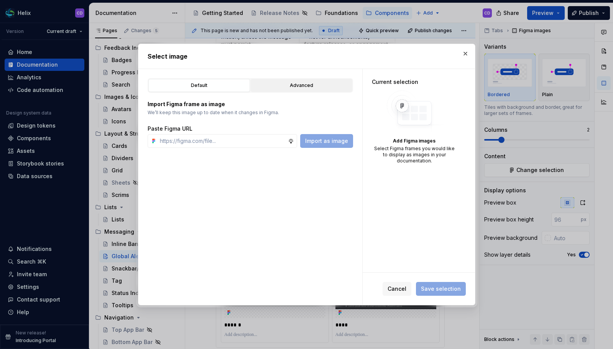
click at [320, 86] on div "Advanced" at bounding box center [301, 86] width 96 height 8
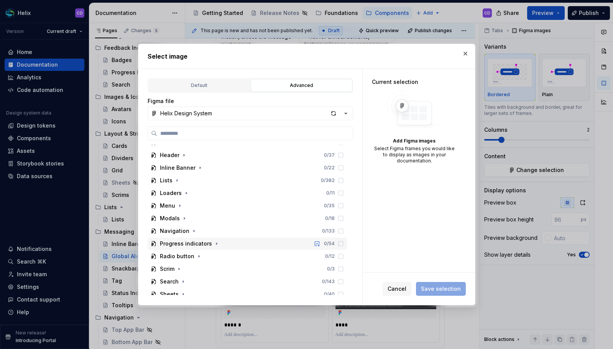
scroll to position [240, 0]
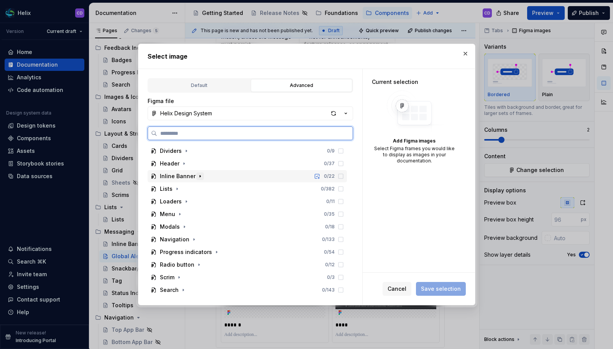
click at [200, 174] on icon "button" at bounding box center [200, 176] width 6 height 6
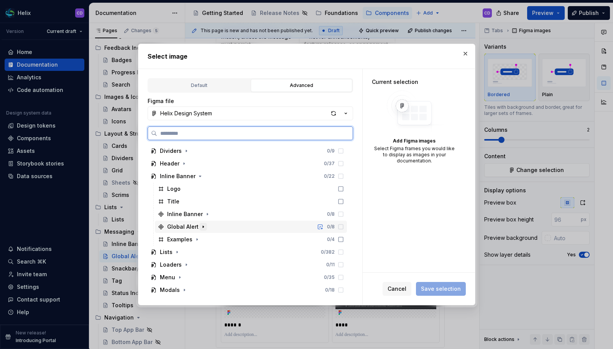
click at [200, 228] on icon "button" at bounding box center [203, 227] width 6 height 6
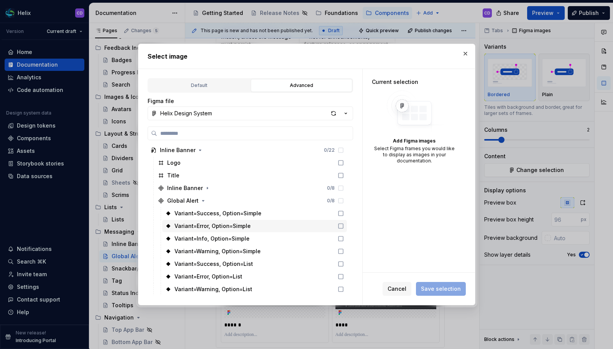
scroll to position [276, 0]
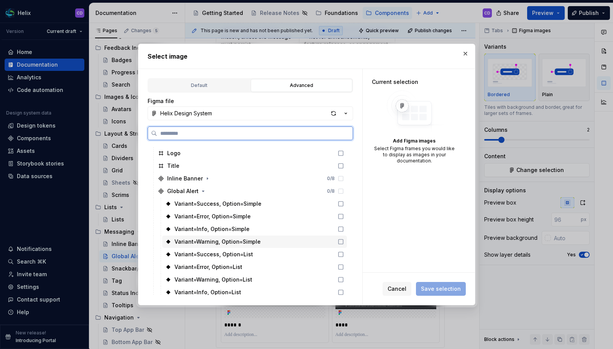
click at [261, 240] on div "Variant=Warning, Option=Simple" at bounding box center [254, 242] width 185 height 12
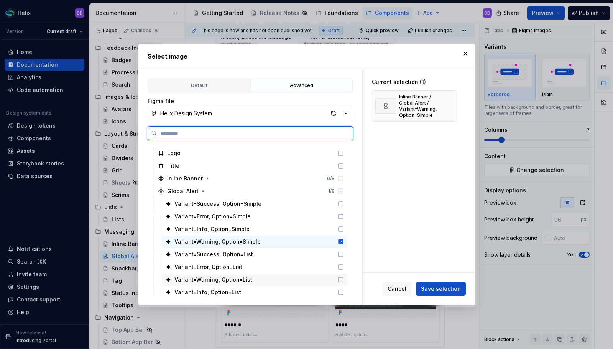
click at [265, 276] on div "Variant=Warning, Option=List" at bounding box center [254, 280] width 185 height 12
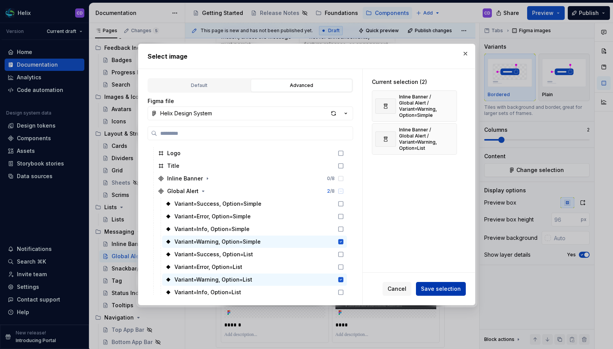
click at [444, 285] on button "Save selection" at bounding box center [441, 289] width 50 height 14
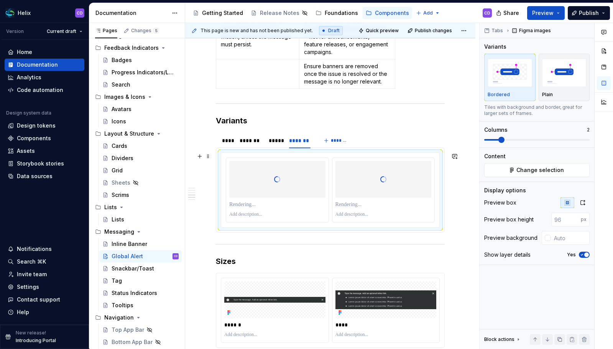
click at [372, 194] on div at bounding box center [384, 179] width 96 height 77
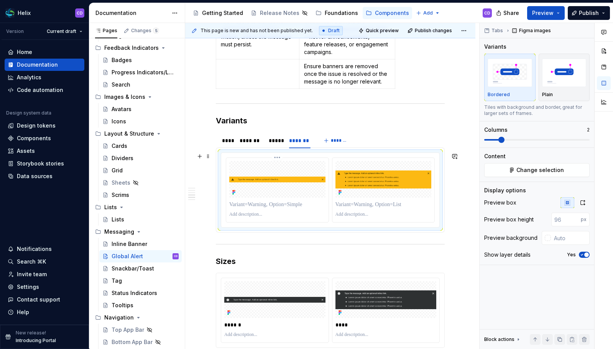
click at [273, 204] on p at bounding box center [277, 205] width 96 height 8
click at [381, 203] on p at bounding box center [384, 205] width 96 height 8
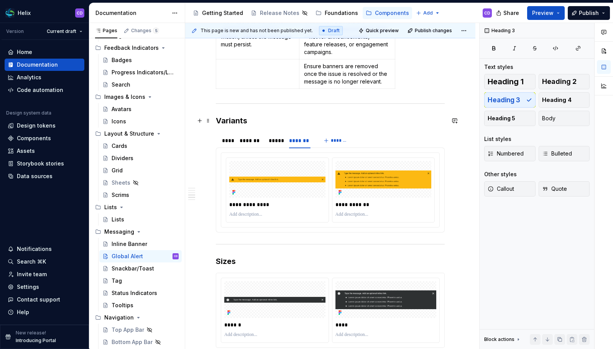
click at [277, 119] on h3 "Variants" at bounding box center [330, 120] width 229 height 11
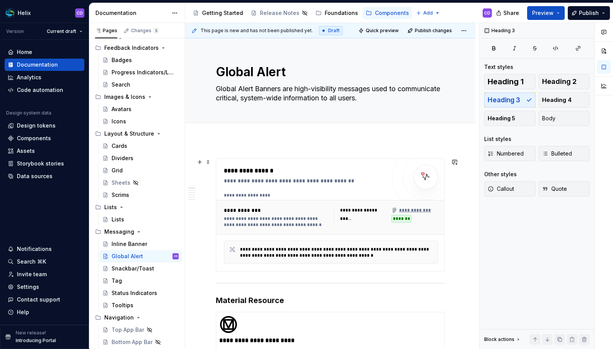
scroll to position [6, 0]
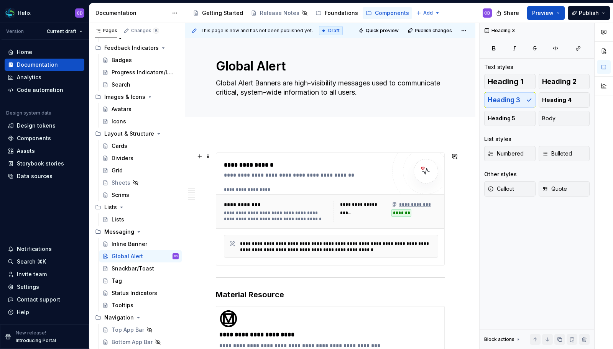
click at [273, 212] on div "**********" at bounding box center [276, 216] width 105 height 12
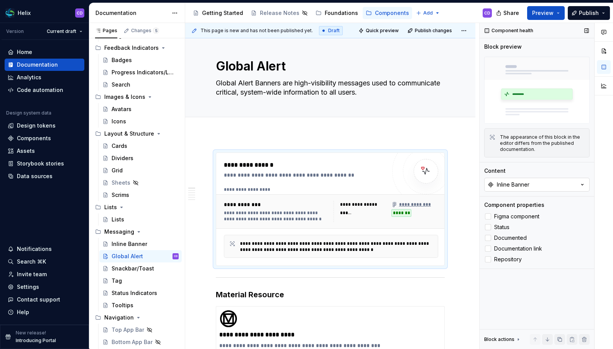
click at [538, 185] on button "Inline Banner" at bounding box center [536, 185] width 105 height 14
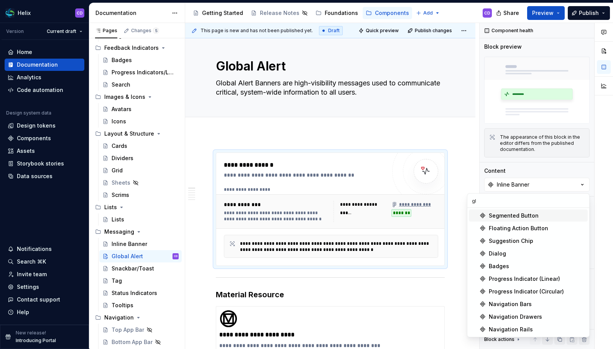
type input "g"
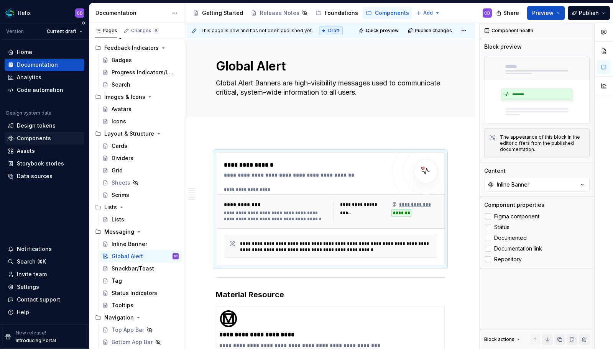
click at [37, 135] on div "Components" at bounding box center [34, 139] width 34 height 8
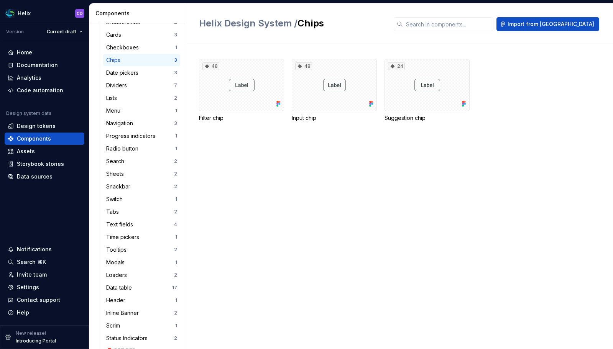
scroll to position [278, 0]
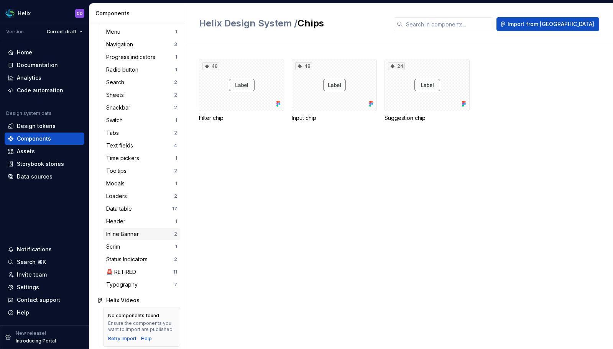
click at [131, 238] on div "Inline Banner" at bounding box center [124, 234] width 36 height 8
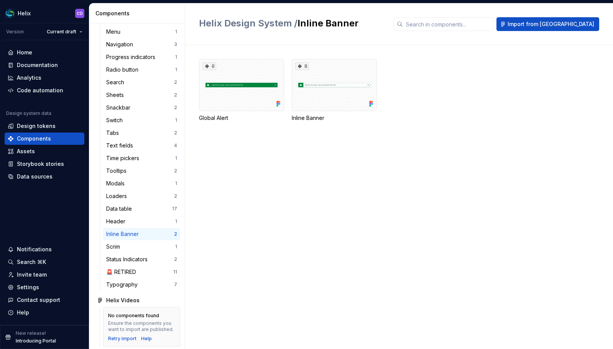
click at [488, 107] on div "8 Global Alert 8 Inline Banner" at bounding box center [406, 90] width 414 height 63
click at [567, 24] on span "Import from [GEOGRAPHIC_DATA]" at bounding box center [551, 24] width 87 height 8
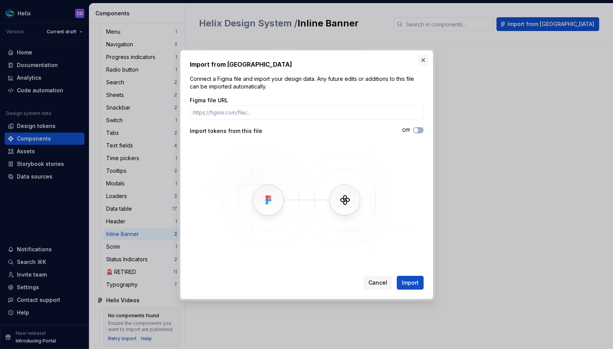
click at [419, 61] on button "button" at bounding box center [423, 60] width 11 height 11
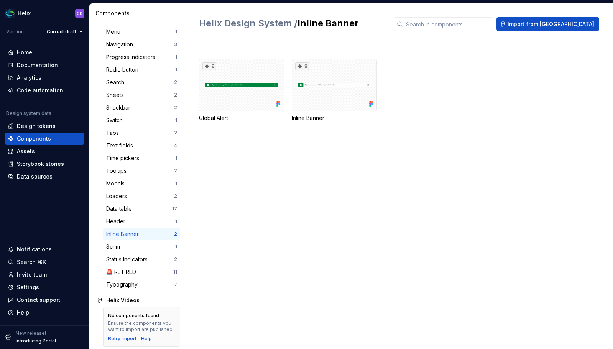
click at [459, 112] on div "8 Global Alert 8 Inline Banner" at bounding box center [406, 90] width 414 height 63
click at [31, 153] on div "Assets" at bounding box center [26, 152] width 18 height 8
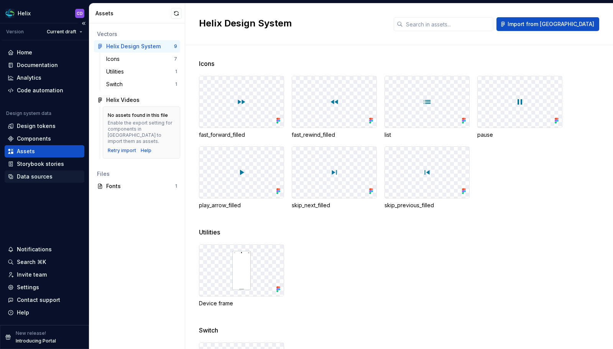
click at [32, 179] on div "Data sources" at bounding box center [35, 177] width 36 height 8
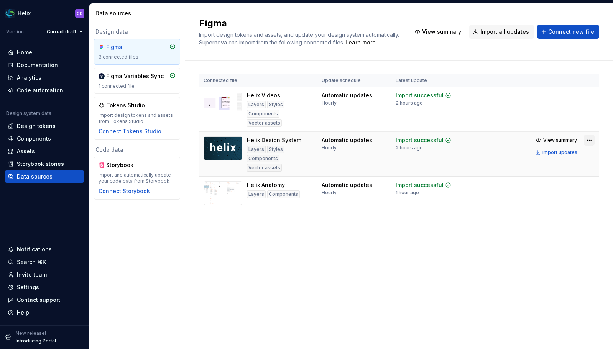
click at [585, 129] on html "Helix CD Version Current draft Home Documentation Analytics Code automation Des…" at bounding box center [306, 174] width 613 height 349
click at [586, 129] on html "Helix CD Version Current draft Home Documentation Analytics Code automation Des…" at bounding box center [306, 174] width 613 height 349
click at [38, 129] on div "Design tokens" at bounding box center [36, 126] width 39 height 8
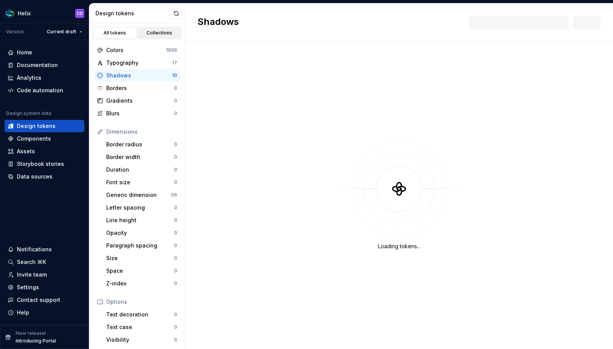
click at [160, 36] on link "Collections" at bounding box center [160, 33] width 44 height 12
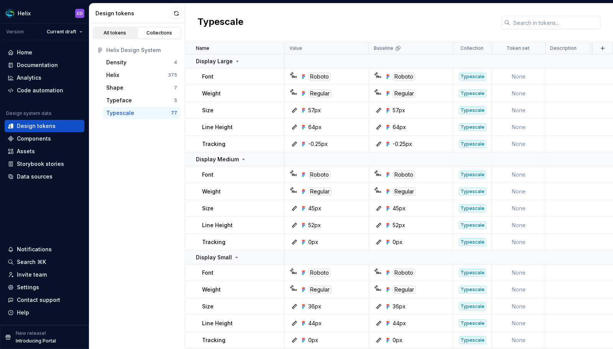
click at [120, 35] on div "All tokens" at bounding box center [115, 33] width 38 height 6
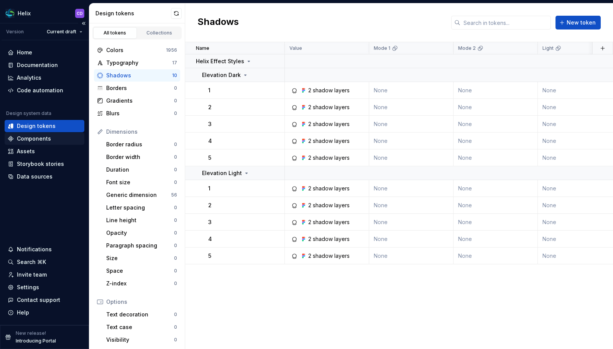
click at [48, 142] on div "Components" at bounding box center [34, 139] width 34 height 8
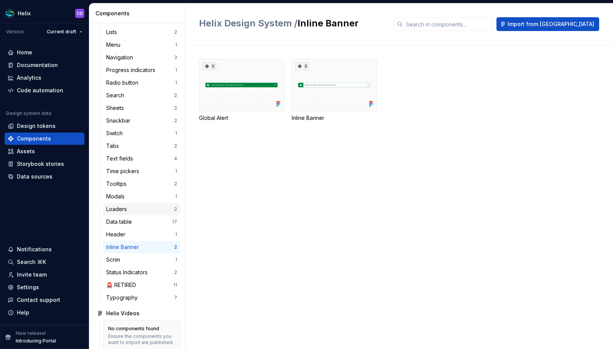
scroll to position [258, 0]
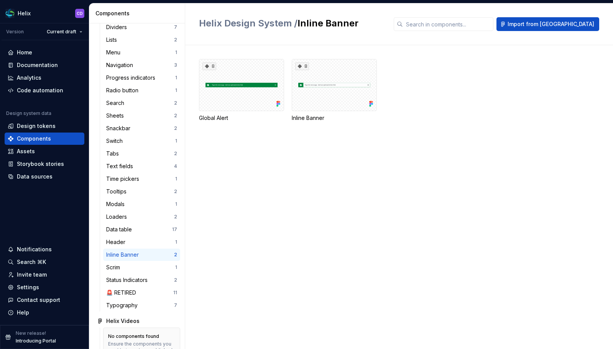
click at [226, 150] on div "8 Global Alert 8 Inline Banner" at bounding box center [406, 197] width 414 height 304
click at [221, 69] on div "8" at bounding box center [241, 85] width 85 height 52
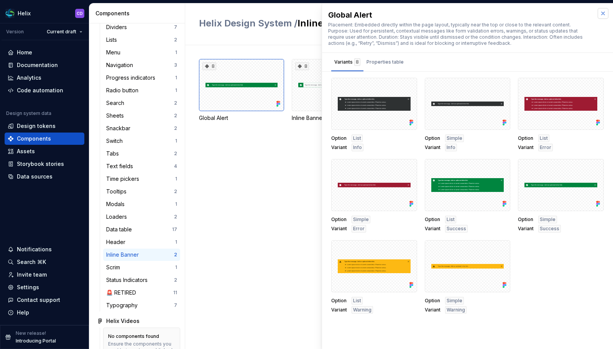
click at [598, 15] on button "button" at bounding box center [603, 13] width 11 height 11
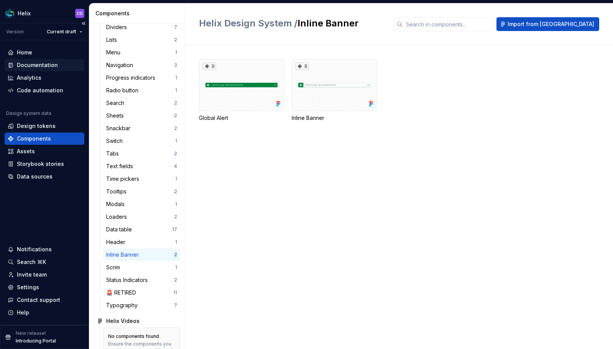
click at [45, 64] on div "Documentation" at bounding box center [37, 65] width 41 height 8
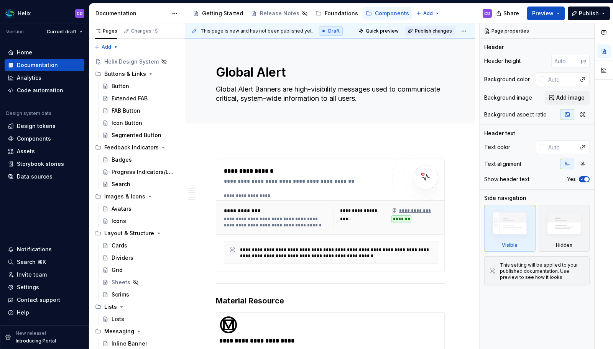
click at [422, 32] on span "Publish changes" at bounding box center [433, 31] width 37 height 6
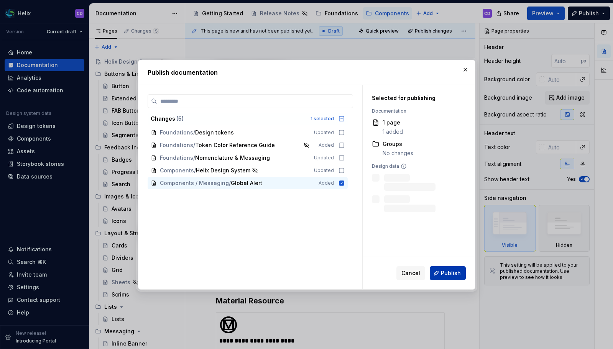
click at [450, 276] on span "Publish" at bounding box center [451, 274] width 20 height 8
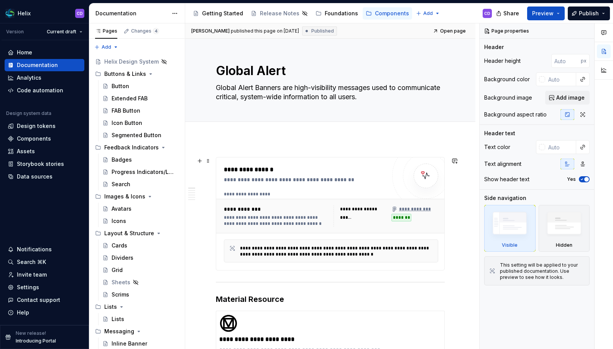
scroll to position [3, 0]
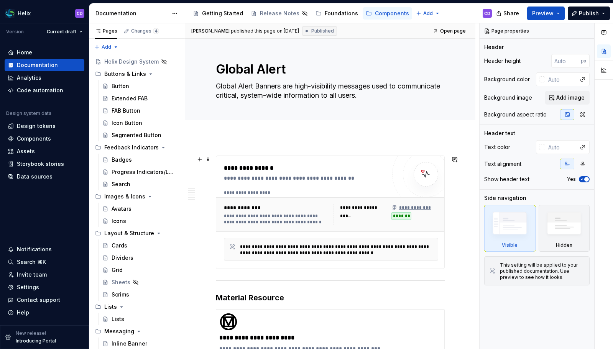
click at [368, 218] on div "******" at bounding box center [363, 216] width 47 height 8
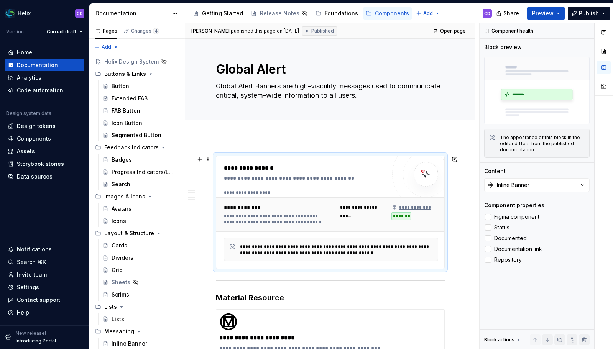
type textarea "*"
click at [524, 186] on div "Inline Banner" at bounding box center [513, 185] width 33 height 8
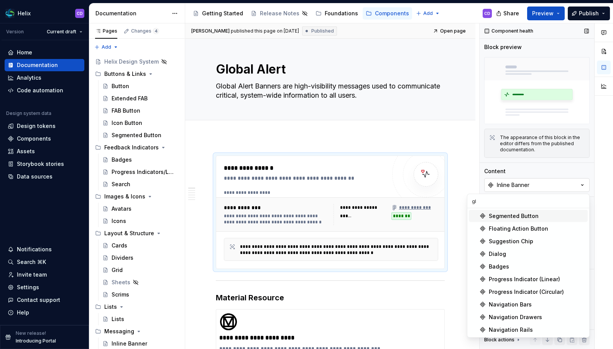
type input "g"
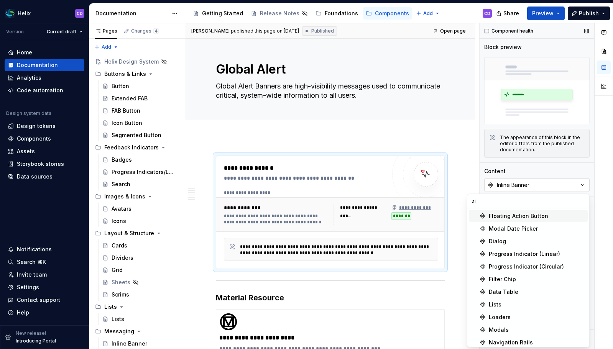
type input "a"
type input "inl"
click at [500, 299] on span "Inline Banner" at bounding box center [528, 305] width 119 height 12
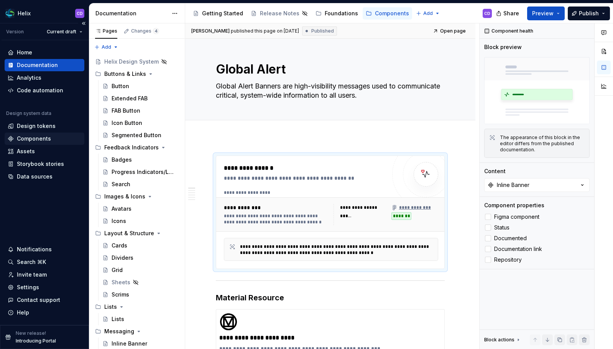
click at [39, 140] on div "Components" at bounding box center [34, 139] width 34 height 8
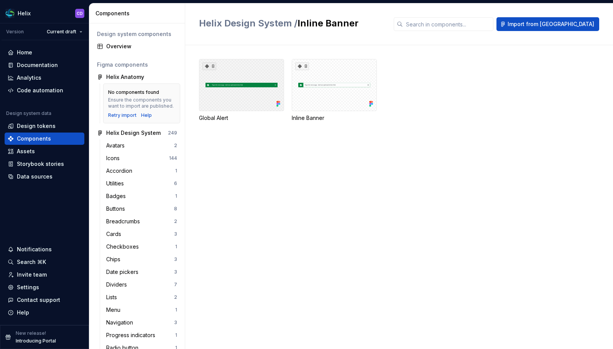
click at [222, 94] on div "8" at bounding box center [241, 85] width 85 height 52
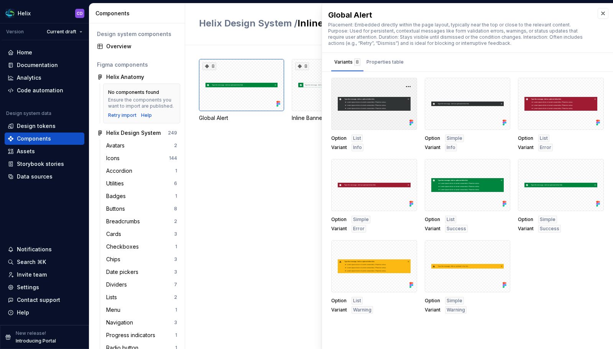
click at [365, 97] on div at bounding box center [374, 104] width 86 height 52
click at [409, 85] on button "button" at bounding box center [408, 86] width 11 height 11
click at [496, 85] on button "button" at bounding box center [501, 86] width 11 height 11
click at [461, 68] on div "Variants 8 Properties table" at bounding box center [467, 62] width 291 height 18
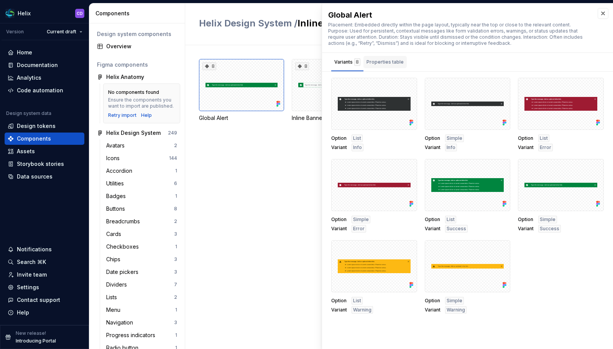
click at [400, 63] on div "Properties table" at bounding box center [385, 62] width 37 height 8
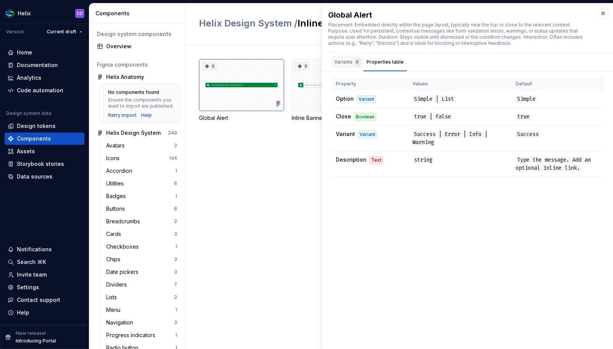
click at [347, 59] on div "Variants 8" at bounding box center [347, 62] width 26 height 8
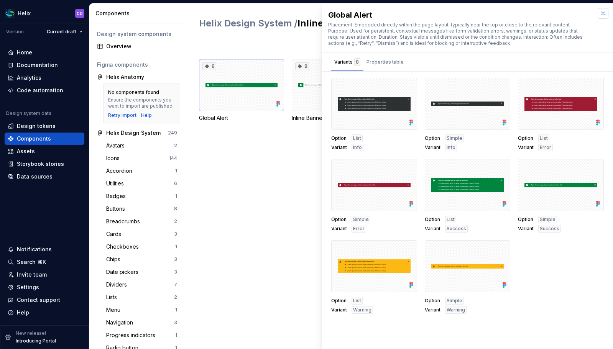
click at [600, 13] on button "button" at bounding box center [603, 13] width 11 height 11
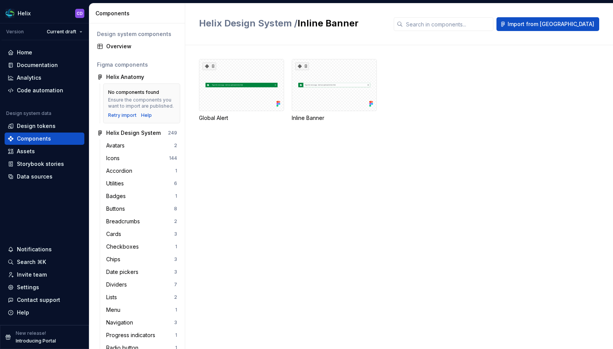
click at [504, 152] on div "8 Global Alert 8 Inline Banner" at bounding box center [406, 197] width 414 height 304
click at [35, 151] on div "Assets" at bounding box center [45, 152] width 74 height 8
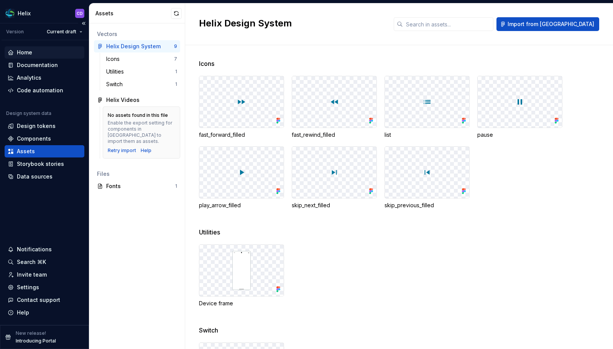
click at [46, 54] on div "Home" at bounding box center [45, 53] width 74 height 8
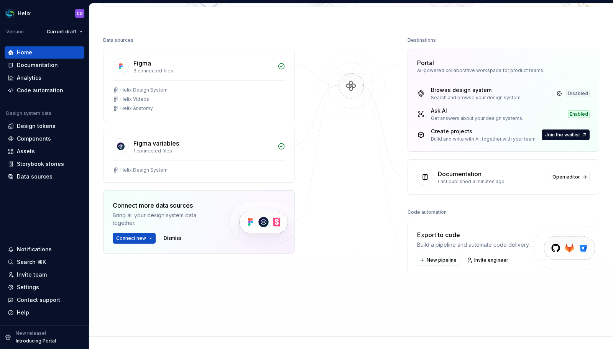
scroll to position [72, 0]
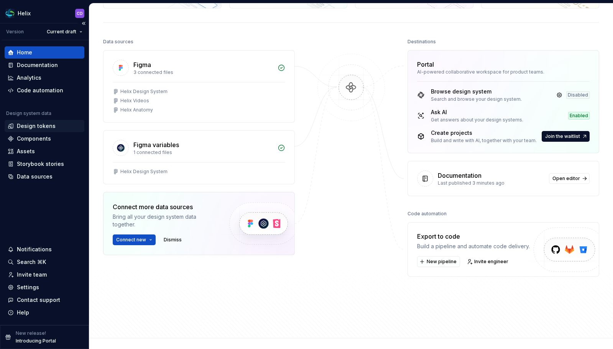
click at [40, 130] on div "Design tokens" at bounding box center [45, 126] width 80 height 12
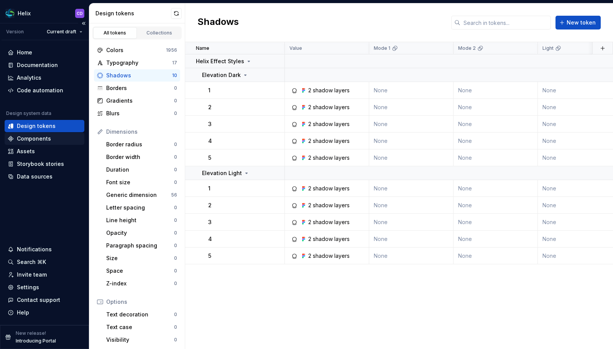
click at [48, 143] on div "Components" at bounding box center [45, 139] width 80 height 12
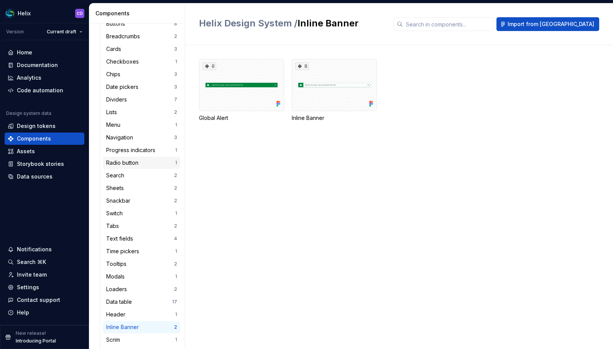
scroll to position [123, 0]
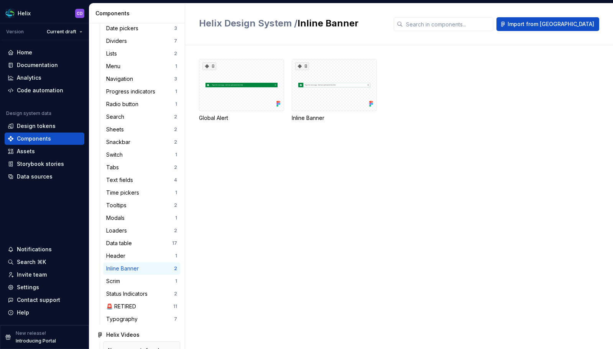
scroll to position [4, 0]
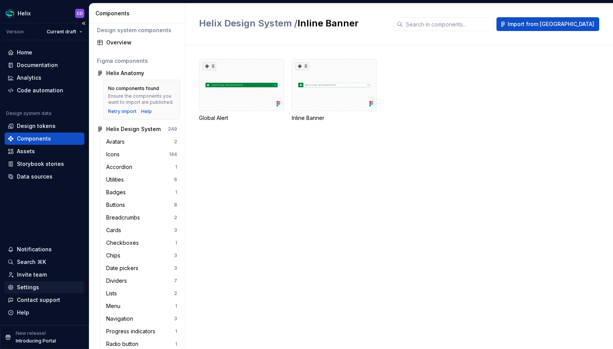
click at [25, 290] on div "Settings" at bounding box center [28, 288] width 22 height 8
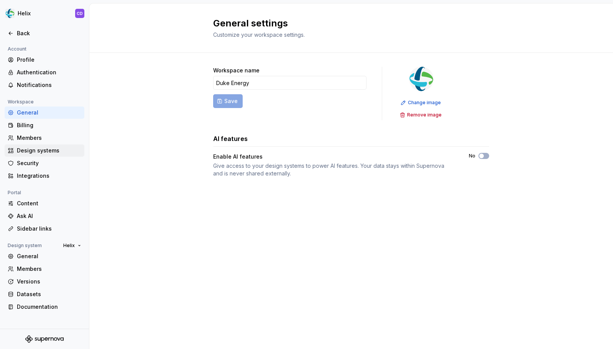
click at [46, 149] on div "Design systems" at bounding box center [49, 151] width 64 height 8
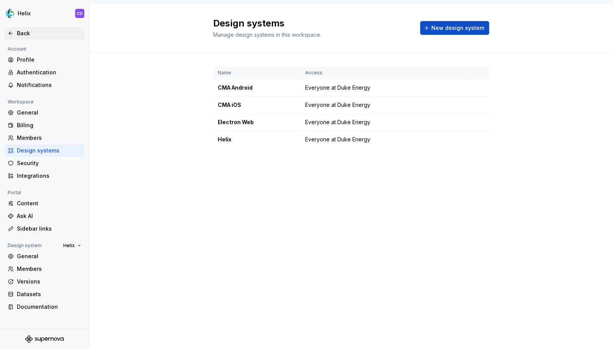
click at [15, 35] on div "Back" at bounding box center [45, 34] width 74 height 8
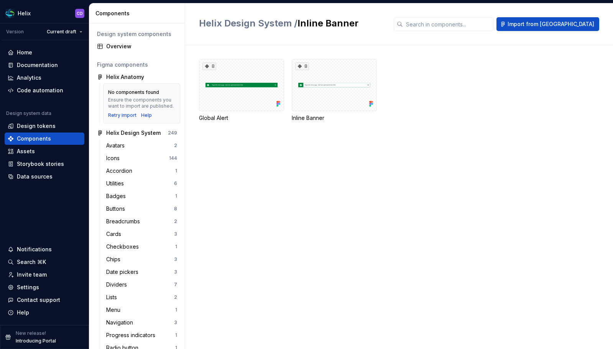
click at [492, 122] on div "8 Global Alert 8 Inline Banner" at bounding box center [406, 99] width 414 height 81
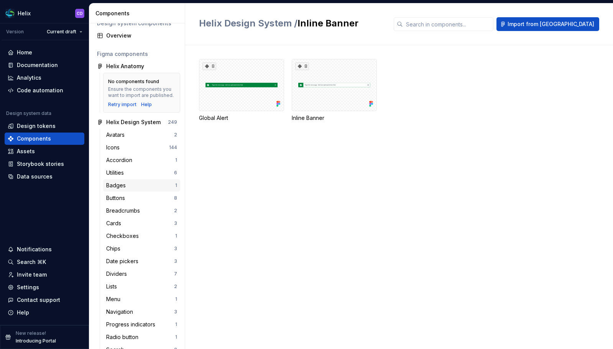
scroll to position [39, 0]
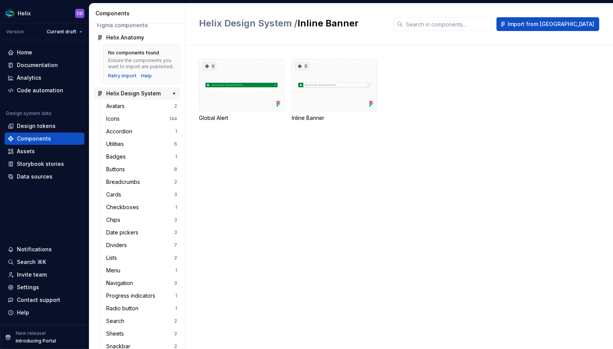
click at [138, 97] on div "Helix Design System" at bounding box center [133, 94] width 54 height 8
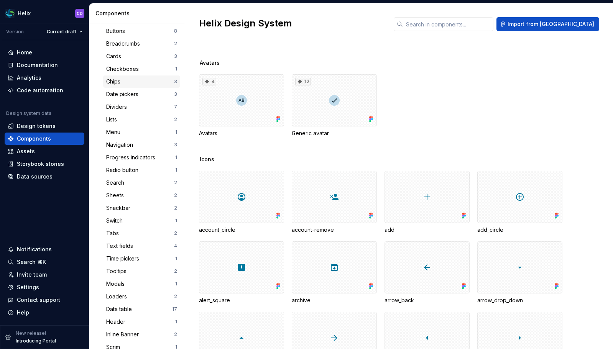
scroll to position [176, 0]
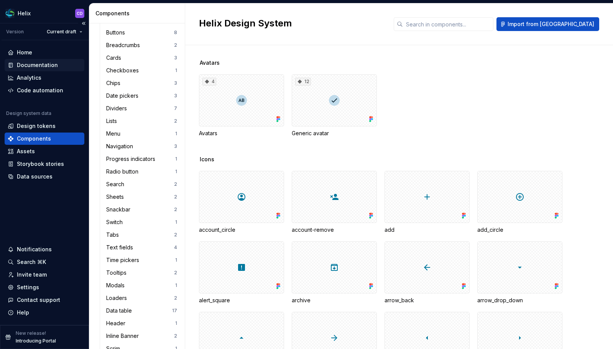
click at [49, 65] on div "Documentation" at bounding box center [37, 65] width 41 height 8
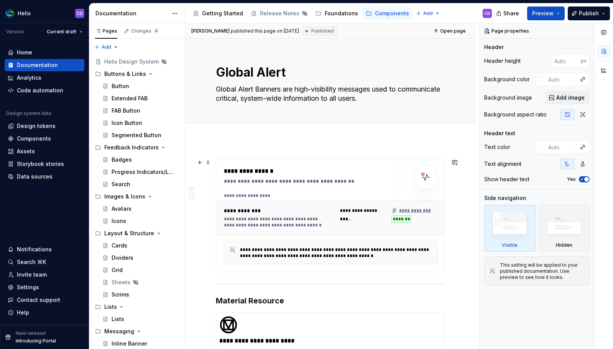
click at [325, 191] on div "**********" at bounding box center [305, 215] width 162 height 97
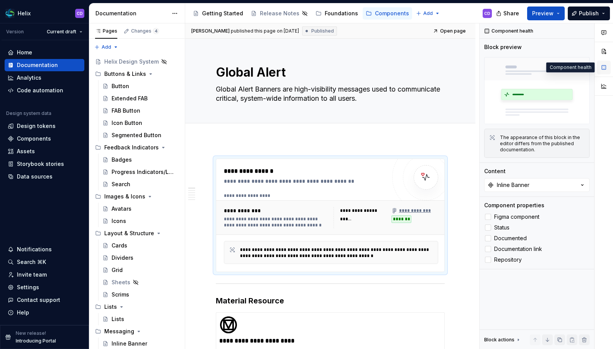
click at [610, 65] on button "button" at bounding box center [604, 68] width 14 height 14
type textarea "*"
click at [36, 174] on div "Data sources" at bounding box center [35, 177] width 36 height 8
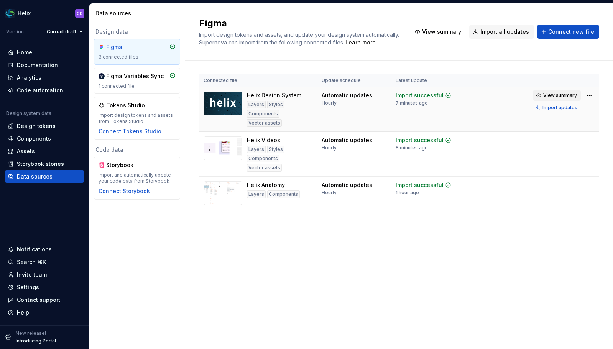
click at [571, 95] on span "View summary" at bounding box center [560, 95] width 34 height 6
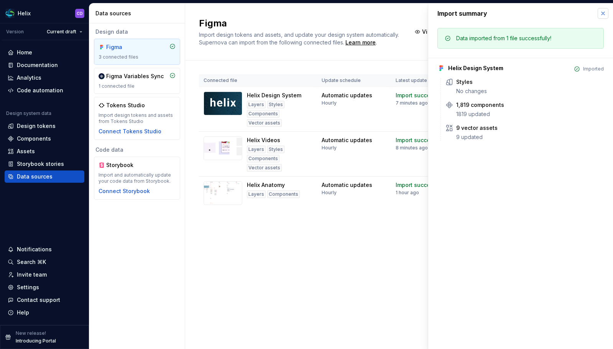
click at [600, 16] on button "button" at bounding box center [603, 13] width 11 height 11
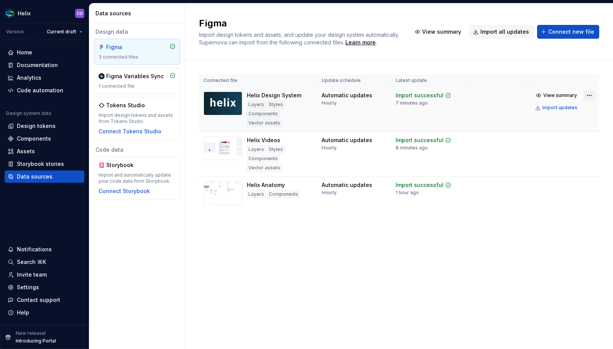
click at [591, 95] on html "Helix CD Version Current draft Home Documentation Analytics Code automation Des…" at bounding box center [306, 174] width 613 height 349
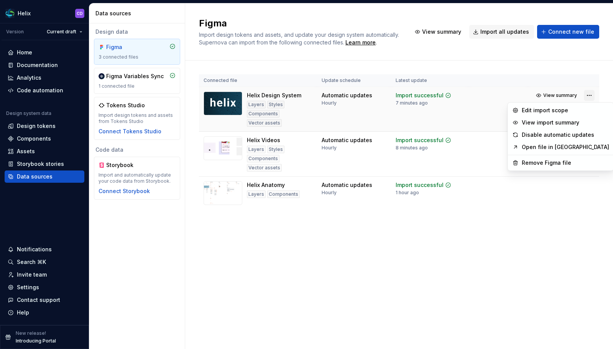
click at [591, 95] on html "Helix CD Version Current draft Home Documentation Analytics Code automation Des…" at bounding box center [306, 174] width 613 height 349
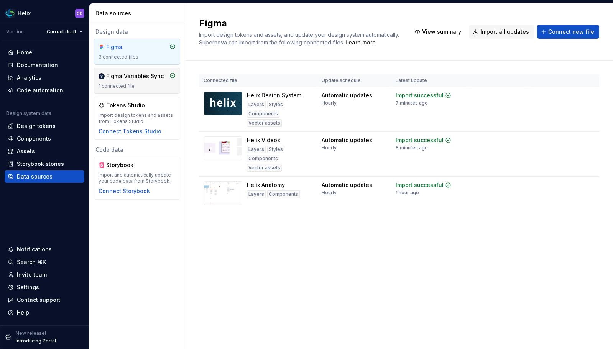
click at [151, 88] on div "1 connected file" at bounding box center [137, 86] width 77 height 6
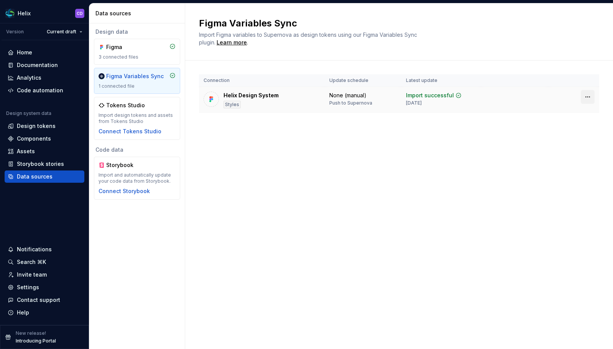
click at [589, 96] on html "Helix CD Version Current draft Home Documentation Analytics Code automation Des…" at bounding box center [306, 174] width 613 height 349
click at [563, 57] on html "Helix CD Version Current draft Home Documentation Analytics Code automation Des…" at bounding box center [306, 174] width 613 height 349
click at [61, 138] on div "Components" at bounding box center [45, 139] width 74 height 8
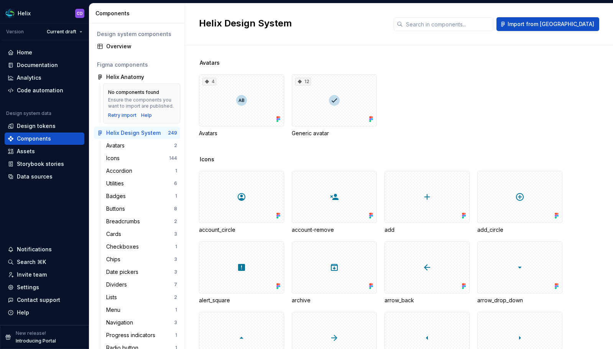
click at [544, 95] on div "4 Avatars 12 Generic avatar" at bounding box center [406, 105] width 414 height 63
click at [463, 24] on input "text" at bounding box center [448, 24] width 90 height 14
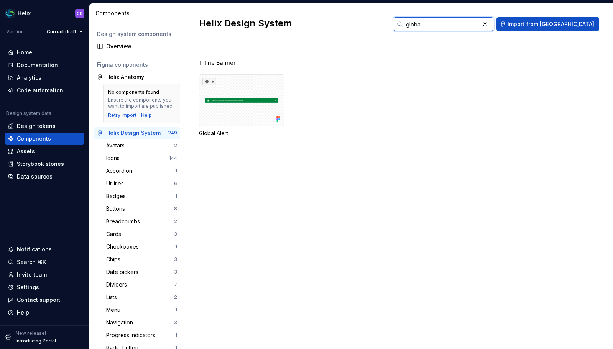
type input "global"
click at [330, 170] on div "Inline Banner 8 Global Alert" at bounding box center [406, 197] width 414 height 304
click at [243, 89] on div "8" at bounding box center [241, 100] width 85 height 52
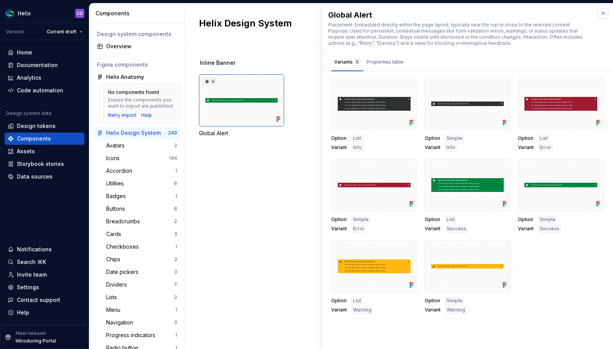
click at [600, 16] on button "button" at bounding box center [603, 13] width 11 height 11
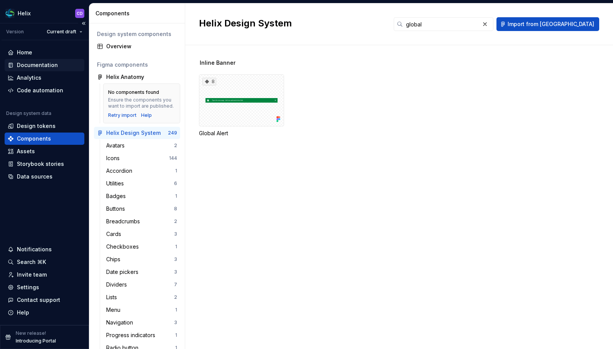
click at [60, 63] on div "Documentation" at bounding box center [45, 65] width 74 height 8
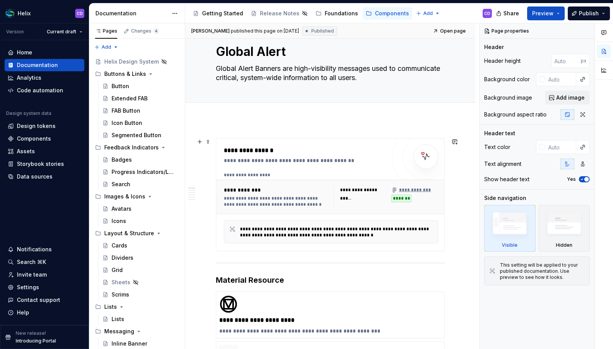
scroll to position [89, 0]
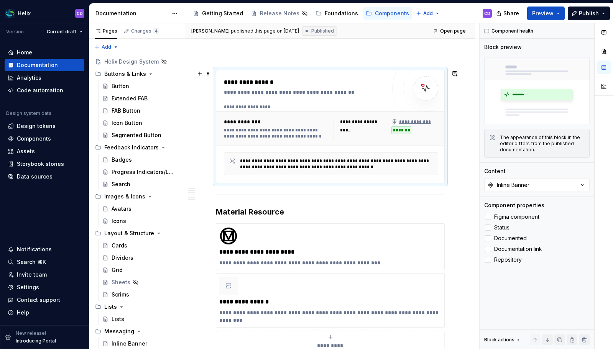
click at [335, 113] on div "**********" at bounding box center [331, 129] width 230 height 35
type textarea "*"
click at [533, 184] on button "Inline Banner" at bounding box center [536, 185] width 105 height 14
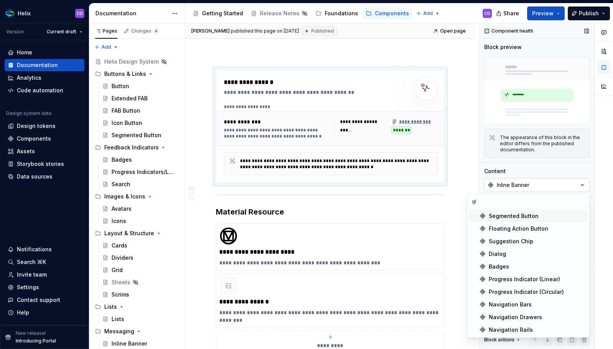
type input "g"
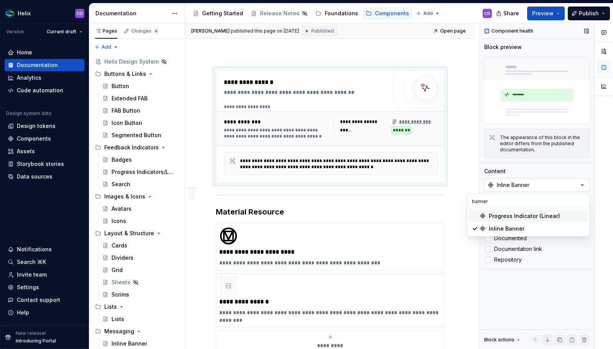
type input "banner"
click at [533, 184] on button "Inline Banner" at bounding box center [536, 185] width 105 height 14
click at [328, 118] on div "**********" at bounding box center [331, 129] width 220 height 28
click at [209, 74] on span at bounding box center [208, 73] width 6 height 11
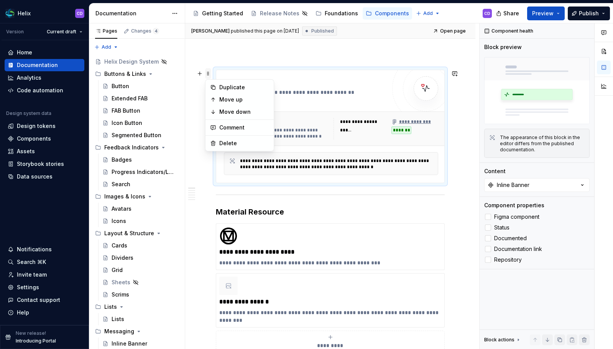
click at [209, 74] on span at bounding box center [208, 73] width 6 height 11
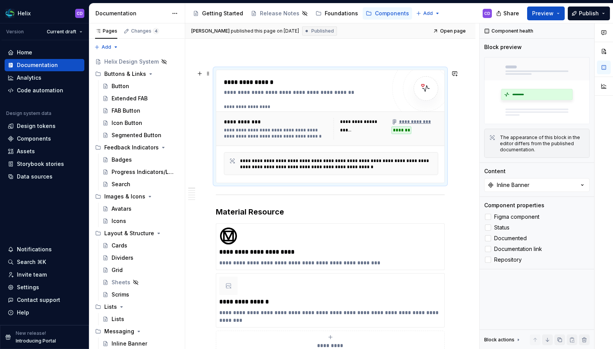
click at [299, 108] on div "**********" at bounding box center [331, 107] width 214 height 6
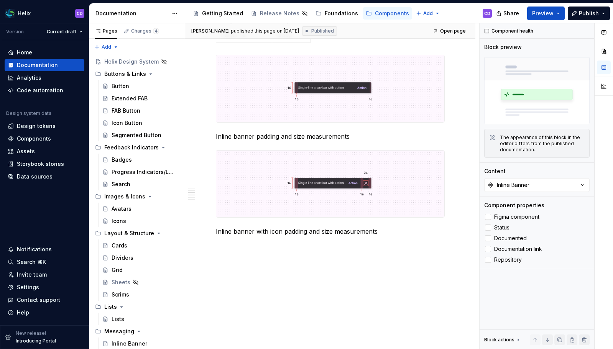
scroll to position [0, 0]
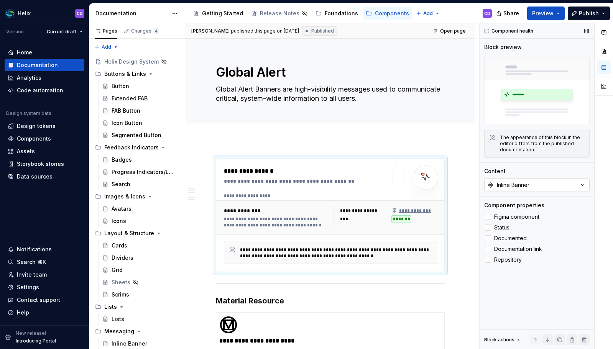
click at [526, 190] on button "Inline Banner" at bounding box center [536, 185] width 105 height 14
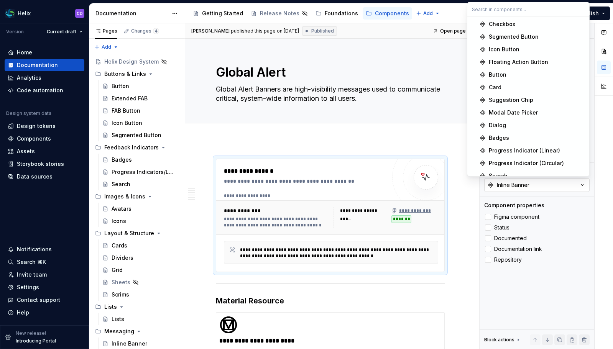
click at [526, 190] on button "Inline Banner" at bounding box center [536, 185] width 105 height 14
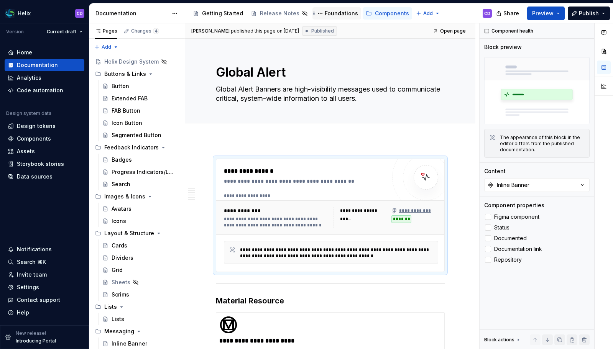
click at [337, 14] on div "Foundations" at bounding box center [341, 14] width 33 height 8
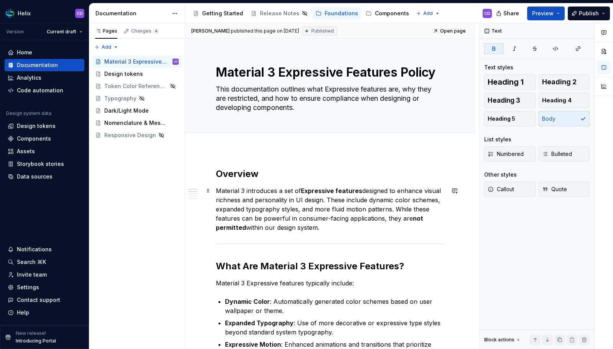
click at [308, 193] on strong "Expressive features" at bounding box center [331, 191] width 61 height 8
type textarea "*"
drag, startPoint x: 303, startPoint y: 191, endPoint x: 360, endPoint y: 192, distance: 57.2
click at [360, 192] on strong "Expressive features" at bounding box center [331, 191] width 61 height 8
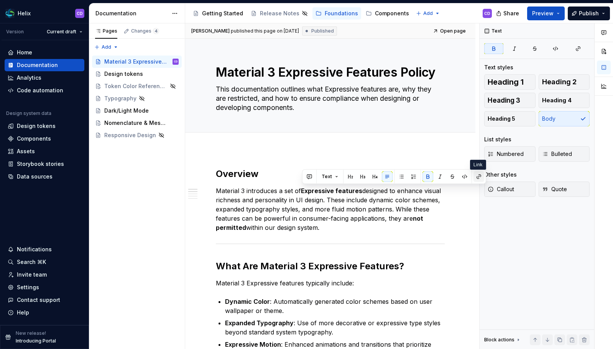
click at [475, 176] on button "button" at bounding box center [479, 176] width 11 height 11
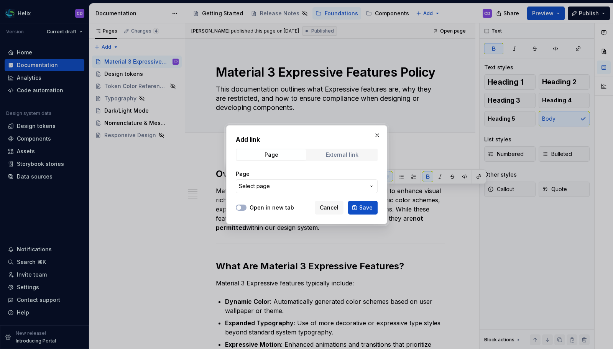
click at [338, 153] on div "External link" at bounding box center [342, 155] width 33 height 6
click at [278, 191] on input "URL" at bounding box center [307, 186] width 142 height 14
paste input "https://m3.material.io/blog/building-with-m3-expressive"
type input "https://m3.material.io/blog/building-with-m3-expressive"
click at [242, 208] on icon "button" at bounding box center [239, 208] width 6 height 5
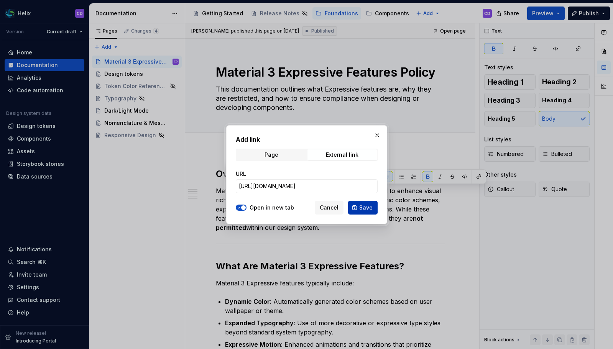
click at [357, 208] on button "Save" at bounding box center [363, 208] width 30 height 14
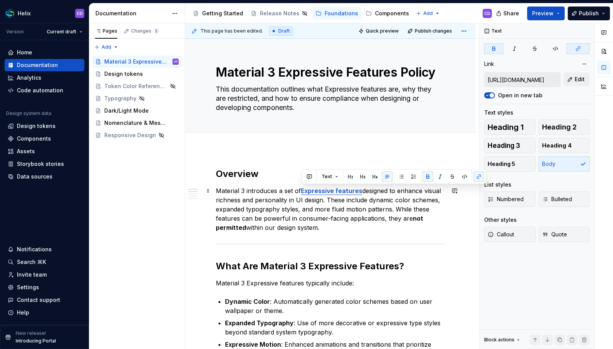
click at [350, 218] on p "Material 3 introduces a set of Expressive features designed to enhance visual r…" at bounding box center [330, 209] width 229 height 46
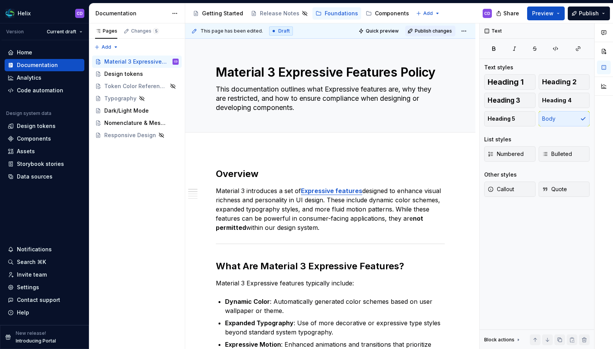
click at [420, 35] on button "Publish changes" at bounding box center [430, 31] width 50 height 11
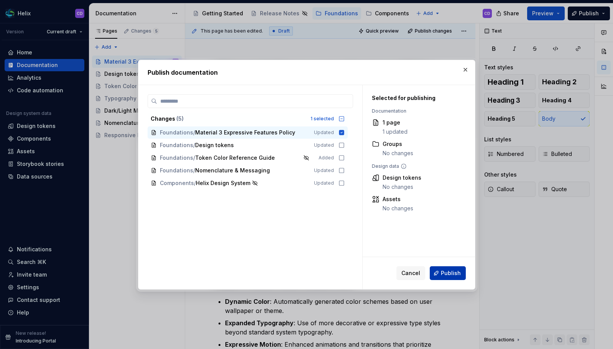
click at [451, 270] on span "Publish" at bounding box center [451, 274] width 20 height 8
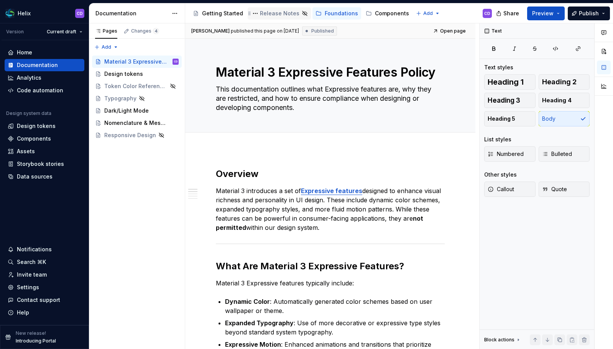
type textarea "*"
